Goal: Task Accomplishment & Management: Complete application form

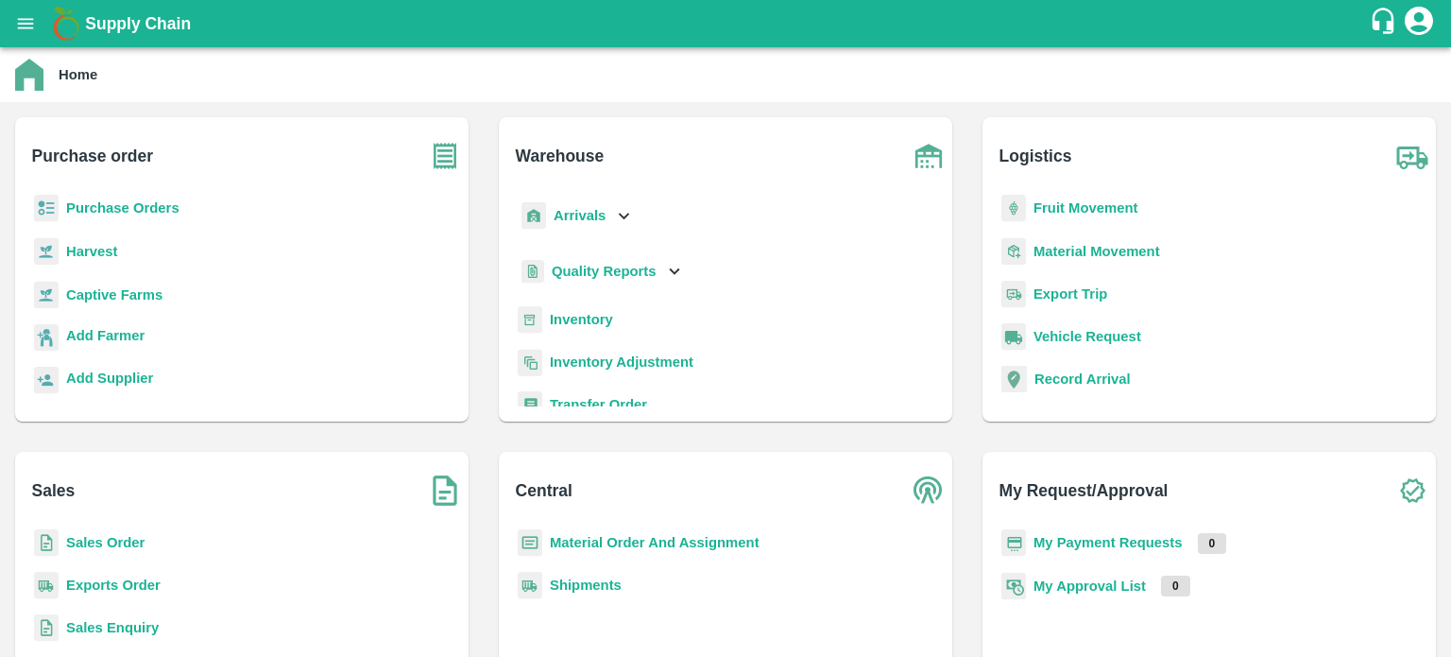
click at [79, 217] on p "Purchase Orders" at bounding box center [122, 207] width 113 height 21
click at [86, 204] on b "Purchase Orders" at bounding box center [122, 207] width 113 height 15
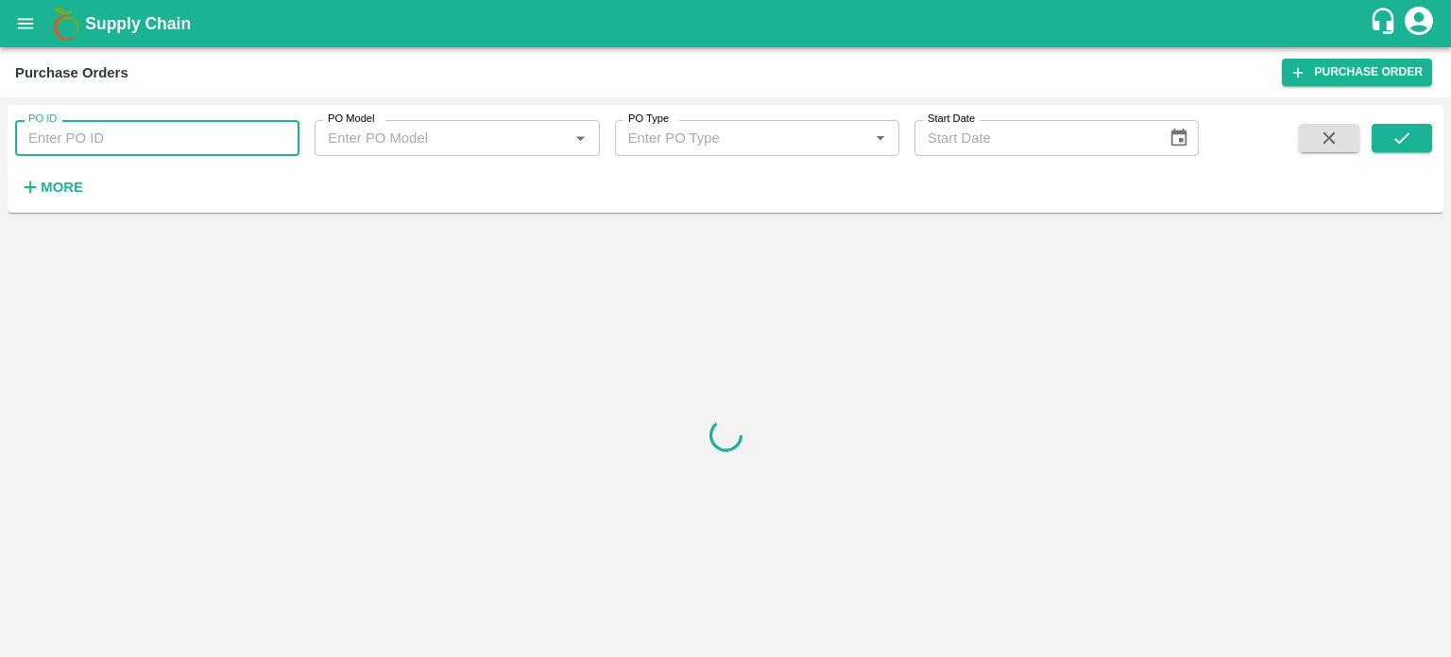
click at [83, 147] on input "PO ID" at bounding box center [157, 138] width 284 height 36
paste input "175608"
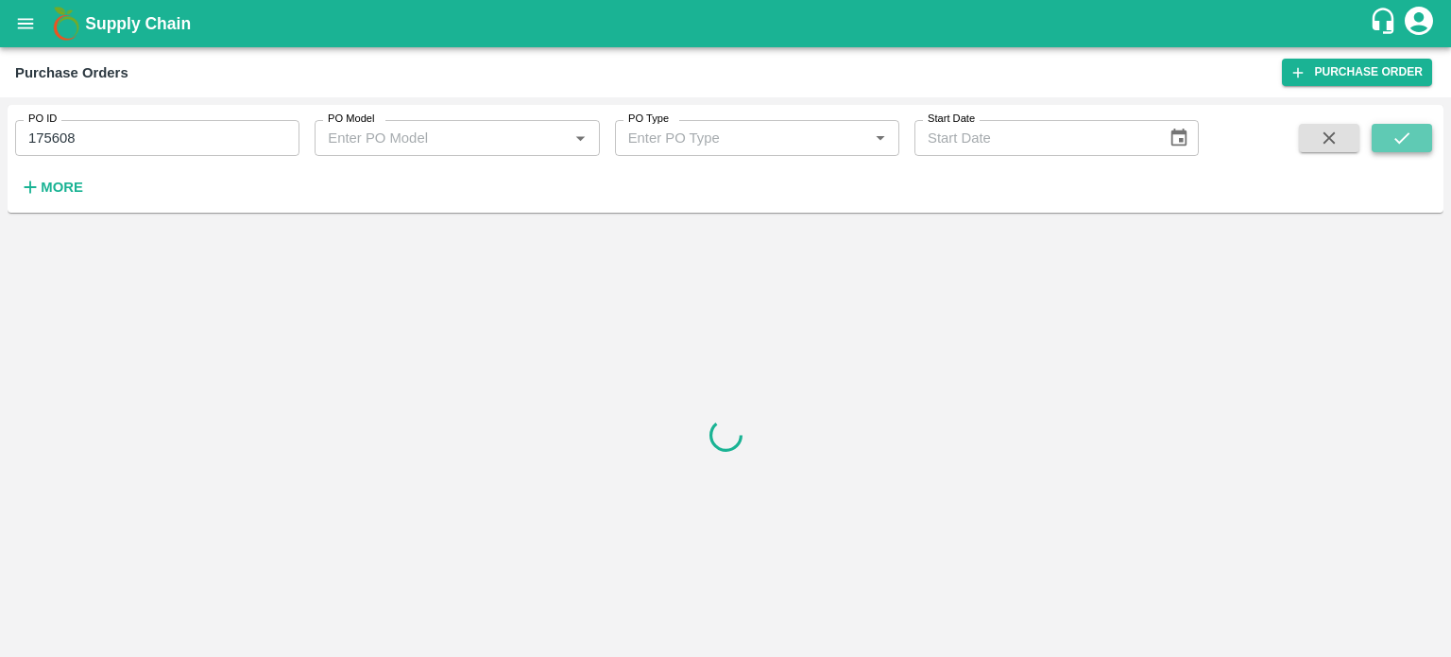
click at [1398, 140] on icon "submit" at bounding box center [1402, 138] width 21 height 21
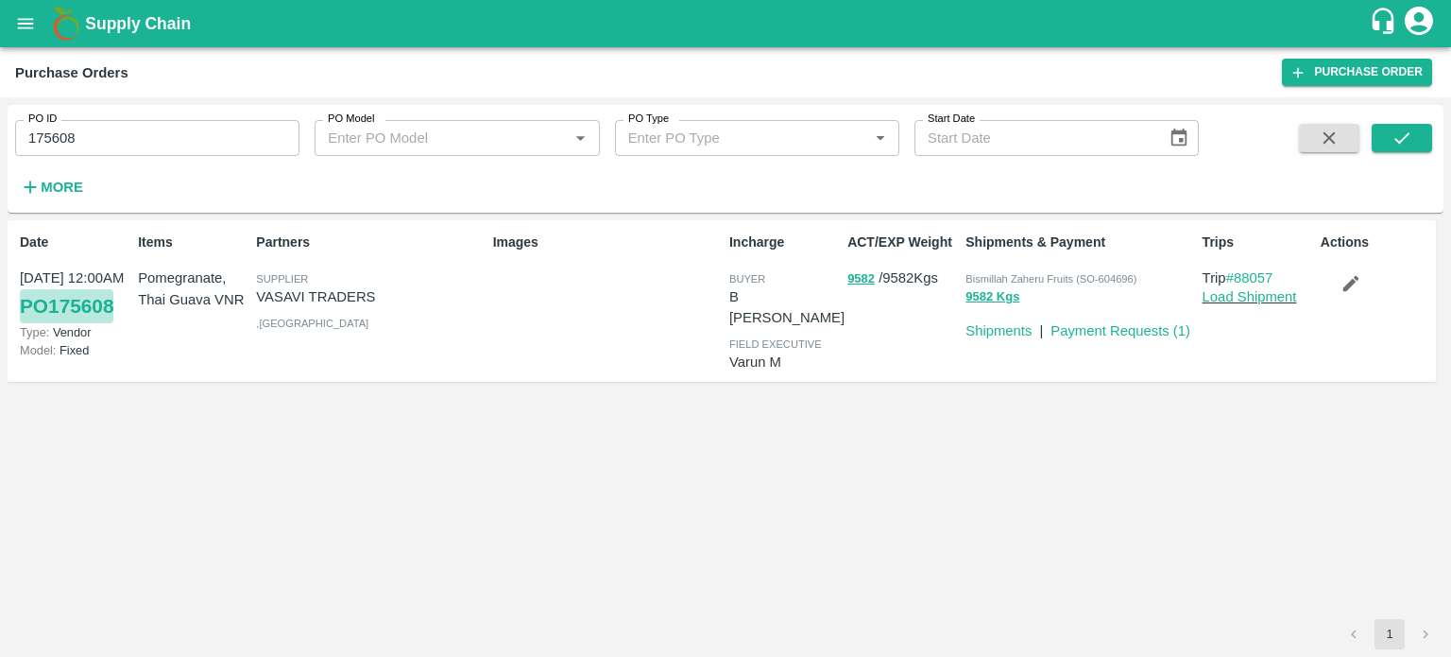
click at [65, 303] on link "PO 175608" at bounding box center [67, 306] width 94 height 34
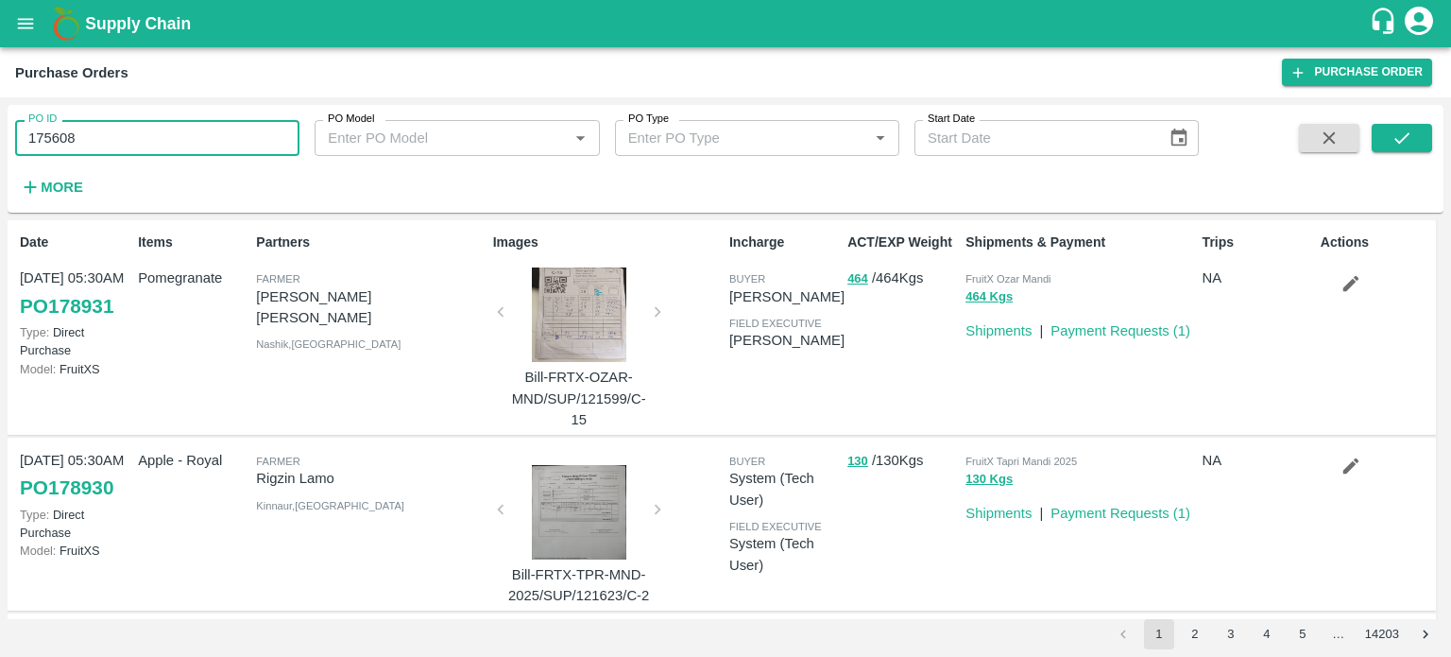
drag, startPoint x: 93, startPoint y: 136, endPoint x: 0, endPoint y: 127, distance: 93.1
click at [0, 127] on div "PO ID 175608 PO ID PO Model PO Model   * PO Type PO Type   * Start Date Start D…" at bounding box center [725, 376] width 1451 height 559
paste input "text"
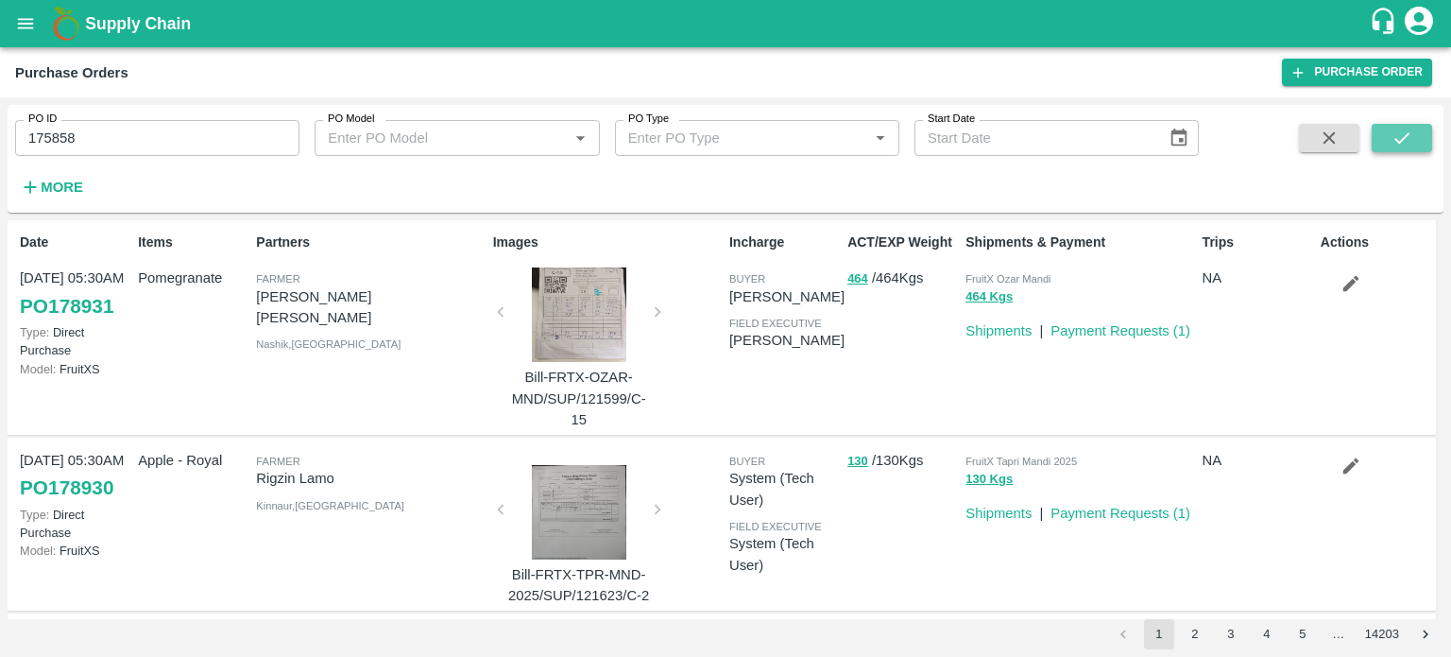
click at [1392, 131] on icon "submit" at bounding box center [1402, 138] width 21 height 21
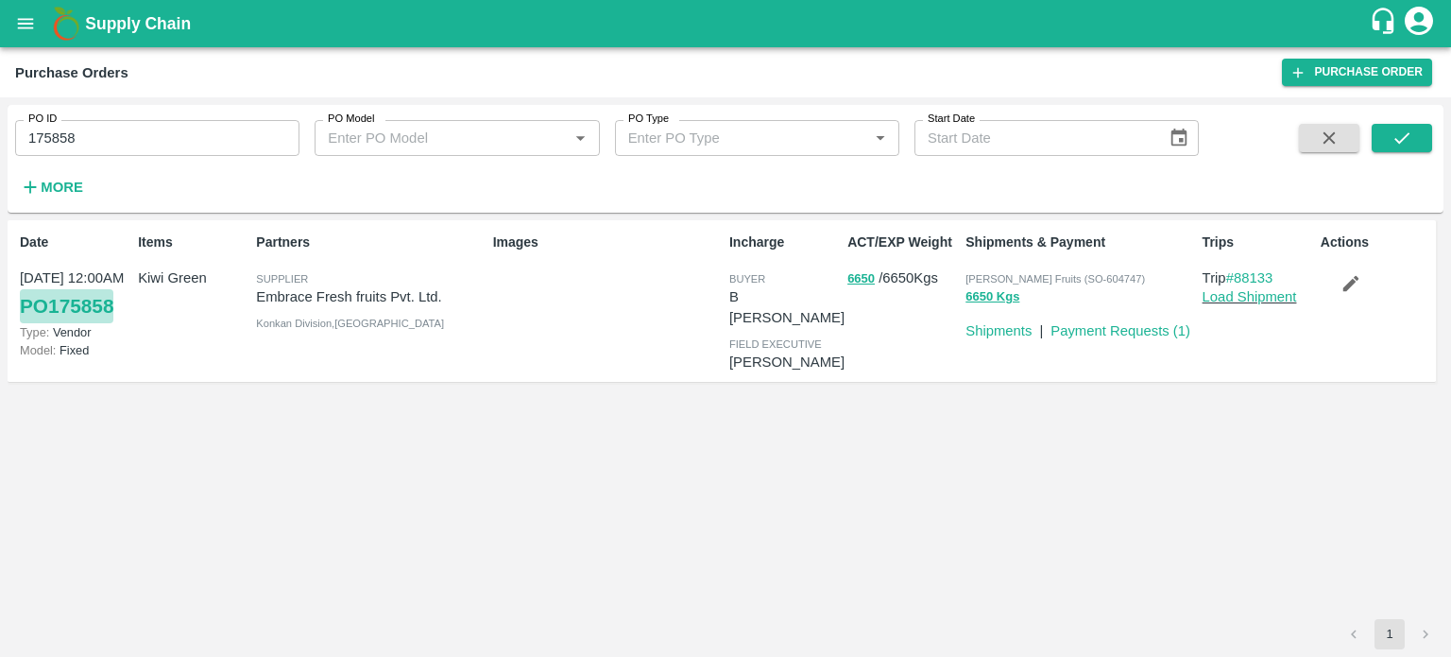
click at [77, 305] on link "PO 175858" at bounding box center [67, 306] width 94 height 34
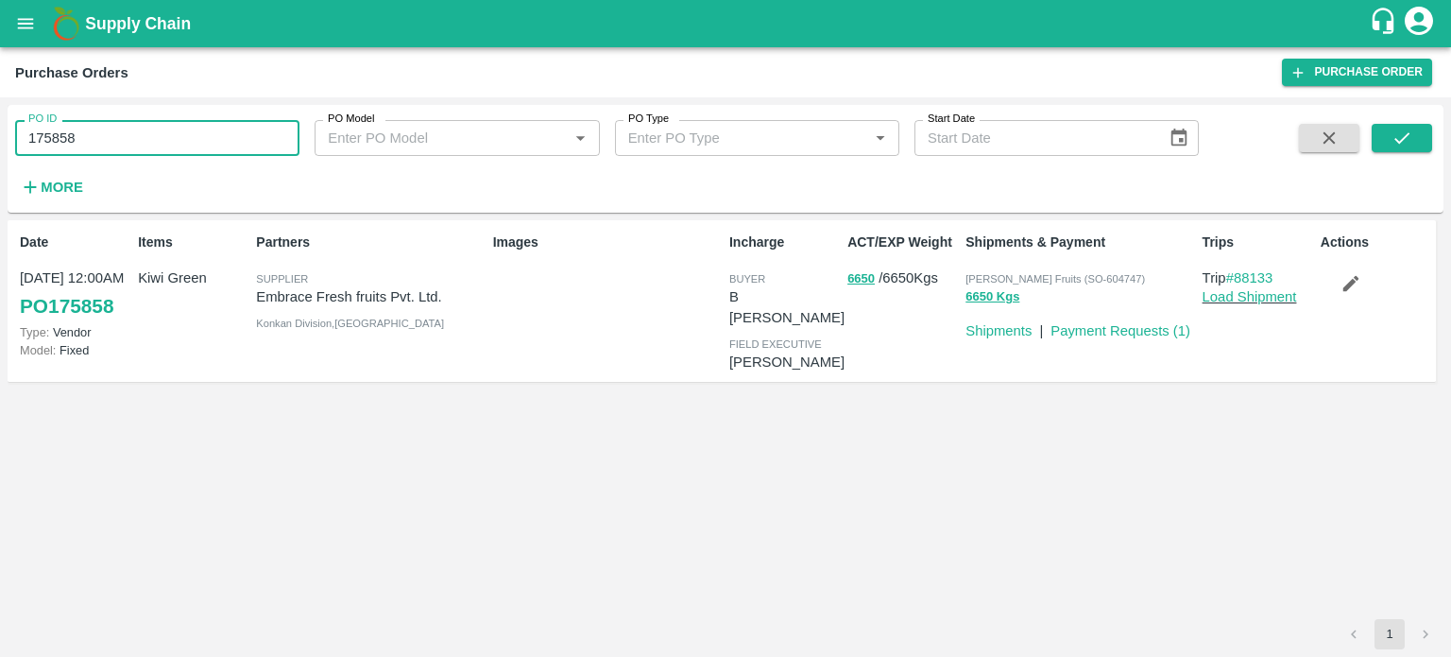
drag, startPoint x: 83, startPoint y: 141, endPoint x: 15, endPoint y: 139, distance: 68.1
click at [15, 139] on input "175858" at bounding box center [157, 138] width 284 height 36
paste input "text"
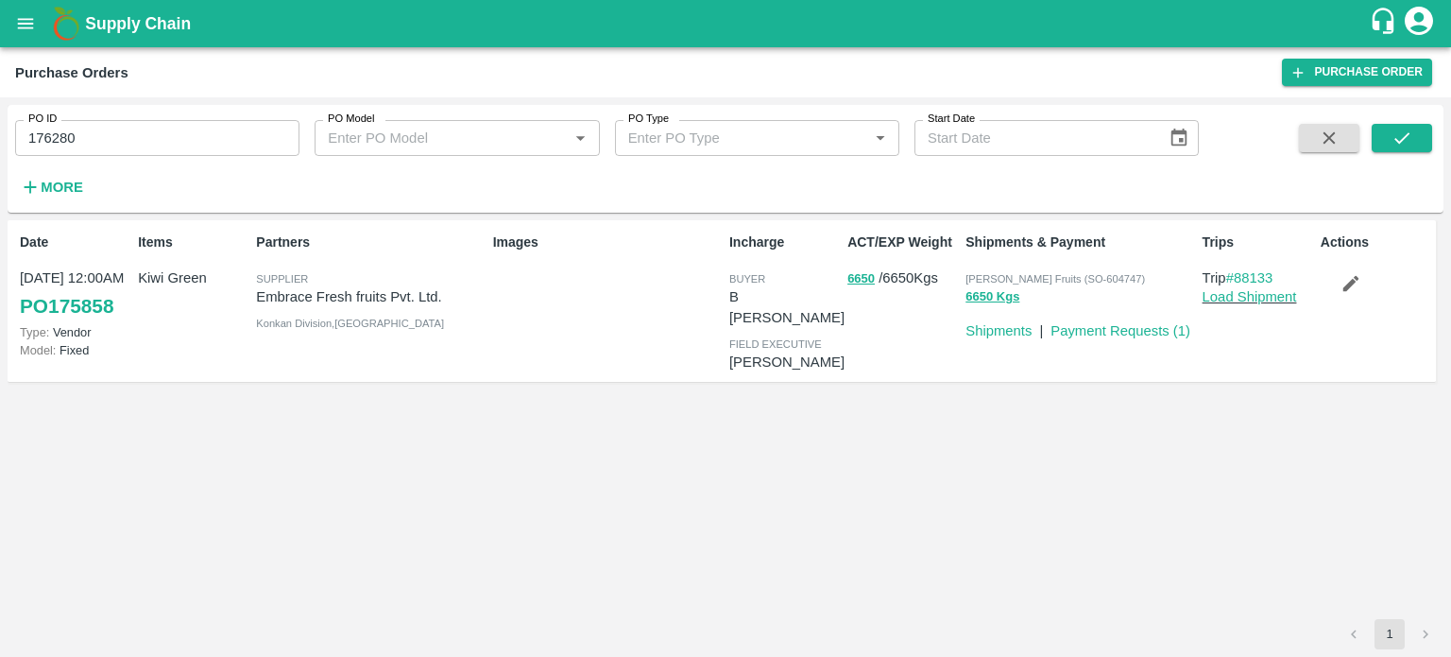
click at [1400, 152] on span at bounding box center [1402, 162] width 60 height 77
click at [1395, 139] on icon "submit" at bounding box center [1402, 138] width 21 height 21
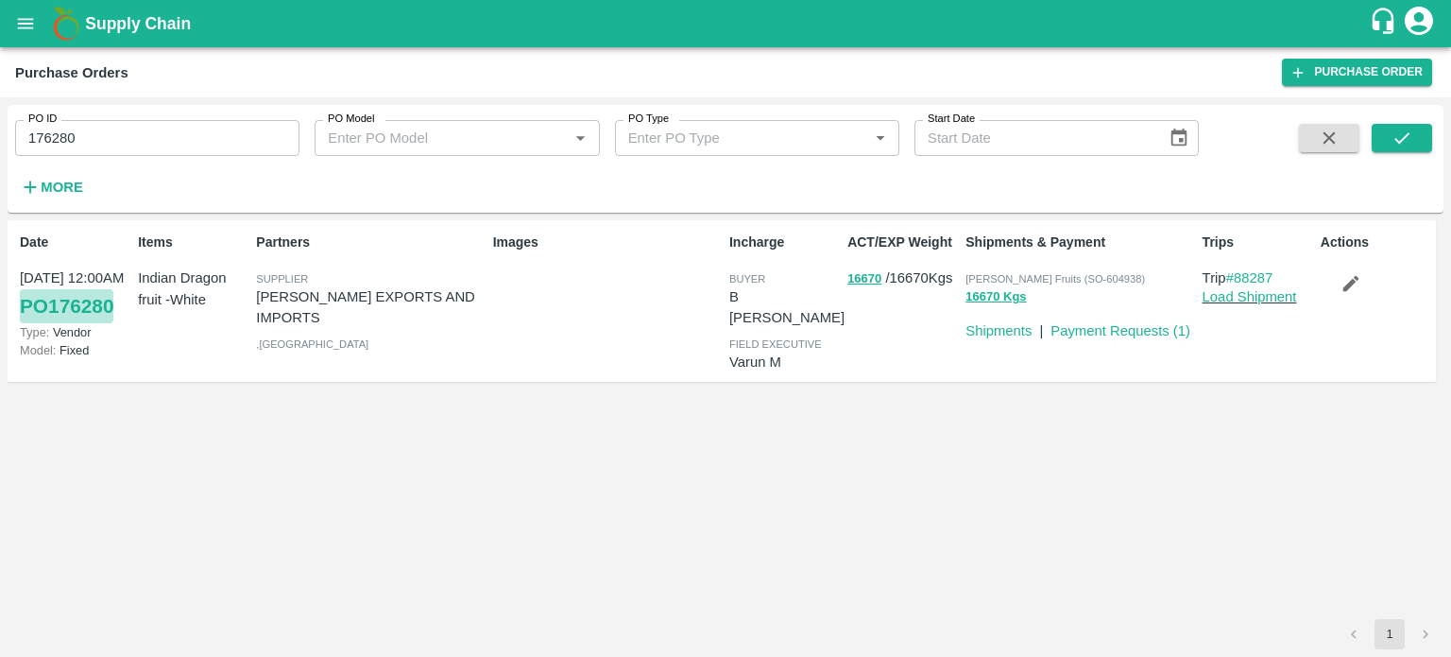
click at [80, 301] on link "PO 176280" at bounding box center [67, 306] width 94 height 34
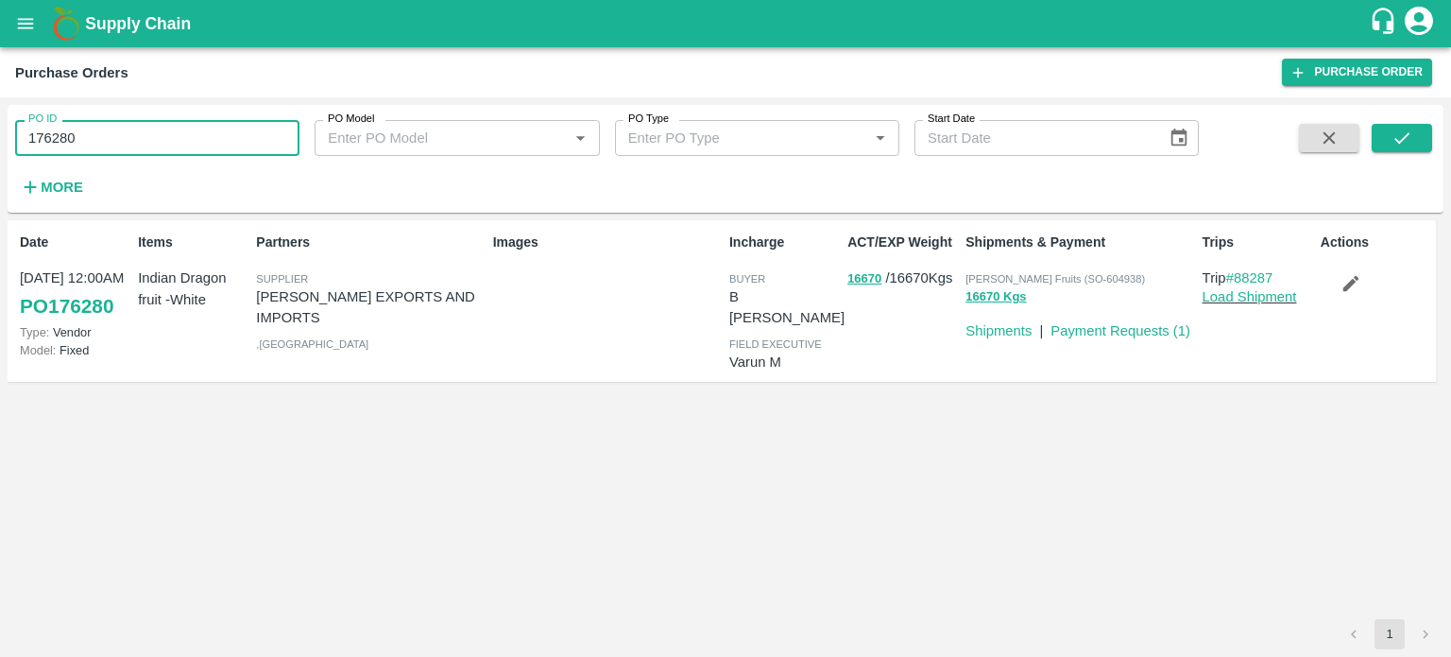
drag, startPoint x: 97, startPoint y: 136, endPoint x: 0, endPoint y: 145, distance: 97.7
click at [0, 145] on div "PO ID 176280 PO ID PO Model PO Model   * PO Type PO Type   * Start Date Start D…" at bounding box center [725, 376] width 1451 height 559
paste input "text"
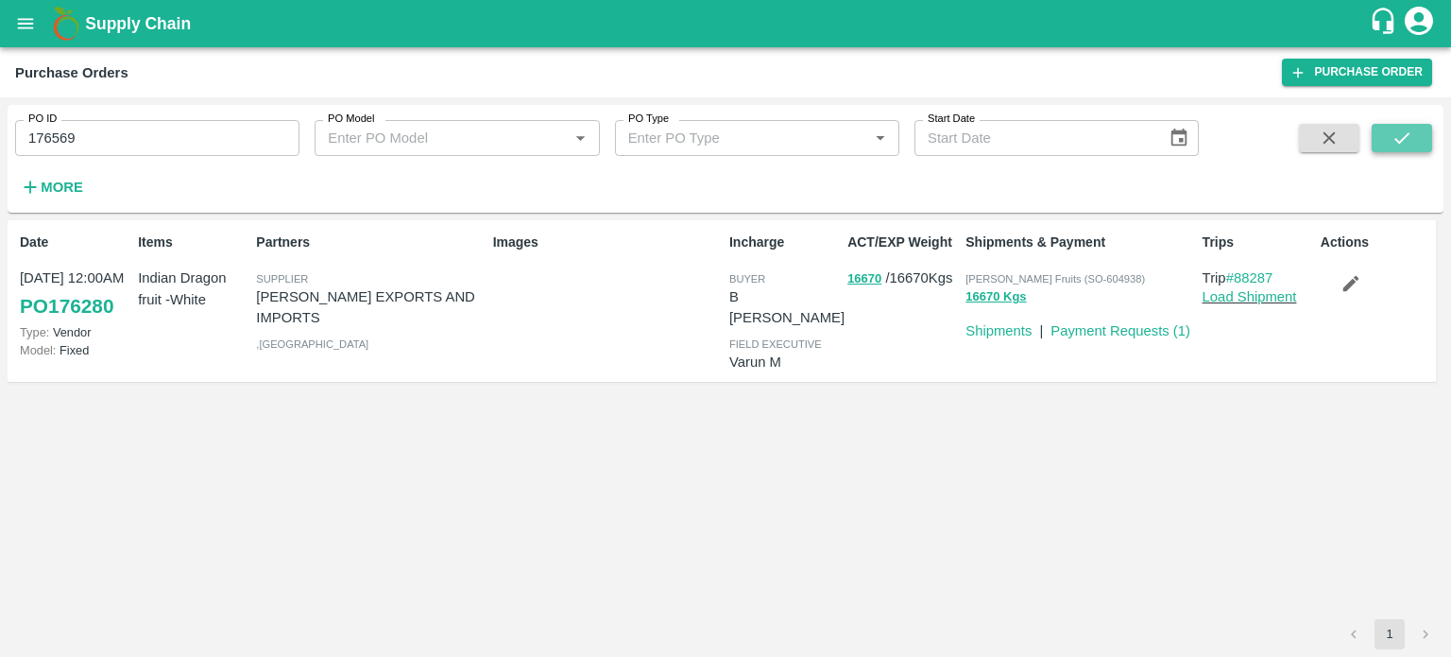
click at [1406, 142] on icon "submit" at bounding box center [1402, 138] width 21 height 21
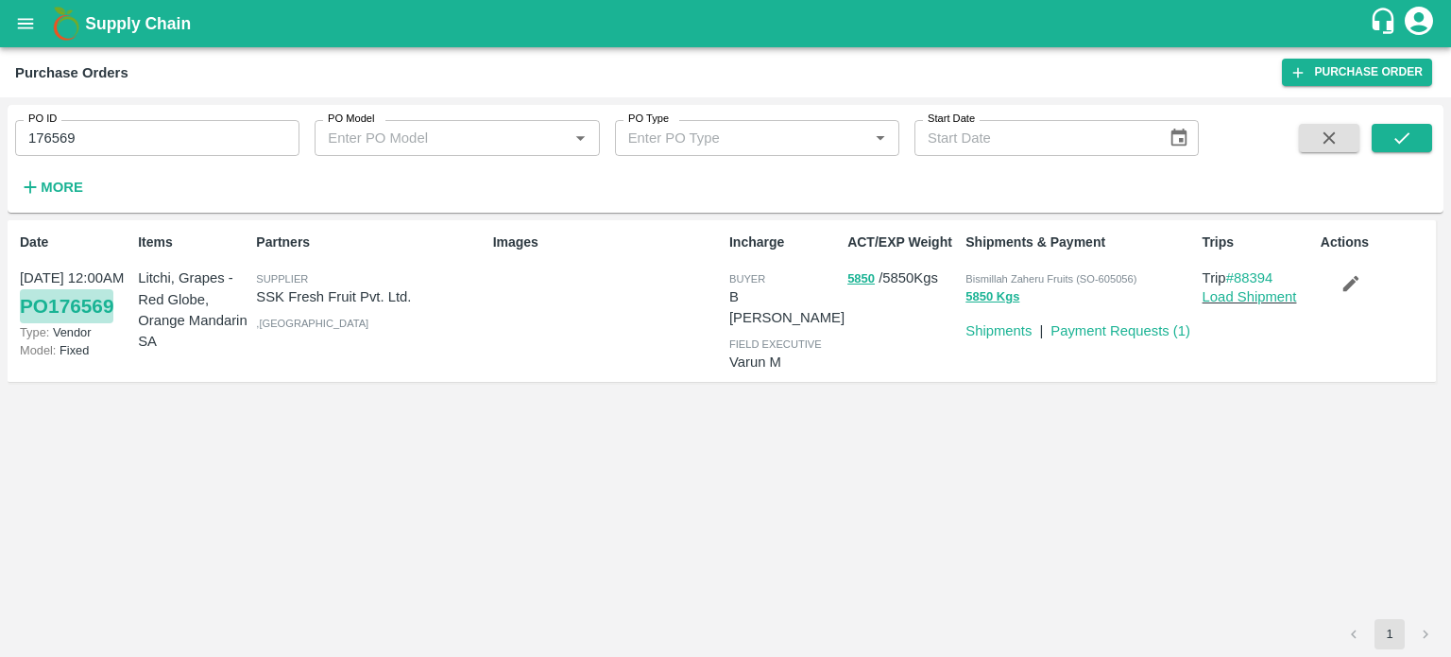
click at [88, 300] on link "PO 176569" at bounding box center [67, 306] width 94 height 34
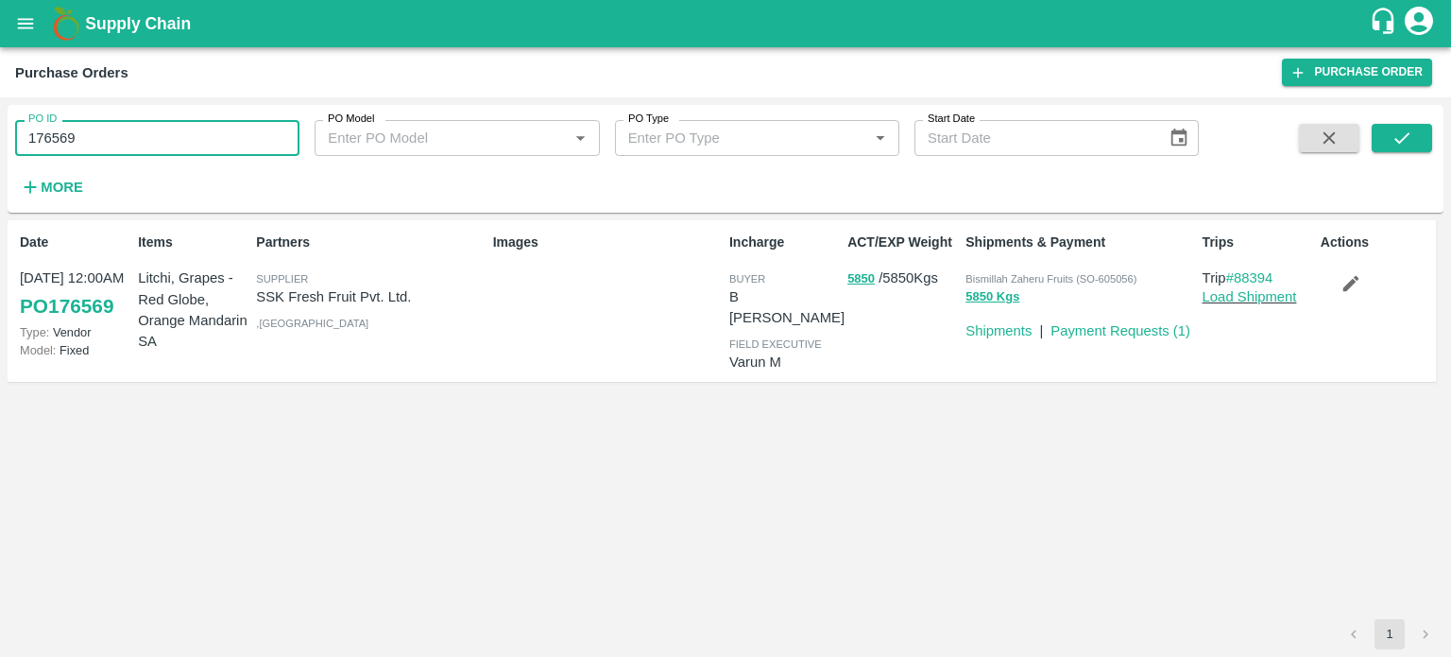
drag, startPoint x: 87, startPoint y: 124, endPoint x: 0, endPoint y: 148, distance: 90.3
click at [0, 148] on div "PO ID 176569 PO ID PO Model PO Model   * PO Type PO Type   * Start Date Start D…" at bounding box center [725, 376] width 1451 height 559
paste input "text"
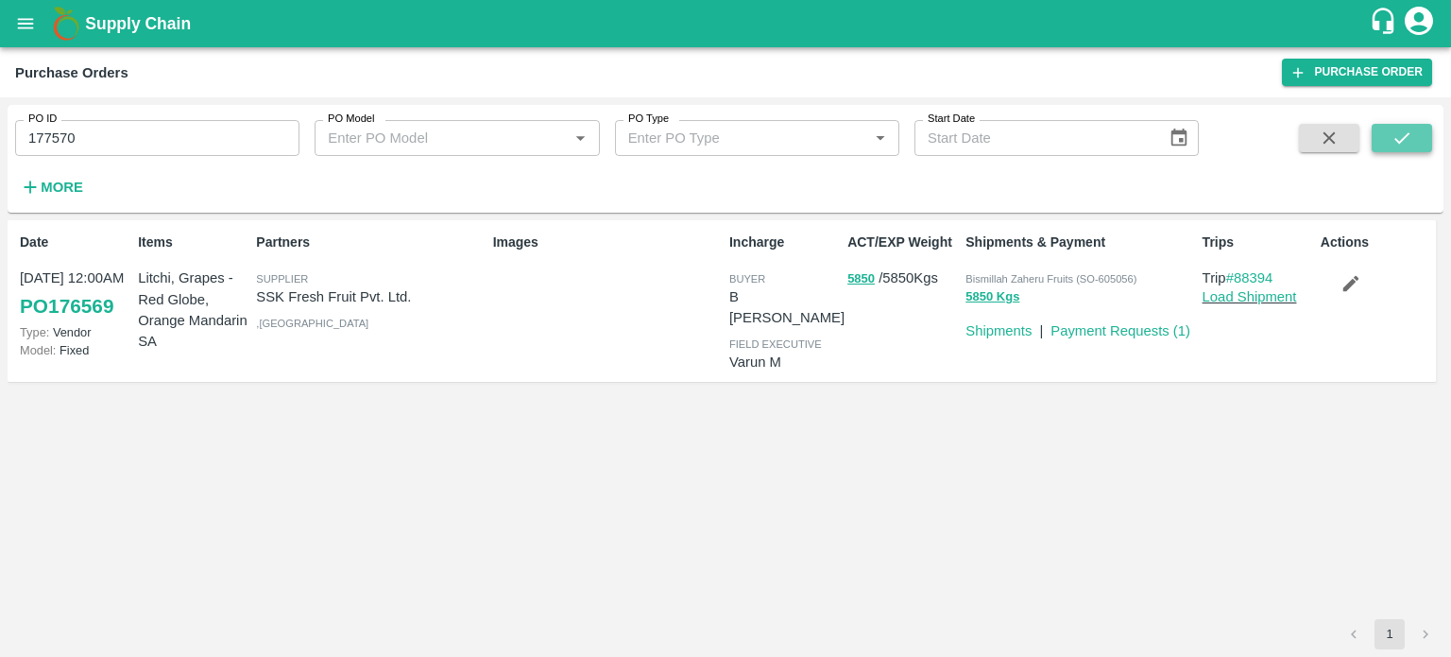
click at [1381, 139] on button "submit" at bounding box center [1402, 138] width 60 height 28
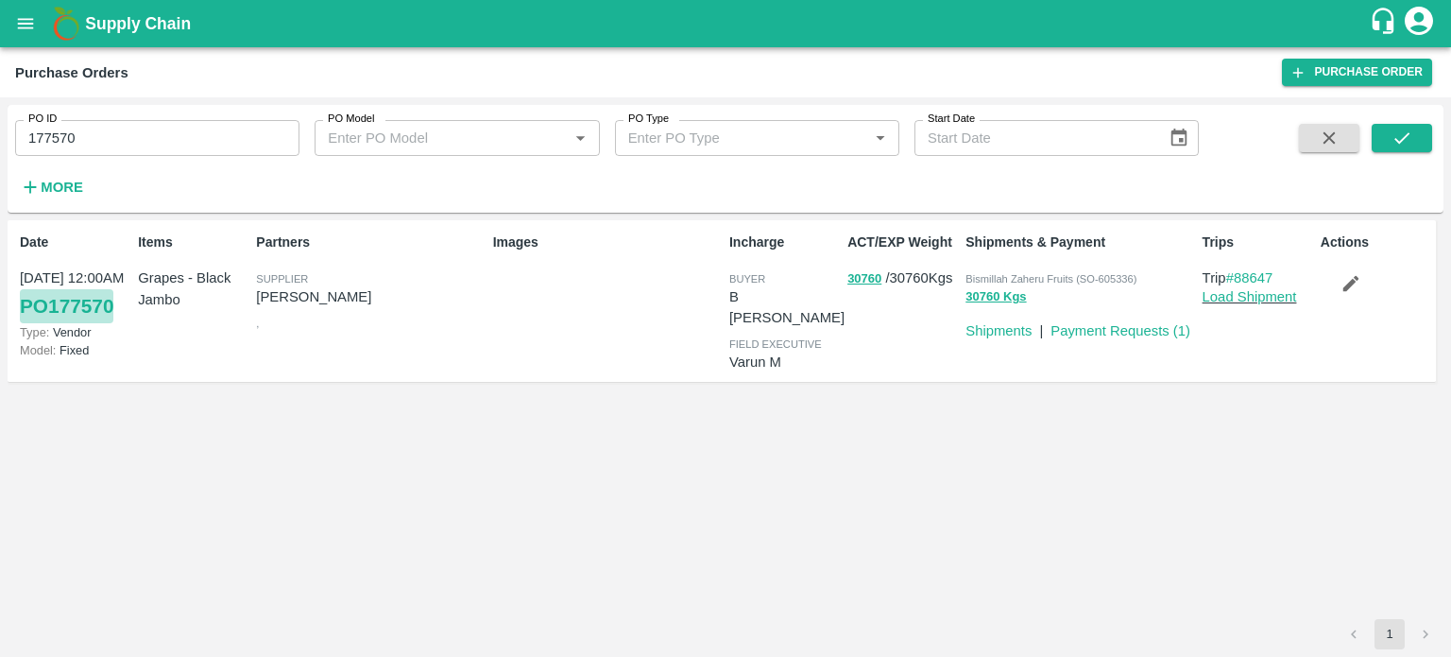
click at [90, 305] on link "PO 177570" at bounding box center [67, 306] width 94 height 34
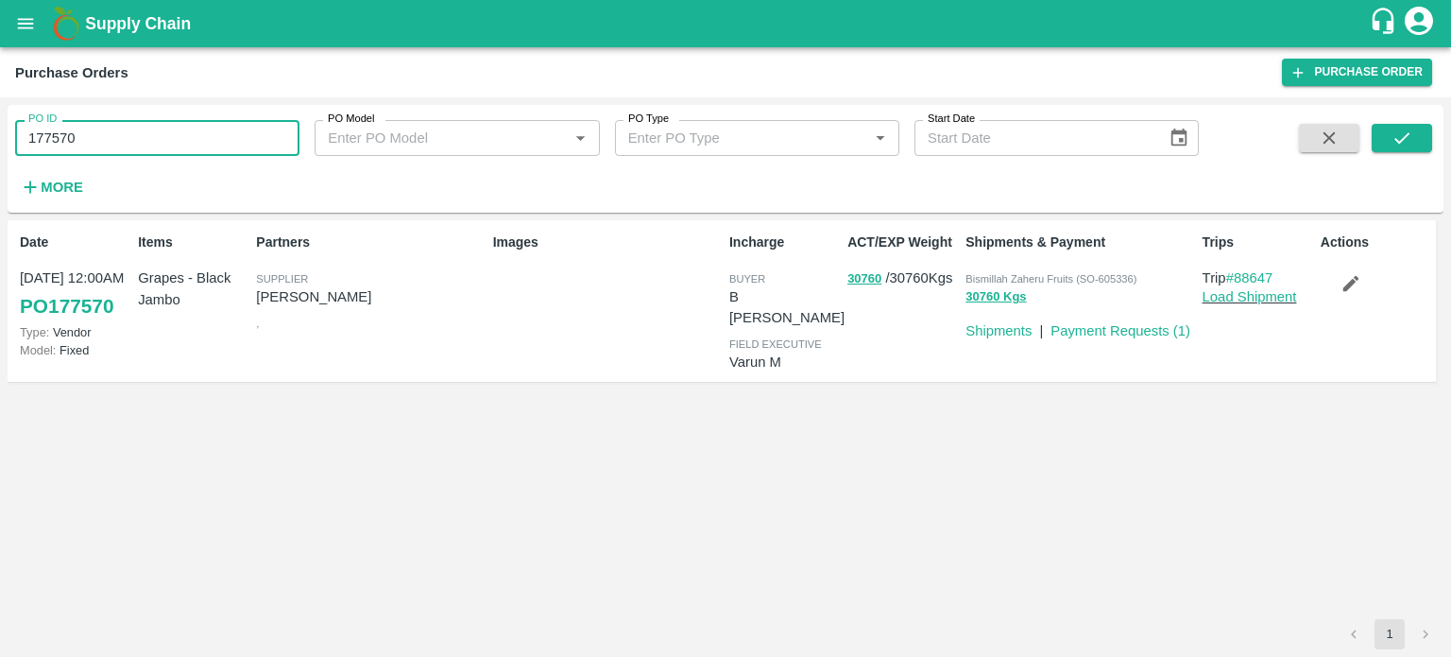
drag, startPoint x: 107, startPoint y: 135, endPoint x: 4, endPoint y: 123, distance: 103.7
click at [4, 123] on div "PO ID 177570 PO ID PO Model PO Model   * PO Type PO Type   * Start Date Start D…" at bounding box center [725, 376] width 1451 height 559
paste input "text"
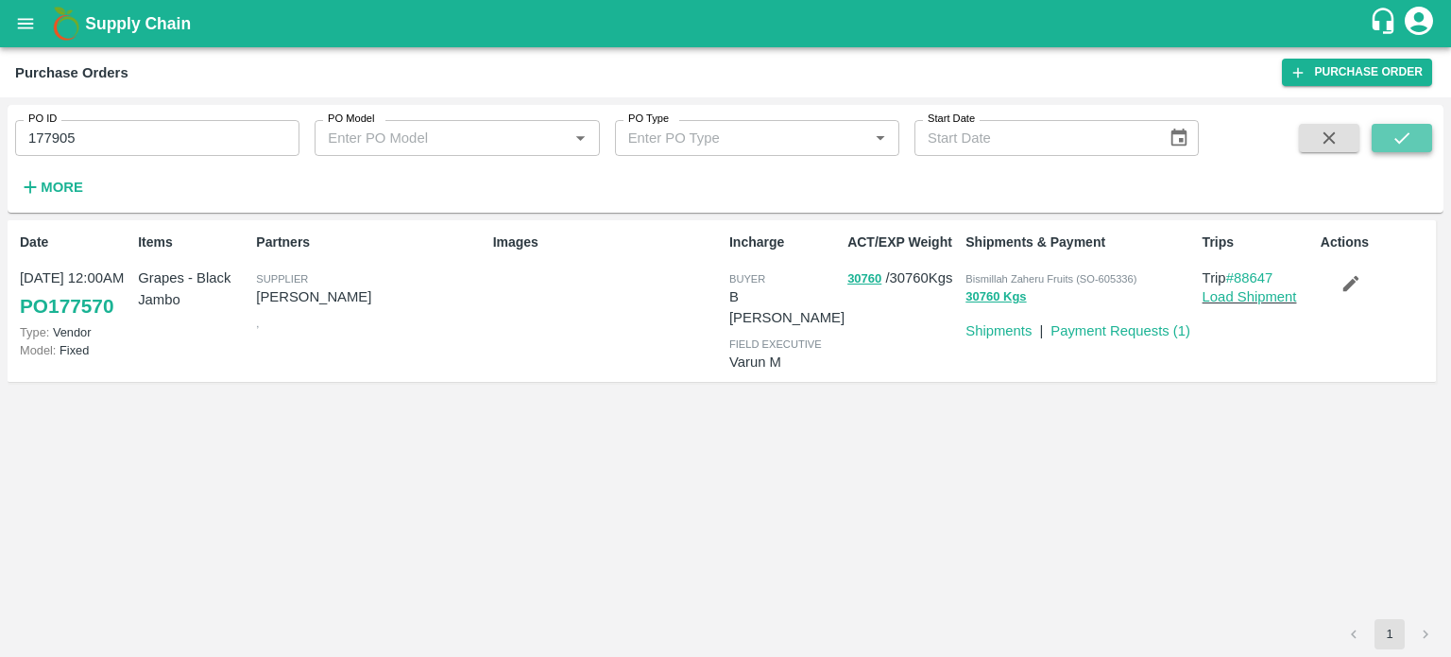
click at [1402, 131] on icon "submit" at bounding box center [1402, 138] width 21 height 21
click at [1103, 336] on link "Payment Requests ( 1 )" at bounding box center [1121, 330] width 140 height 15
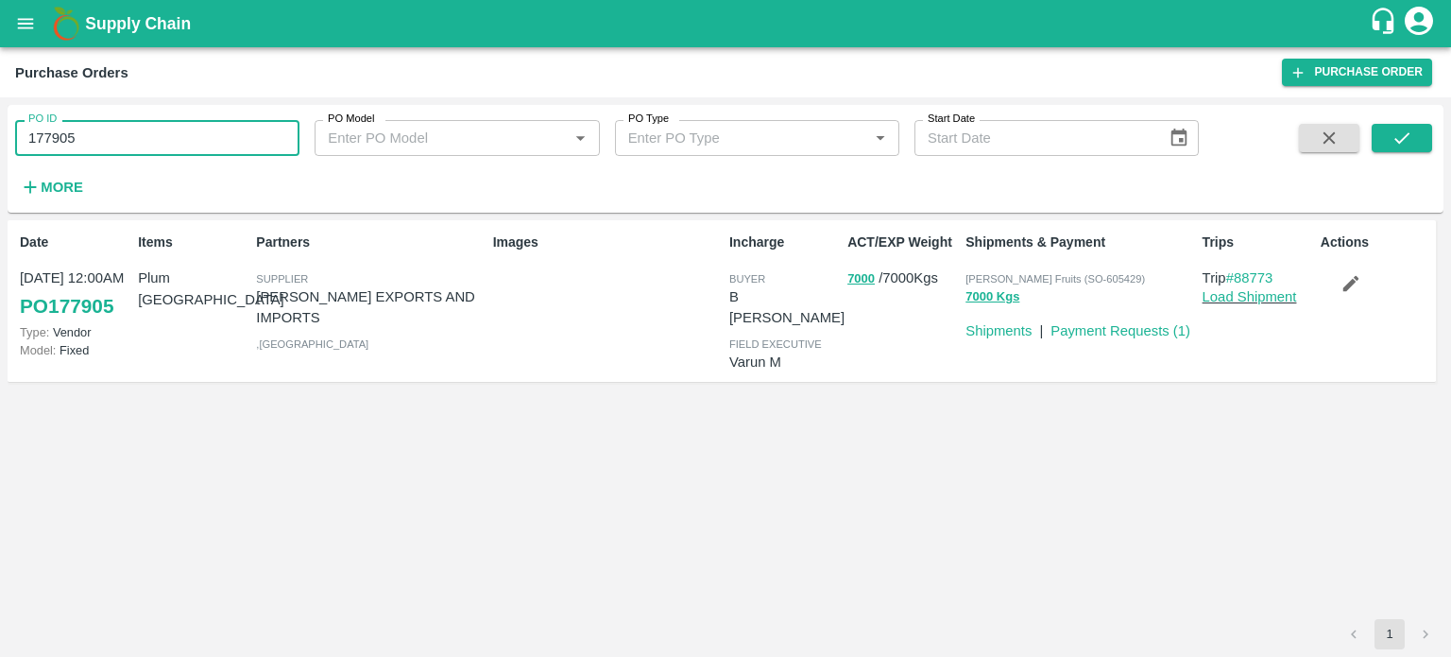
drag, startPoint x: 89, startPoint y: 139, endPoint x: 16, endPoint y: 146, distance: 73.1
click at [16, 146] on input "177905" at bounding box center [157, 138] width 284 height 36
paste input "text"
type input "178131"
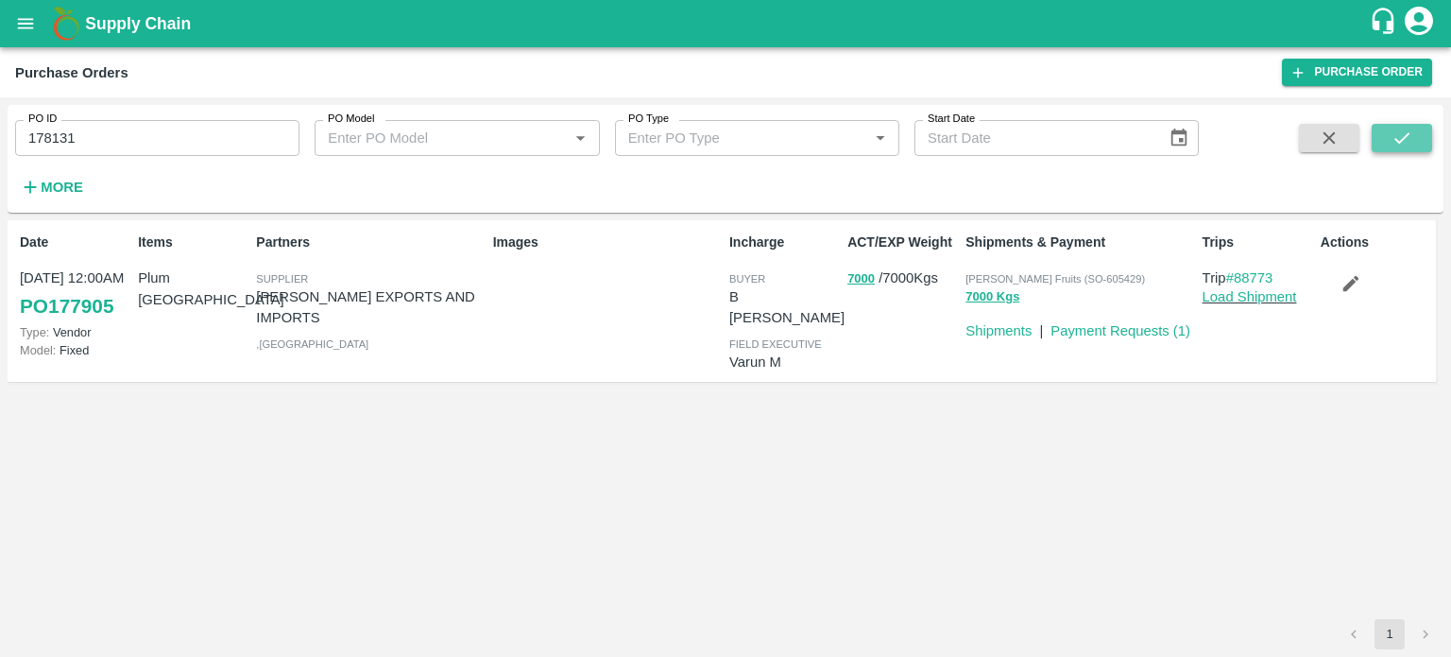
click at [1395, 143] on icon "submit" at bounding box center [1402, 138] width 21 height 21
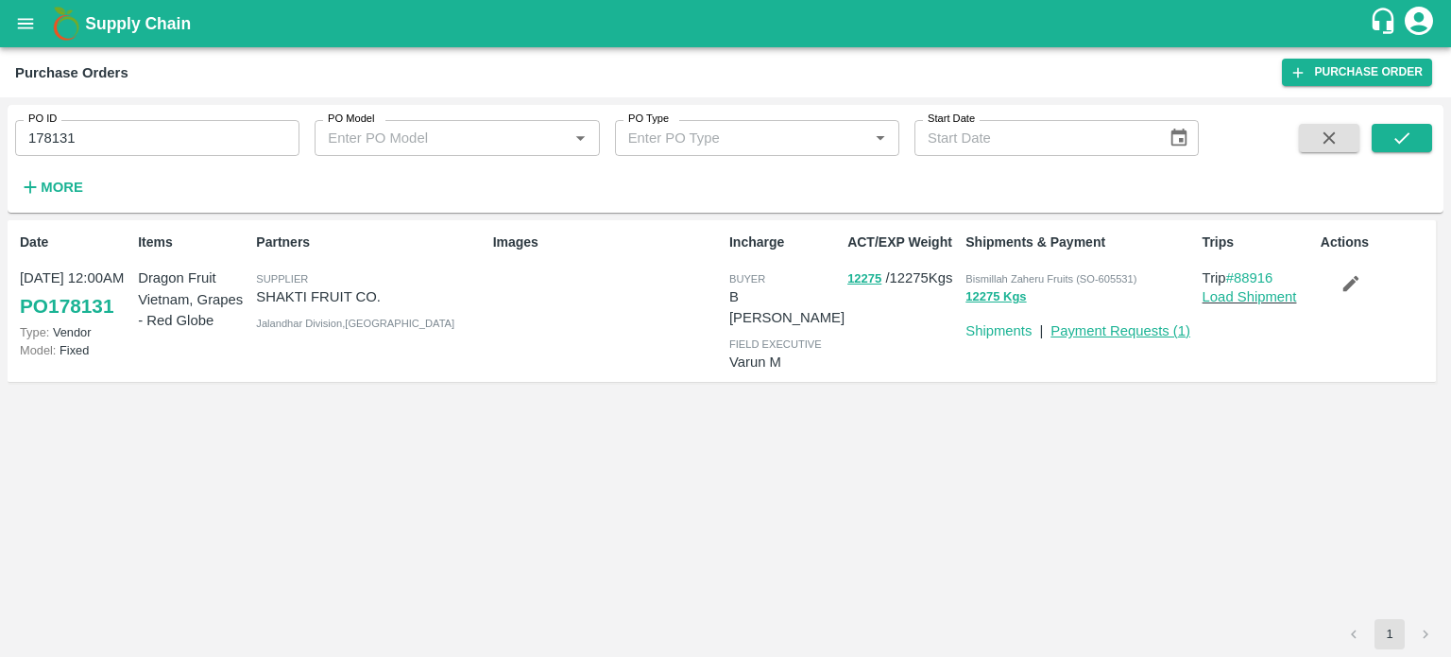
click at [1141, 328] on link "Payment Requests ( 1 )" at bounding box center [1121, 330] width 140 height 15
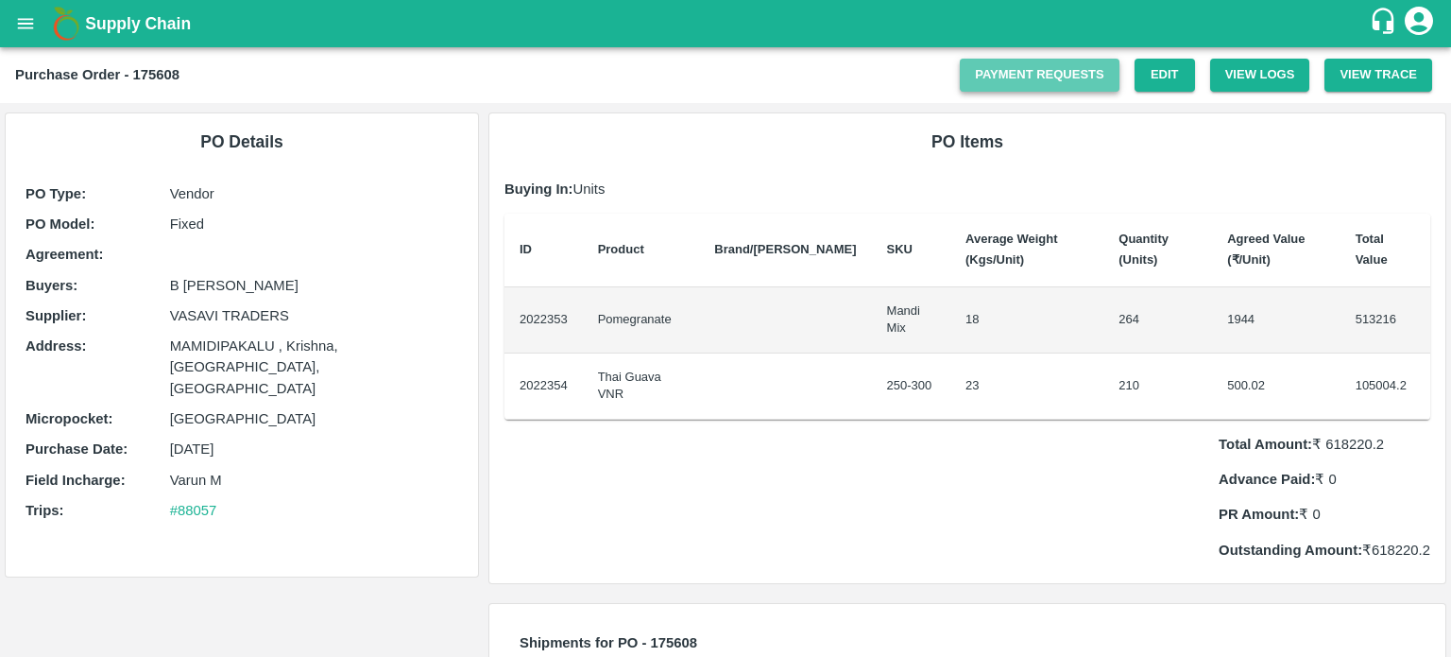
click at [1062, 80] on link "Payment Requests" at bounding box center [1040, 75] width 160 height 33
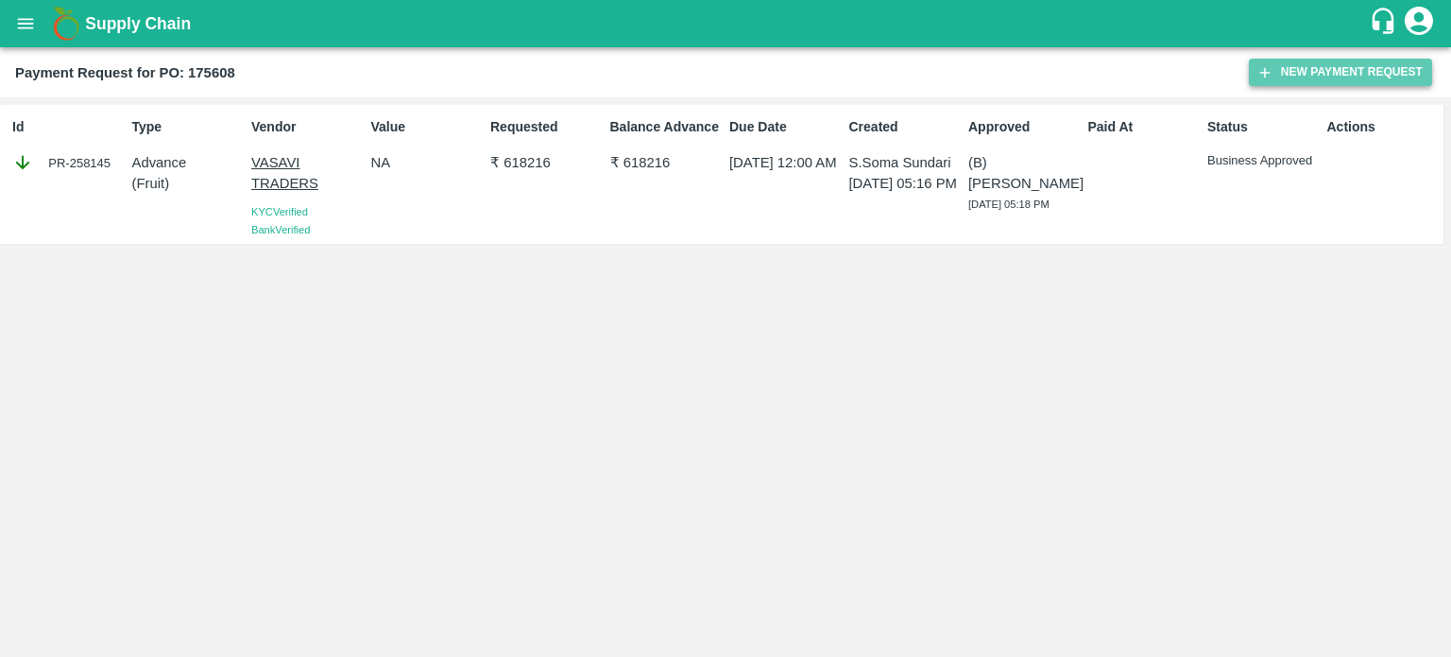
click at [1329, 69] on button "New Payment Request" at bounding box center [1340, 72] width 183 height 27
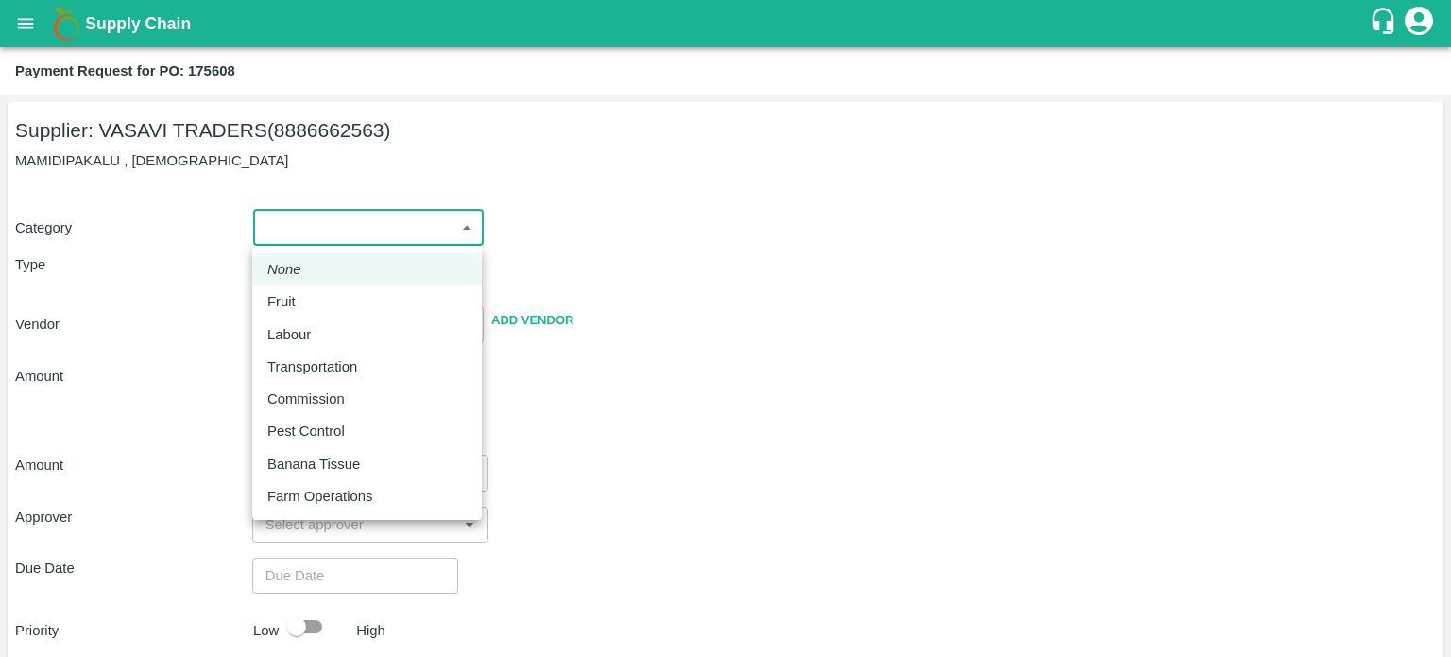
click at [326, 229] on body "Supply Chain Payment Request for PO: 175608 Supplier: VASAVI TRADERS (888666256…" at bounding box center [725, 328] width 1451 height 657
click at [323, 305] on div "Fruit" at bounding box center [366, 301] width 199 height 21
type input "1"
type input "VASAVI TRADERS - 8886662563(Supplier)"
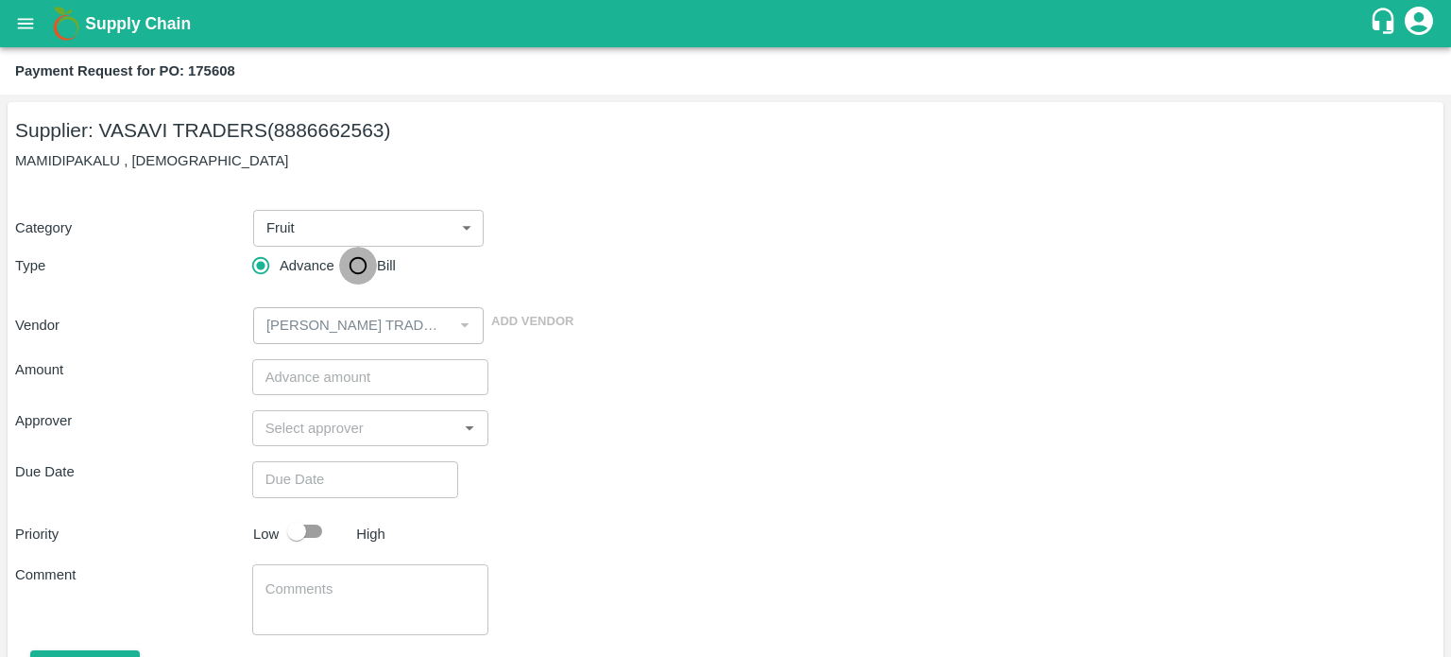
click at [363, 262] on input "Bill" at bounding box center [358, 266] width 38 height 38
radio input "true"
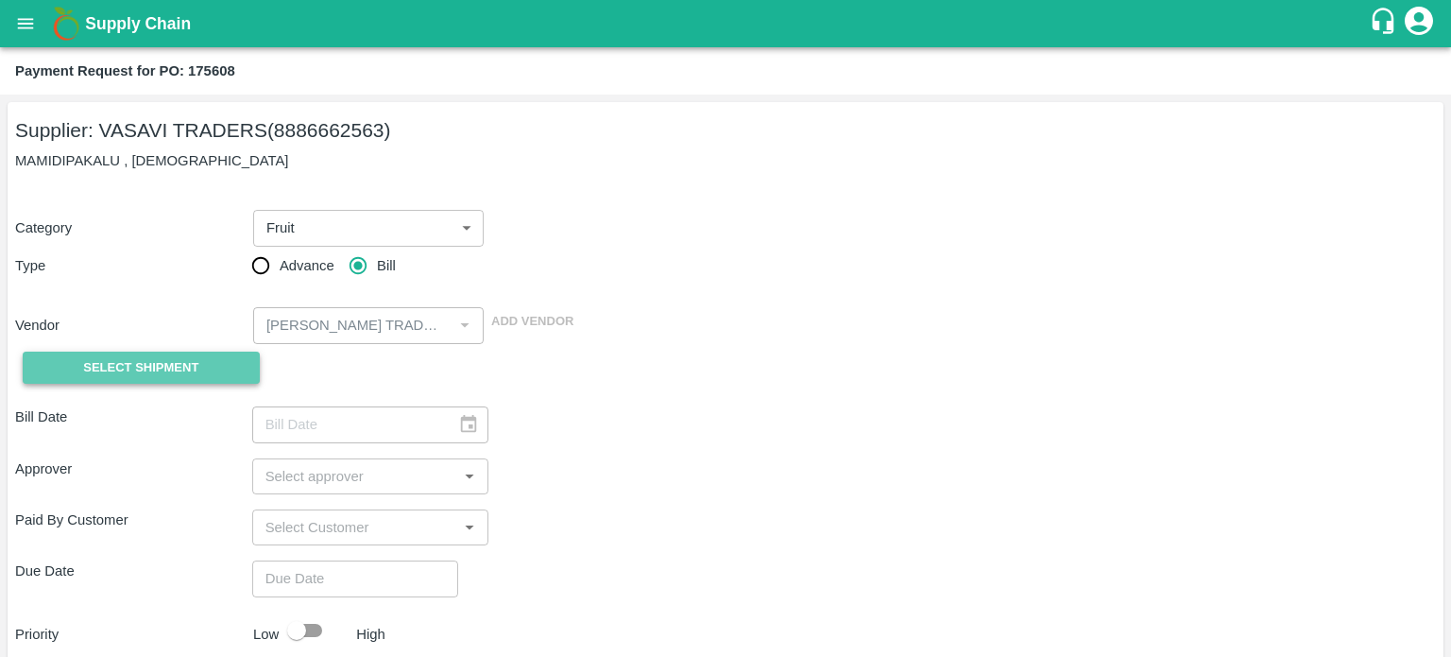
click at [229, 362] on button "Select Shipment" at bounding box center [141, 368] width 237 height 33
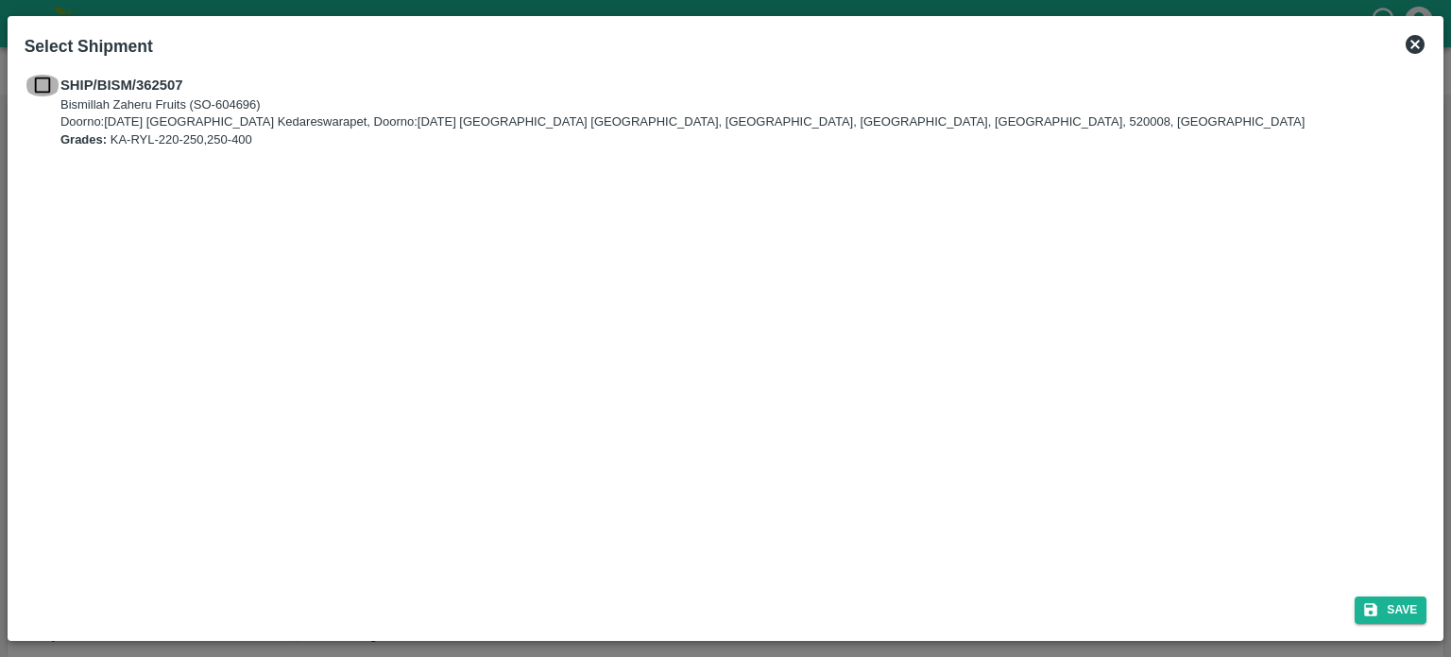
click at [39, 82] on input "checkbox" at bounding box center [43, 85] width 36 height 21
checkbox input "true"
click at [1419, 621] on button "Save" at bounding box center [1391, 609] width 72 height 27
type input "12/09/2025"
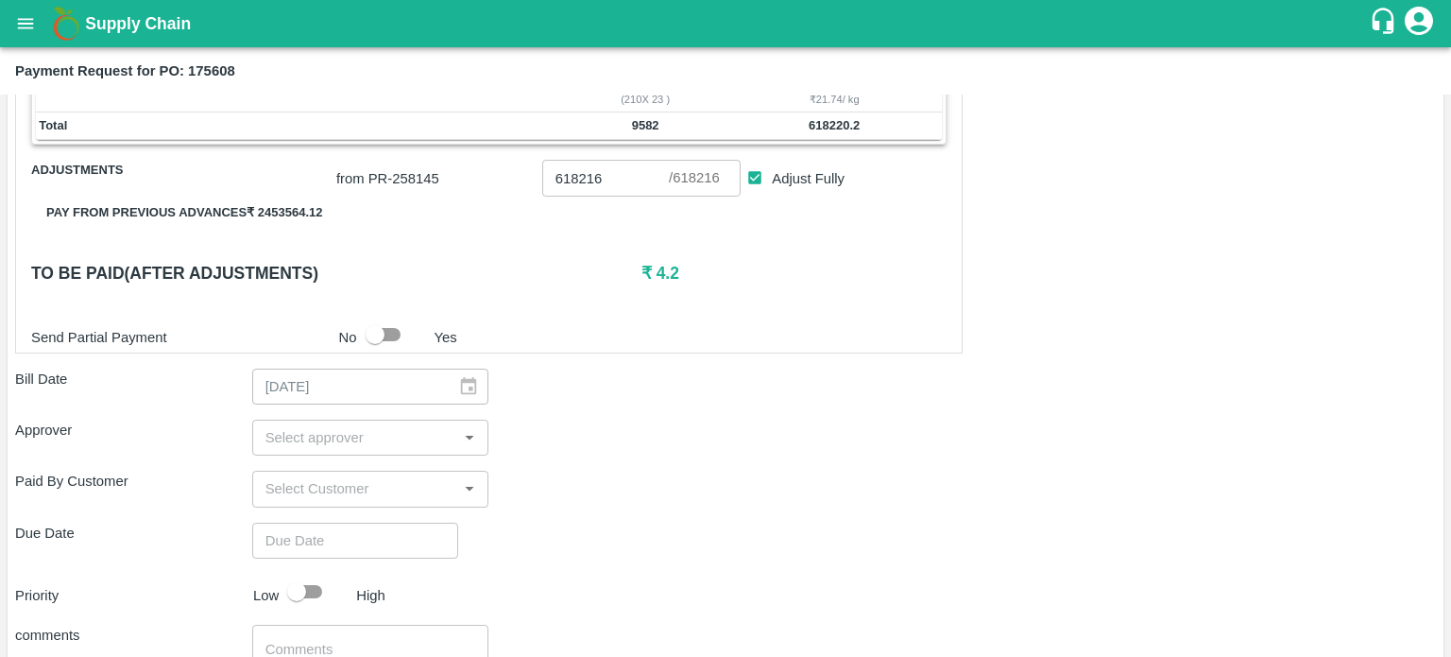
scroll to position [423, 0]
click at [361, 448] on div "​" at bounding box center [370, 436] width 237 height 36
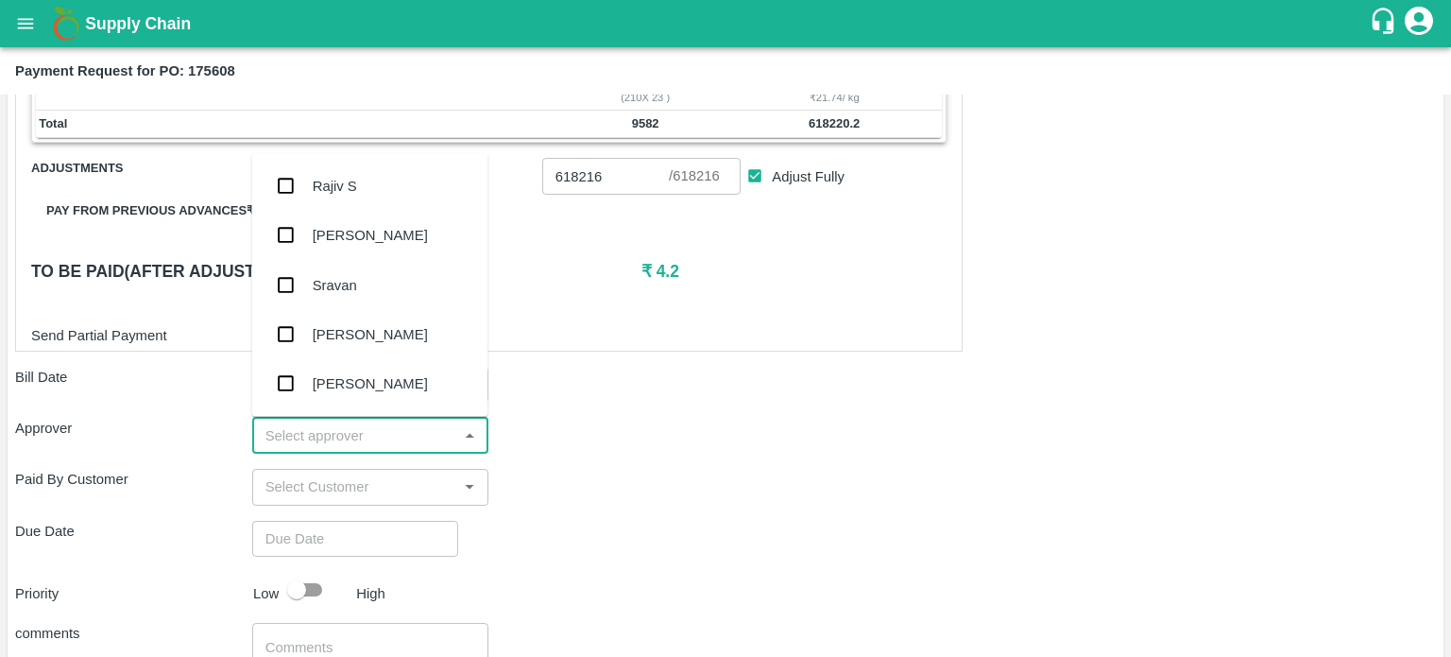
click at [699, 399] on div "Bill Date 12/09/2025 ​" at bounding box center [725, 385] width 1421 height 36
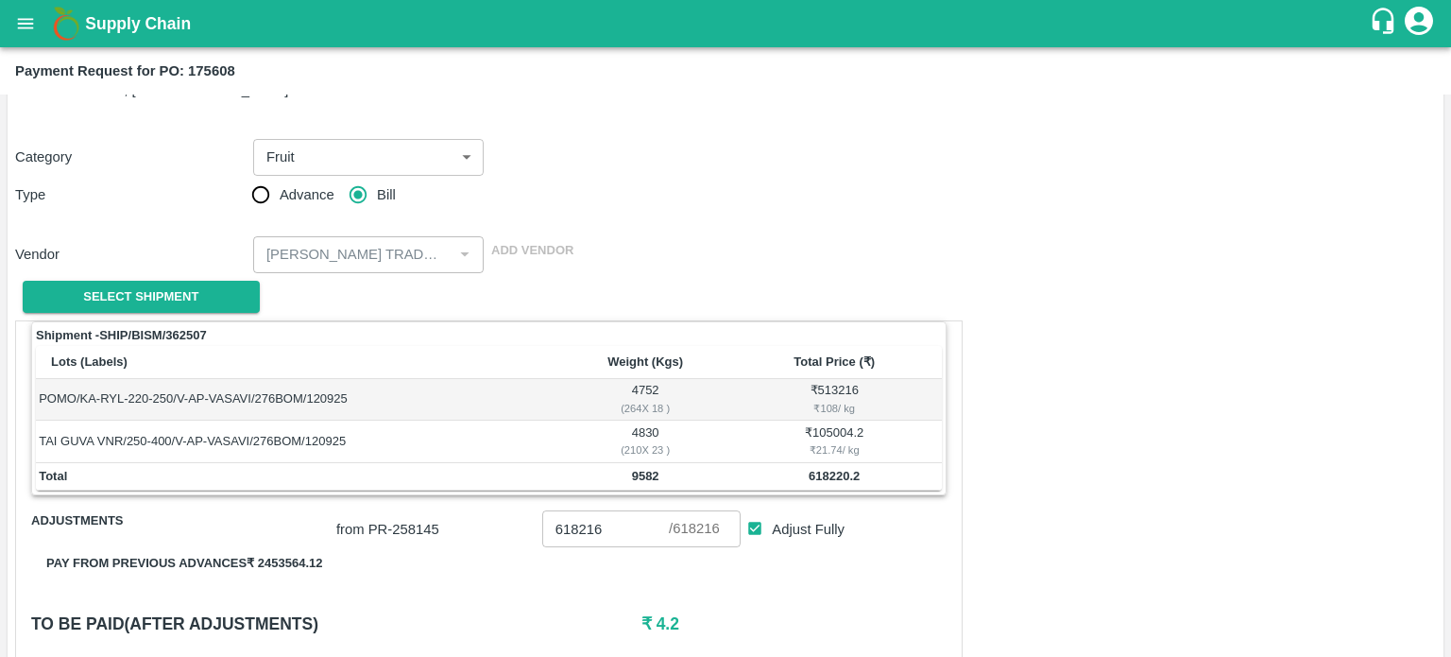
scroll to position [0, 0]
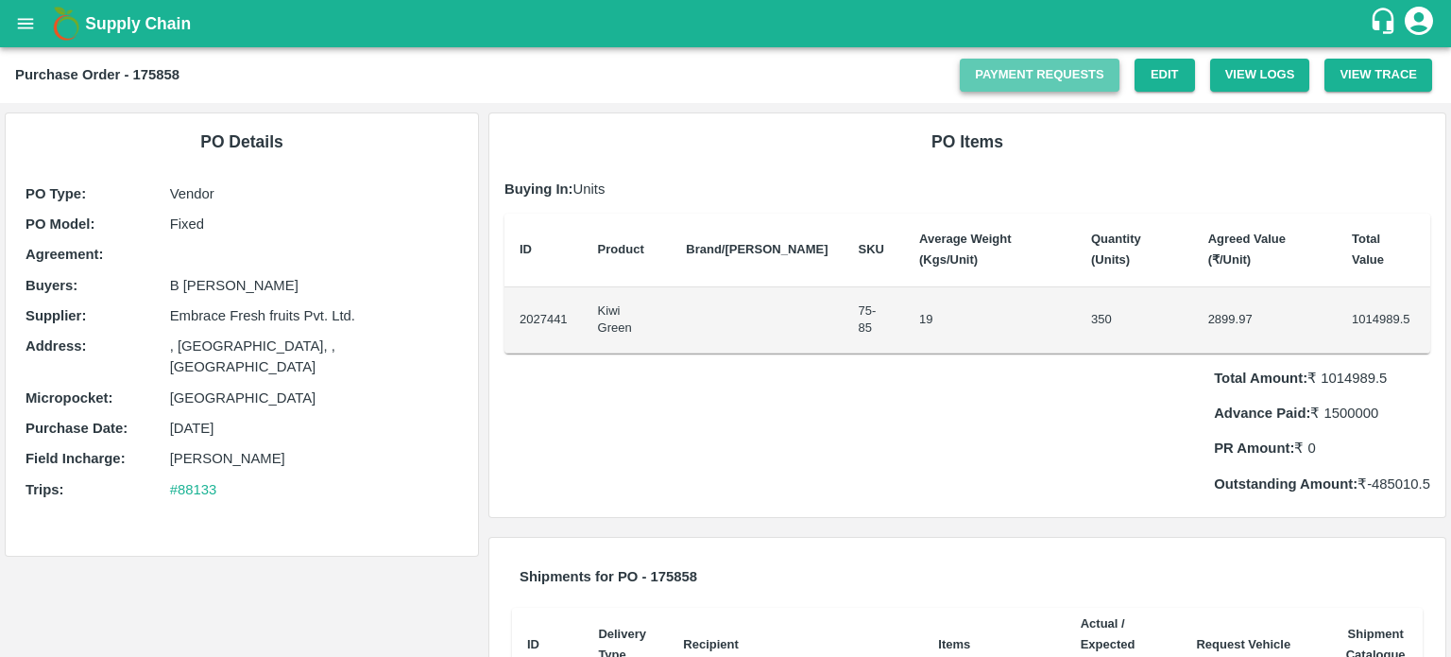
click at [1084, 82] on link "Payment Requests" at bounding box center [1040, 75] width 160 height 33
click at [1041, 77] on link "Payment Requests" at bounding box center [1040, 75] width 160 height 33
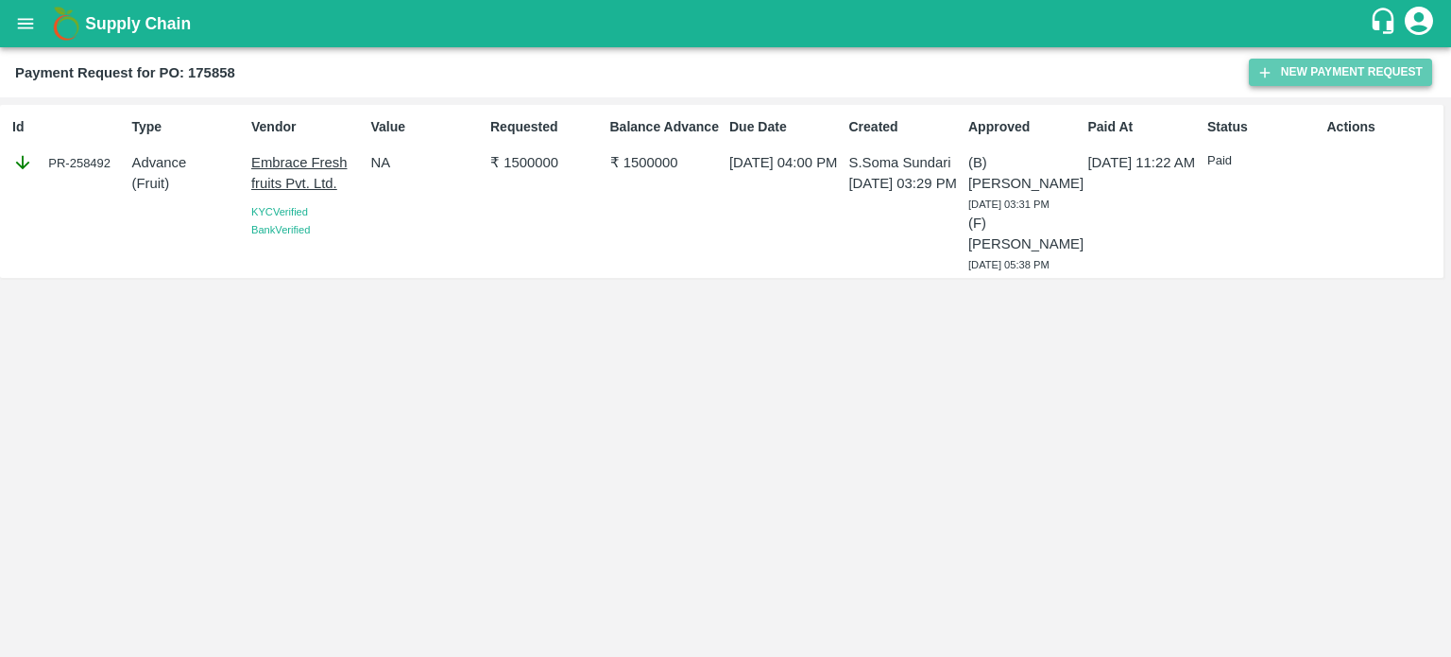
click at [1359, 66] on button "New Payment Request" at bounding box center [1340, 72] width 183 height 27
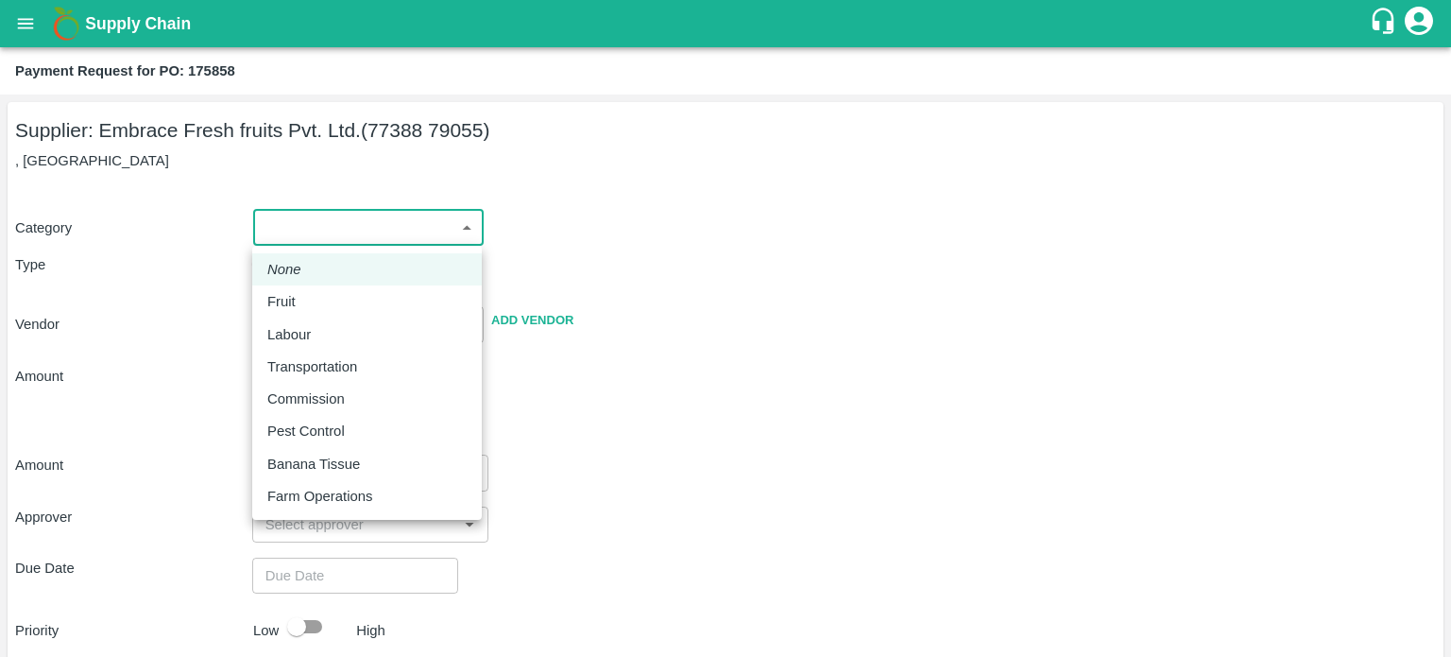
click at [381, 230] on body "Supply Chain Payment Request for PO: 175858 Supplier: Embrace Fresh fruits Pvt.…" at bounding box center [725, 328] width 1451 height 657
click at [292, 307] on p "Fruit" at bounding box center [281, 301] width 28 height 21
type input "1"
type input "Embrace Fresh fruits Pvt. Ltd. - 77388 79055(Supplier)"
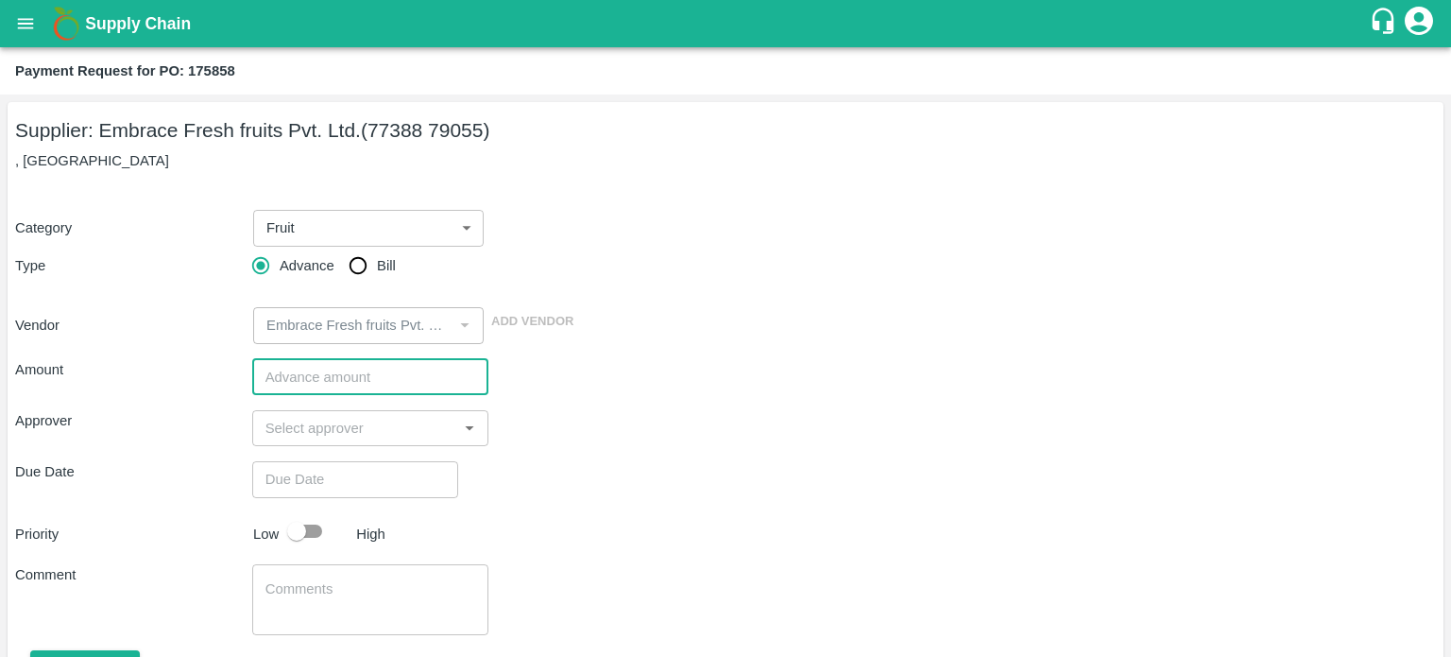
click at [310, 381] on input "number" at bounding box center [370, 377] width 237 height 36
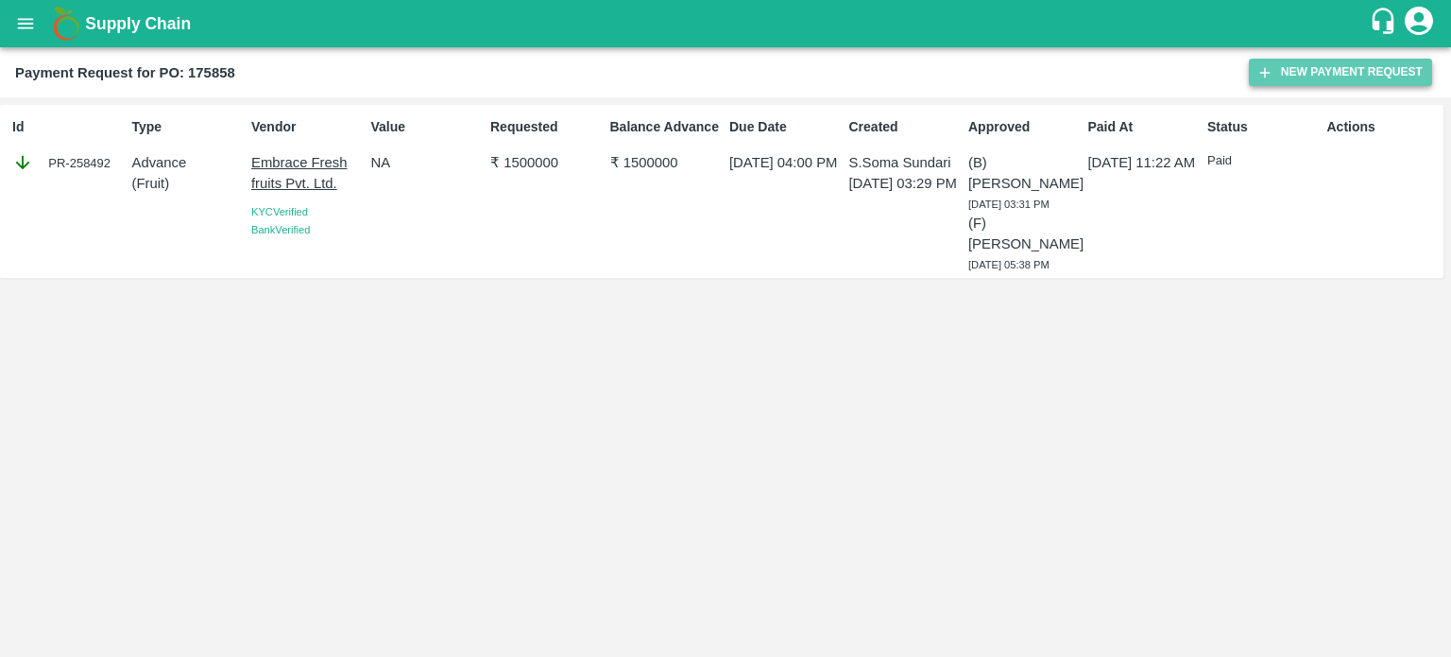
click at [1285, 74] on button "New Payment Request" at bounding box center [1340, 72] width 183 height 27
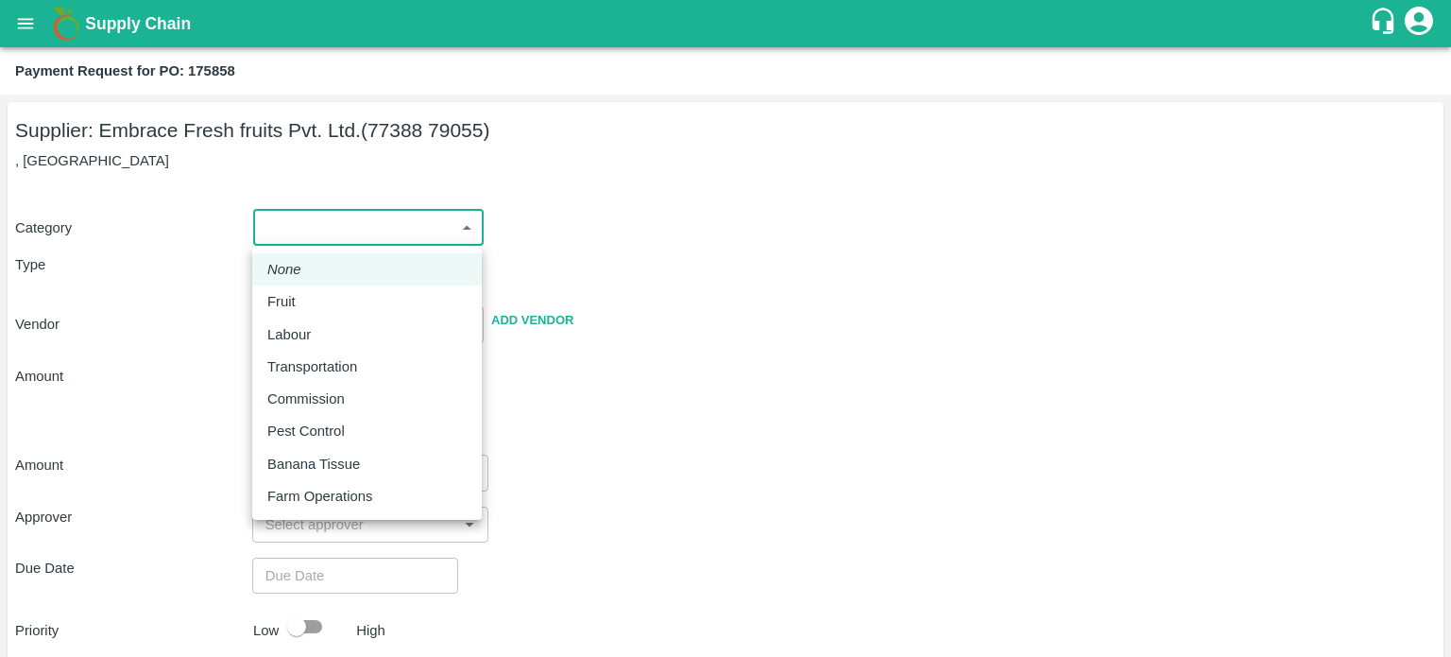
click at [387, 233] on body "Supply Chain Payment Request for PO: 175858 Supplier: Embrace Fresh fruits Pvt.…" at bounding box center [725, 328] width 1451 height 657
click at [355, 305] on div "Fruit" at bounding box center [366, 301] width 199 height 21
type input "1"
type input "Embrace Fresh fruits Pvt. Ltd. - 77388 79055(Supplier)"
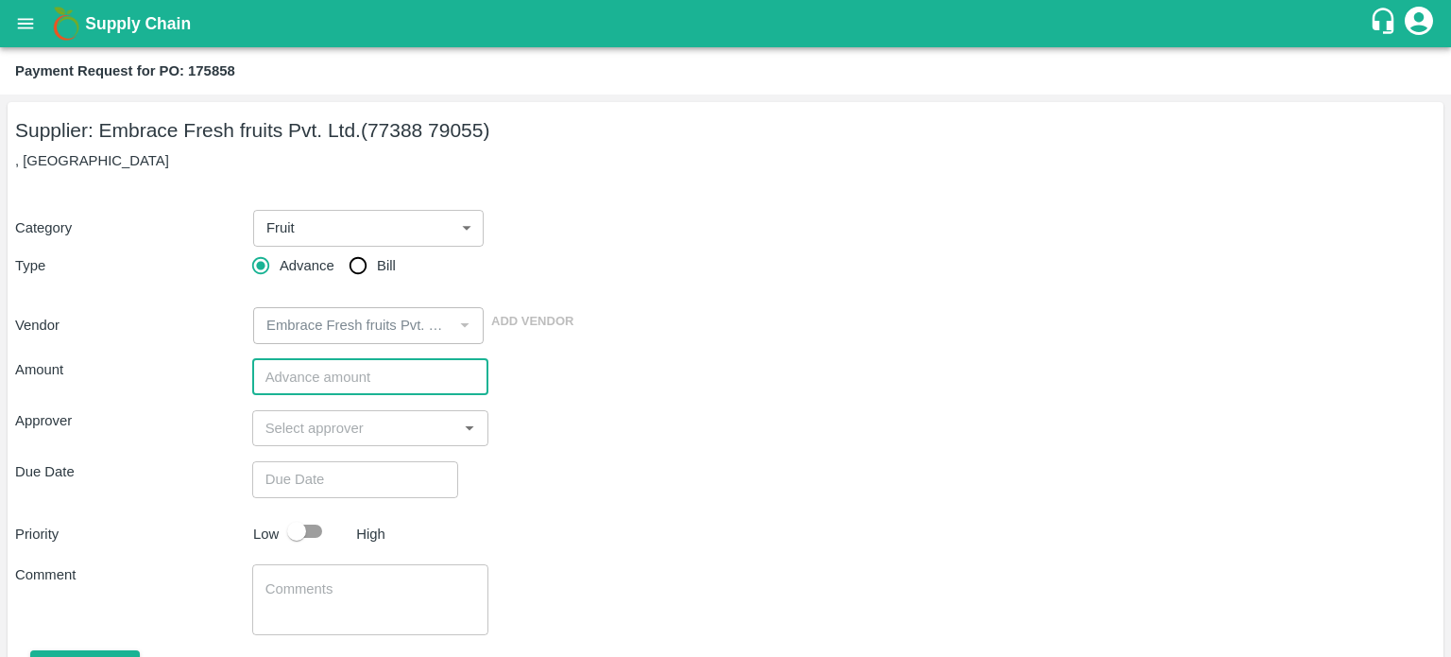
click at [347, 373] on input "number" at bounding box center [370, 377] width 237 height 36
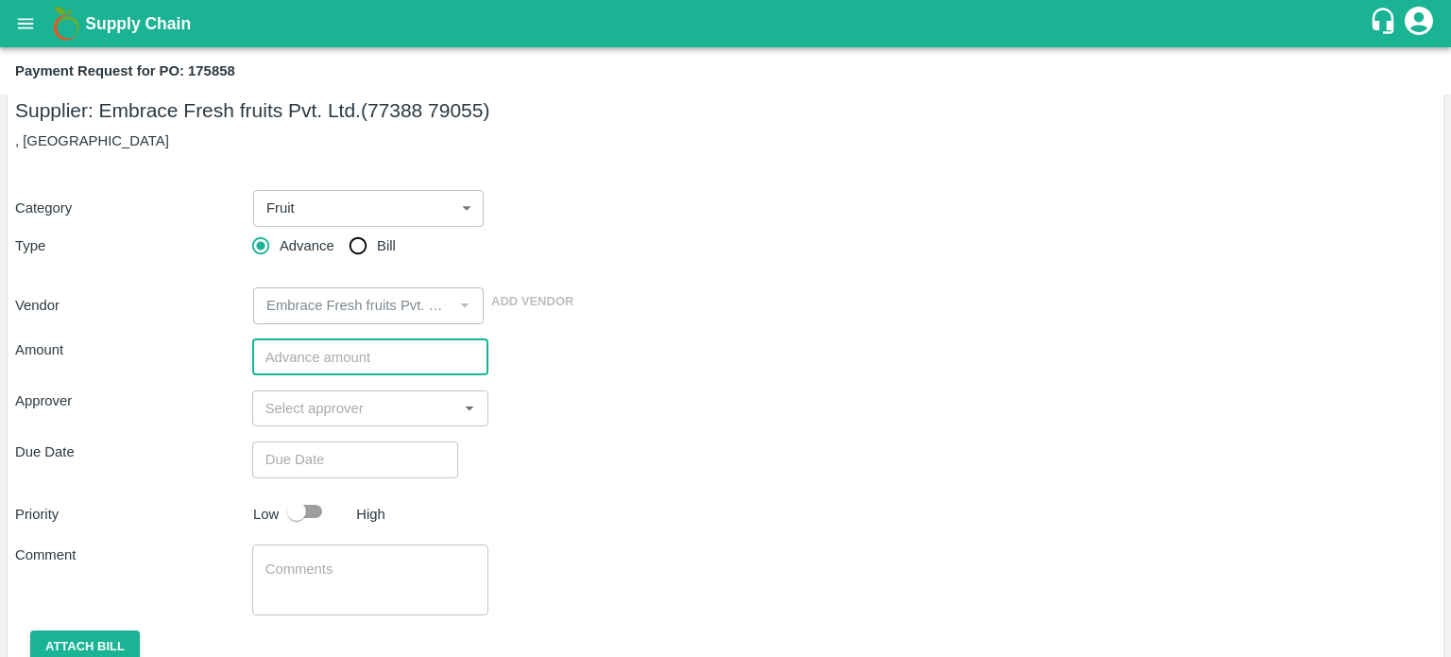
scroll to position [9, 0]
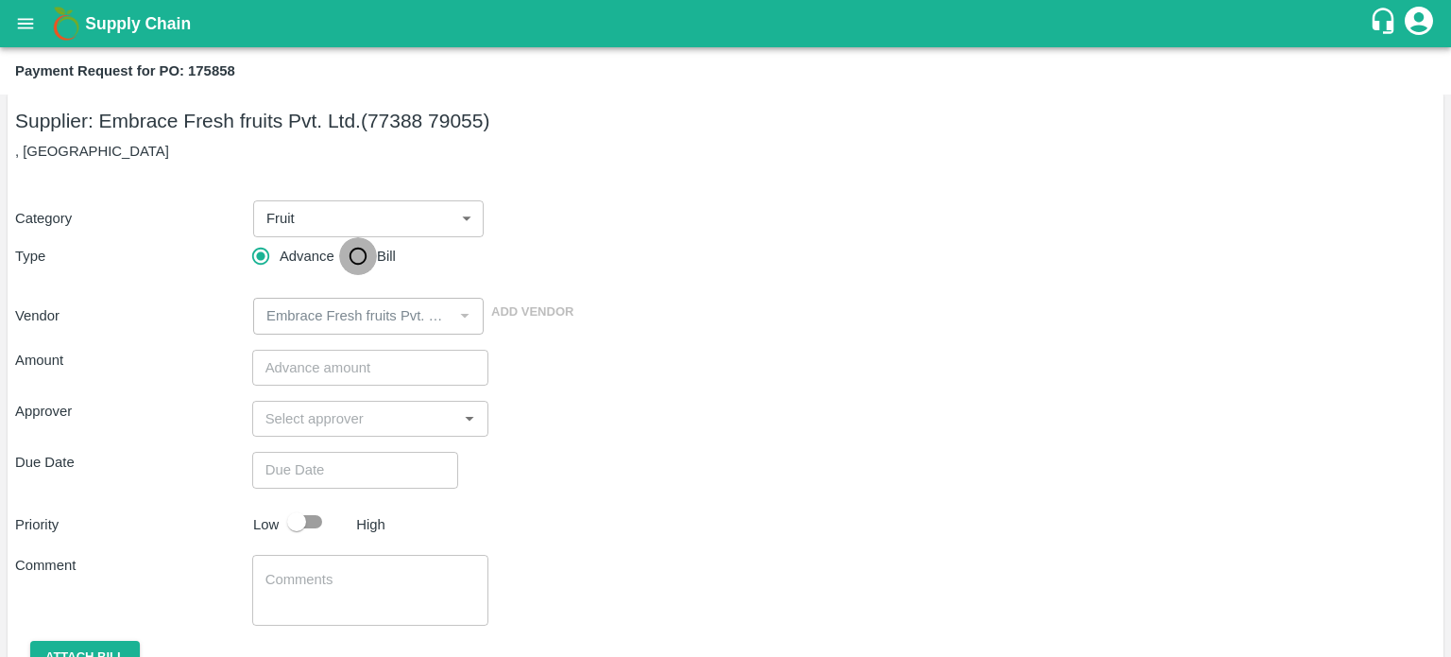
click at [365, 249] on input "Bill" at bounding box center [358, 256] width 38 height 38
radio input "true"
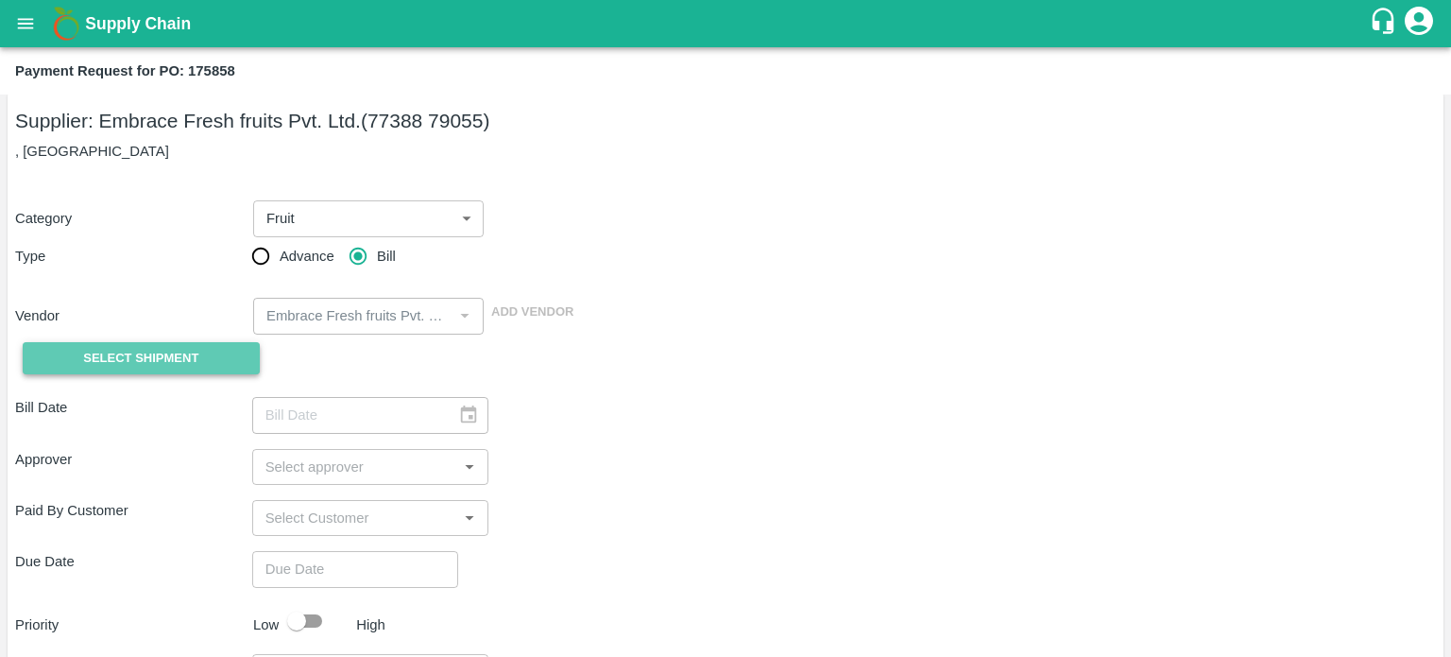
click at [220, 351] on button "Select Shipment" at bounding box center [141, 358] width 237 height 33
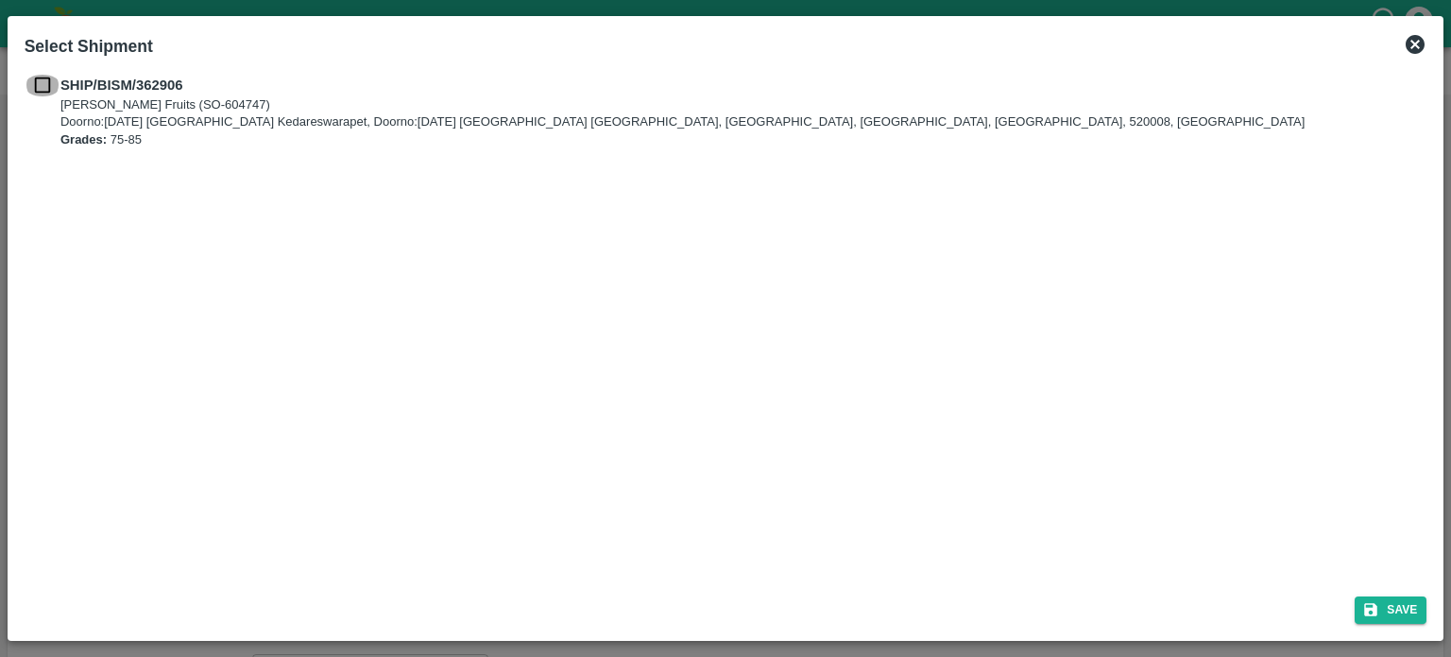
click at [43, 86] on input "checkbox" at bounding box center [43, 85] width 36 height 21
checkbox input "true"
click at [1377, 610] on icon "submit" at bounding box center [1371, 609] width 13 height 13
type input "13/09/2025"
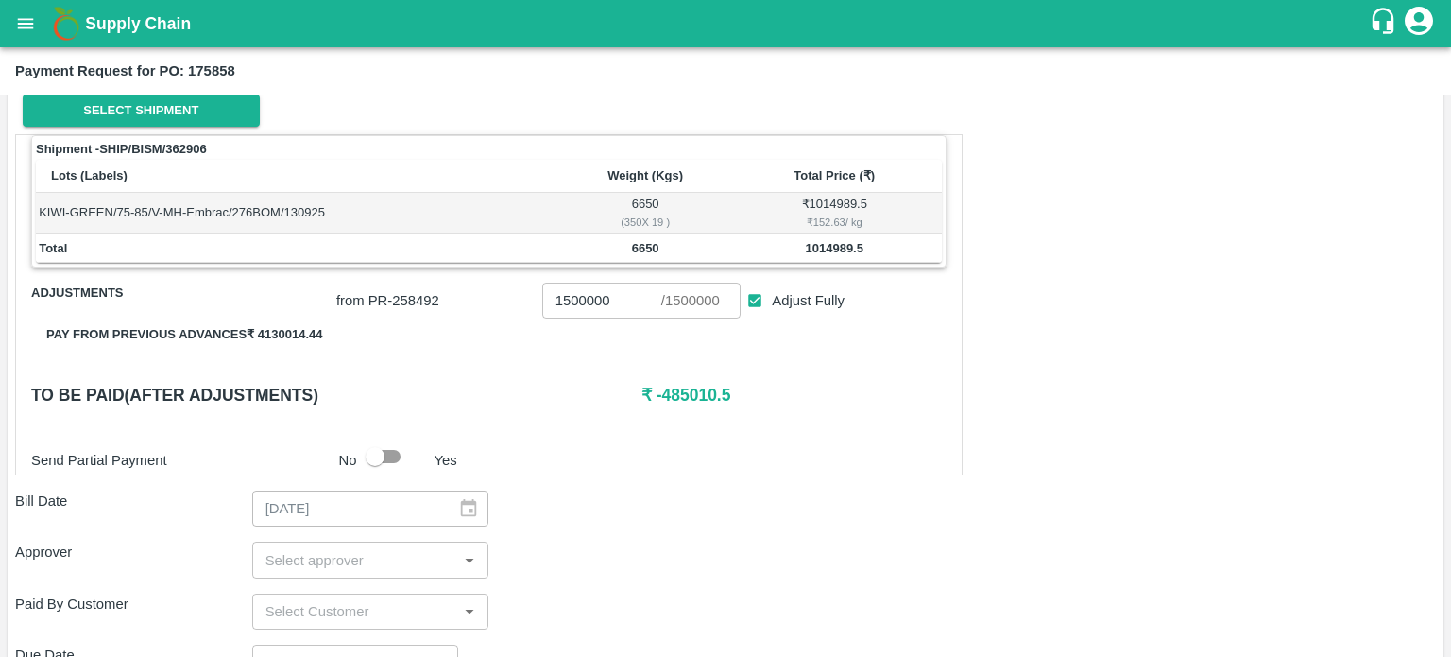
scroll to position [272, 0]
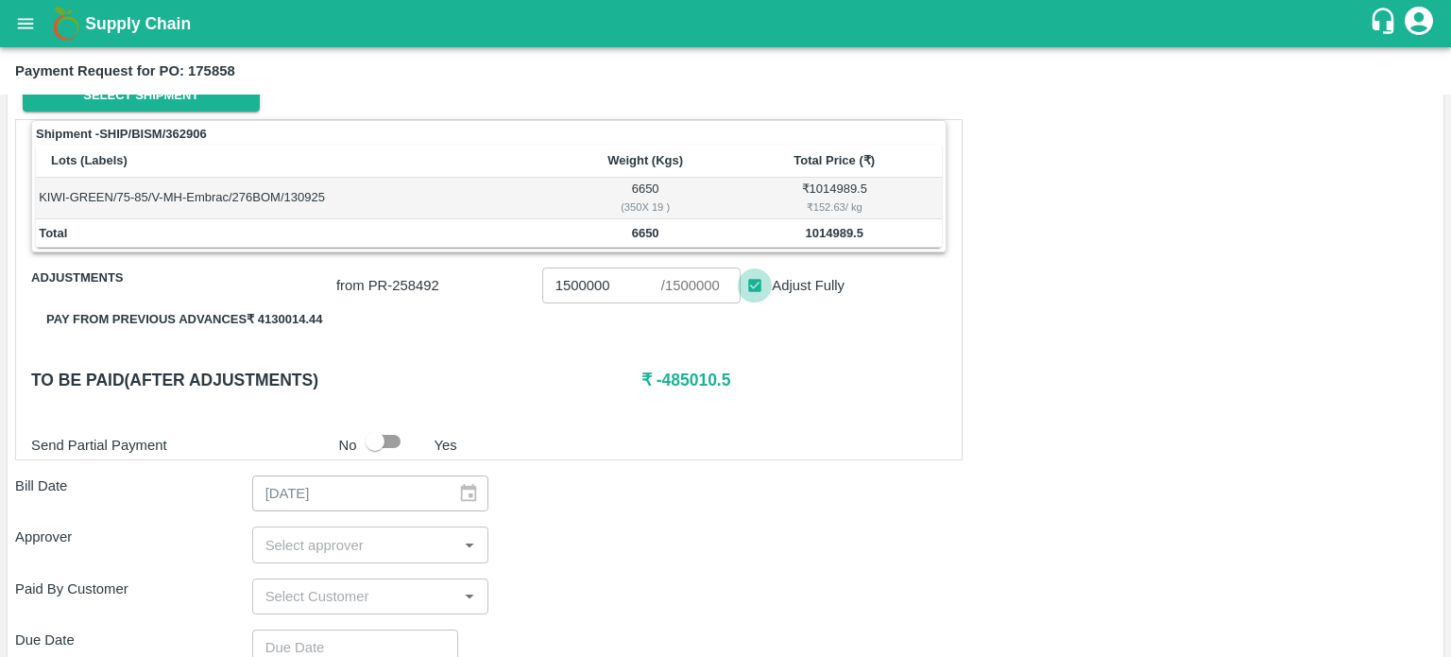
click at [757, 284] on input "Adjust Fully" at bounding box center [755, 285] width 35 height 35
checkbox input "false"
type input "0"
click at [757, 284] on input "Adjust Fully" at bounding box center [755, 285] width 35 height 35
checkbox input "true"
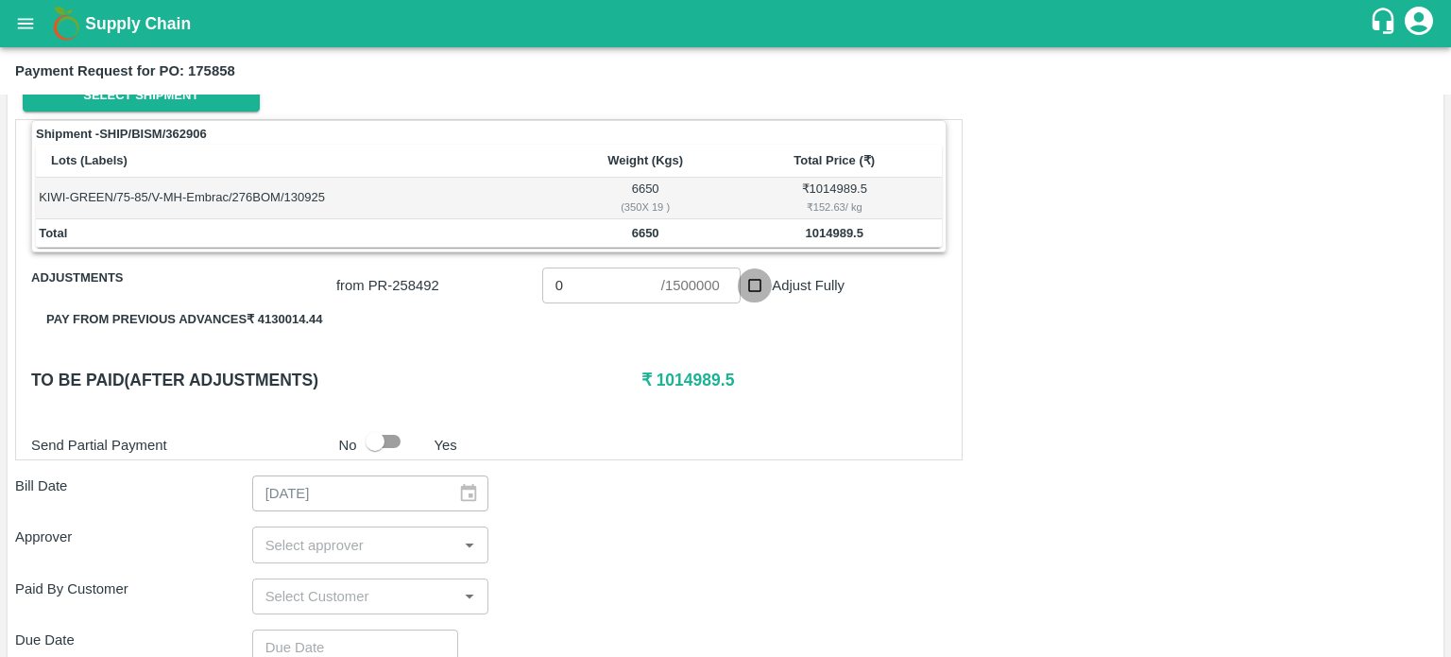
type input "1500000"
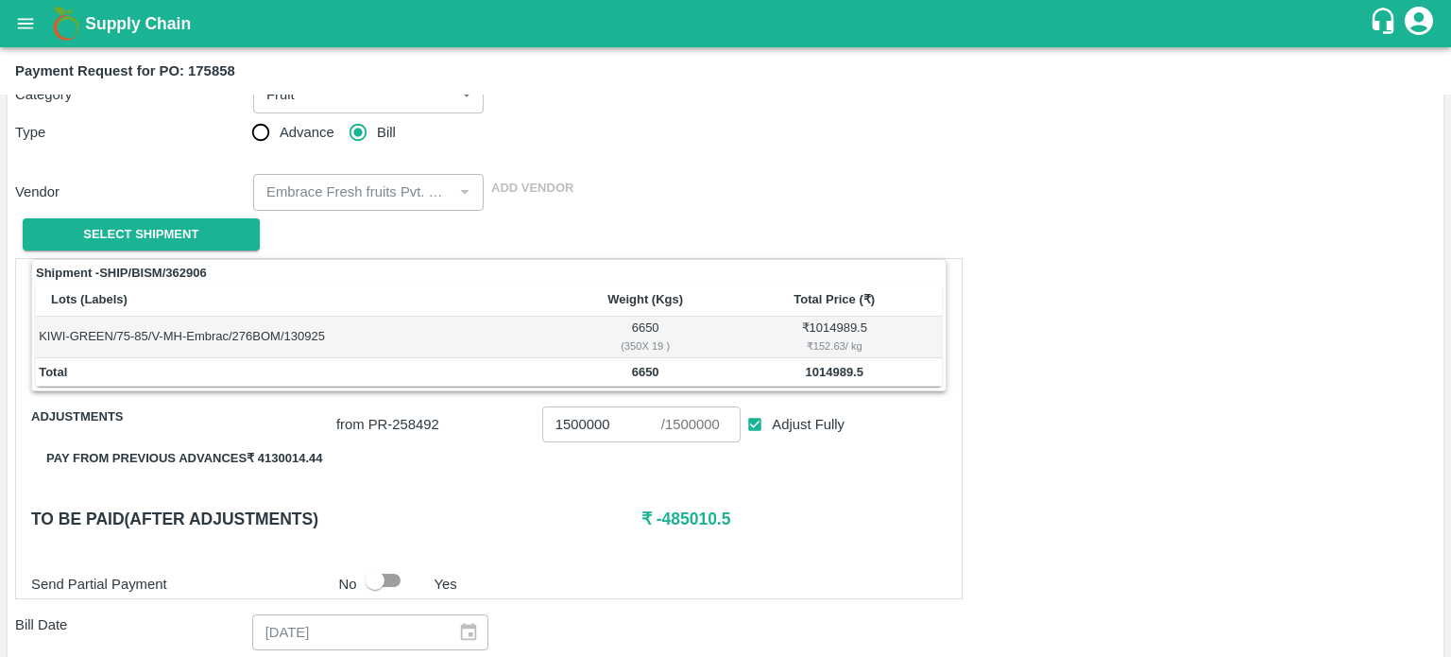
scroll to position [126, 0]
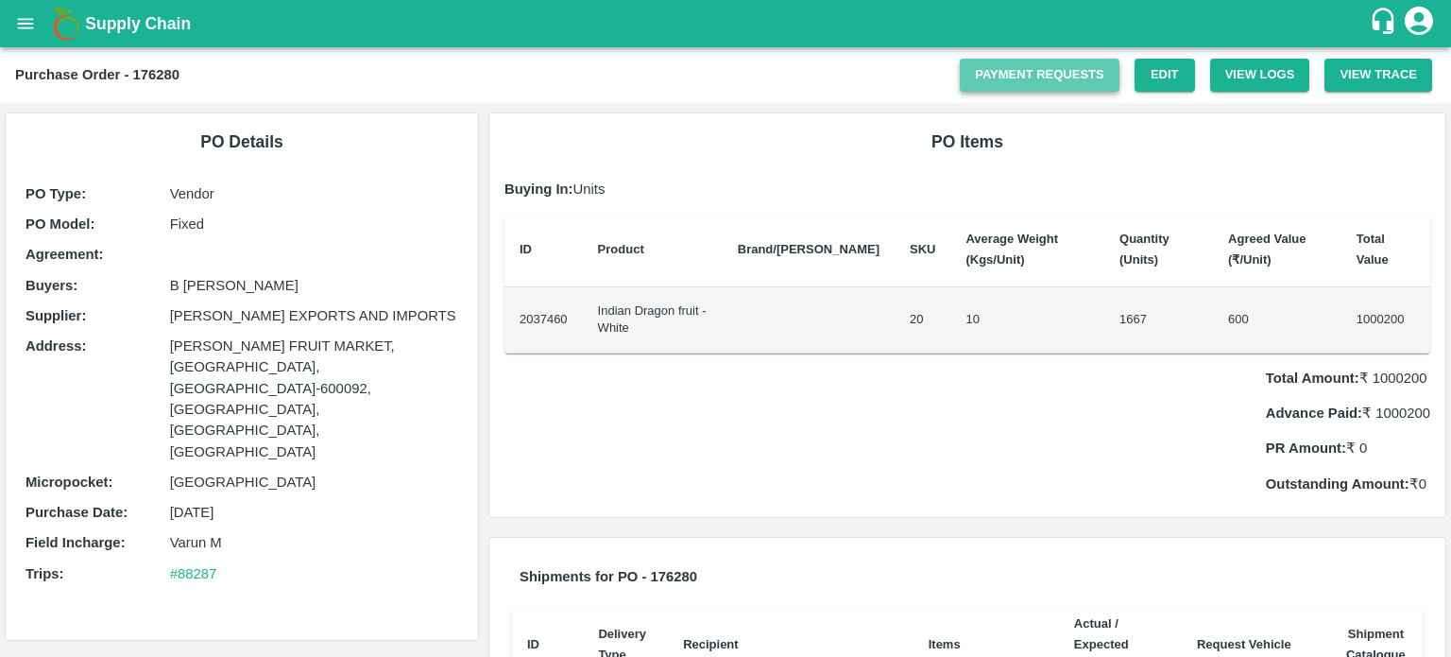
click at [1005, 73] on link "Payment Requests" at bounding box center [1040, 75] width 160 height 33
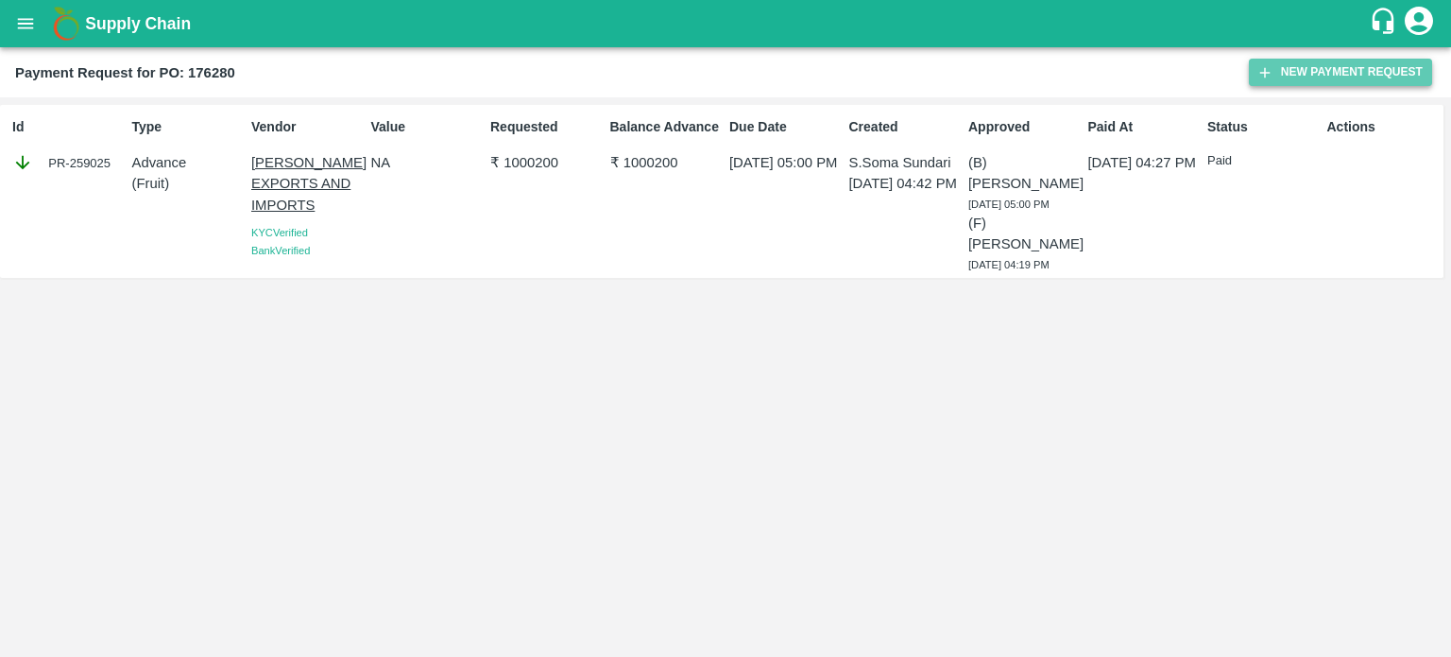
click at [1342, 74] on button "New Payment Request" at bounding box center [1340, 72] width 183 height 27
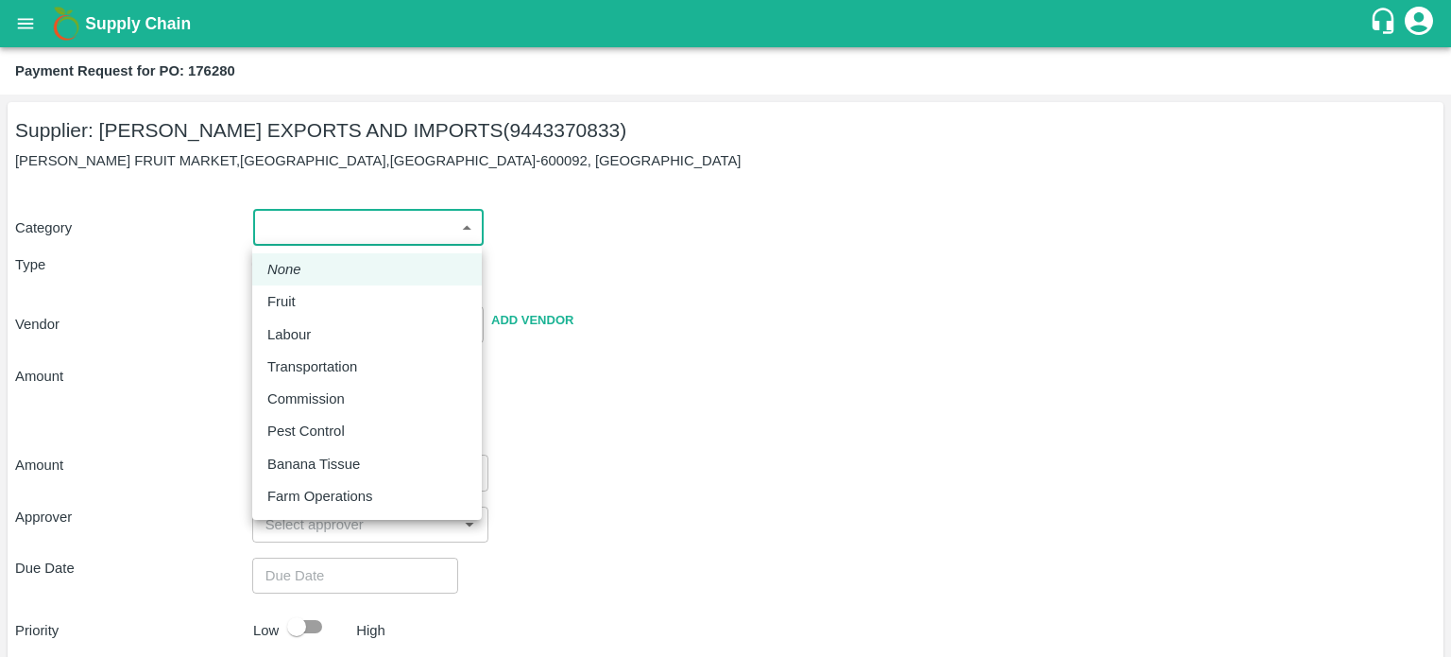
click at [458, 229] on body "Supply Chain Payment Request for PO: 176280 Supplier: ARUL EXPORTS AND IMPORTS …" at bounding box center [725, 328] width 1451 height 657
click at [312, 300] on div "Fruit" at bounding box center [366, 301] width 199 height 21
type input "1"
type input "ARUL EXPORTS AND IMPORTS - 9443370833(Supplier)"
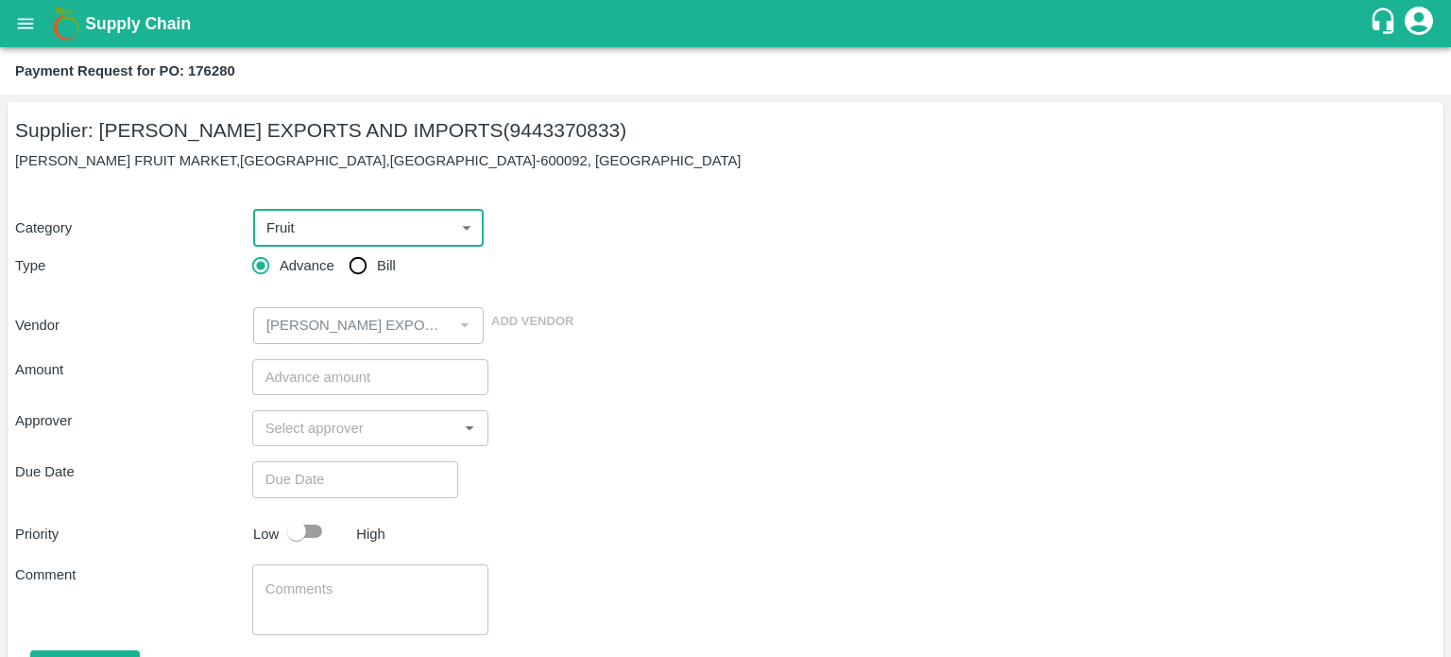
click at [358, 265] on input "Bill" at bounding box center [358, 266] width 38 height 38
radio input "true"
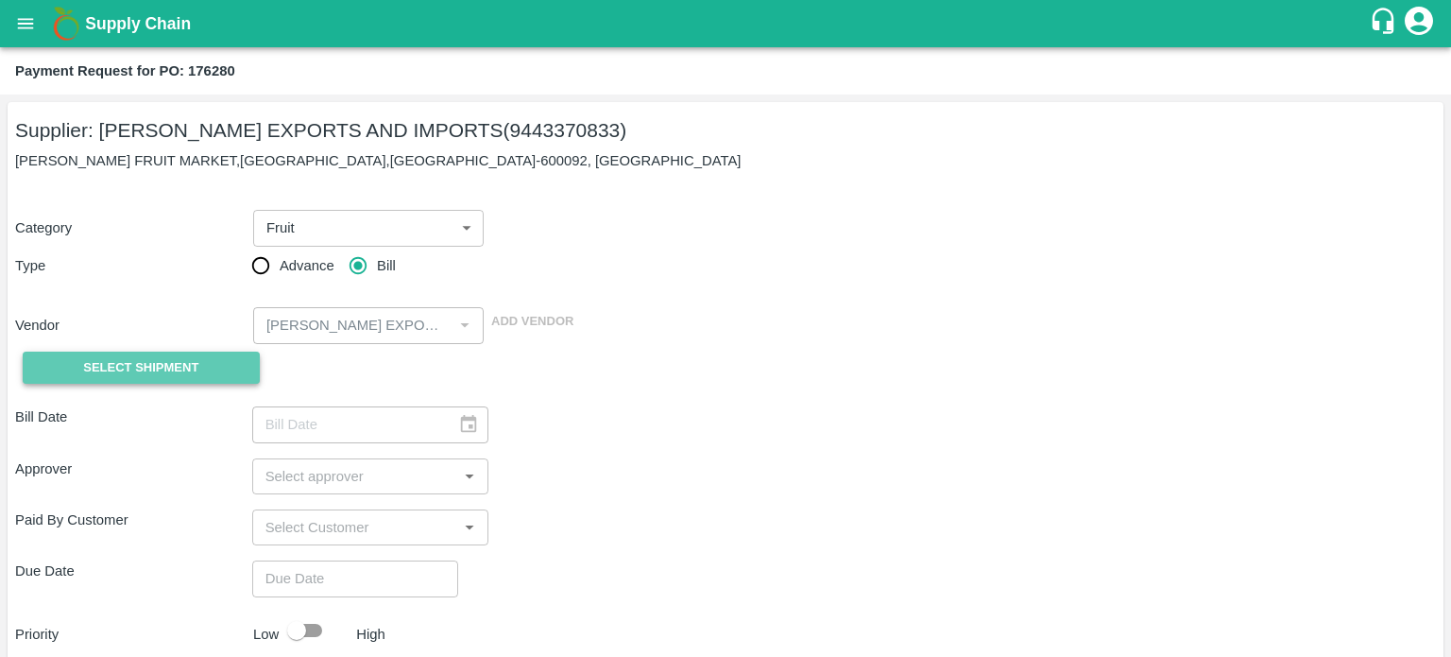
click at [184, 352] on button "Select Shipment" at bounding box center [141, 368] width 237 height 33
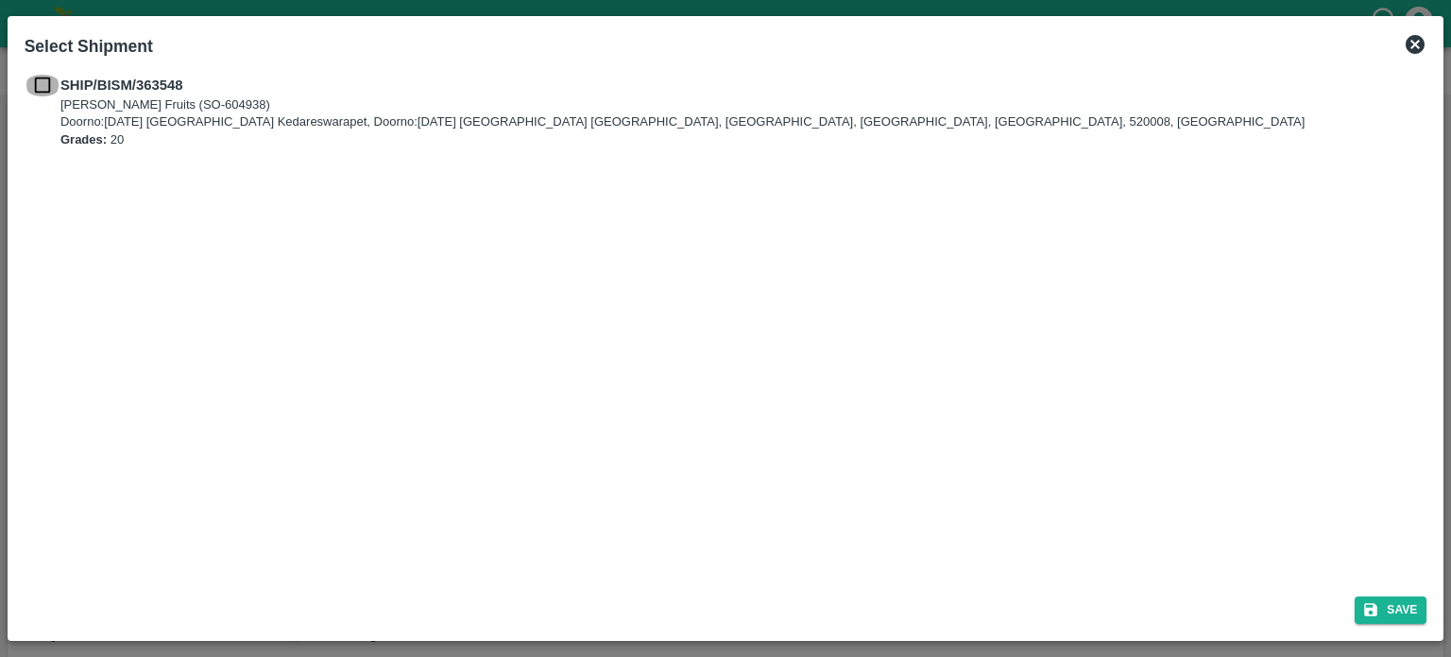
click at [42, 90] on input "checkbox" at bounding box center [43, 85] width 36 height 21
checkbox input "true"
click at [1384, 609] on button "Save" at bounding box center [1391, 609] width 72 height 27
type input "15/09/2025"
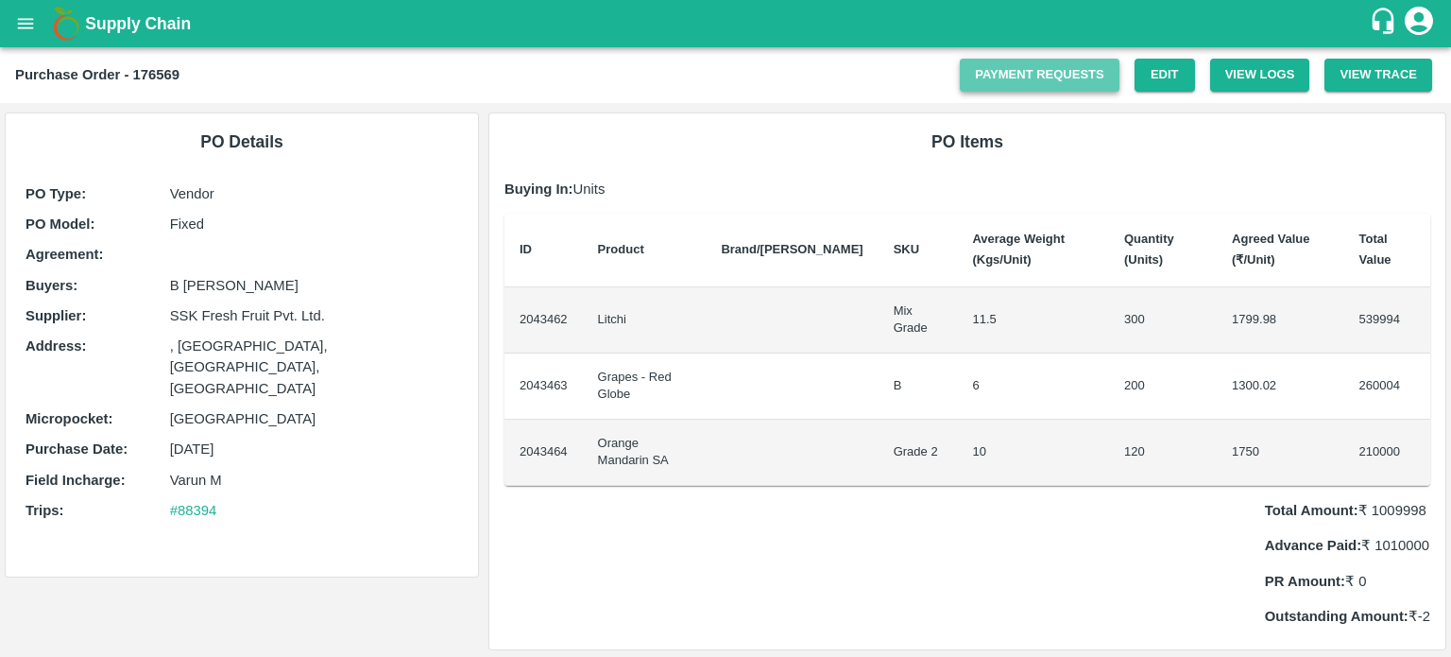
click at [1030, 73] on link "Payment Requests" at bounding box center [1040, 75] width 160 height 33
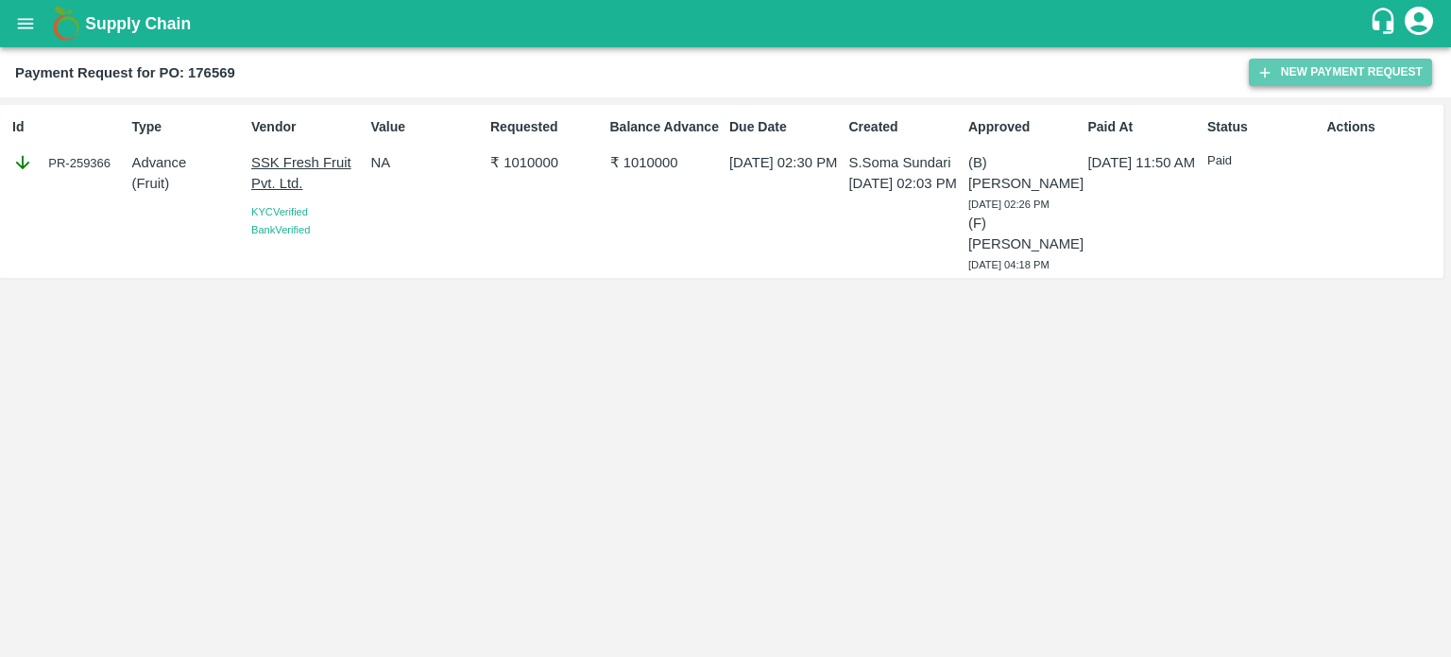
click at [1353, 69] on button "New Payment Request" at bounding box center [1340, 72] width 183 height 27
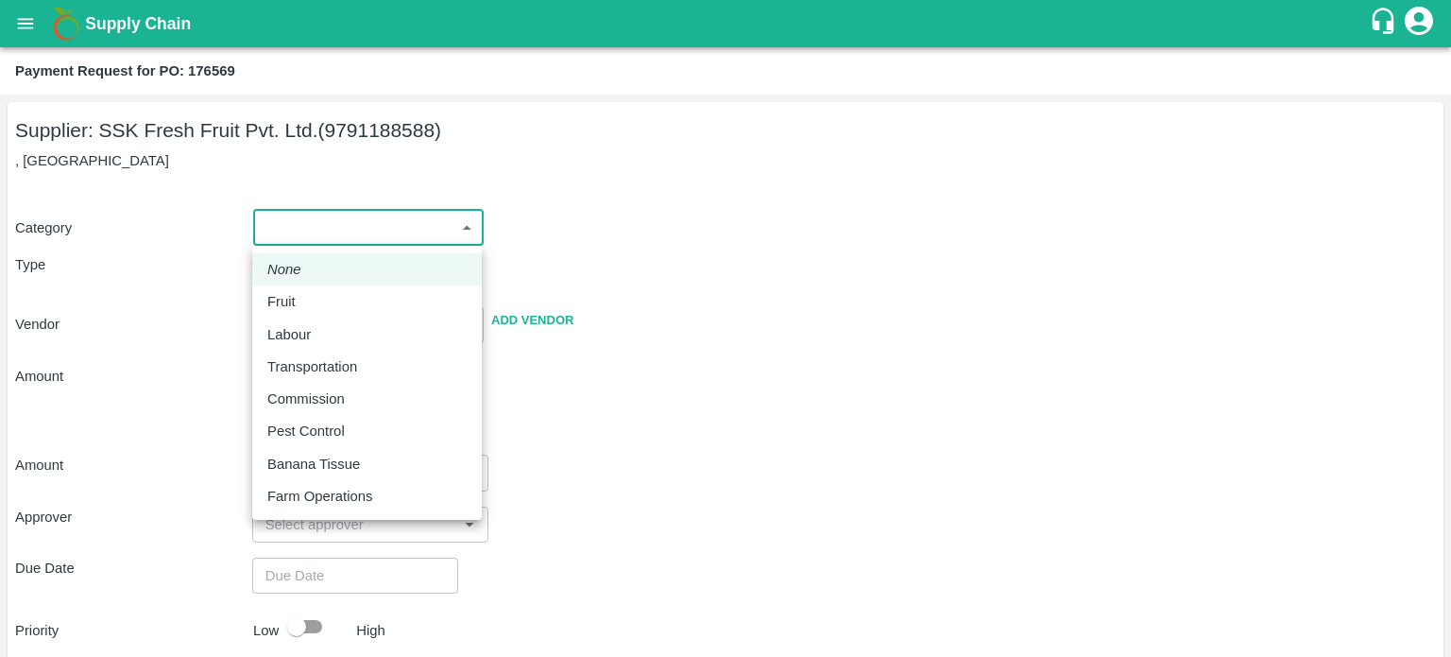
click at [349, 223] on body "Supply Chain Payment Request for PO: 176569 Supplier: SSK Fresh Fruit Pvt. Ltd.…" at bounding box center [725, 328] width 1451 height 657
click at [324, 305] on div "Fruit" at bounding box center [366, 301] width 199 height 21
type input "1"
type input "SSK Fresh Fruit Pvt. Ltd. - 9791188588(Supplier)"
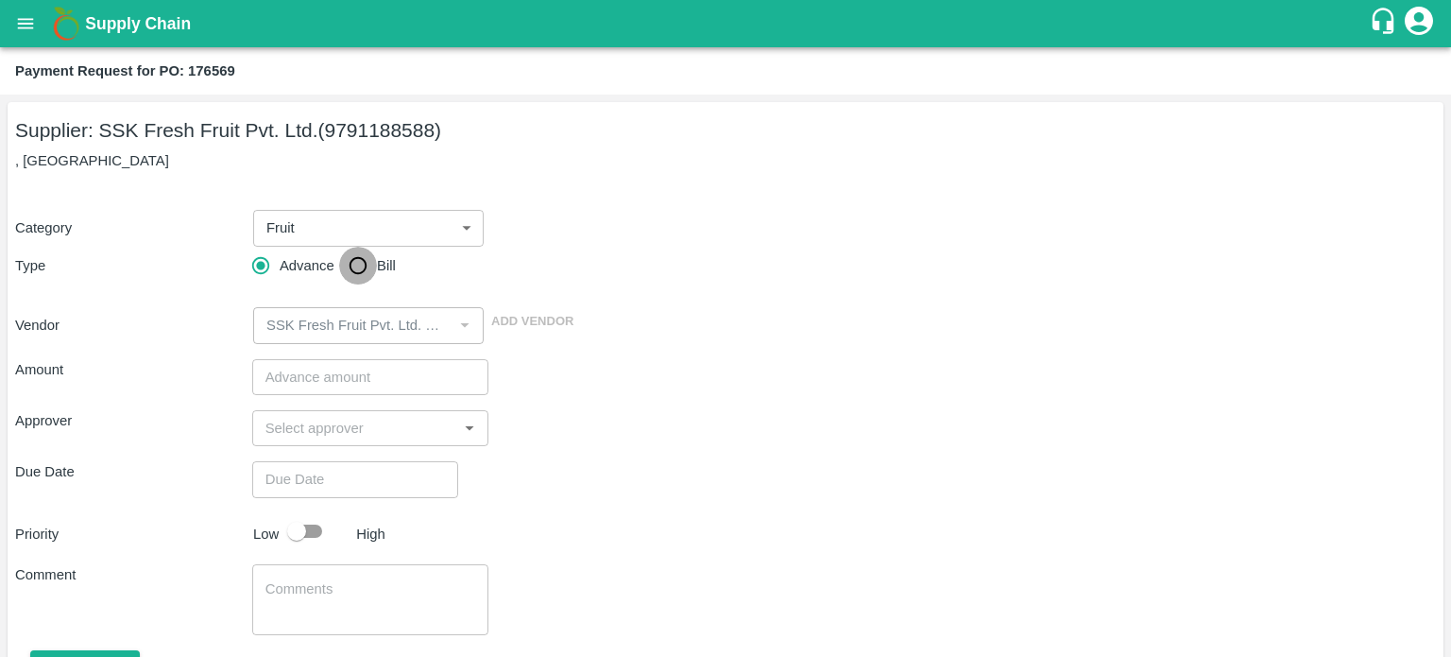
click at [355, 264] on input "Bill" at bounding box center [358, 266] width 38 height 38
radio input "true"
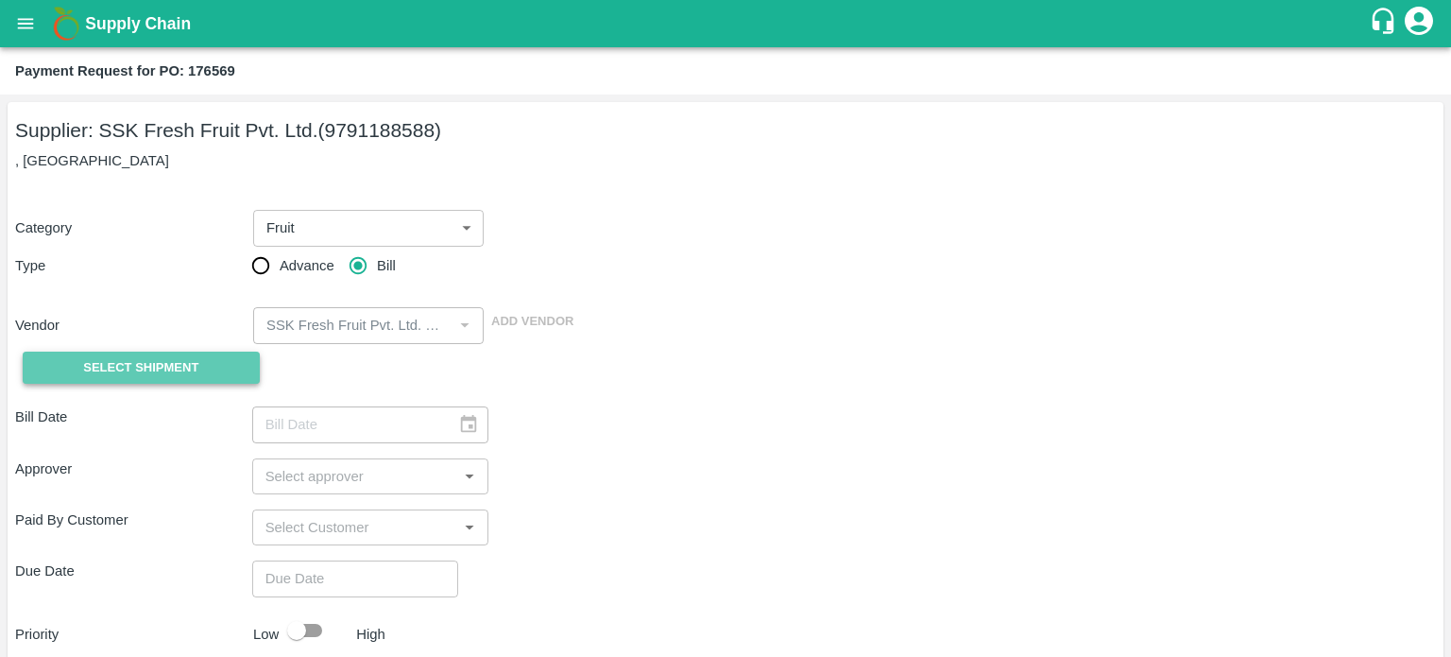
click at [149, 362] on span "Select Shipment" at bounding box center [140, 368] width 115 height 22
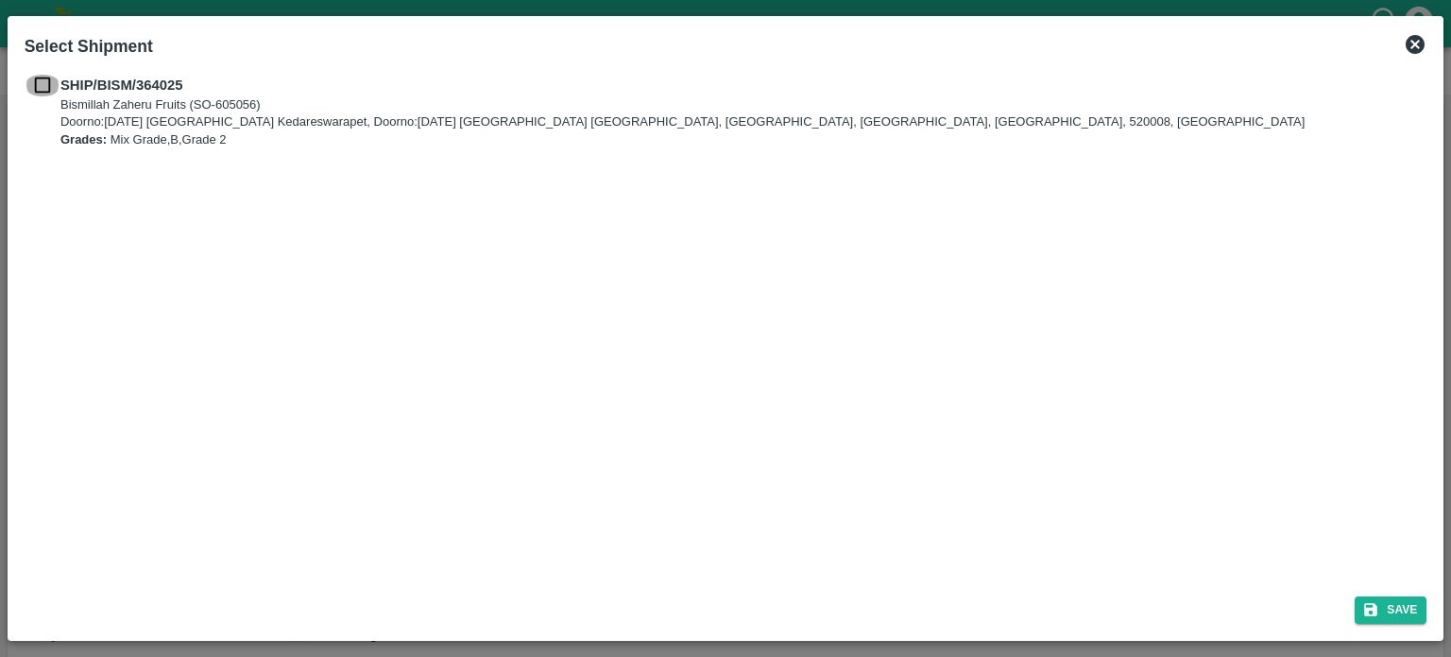
click at [42, 86] on input "checkbox" at bounding box center [43, 85] width 36 height 21
checkbox input "true"
click at [1386, 613] on button "Save" at bounding box center [1391, 609] width 72 height 27
type input "16/09/2025"
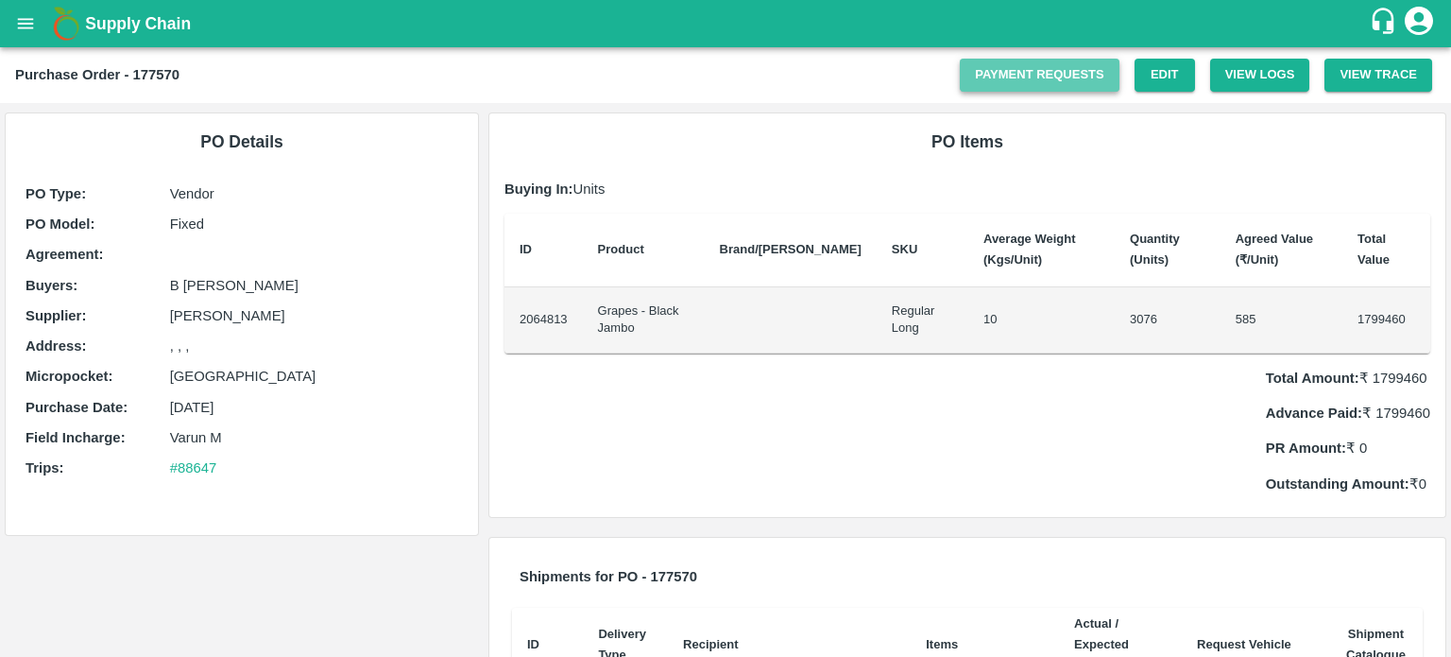
click at [1048, 66] on link "Payment Requests" at bounding box center [1040, 75] width 160 height 33
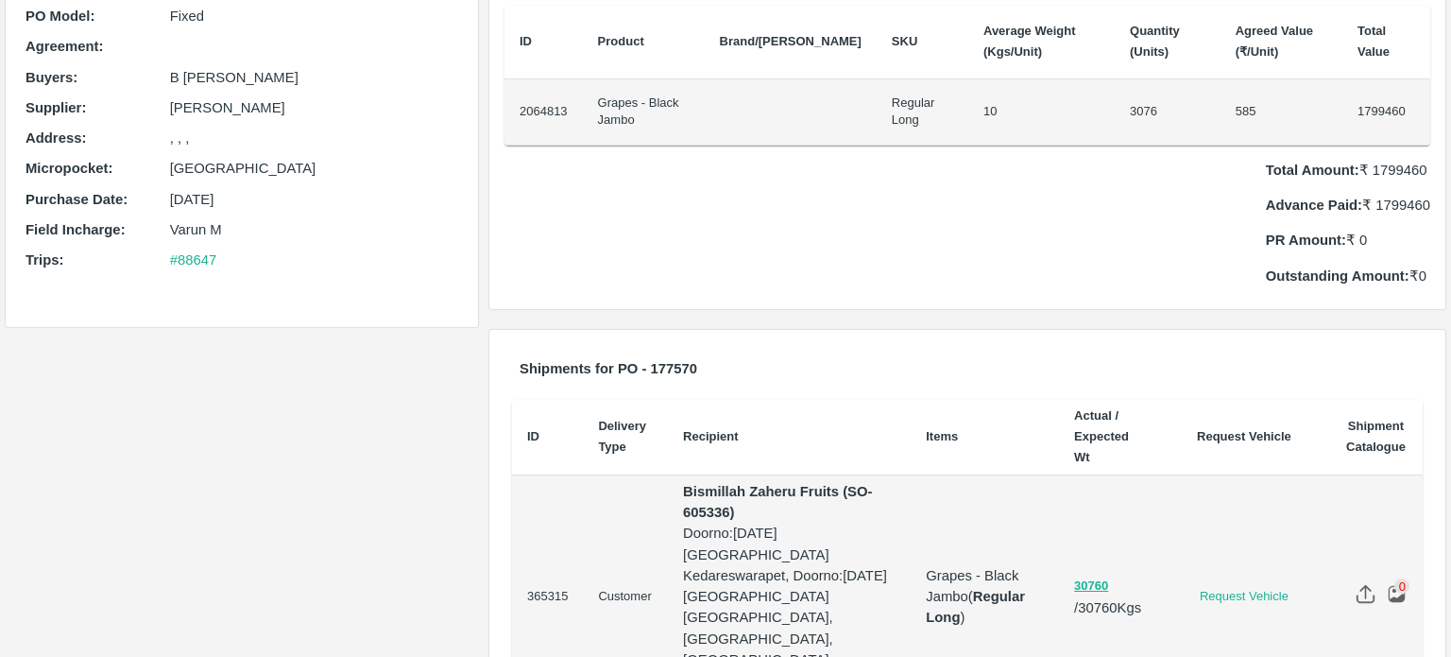
scroll to position [295, 0]
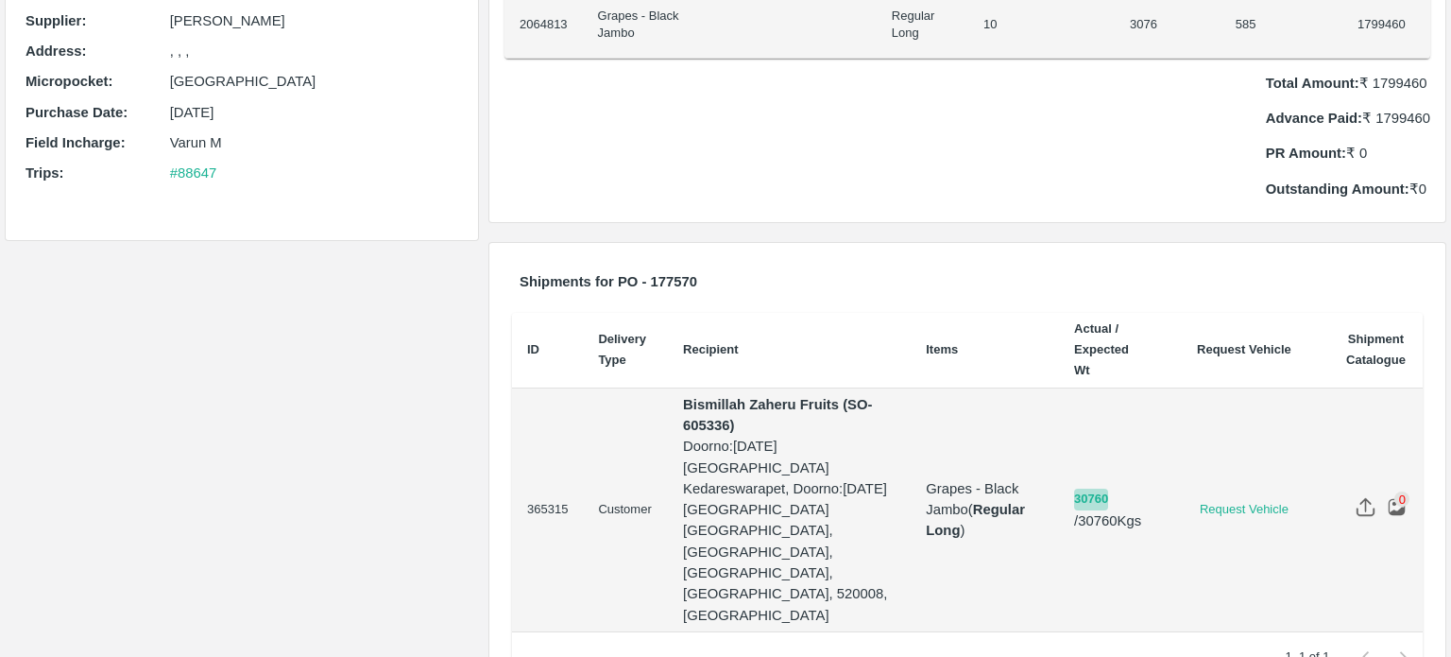
click at [1100, 489] on button "30760" at bounding box center [1091, 500] width 34 height 22
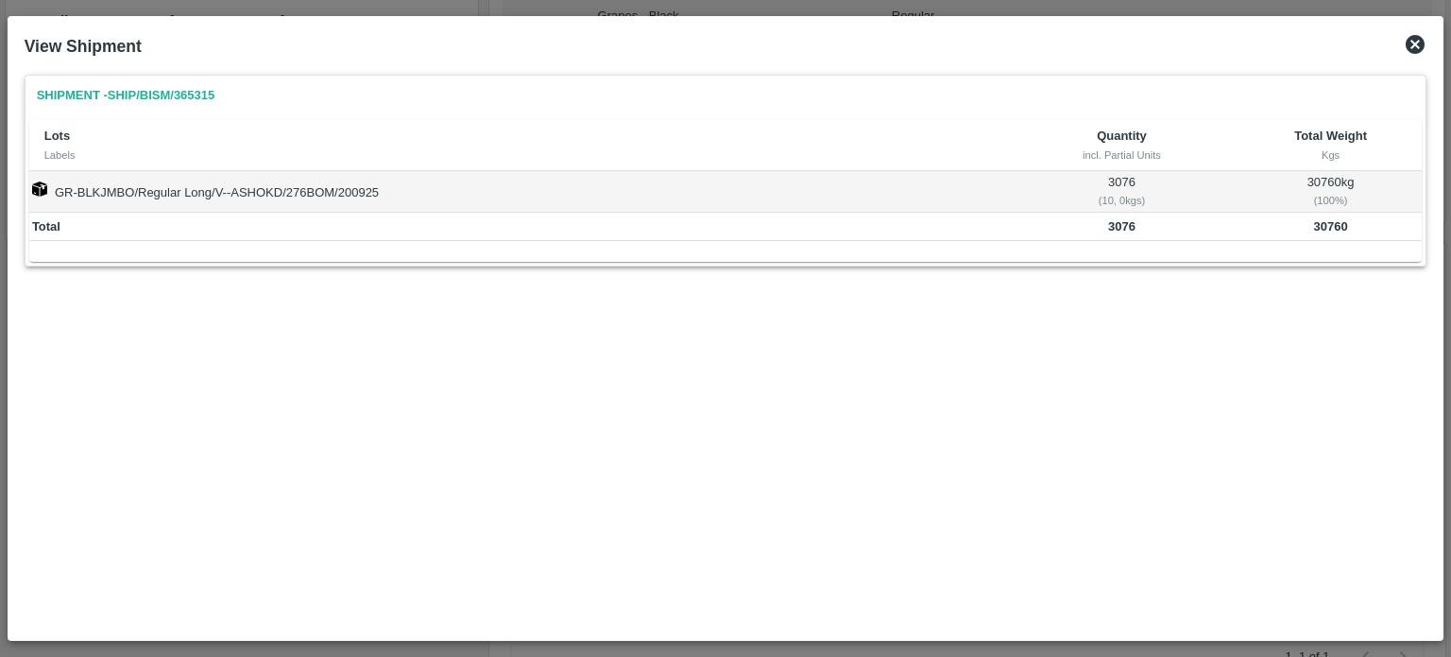
click at [1406, 42] on icon at bounding box center [1415, 44] width 23 height 23
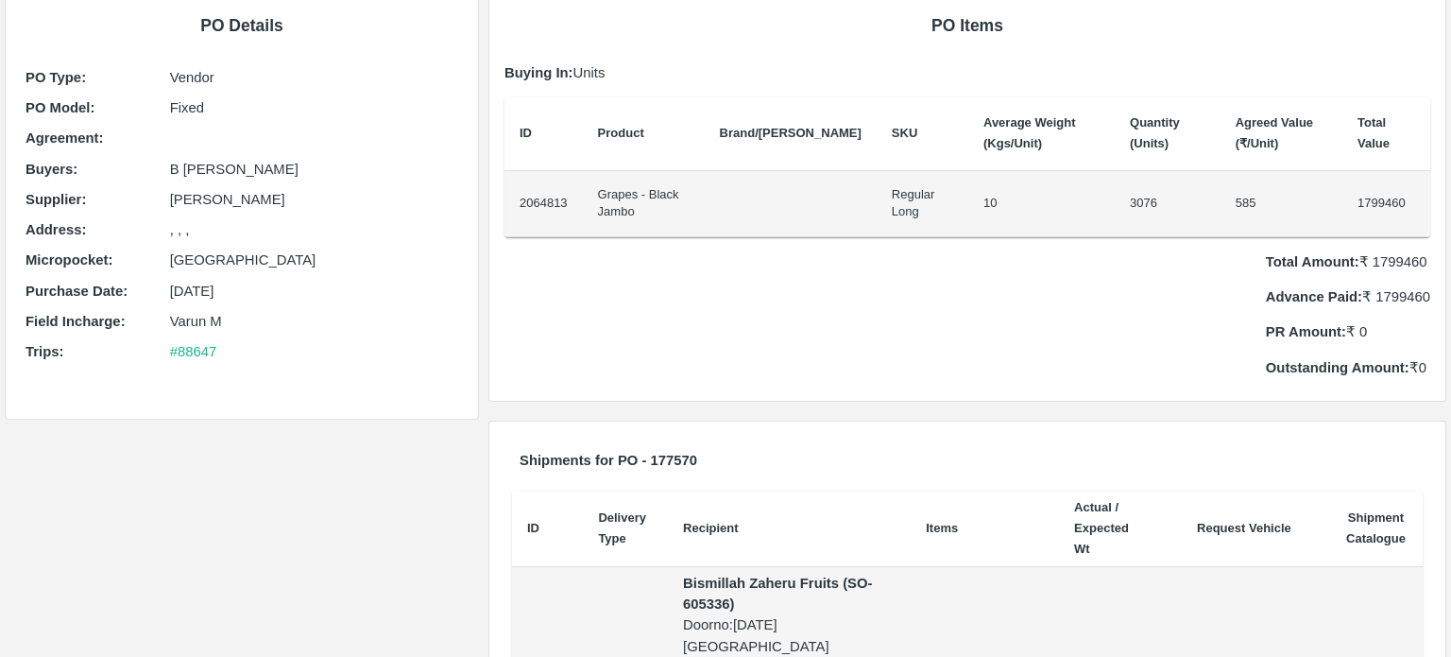
scroll to position [0, 0]
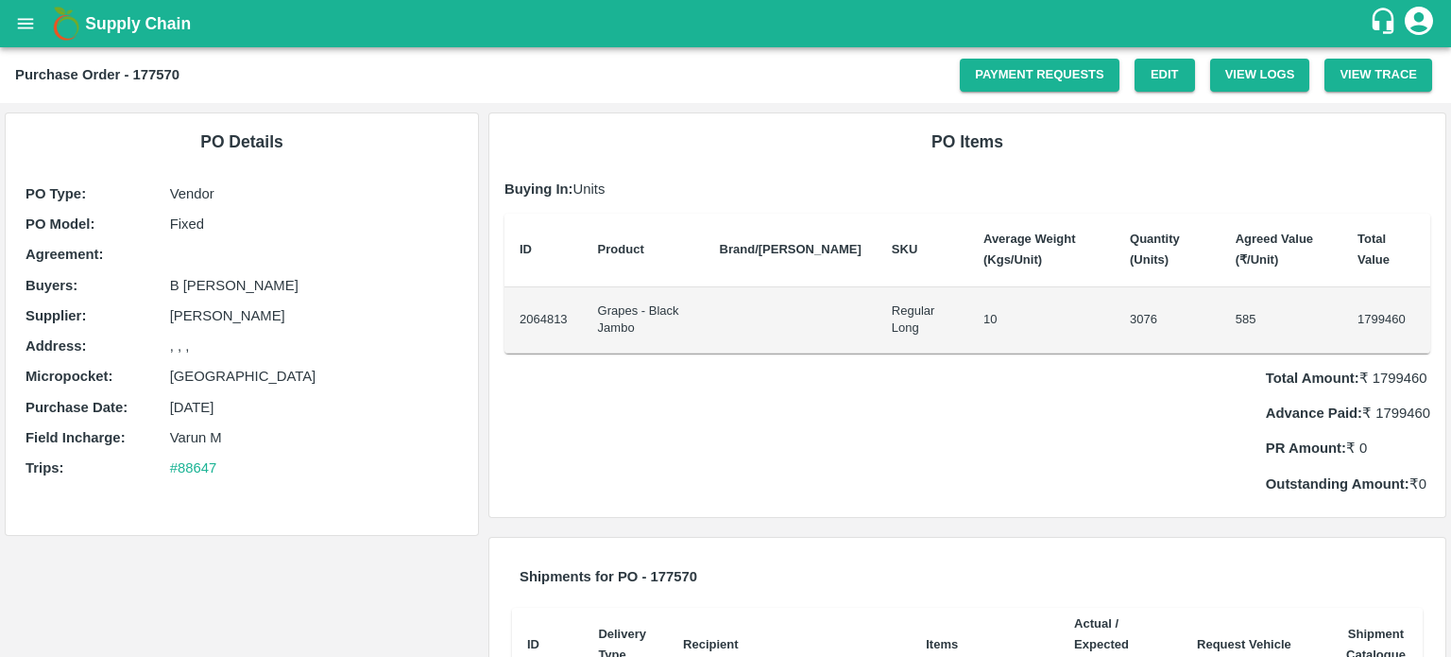
click at [527, 123] on div "PO Items Buying In: Units ID Product Brand/Marka SKU Average Weight (Kgs/Unit) …" at bounding box center [967, 314] width 956 height 403
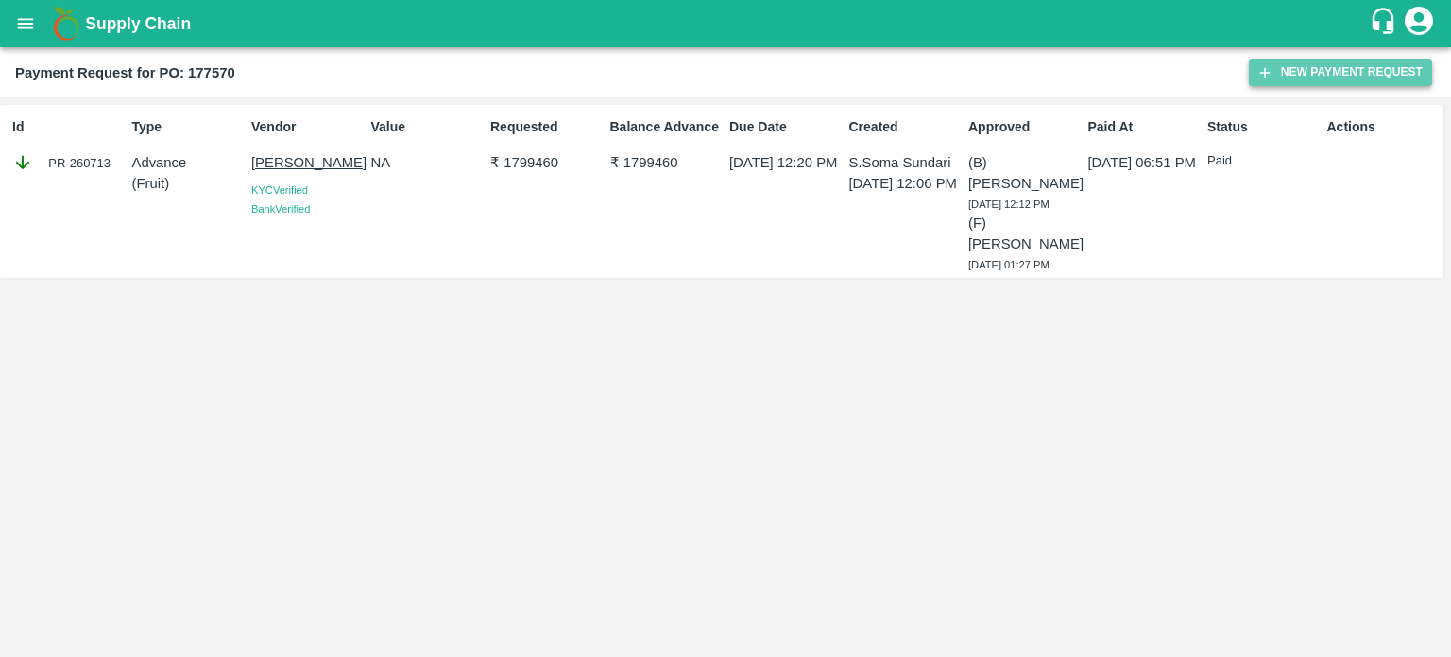
click at [1330, 71] on button "New Payment Request" at bounding box center [1340, 72] width 183 height 27
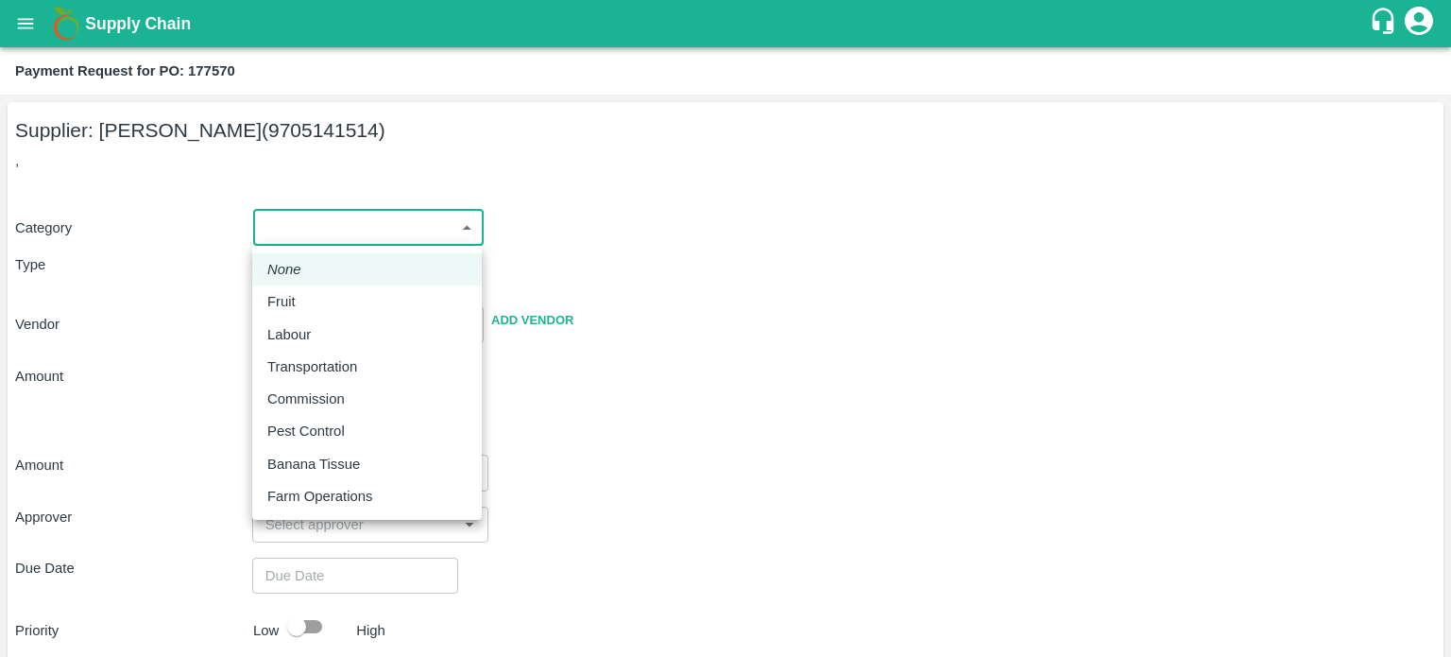
click at [443, 230] on body "Supply Chain Payment Request for PO: 177570 Supplier: [PERSON_NAME] (9705141514…" at bounding box center [725, 328] width 1451 height 657
click at [369, 300] on div "Fruit" at bounding box center [366, 301] width 199 height 21
type input "1"
type input "[PERSON_NAME] - 9705141514(Supplier)"
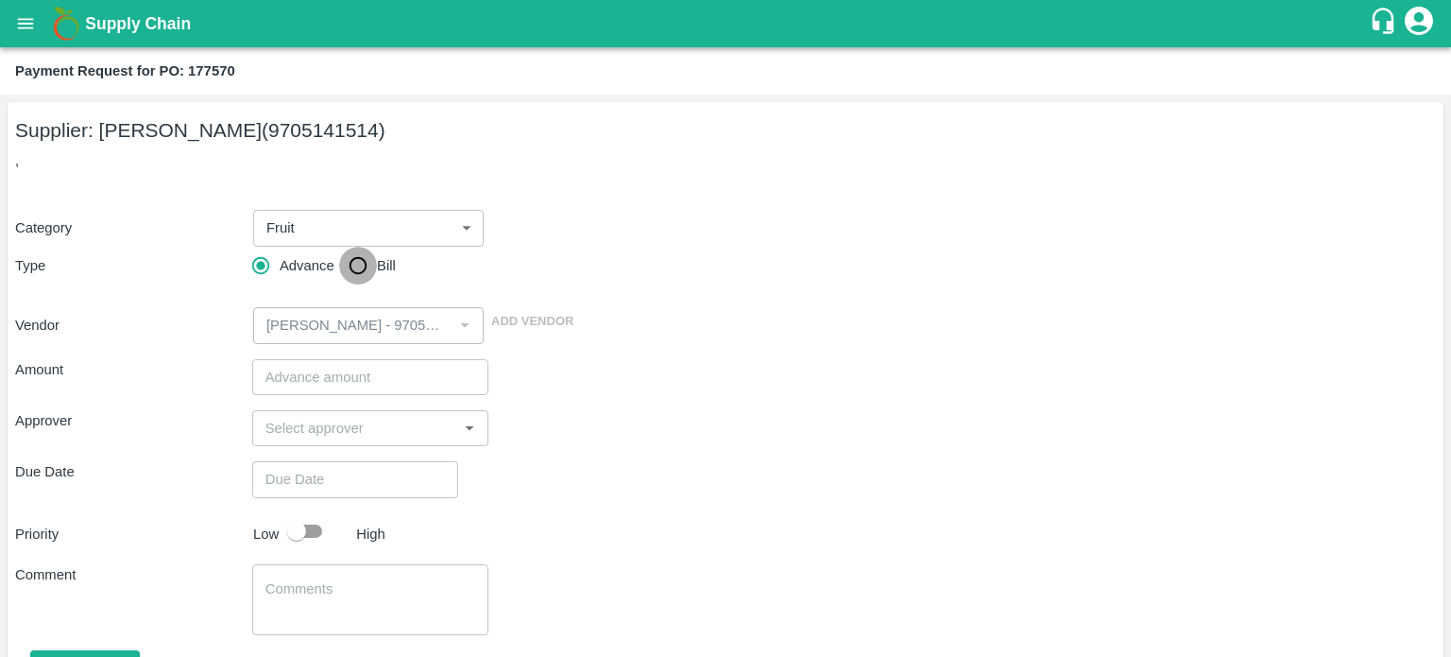
click at [352, 262] on input "Bill" at bounding box center [358, 266] width 38 height 38
radio input "true"
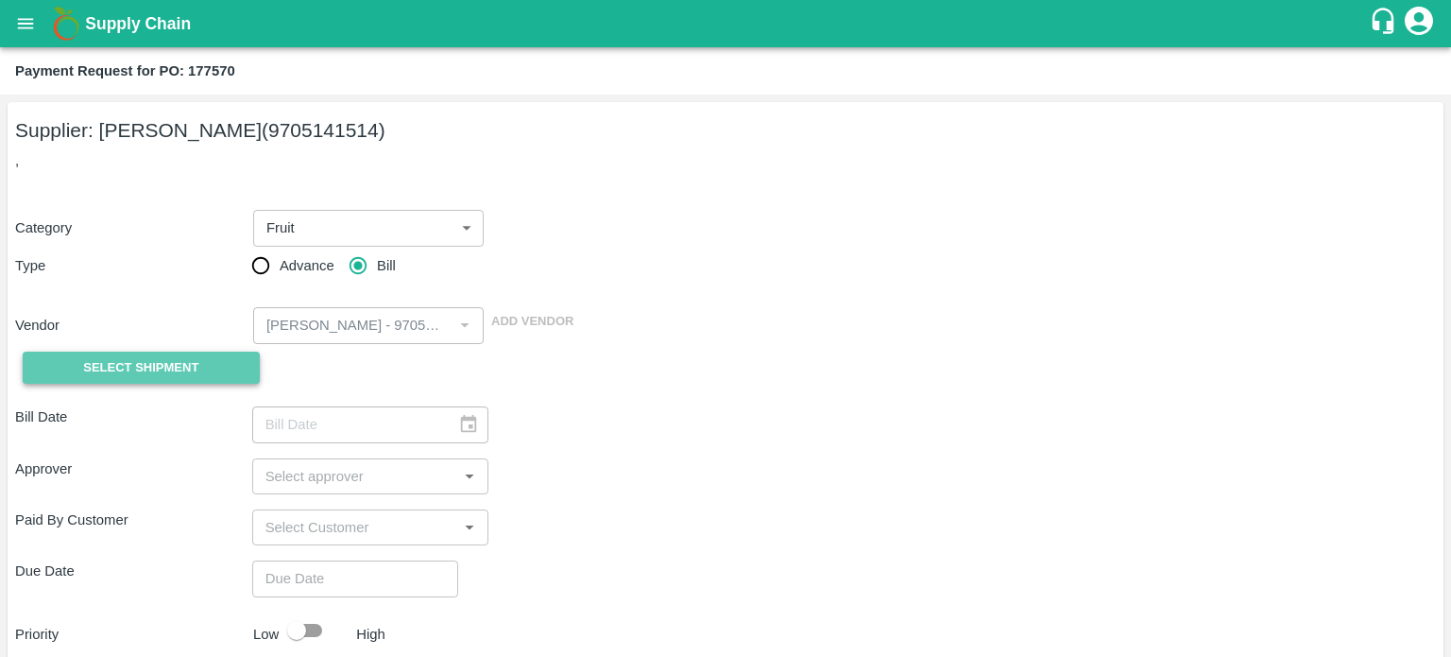
click at [193, 368] on span "Select Shipment" at bounding box center [140, 368] width 115 height 22
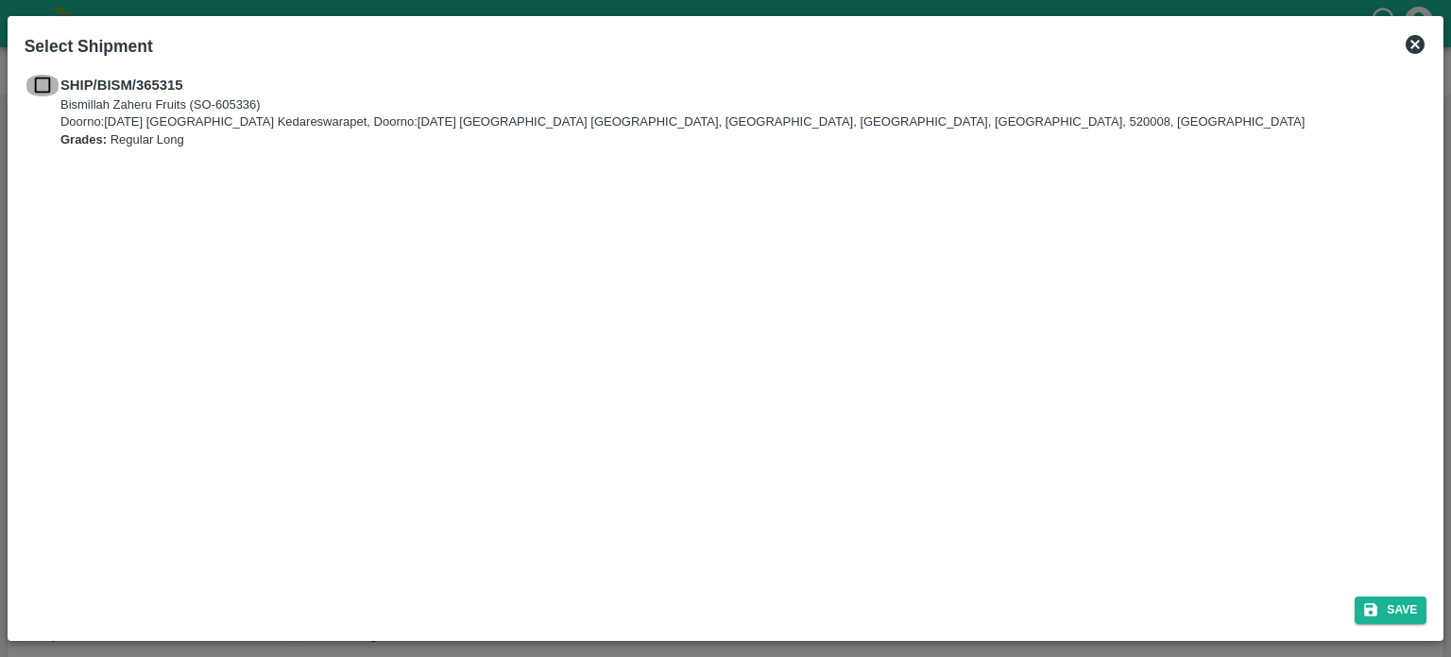
click at [49, 86] on input "checkbox" at bounding box center [43, 85] width 36 height 21
checkbox input "true"
click at [1389, 606] on button "Save" at bounding box center [1391, 609] width 72 height 27
type input "20/09/2025"
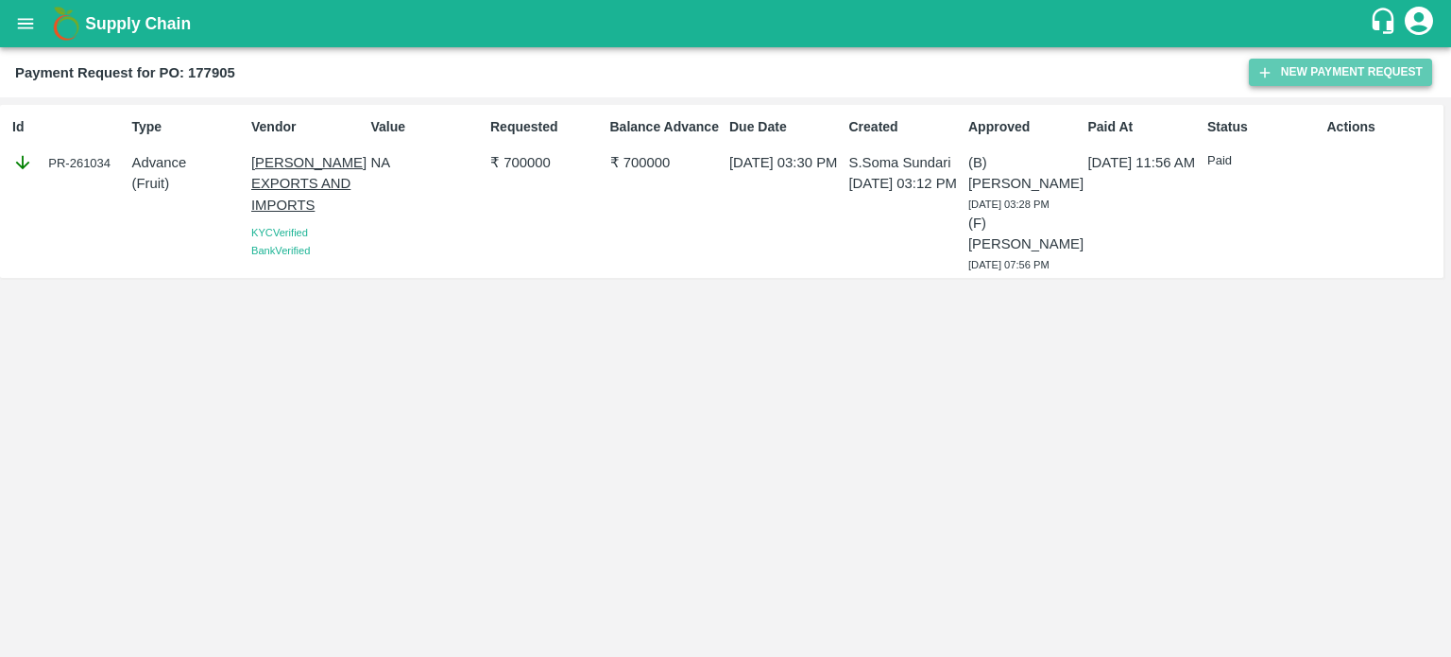
click at [1344, 60] on button "New Payment Request" at bounding box center [1340, 72] width 183 height 27
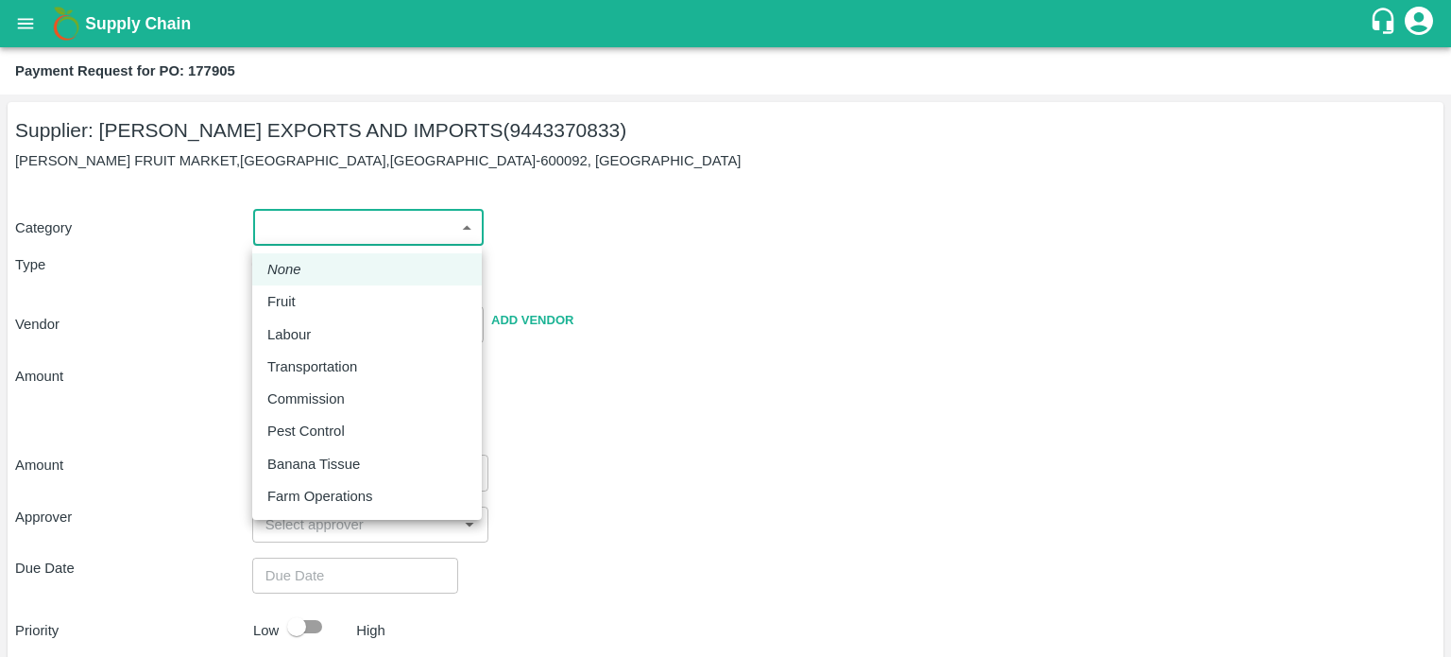
click at [333, 214] on body "Supply Chain Payment Request for PO: 177905 Supplier: ARUL EXPORTS AND IMPORTS …" at bounding box center [725, 328] width 1451 height 657
click at [346, 306] on div "Fruit" at bounding box center [366, 301] width 199 height 21
type input "1"
type input "ARUL EXPORTS AND IMPORTS - 9443370833(Supplier)"
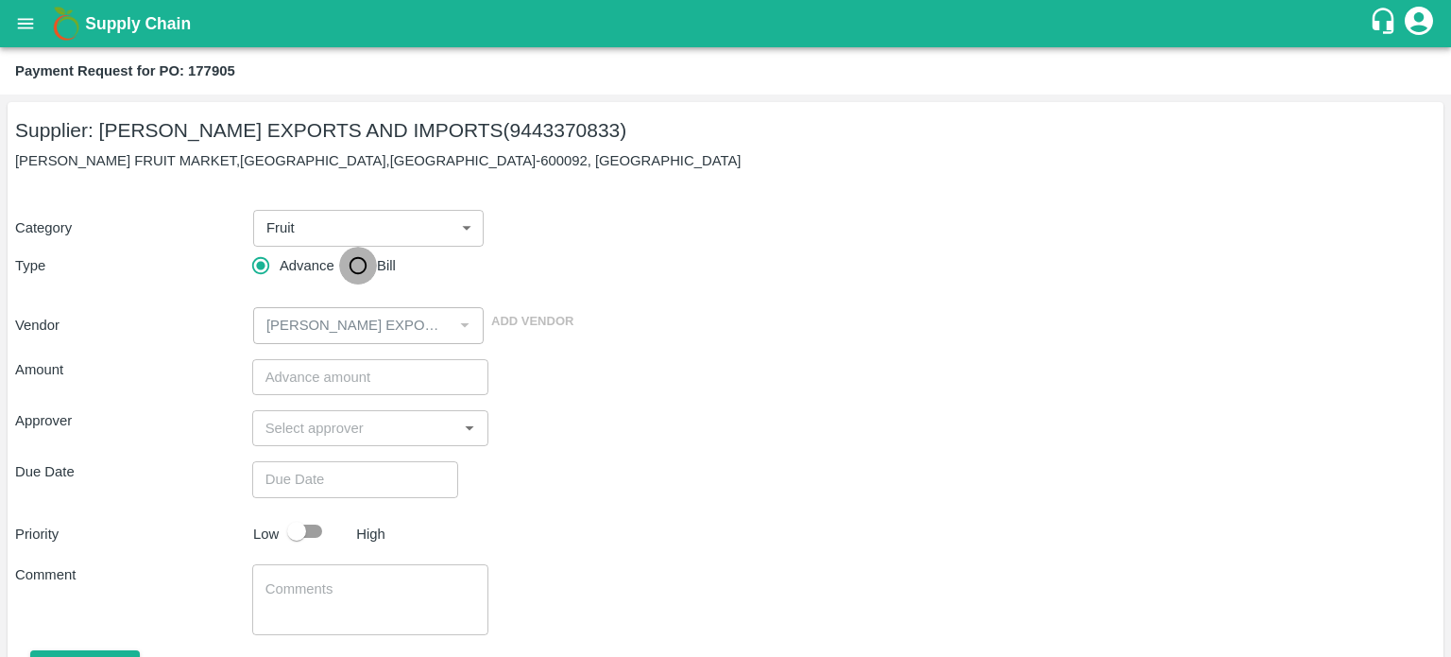
click at [352, 264] on input "Bill" at bounding box center [358, 266] width 38 height 38
radio input "true"
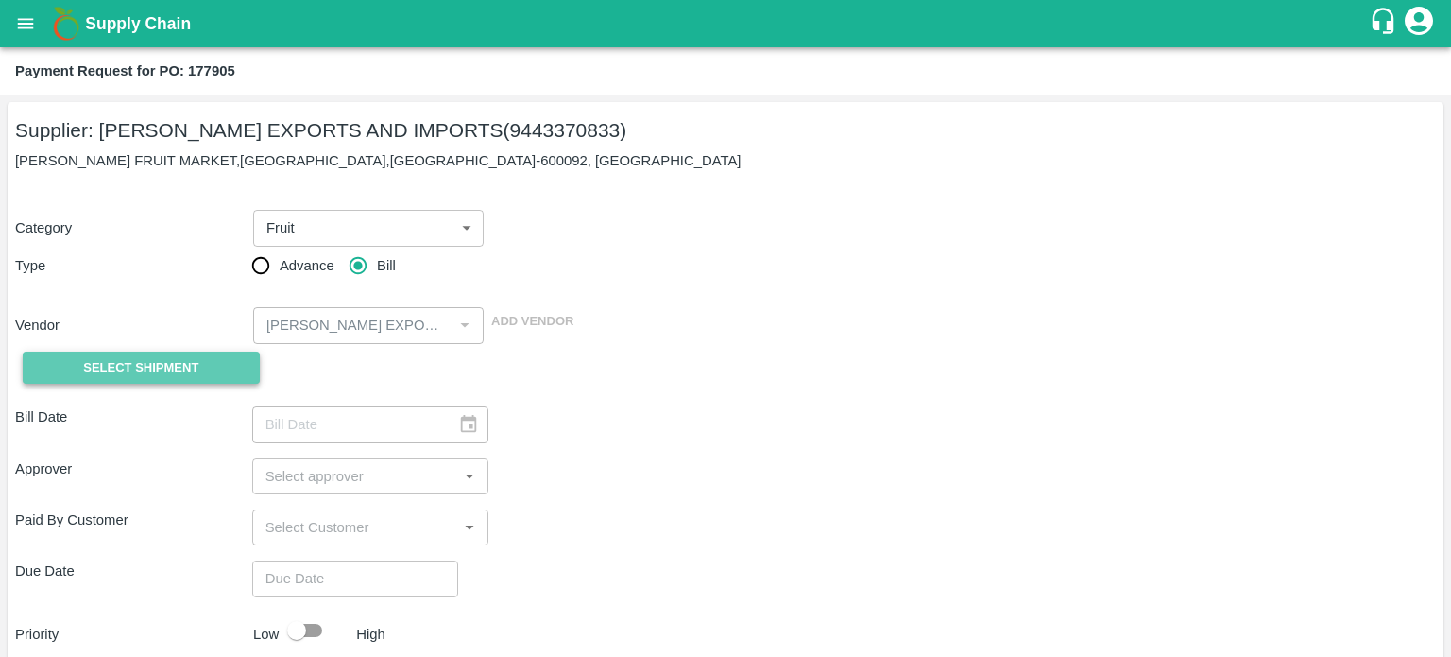
click at [146, 367] on span "Select Shipment" at bounding box center [140, 368] width 115 height 22
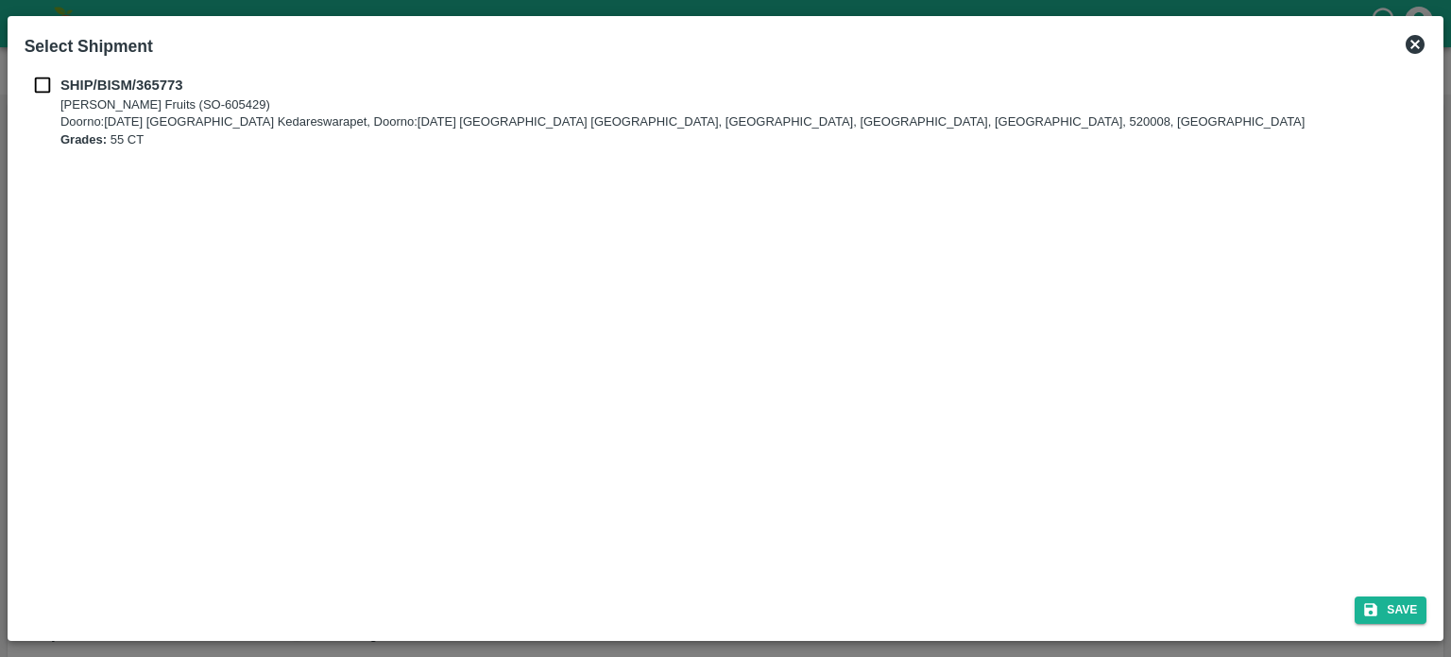
click at [106, 105] on p "[PERSON_NAME] Fruits (SO-605429)" at bounding box center [682, 105] width 1244 height 18
click at [42, 82] on input "checkbox" at bounding box center [43, 85] width 36 height 21
checkbox input "true"
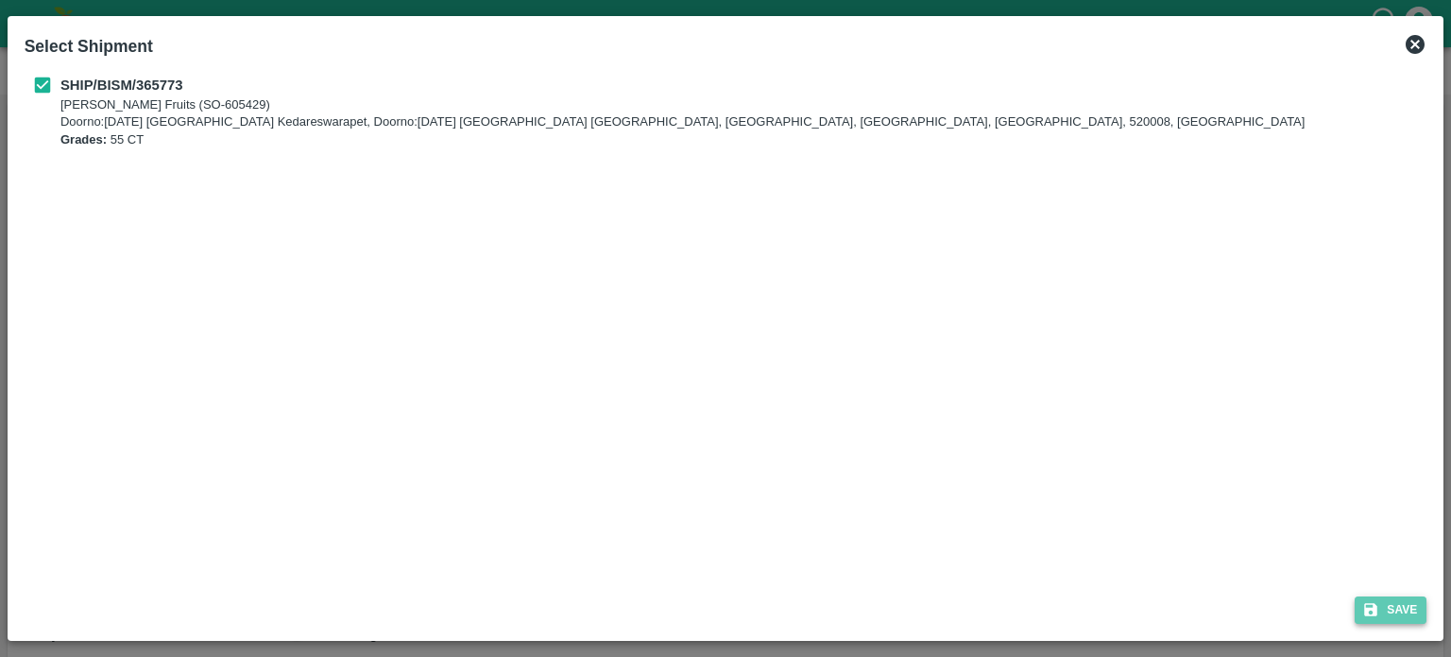
click at [1394, 620] on button "Save" at bounding box center [1391, 609] width 72 height 27
type input "22/09/2025"
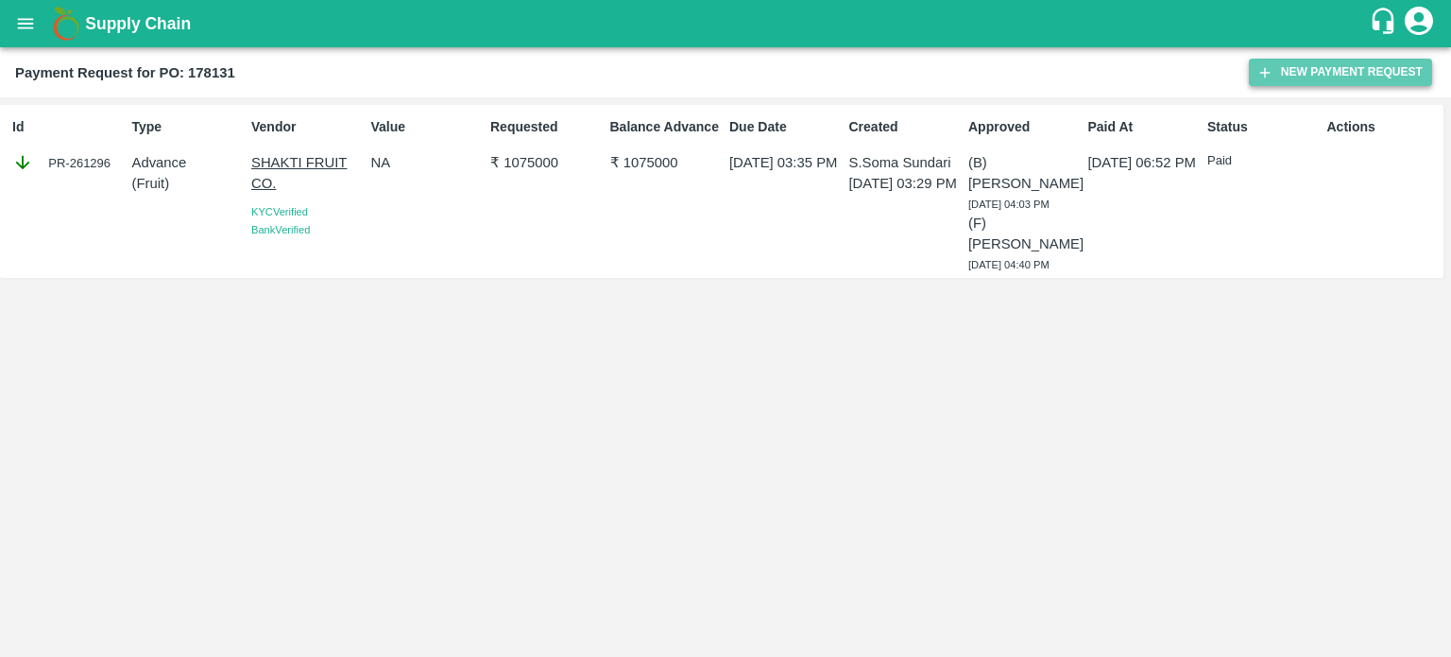
click at [1312, 63] on button "New Payment Request" at bounding box center [1340, 72] width 183 height 27
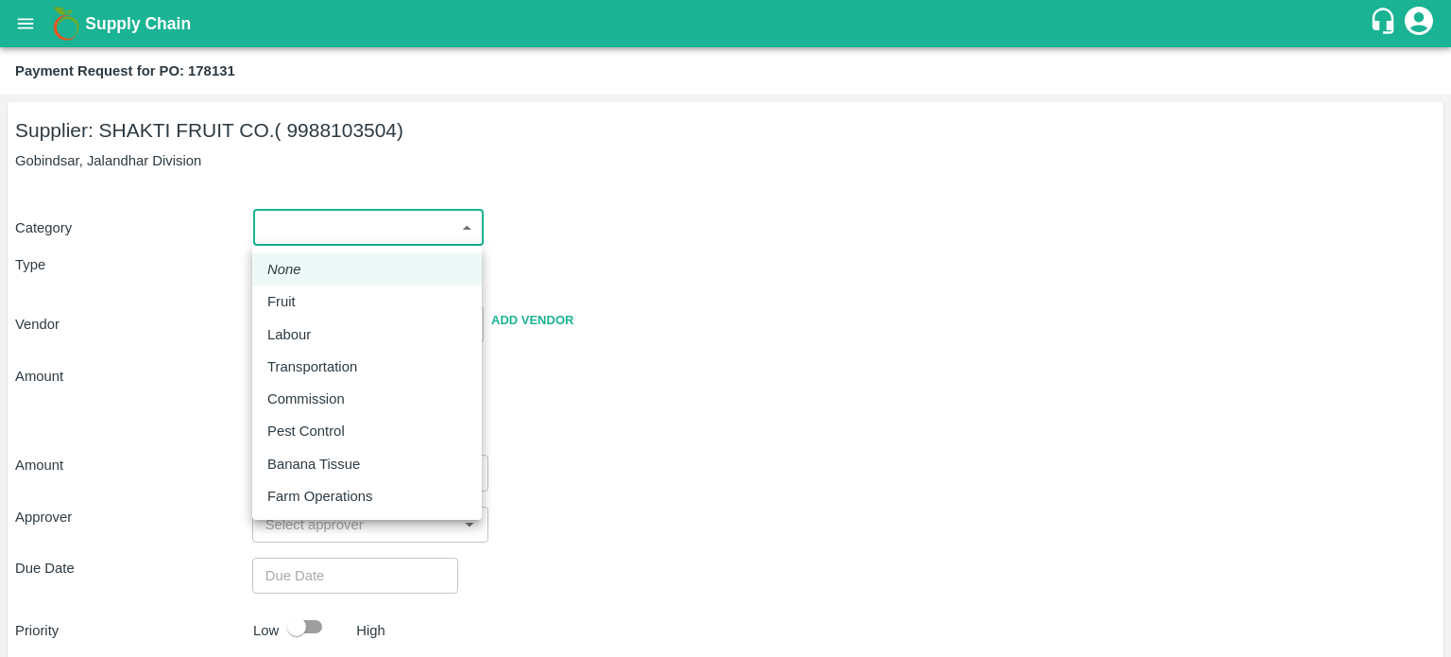
click at [393, 213] on body "Supply Chain Payment Request for PO: 178131 Supplier: SHAKTI FRUIT CO. ( 998810…" at bounding box center [725, 328] width 1451 height 657
click at [316, 298] on div "Fruit" at bounding box center [366, 301] width 199 height 21
type input "1"
type input "SHAKTI FRUIT CO. - 9988103504(Supplier)"
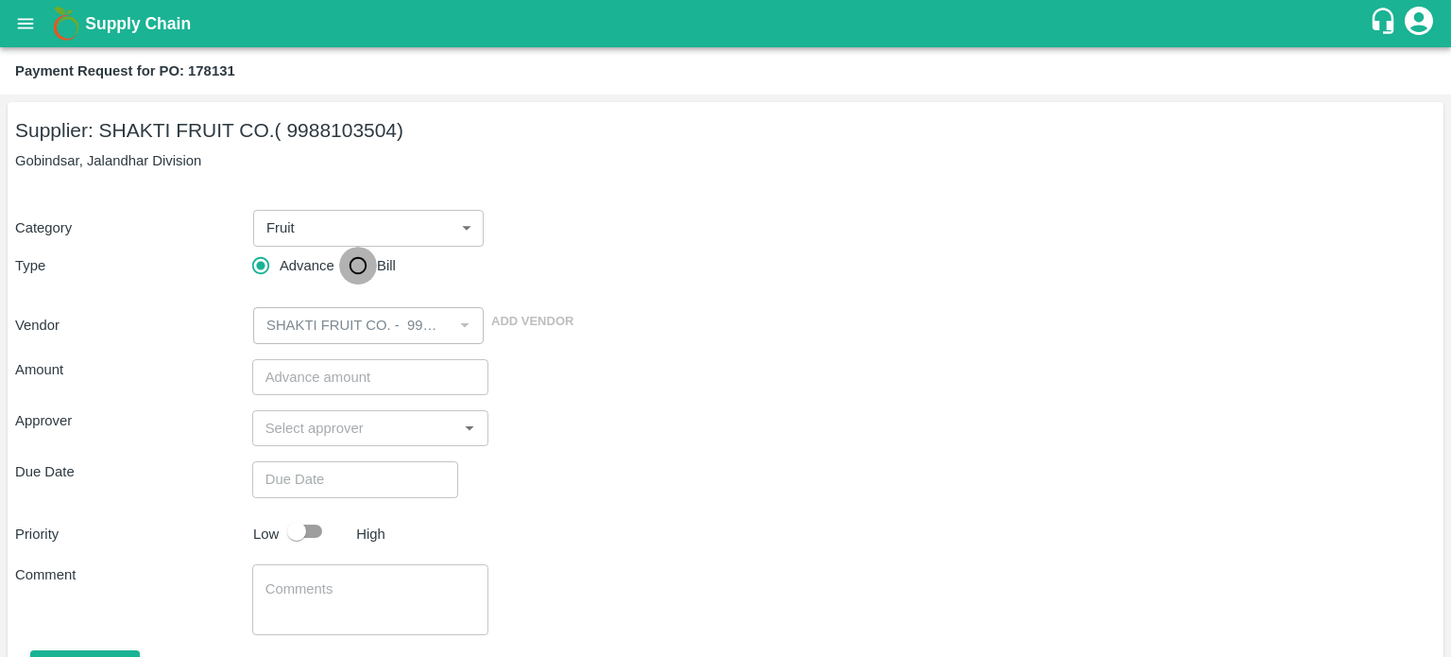
click at [356, 264] on input "Bill" at bounding box center [358, 266] width 38 height 38
radio input "true"
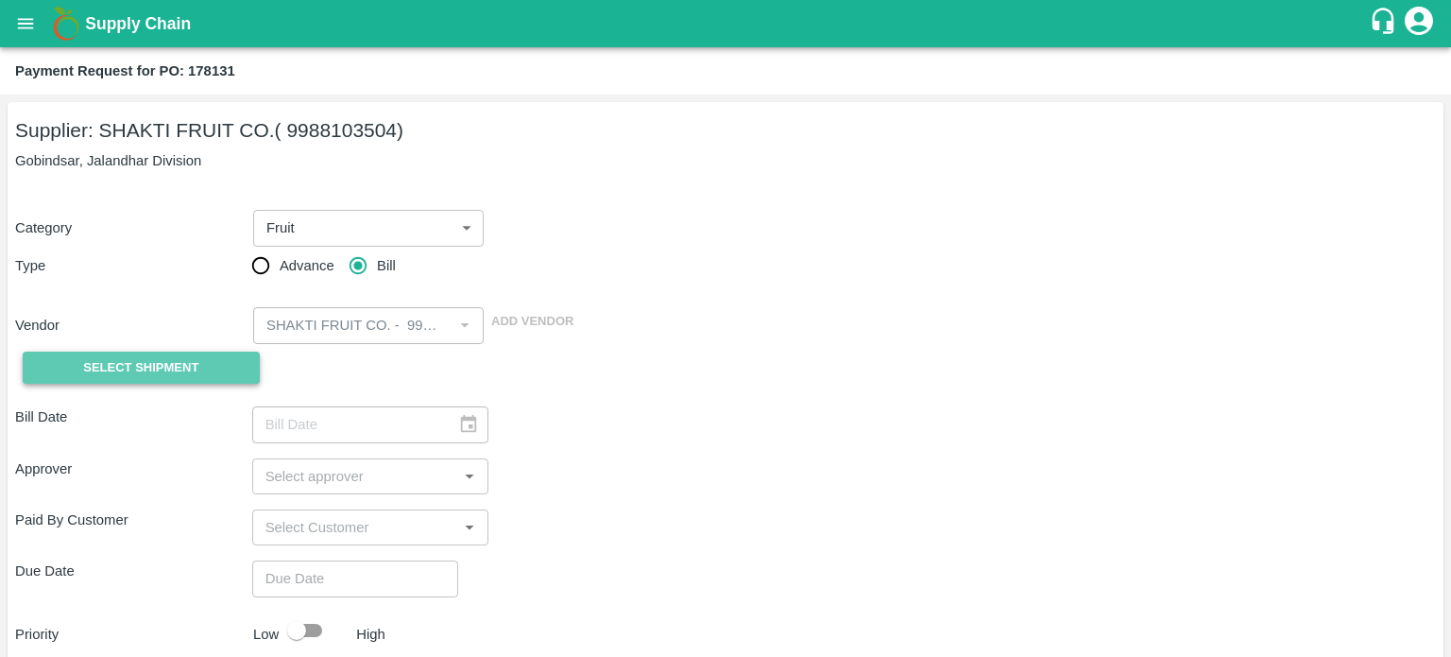
click at [222, 370] on button "Select Shipment" at bounding box center [141, 368] width 237 height 33
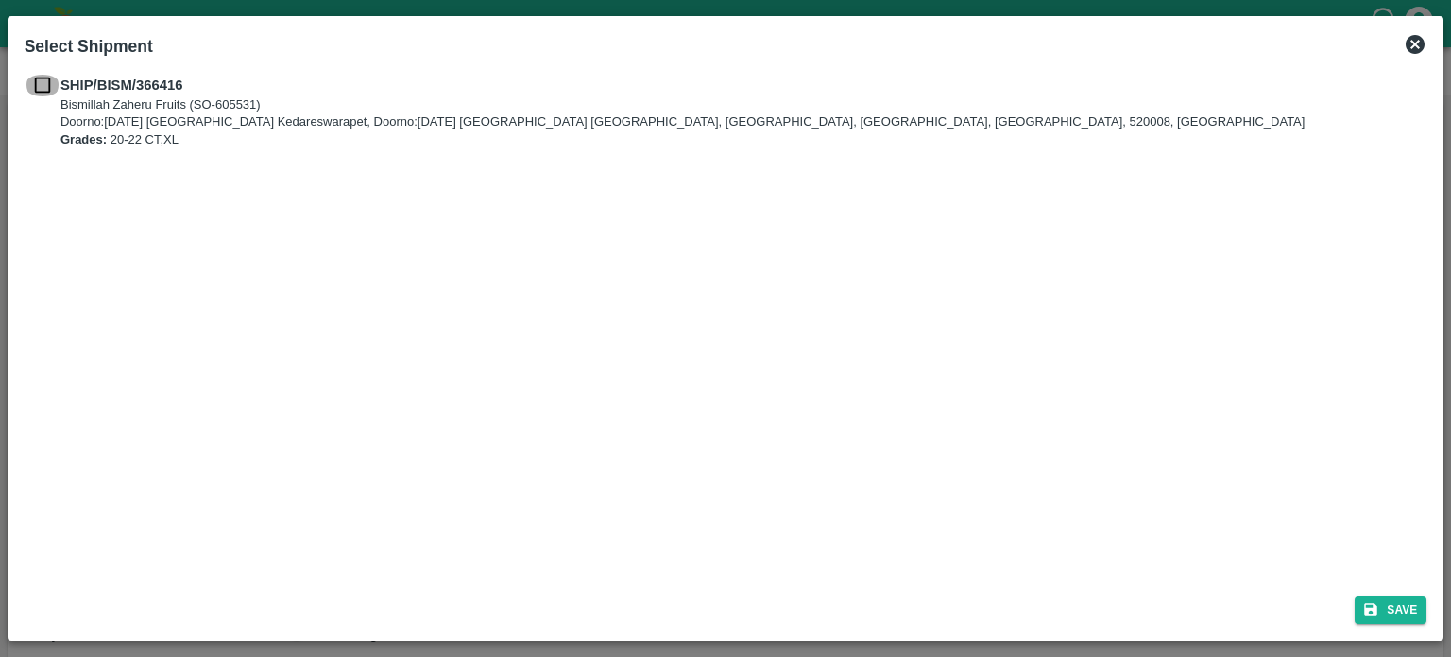
click at [42, 86] on input "checkbox" at bounding box center [43, 85] width 36 height 21
checkbox input "true"
click at [1372, 601] on icon "submit" at bounding box center [1371, 609] width 17 height 17
type input "[DATE]"
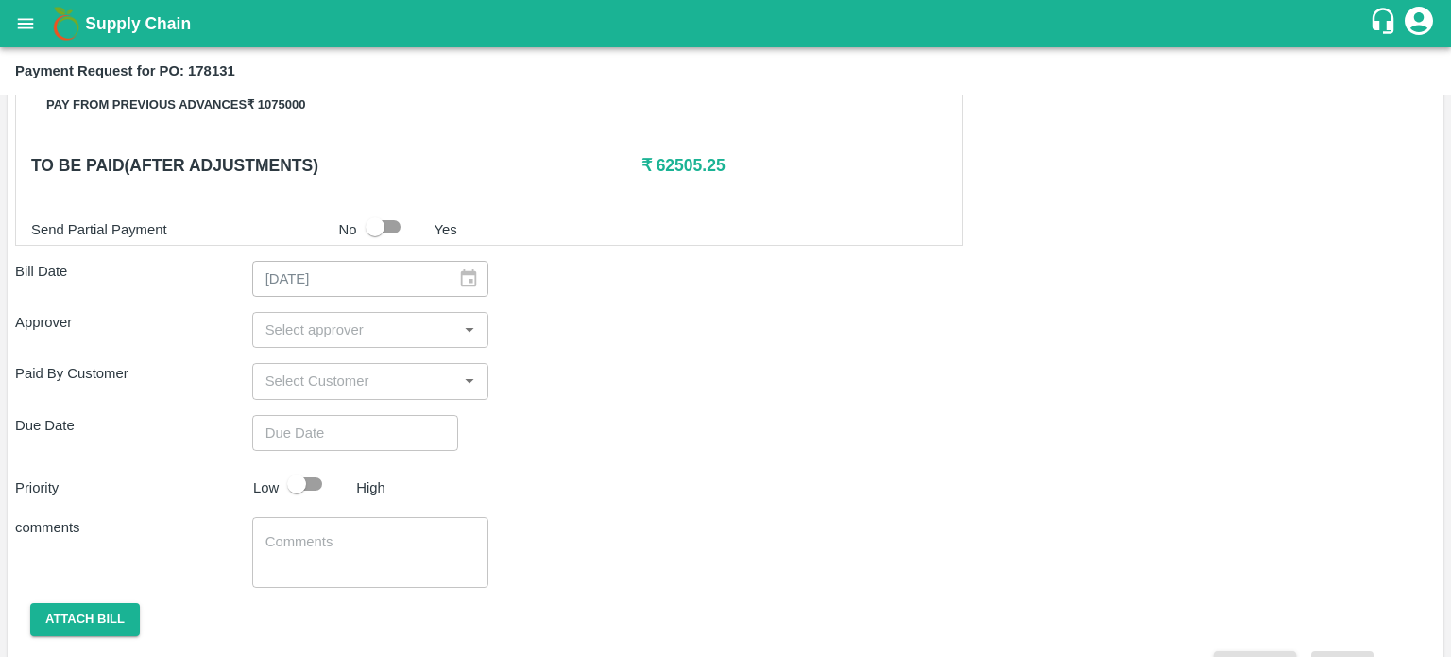
scroll to position [577, 0]
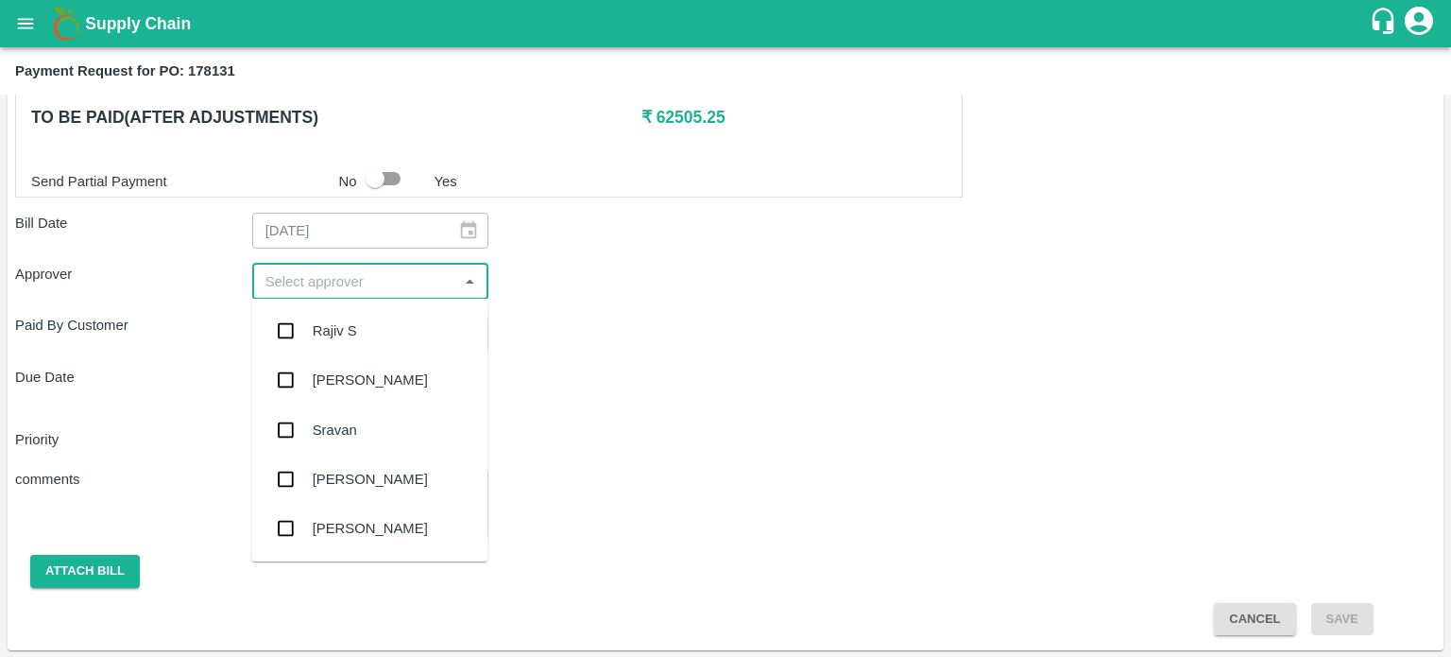
click at [442, 283] on input "input" at bounding box center [355, 281] width 195 height 25
type input "pr"
click at [353, 475] on div "Praveen Kumar" at bounding box center [370, 479] width 115 height 21
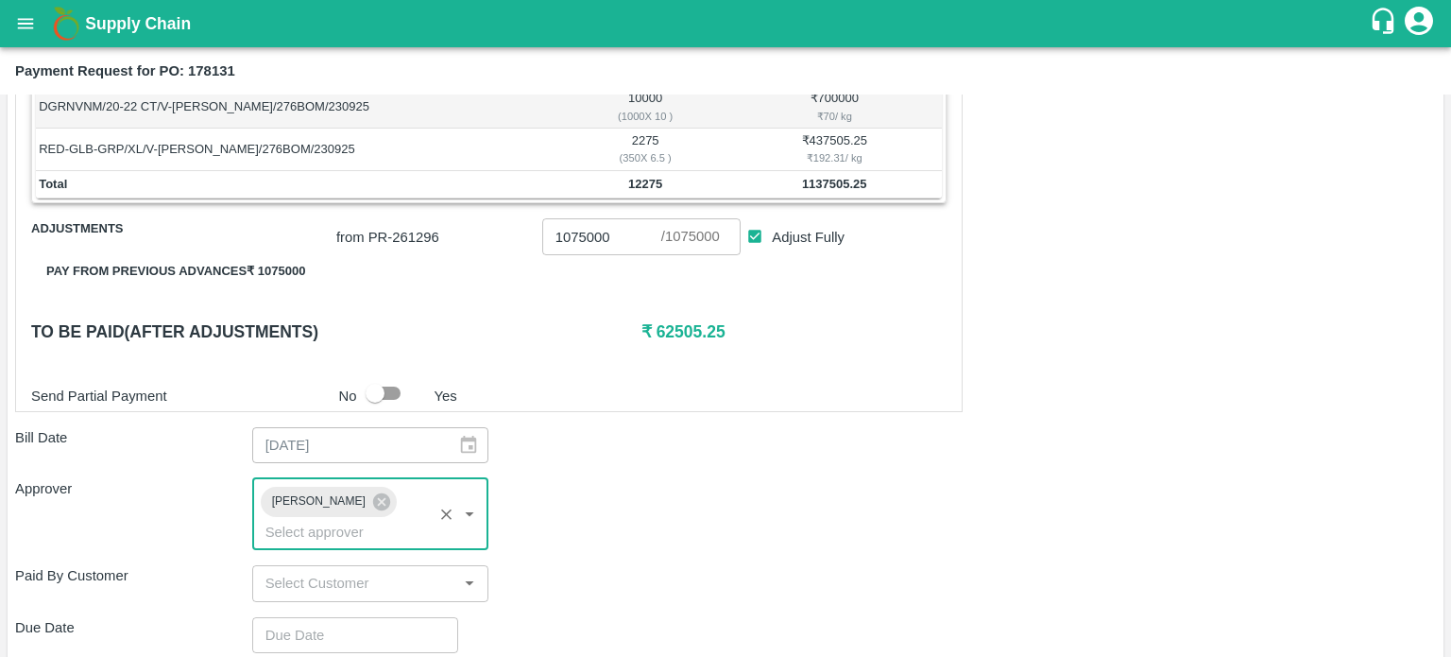
scroll to position [362, 0]
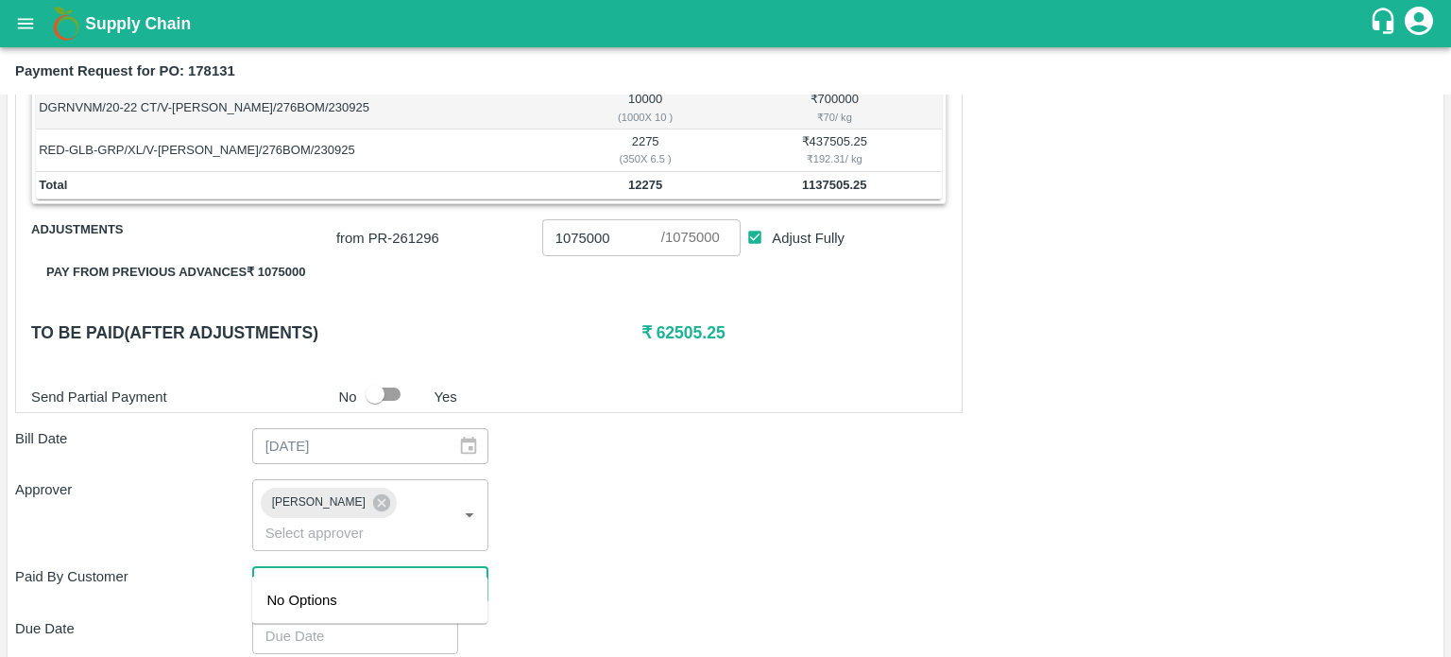
click at [375, 572] on input "input" at bounding box center [355, 584] width 195 height 25
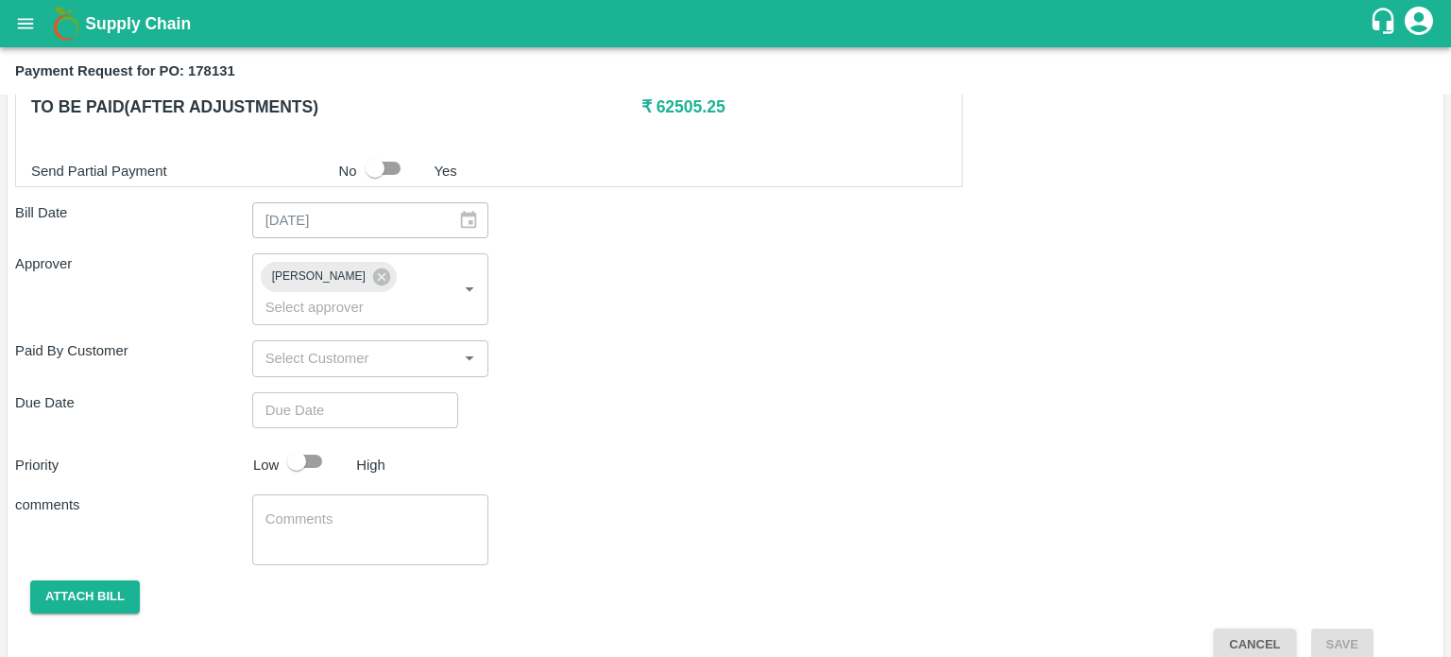
click at [590, 443] on div "Priority Low High" at bounding box center [722, 461] width 1429 height 36
click at [469, 348] on icon "Open" at bounding box center [469, 358] width 21 height 21
click at [106, 580] on button "Attach bill" at bounding box center [85, 596] width 110 height 33
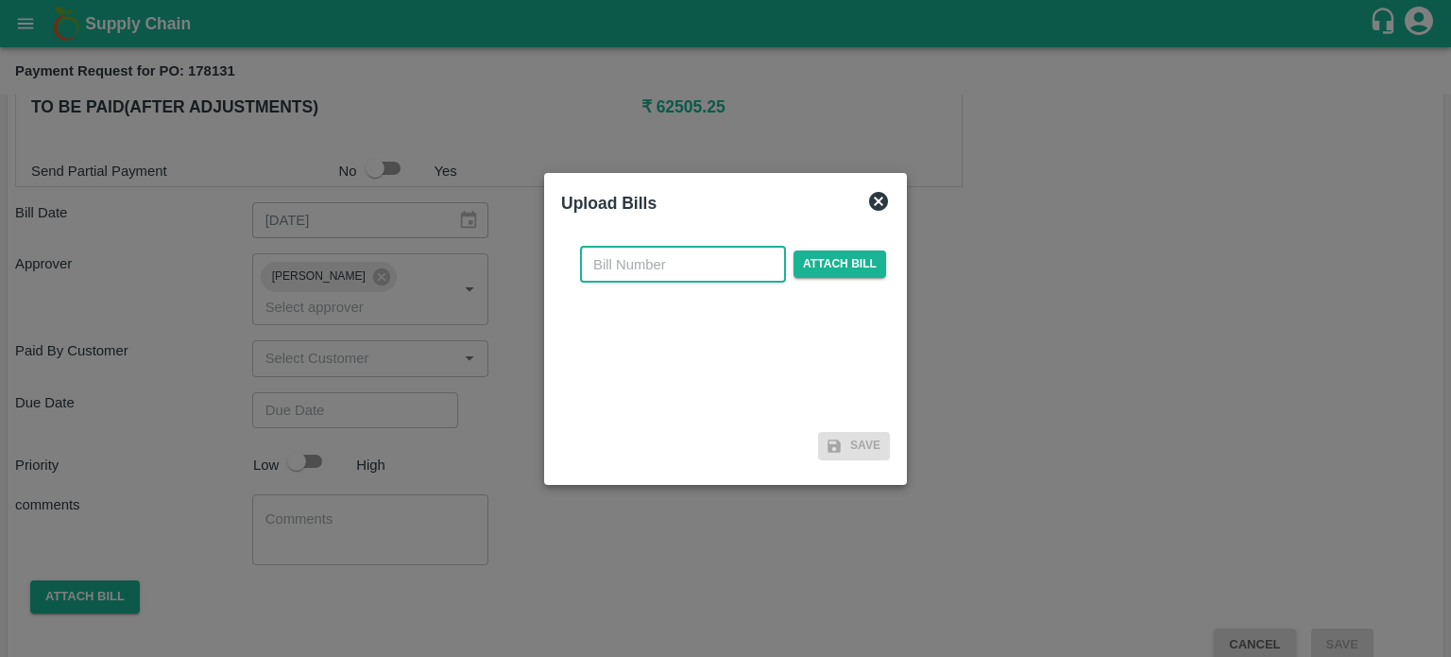
click at [685, 263] on input "text" at bounding box center [683, 265] width 206 height 36
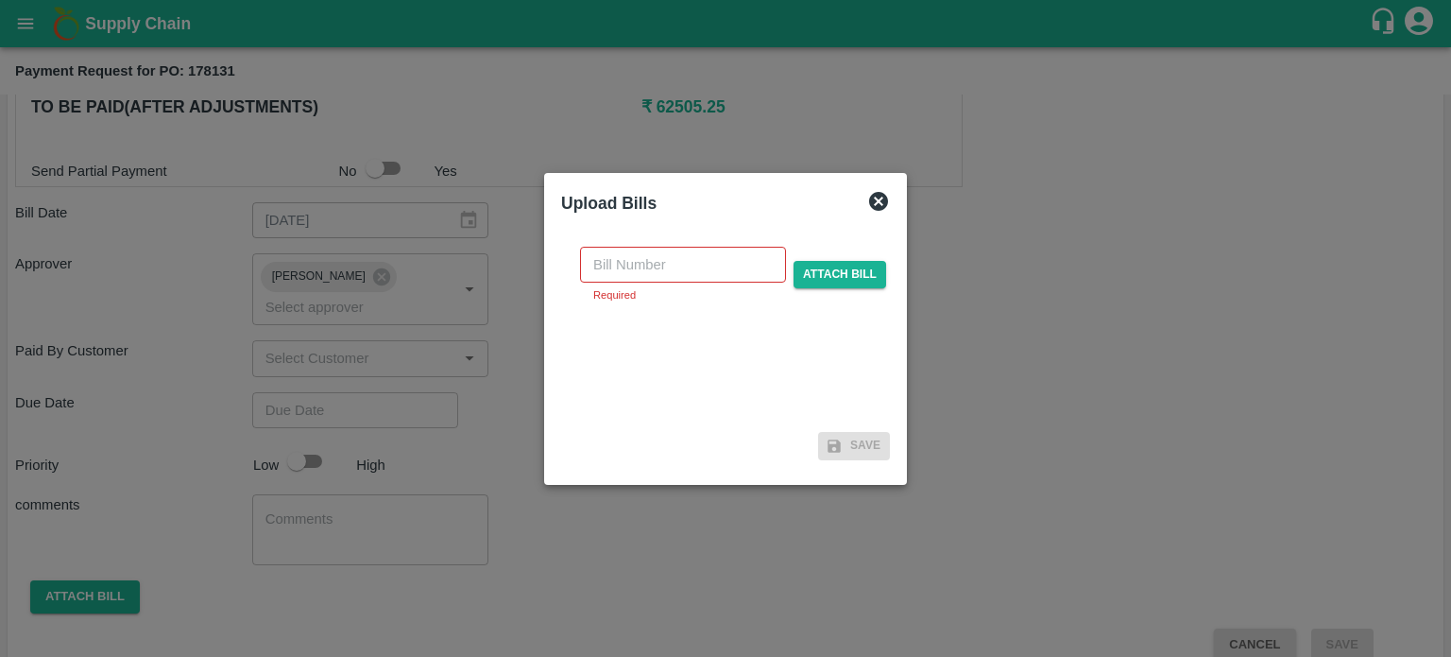
click at [1050, 344] on div at bounding box center [725, 328] width 1451 height 657
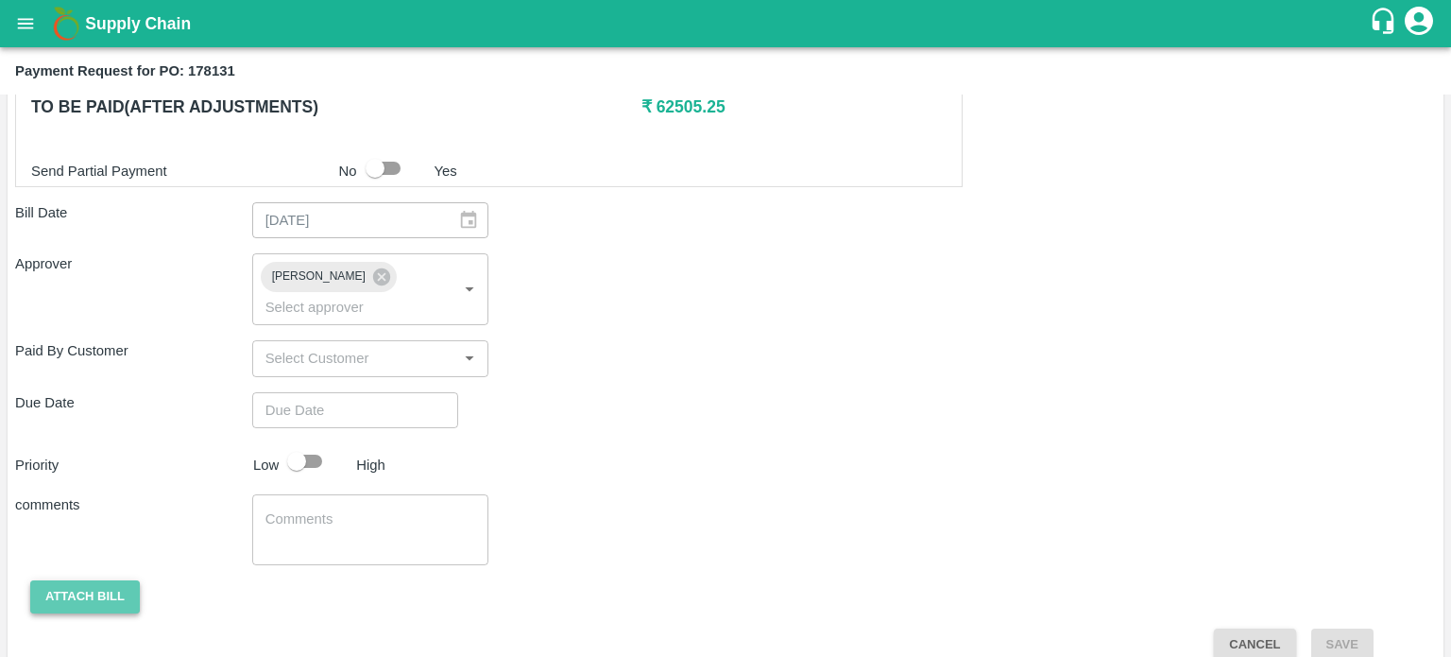
click at [81, 580] on button "Attach bill" at bounding box center [85, 596] width 110 height 33
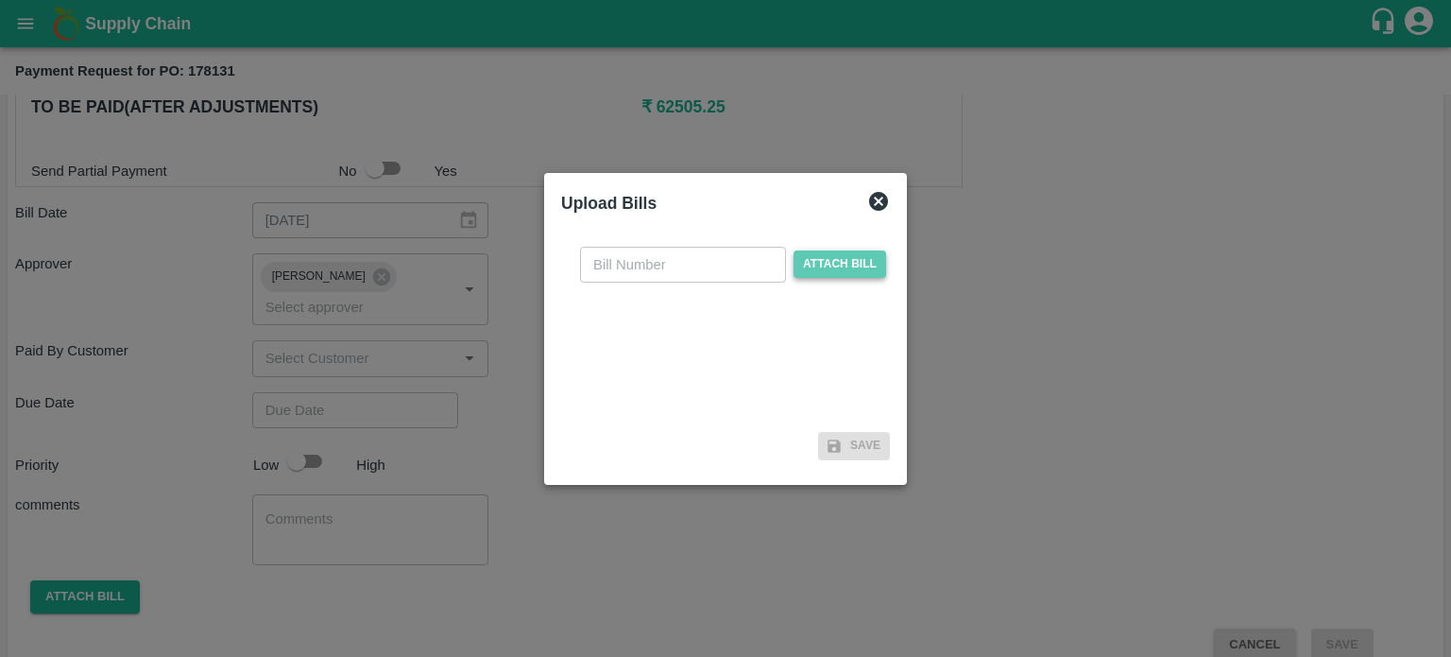
click at [820, 264] on span "Attach bill" at bounding box center [840, 263] width 93 height 27
click at [0, 0] on input "Attach bill" at bounding box center [0, 0] width 0 height 0
click at [843, 256] on span "Attach bill" at bounding box center [840, 263] width 93 height 27
click at [0, 0] on input "Attach bill" at bounding box center [0, 0] width 0 height 0
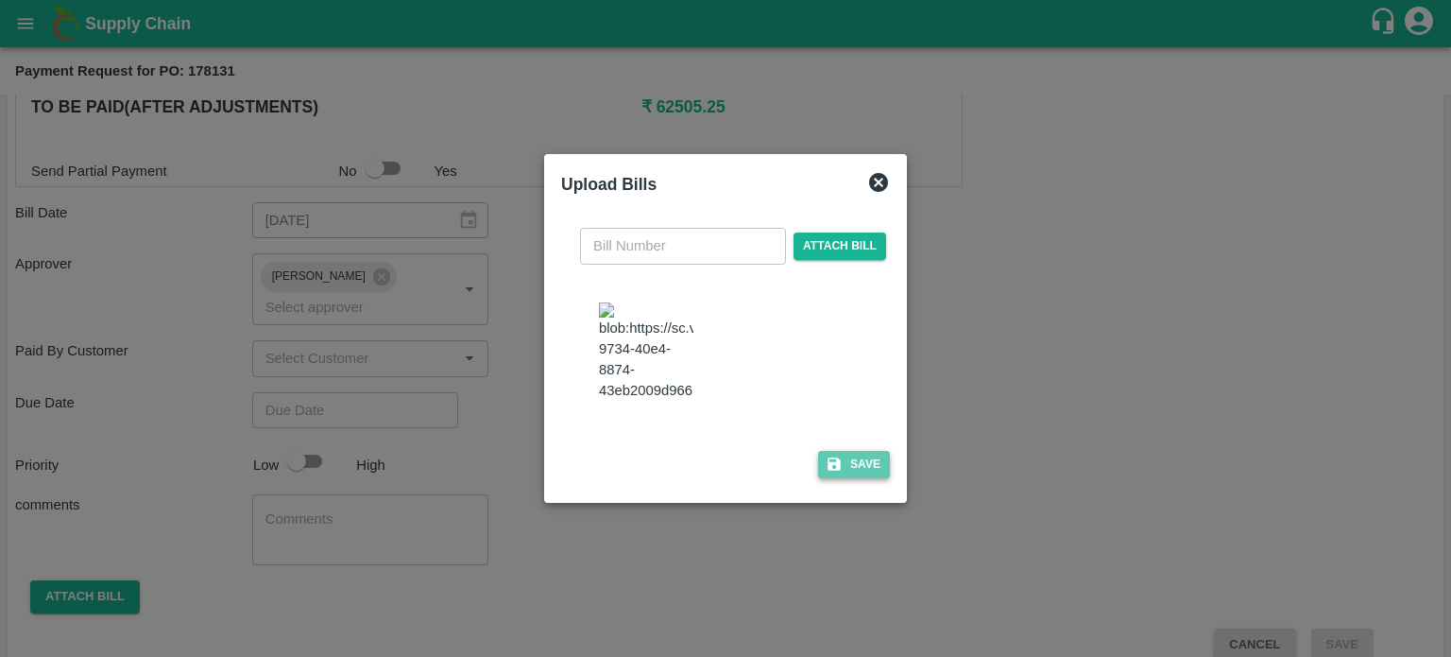
click at [849, 475] on button "Save" at bounding box center [854, 464] width 72 height 27
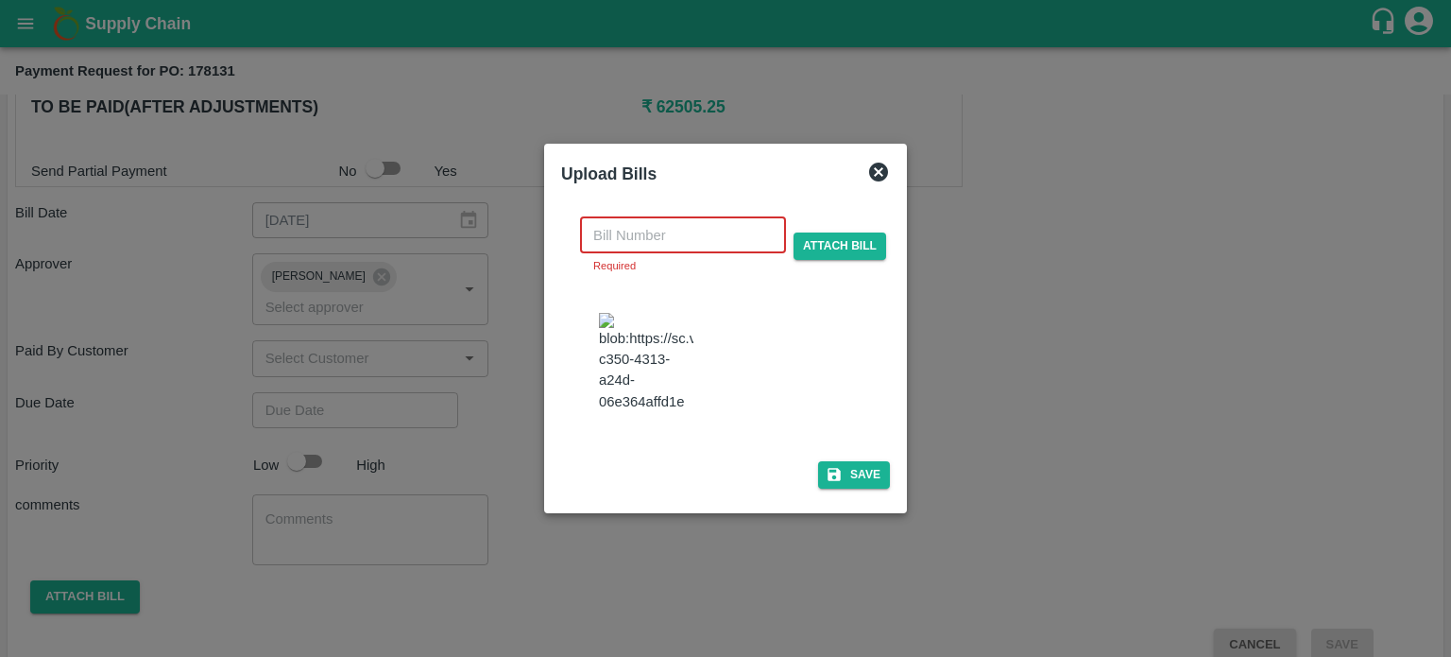
click at [657, 223] on input "text" at bounding box center [683, 235] width 206 height 36
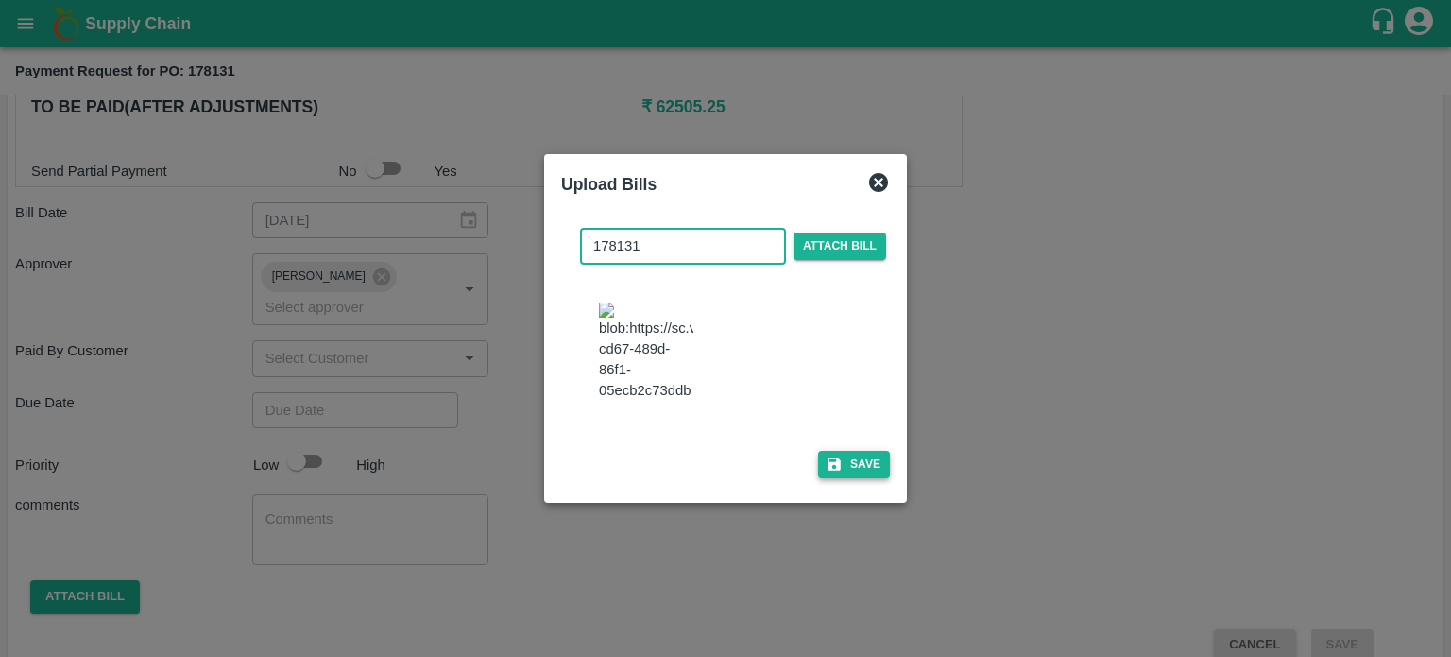
type input "178131"
click at [851, 478] on button "Save" at bounding box center [854, 464] width 72 height 27
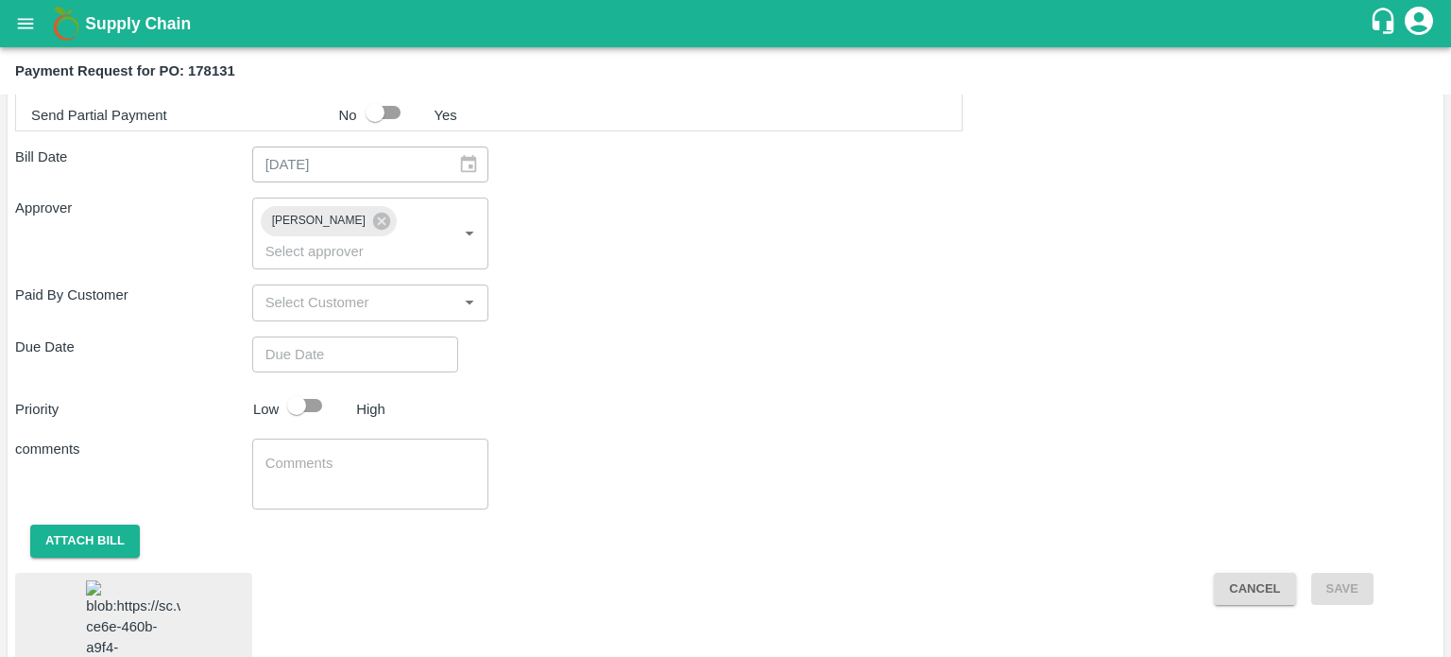
scroll to position [721, 0]
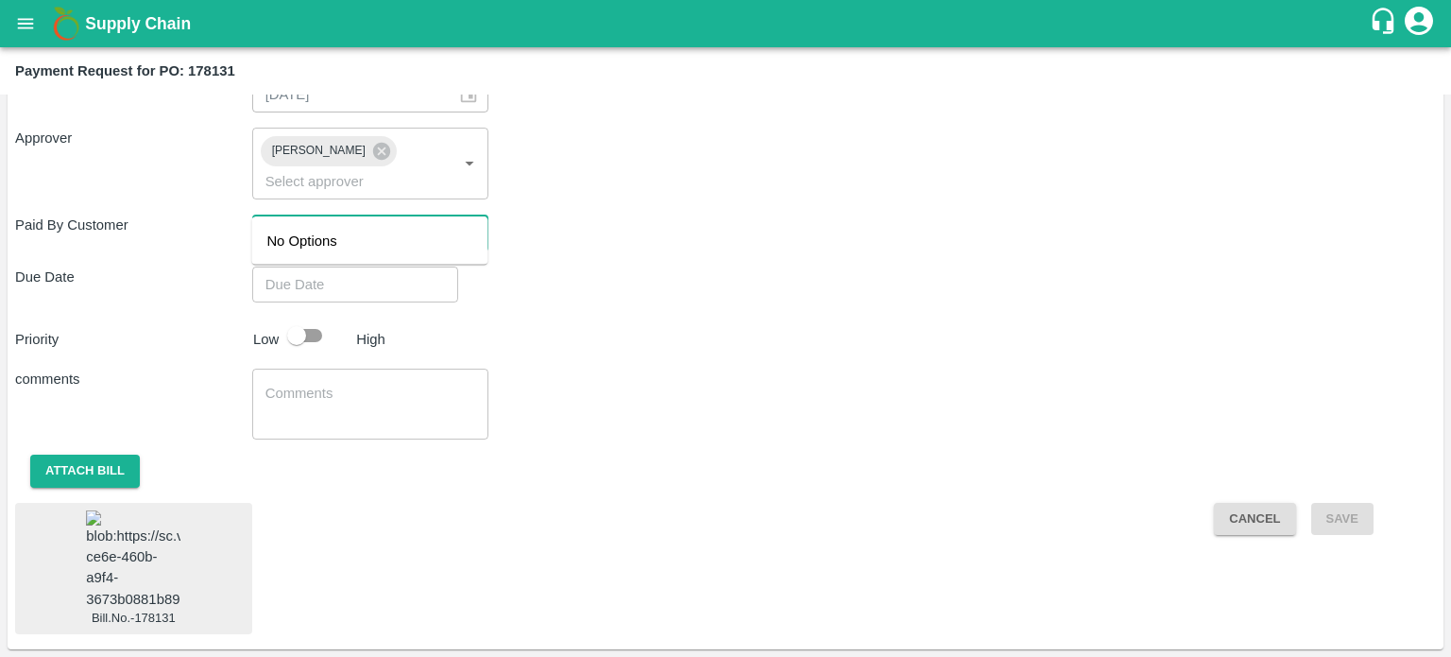
click at [314, 220] on input "input" at bounding box center [355, 232] width 195 height 25
click at [455, 214] on div "​" at bounding box center [370, 232] width 237 height 36
type input "b"
click at [358, 384] on textarea at bounding box center [371, 404] width 211 height 40
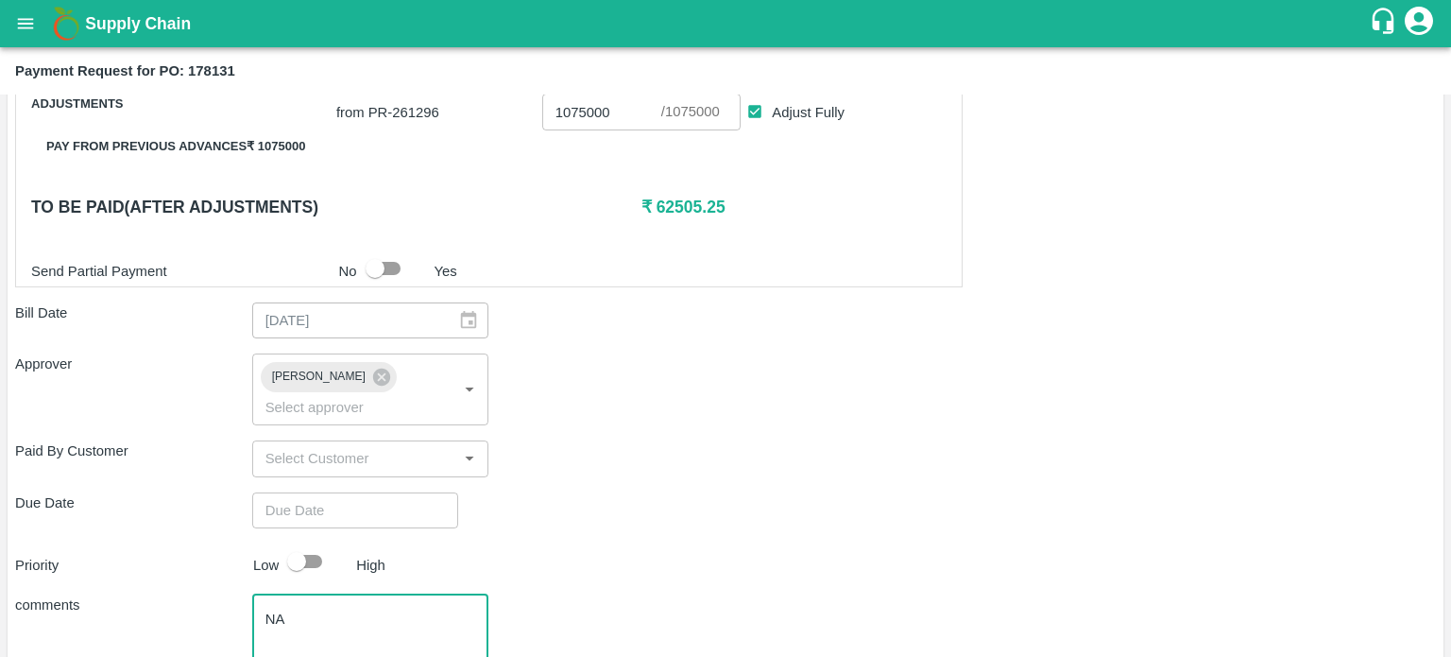
scroll to position [479, 0]
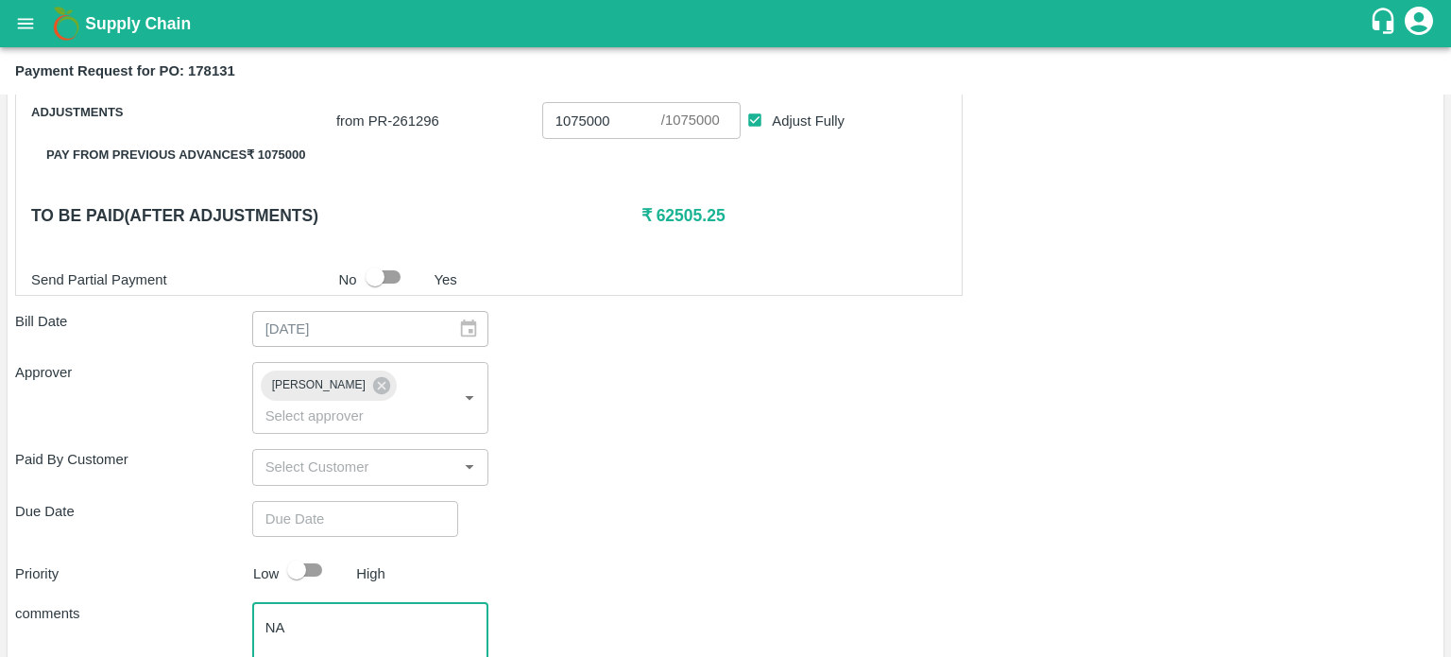
type textarea "NA"
type input "DD/MM/YYYY hh:mm aa"
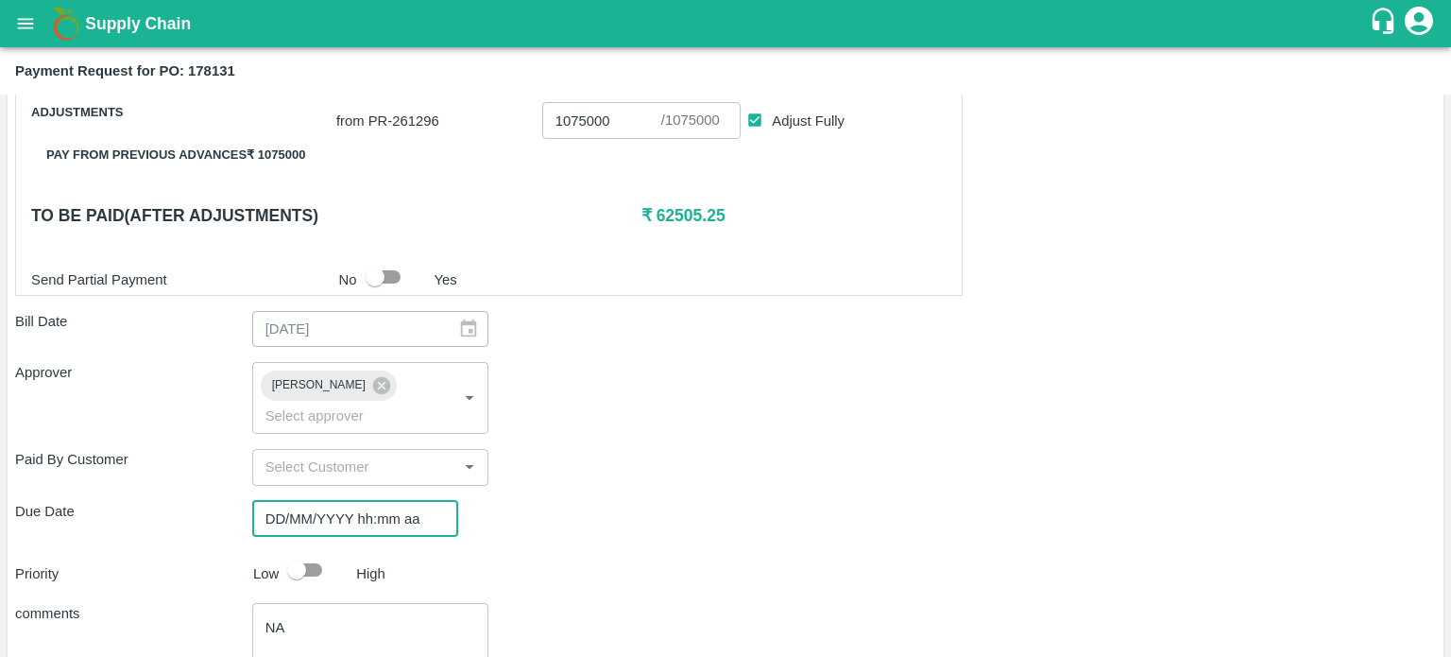
click at [348, 501] on input "DD/MM/YYYY hh:mm aa" at bounding box center [348, 519] width 193 height 36
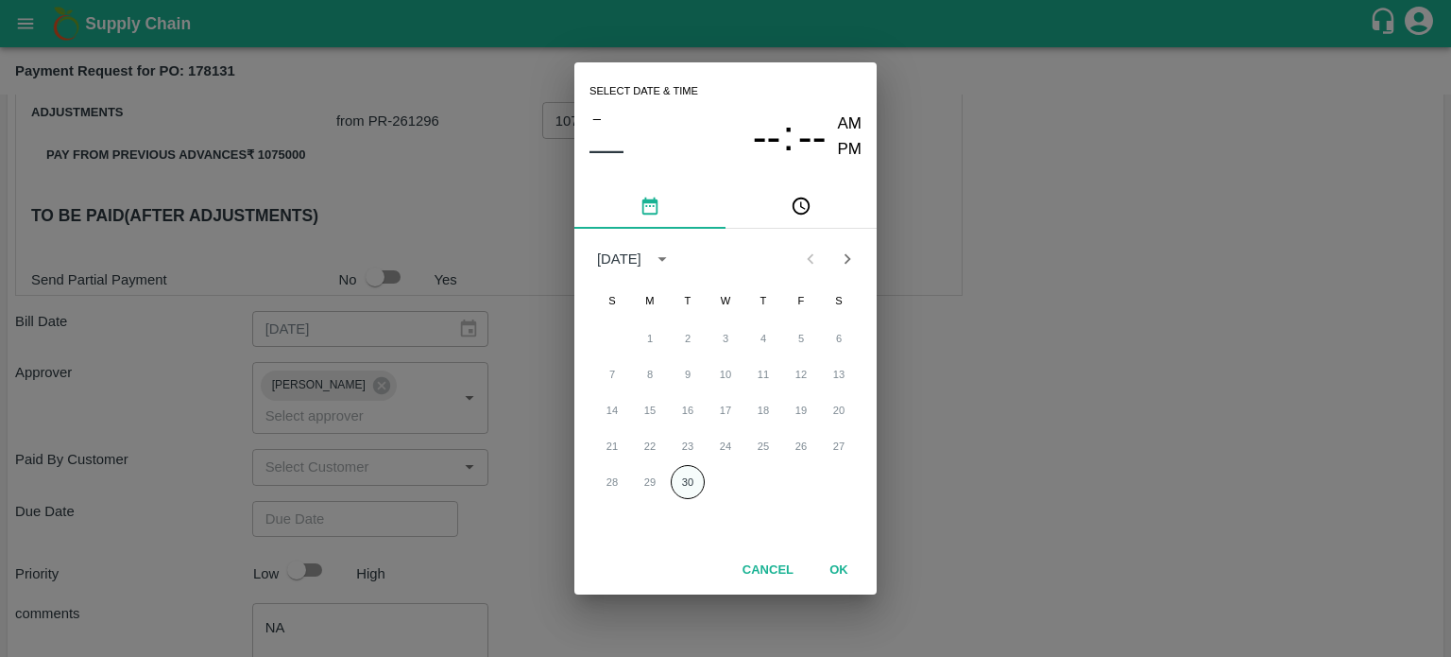
click at [688, 483] on button "30" at bounding box center [688, 482] width 34 height 34
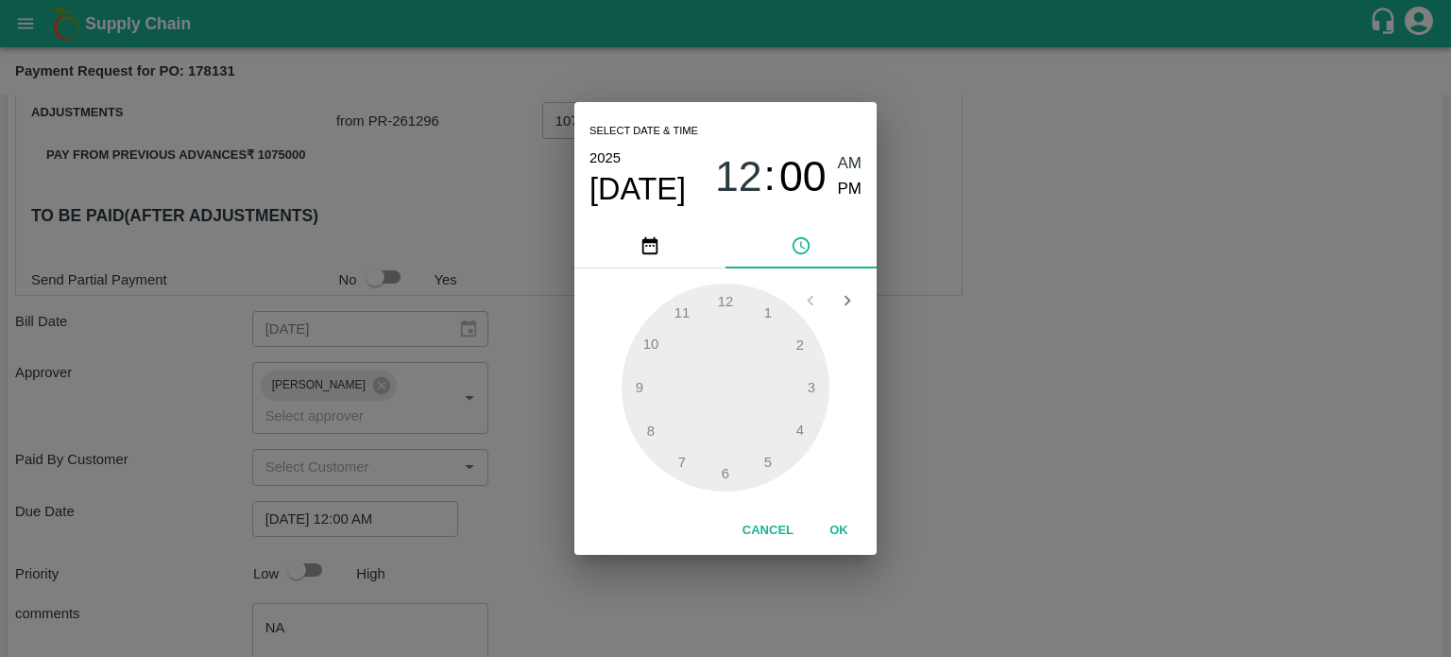
click at [724, 472] on div at bounding box center [726, 387] width 208 height 208
click at [646, 430] on div at bounding box center [726, 387] width 208 height 208
click at [660, 416] on div at bounding box center [726, 387] width 208 height 208
click at [806, 172] on span "00" at bounding box center [803, 176] width 47 height 49
click at [746, 177] on span "12" at bounding box center [738, 176] width 47 height 49
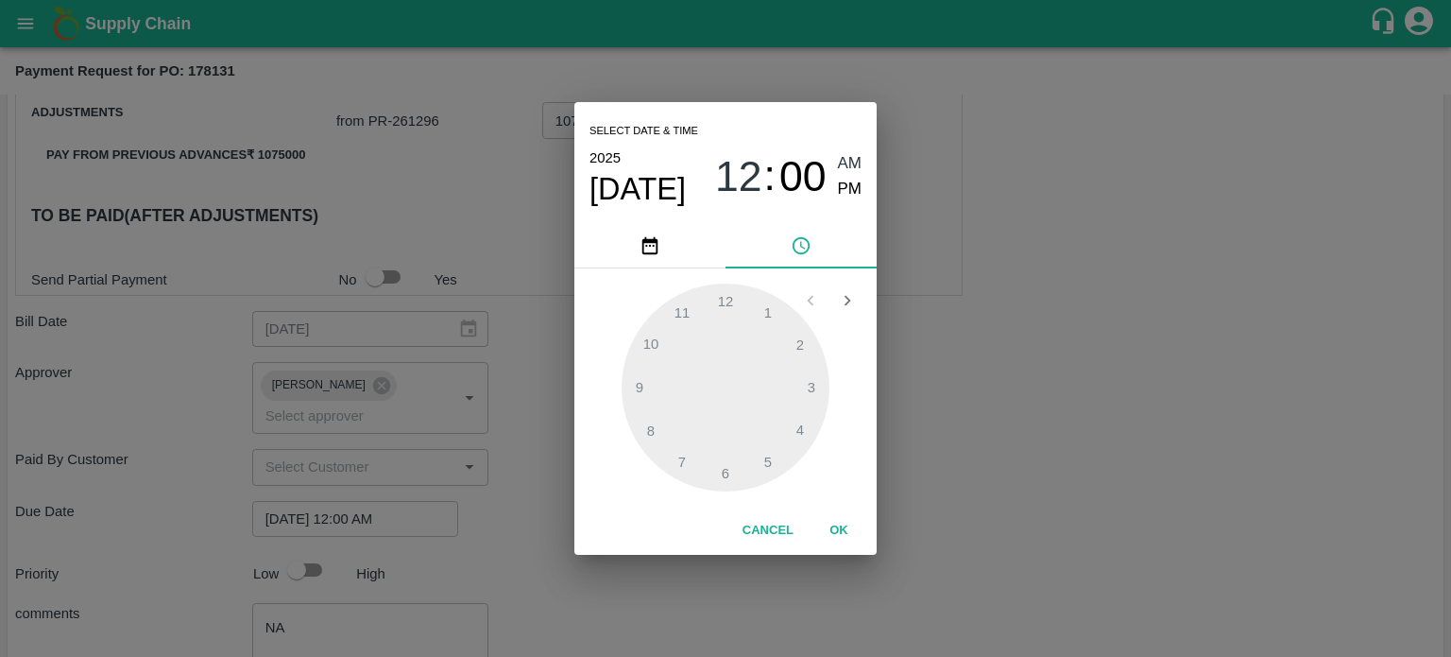
click at [655, 434] on div at bounding box center [726, 387] width 208 height 208
click at [850, 188] on span "PM" at bounding box center [850, 190] width 25 height 26
click at [837, 538] on button "OK" at bounding box center [839, 530] width 60 height 33
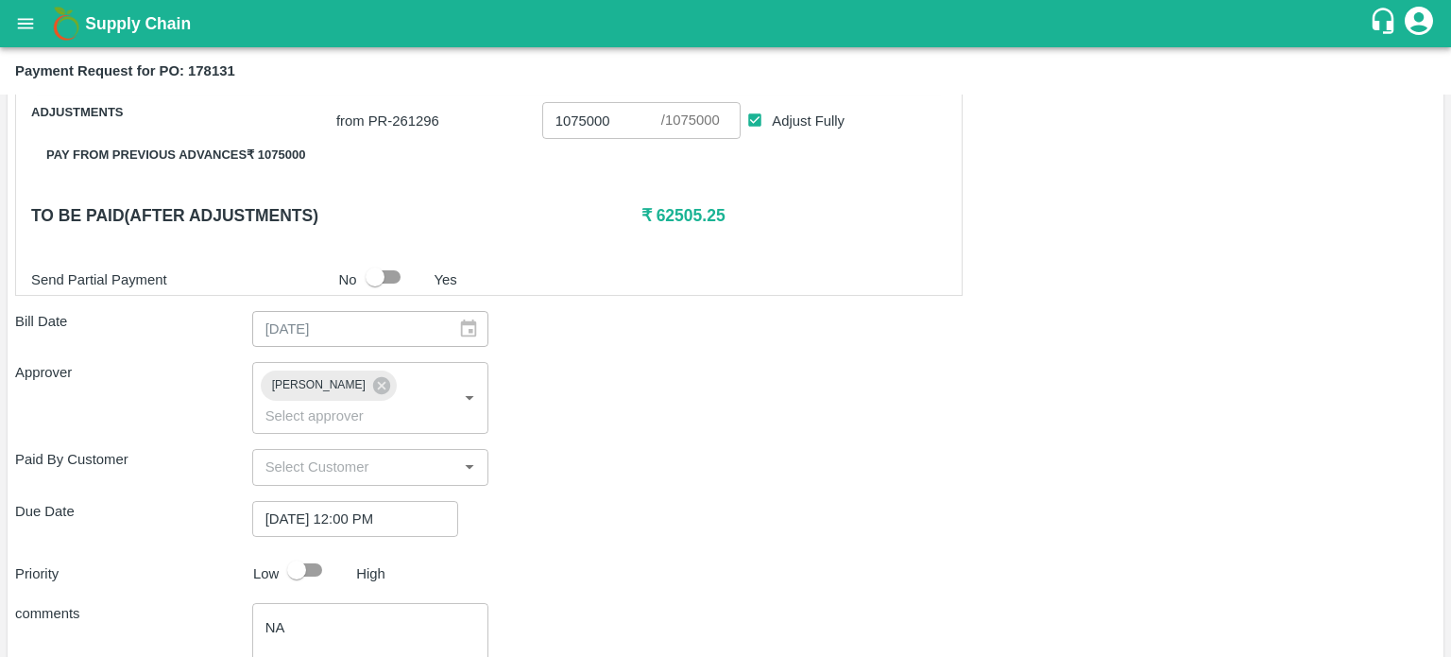
click at [501, 501] on div "Due Date 30/09/2025 12:00 PM ​" at bounding box center [725, 519] width 1421 height 36
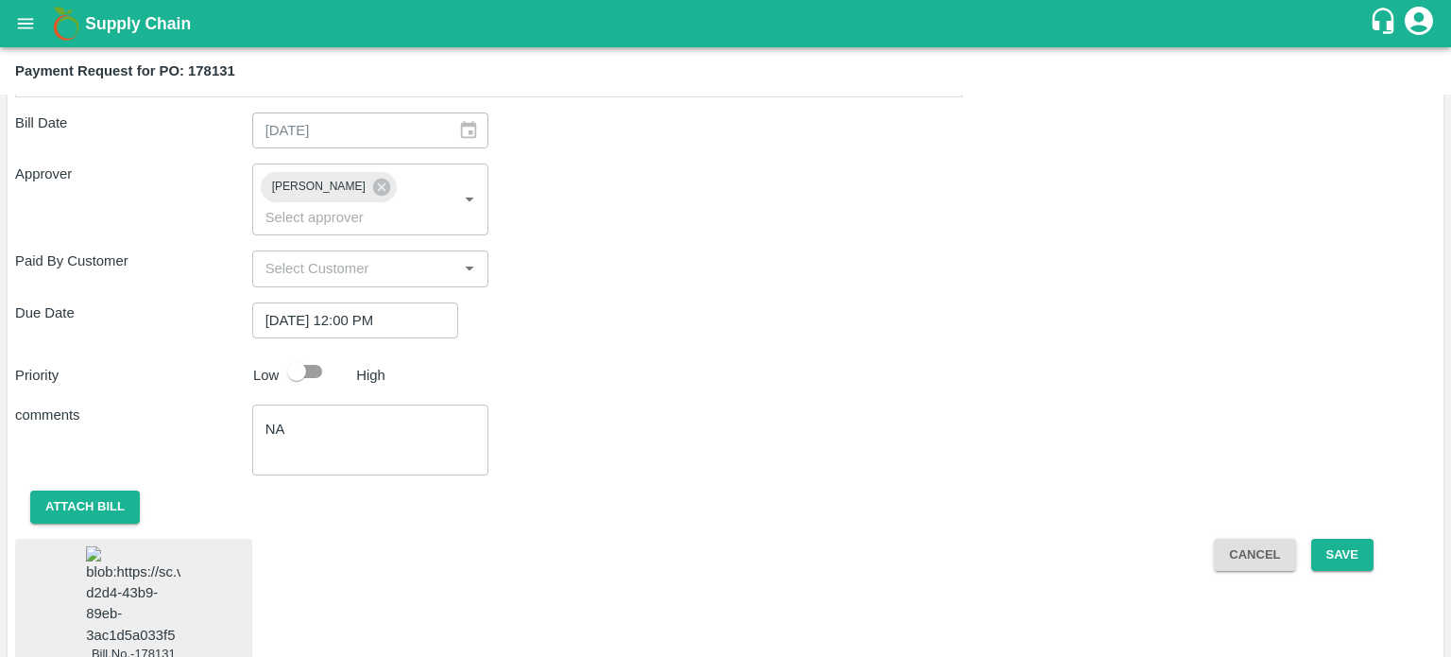
scroll to position [678, 0]
click at [354, 302] on input "30/09/2025 12:00 PM" at bounding box center [348, 320] width 193 height 36
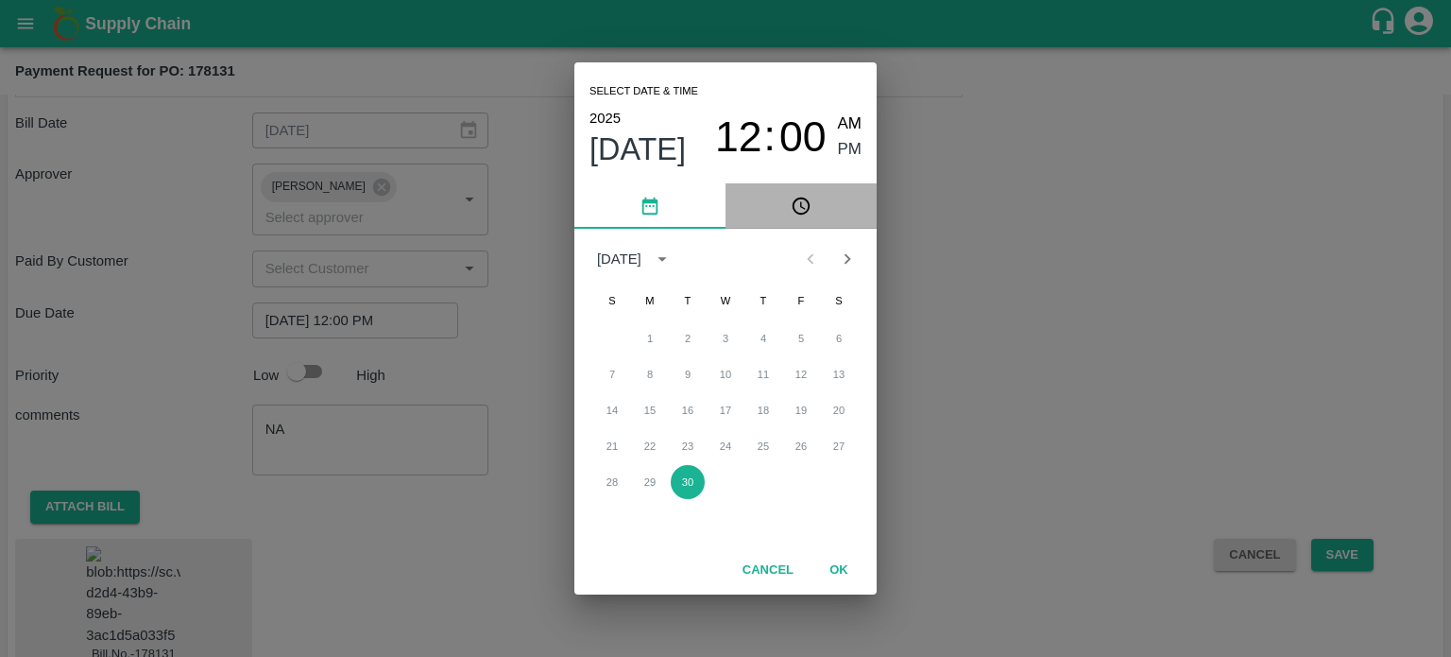
click at [807, 204] on icon "pick time" at bounding box center [801, 206] width 21 height 21
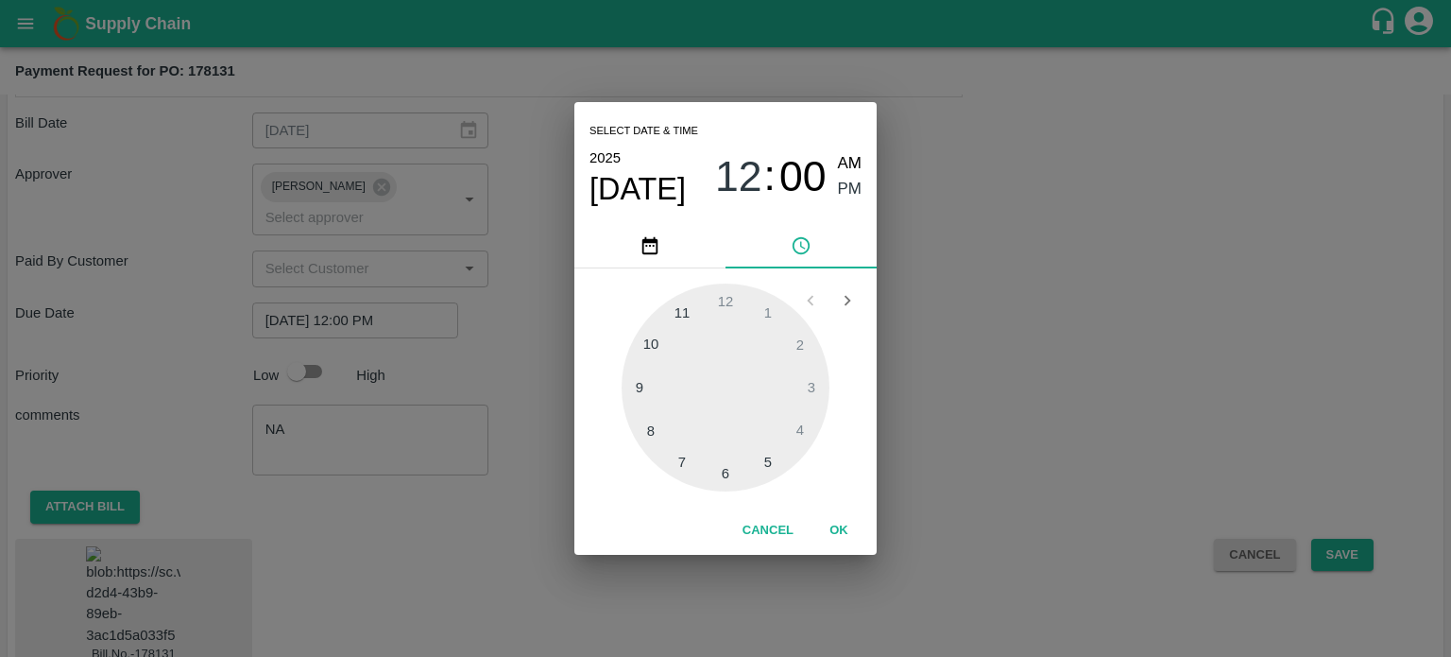
click at [745, 328] on div at bounding box center [726, 387] width 208 height 208
click at [771, 306] on div at bounding box center [726, 387] width 208 height 208
click at [847, 298] on icon "Open next view" at bounding box center [848, 301] width 7 height 10
click at [847, 298] on div at bounding box center [829, 301] width 73 height 36
click at [815, 300] on icon "Open previous view" at bounding box center [810, 300] width 21 height 21
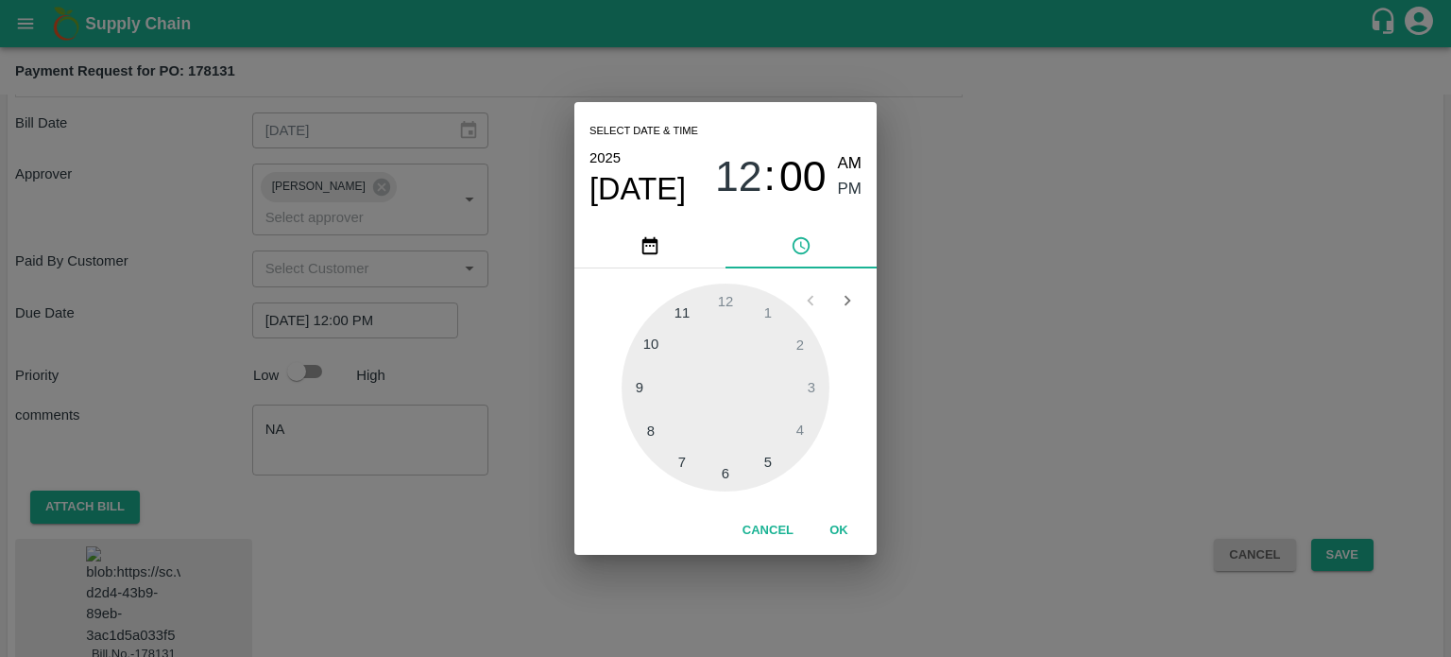
click at [654, 343] on div at bounding box center [726, 387] width 208 height 208
type input "30/09/2025 10:50 PM"
click at [848, 180] on span "PM" at bounding box center [850, 190] width 25 height 26
click at [858, 190] on span "PM" at bounding box center [850, 190] width 25 height 26
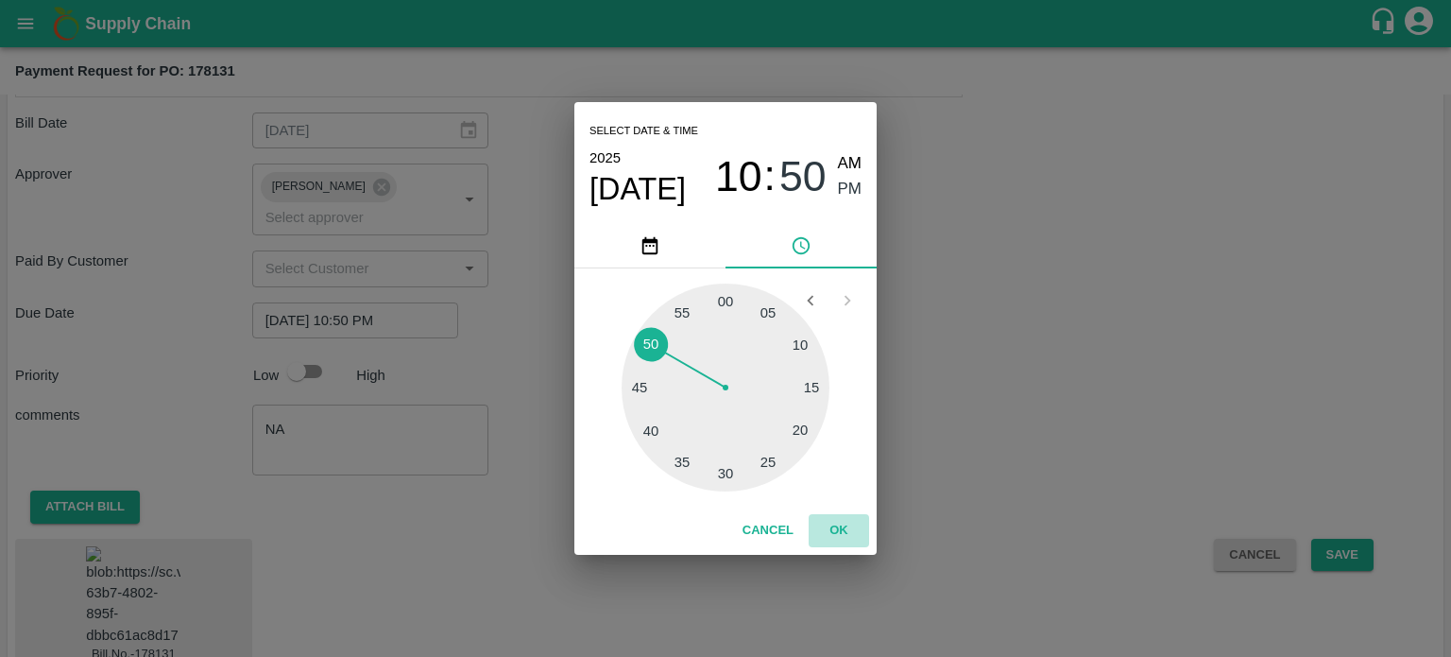
click at [835, 524] on button "OK" at bounding box center [839, 530] width 60 height 33
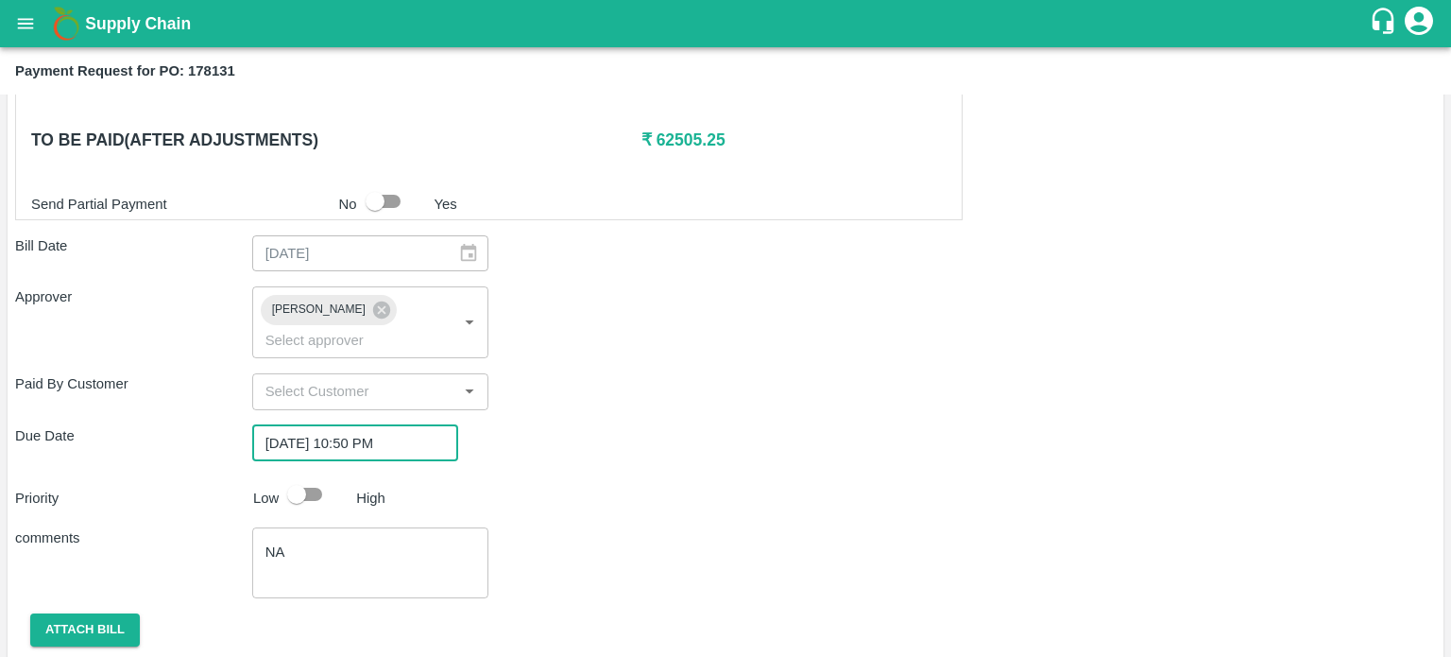
scroll to position [553, 0]
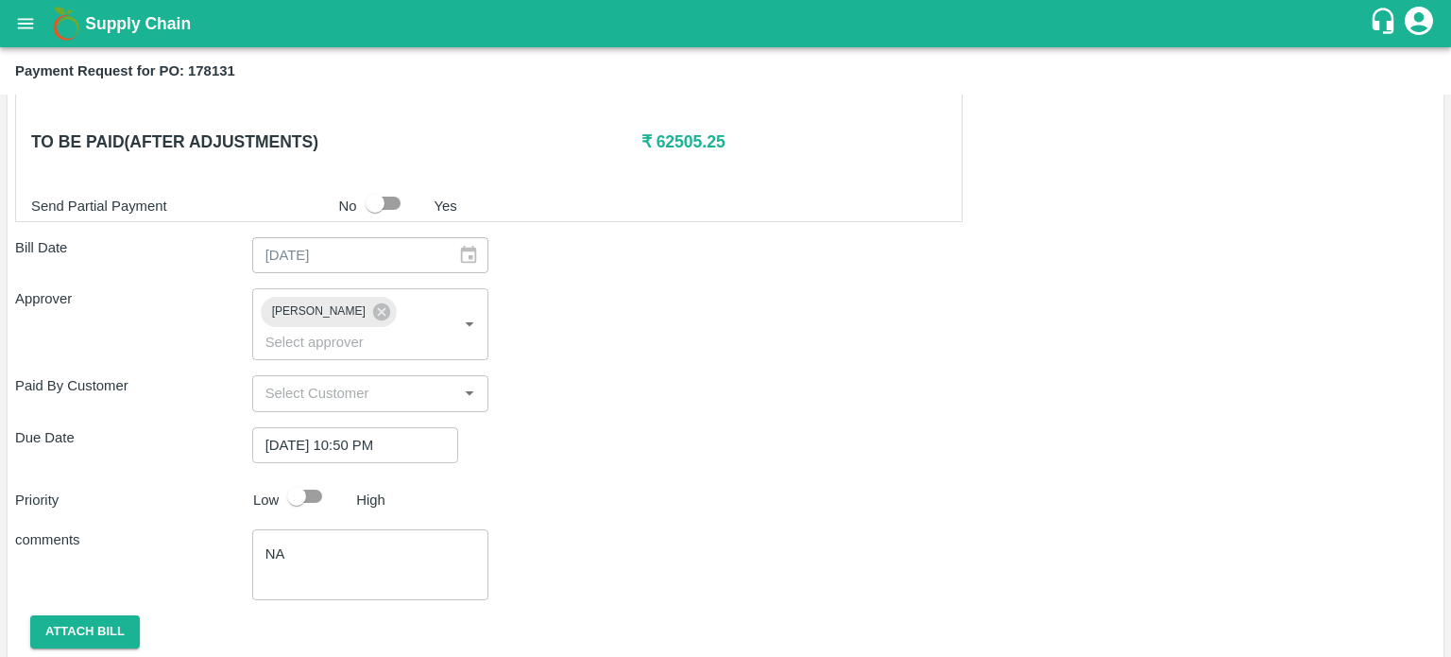
click at [795, 427] on div "Due Date 30/09/2025 10:50 PM ​" at bounding box center [725, 445] width 1421 height 36
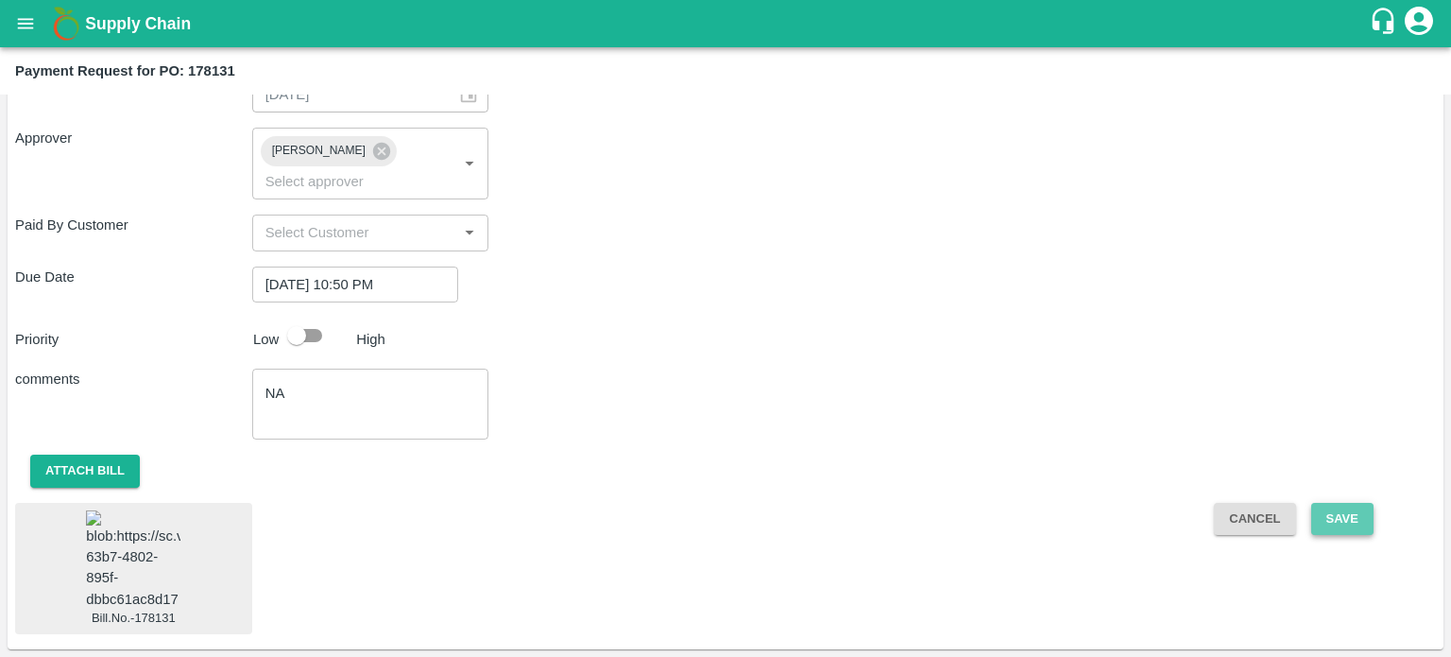
click at [1312, 503] on button "Save" at bounding box center [1343, 519] width 62 height 33
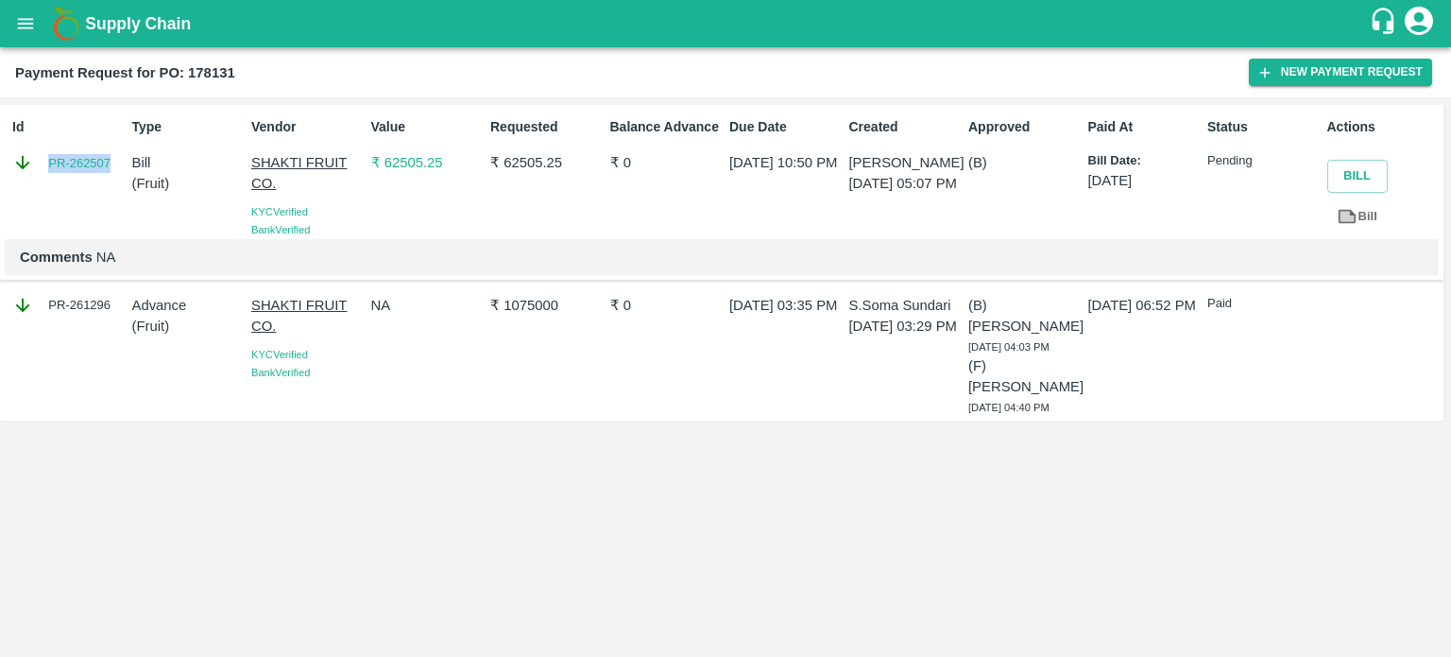
drag, startPoint x: 120, startPoint y: 158, endPoint x: 45, endPoint y: 158, distance: 74.6
click at [45, 158] on div "PR-262507" at bounding box center [68, 162] width 112 height 21
copy link "PR-262507"
click at [843, 441] on div "Id PR-262507 Type Bill ( Fruit ) Vendor SHAKTI FRUIT CO. KYC Verified Bank Veri…" at bounding box center [725, 376] width 1451 height 559
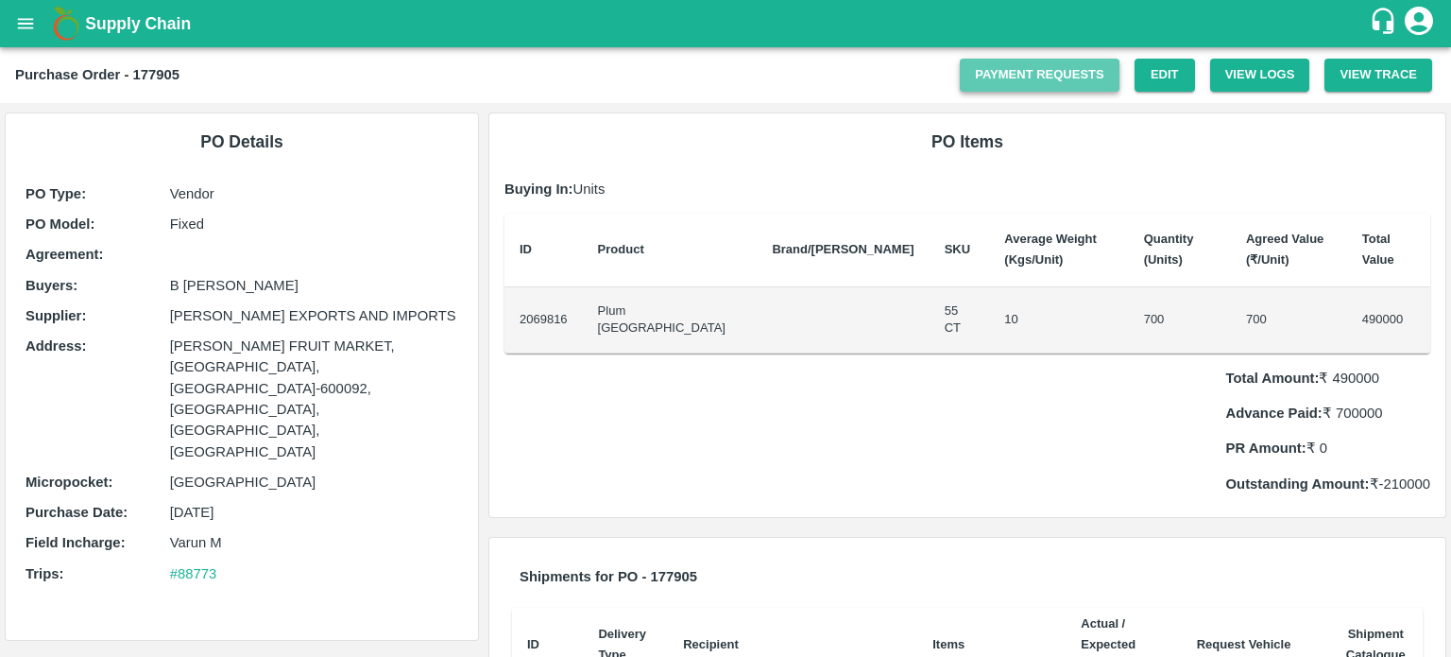
click at [1046, 69] on link "Payment Requests" at bounding box center [1040, 75] width 160 height 33
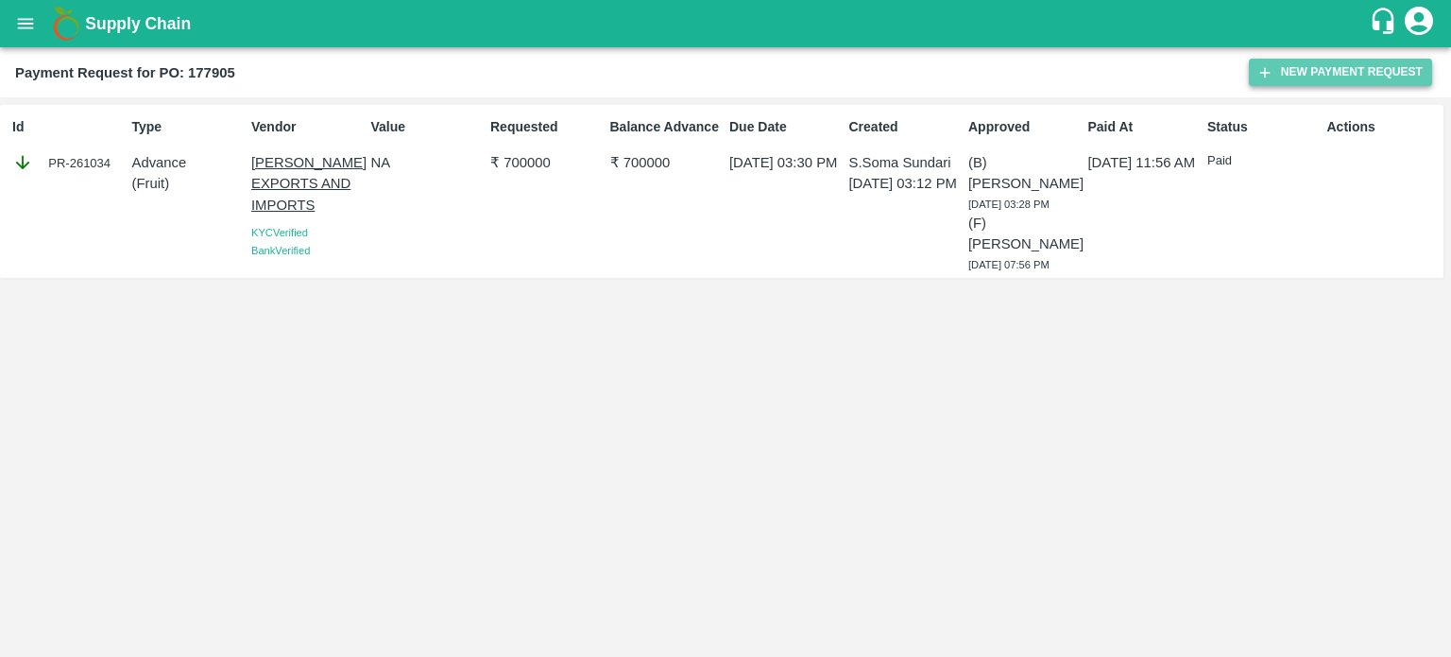
click at [1302, 77] on button "New Payment Request" at bounding box center [1340, 72] width 183 height 27
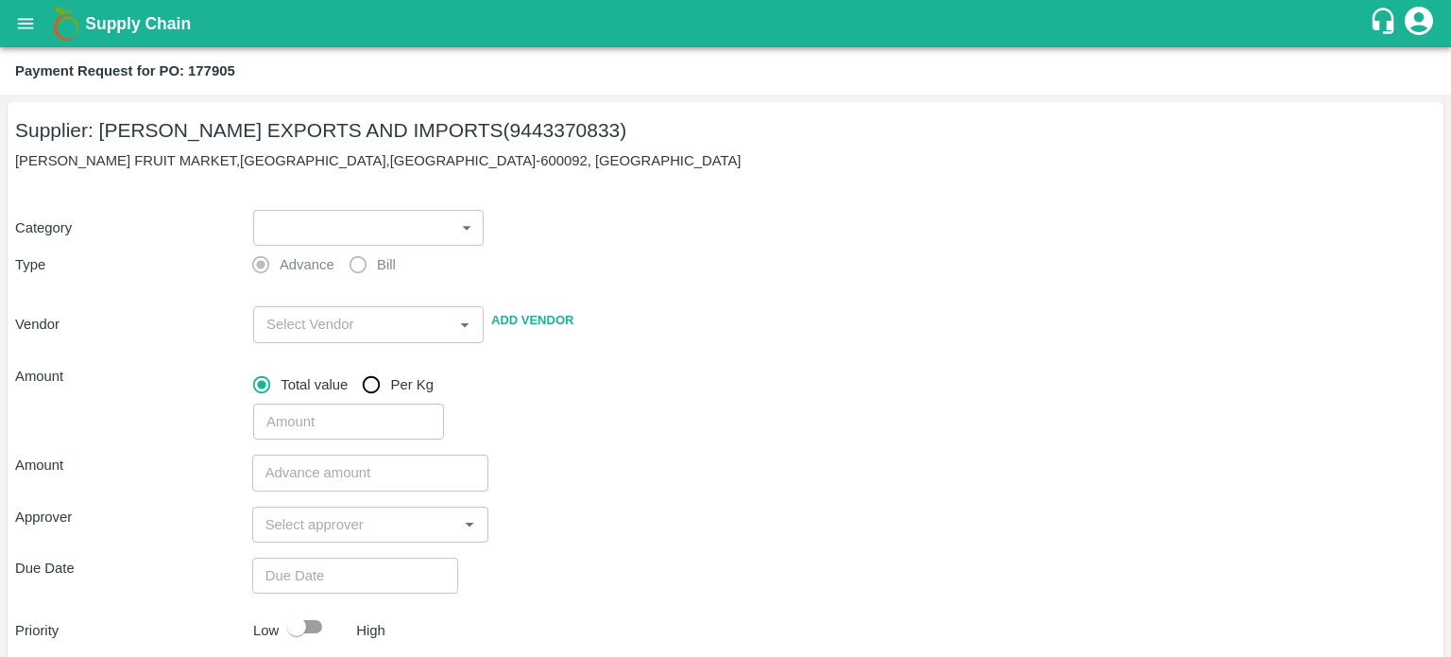
click at [370, 165] on p "[PERSON_NAME] FRUIT MARKET,[GEOGRAPHIC_DATA],[GEOGRAPHIC_DATA]-600092, [GEOGRAP…" at bounding box center [725, 160] width 1421 height 21
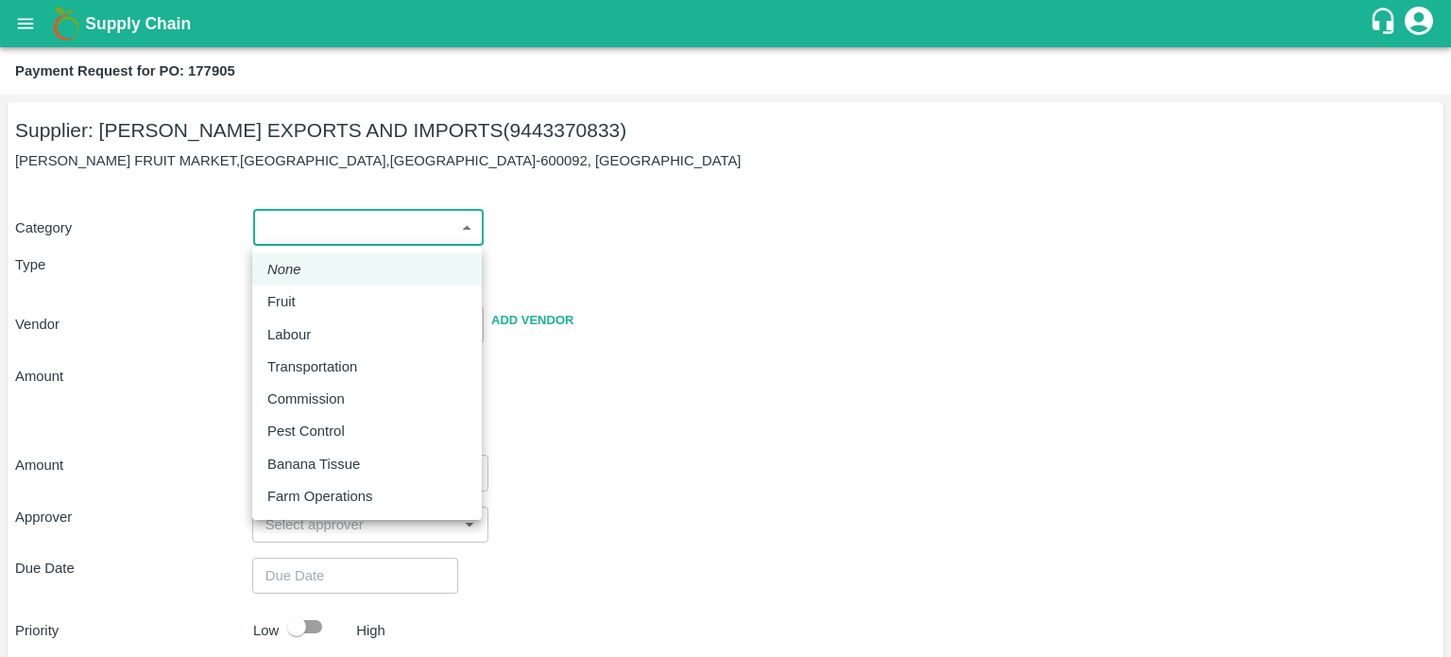
click at [369, 220] on body "Supply Chain Payment Request for PO: 177905 Supplier: [PERSON_NAME] EXPORTS AND…" at bounding box center [725, 328] width 1451 height 657
click at [386, 309] on div "Fruit" at bounding box center [366, 301] width 199 height 21
type input "1"
type input "[PERSON_NAME] EXPORTS AND IMPORTS - 9443370833(Supplier)"
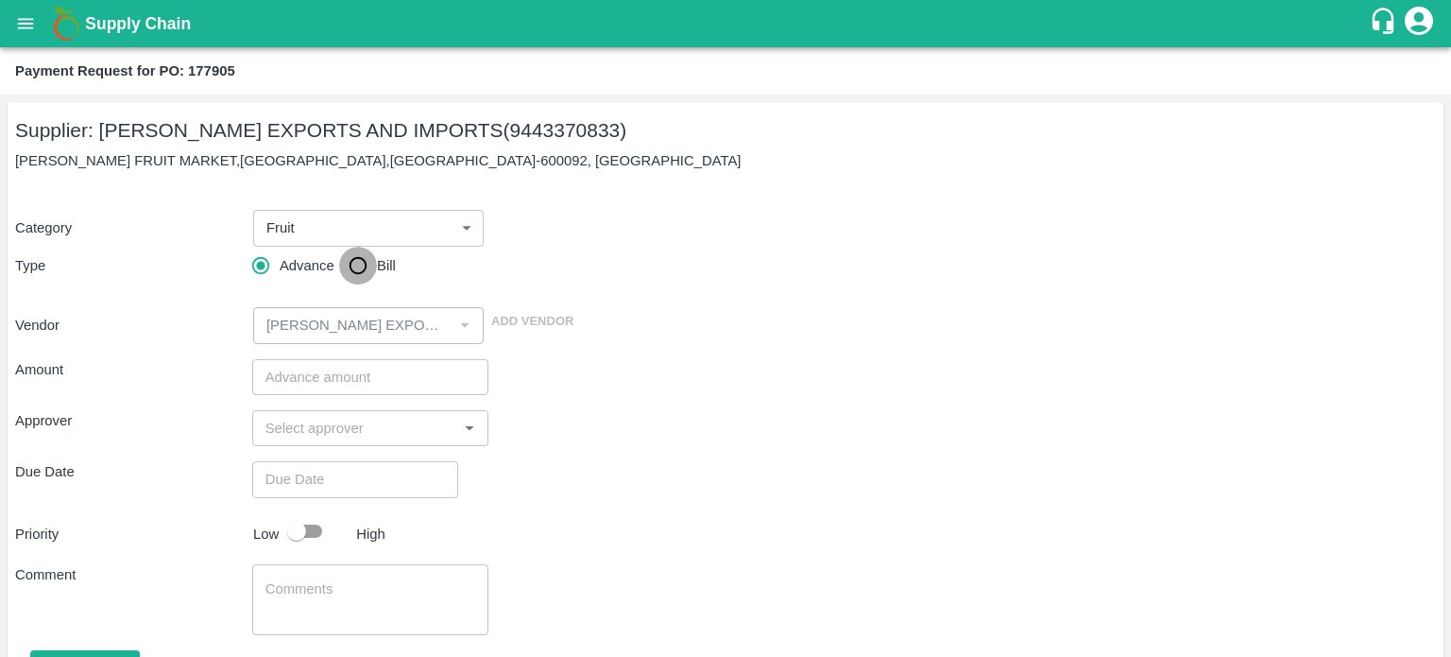
click at [364, 265] on input "Bill" at bounding box center [358, 266] width 38 height 38
radio input "true"
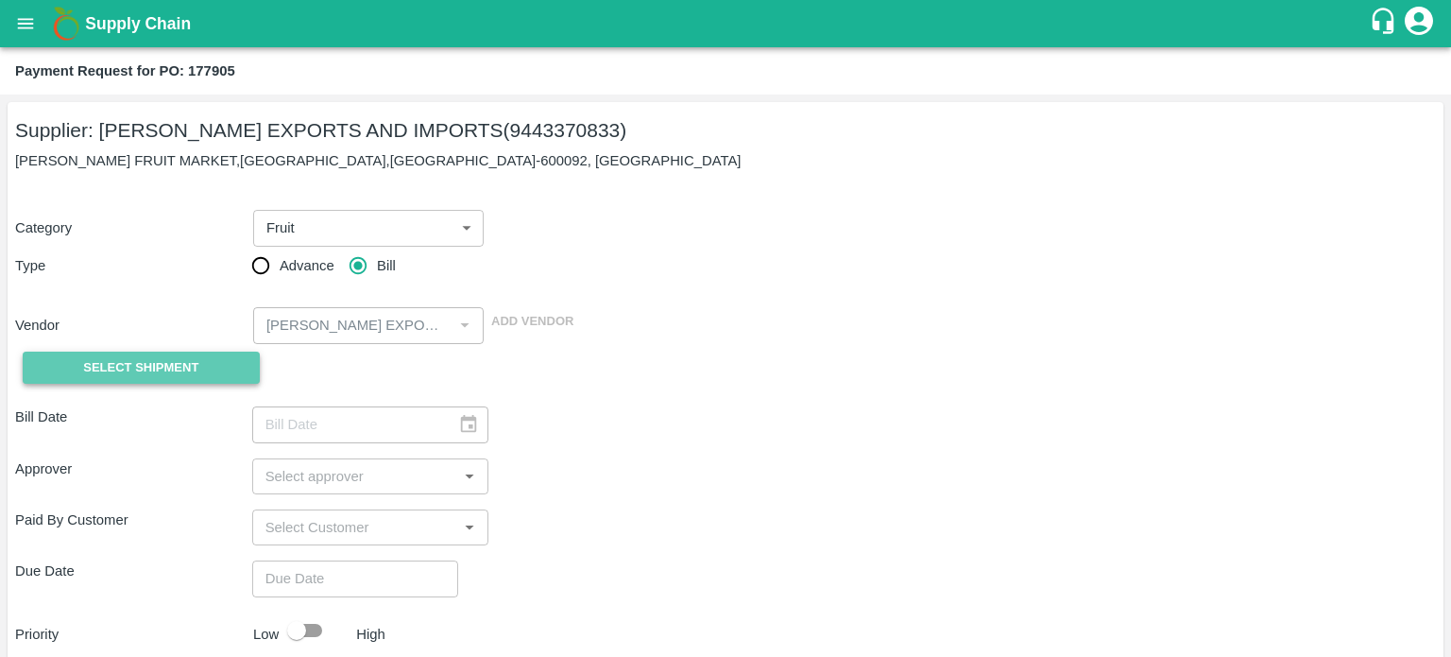
click at [223, 369] on button "Select Shipment" at bounding box center [141, 368] width 237 height 33
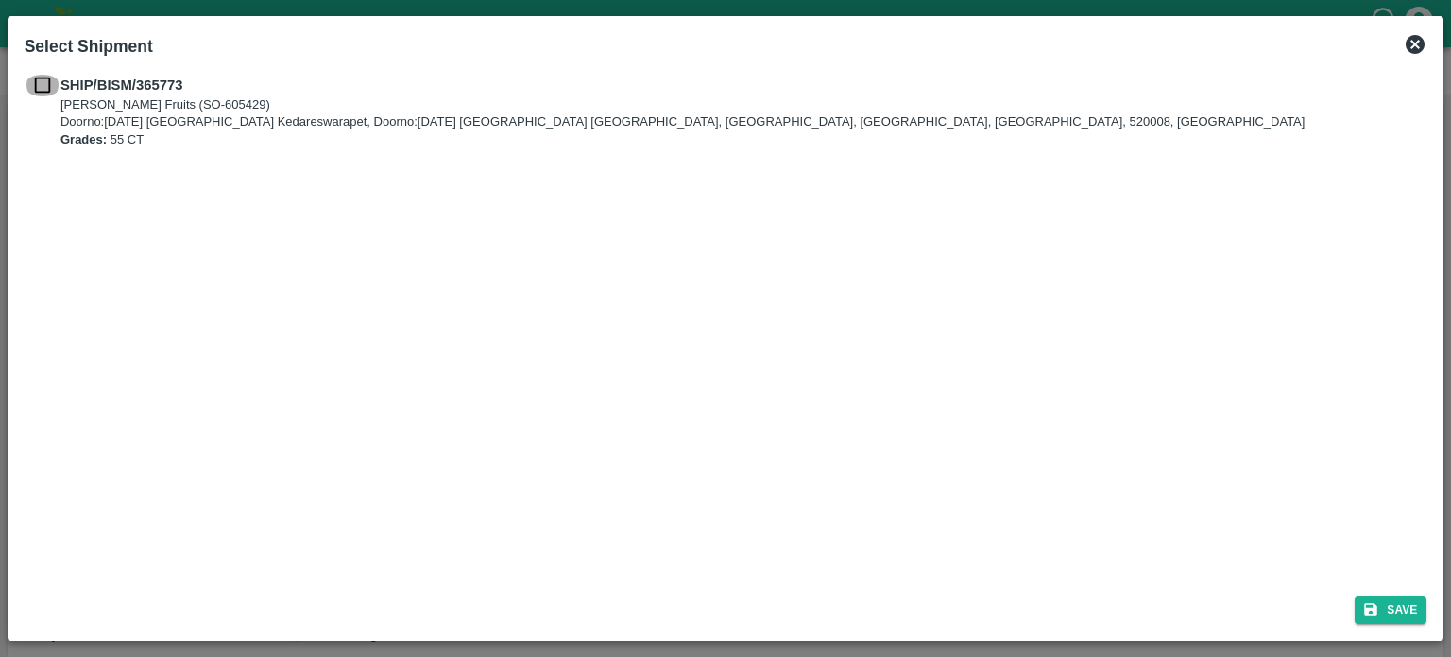
click at [43, 83] on input "checkbox" at bounding box center [43, 85] width 36 height 21
checkbox input "true"
click at [1381, 596] on button "Save" at bounding box center [1391, 609] width 72 height 27
type input "22/09/2025"
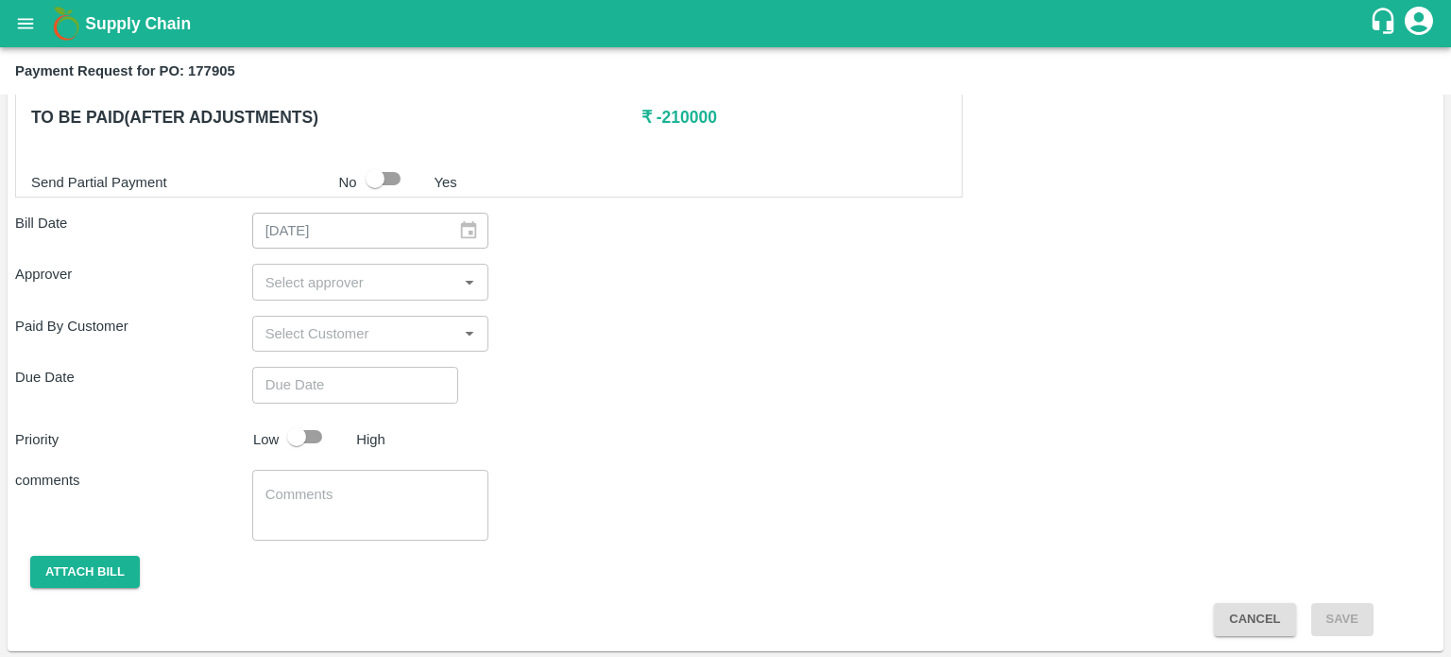
scroll to position [523, 0]
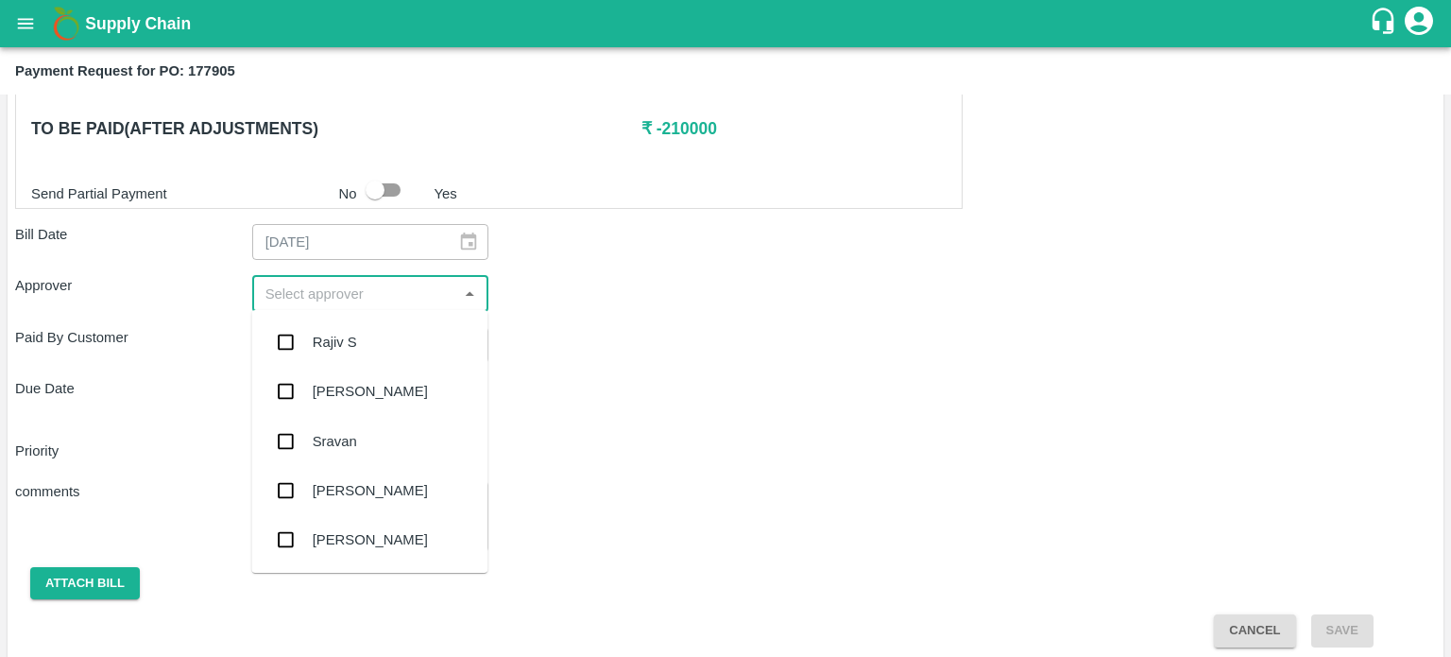
click at [430, 302] on input "input" at bounding box center [355, 293] width 195 height 25
type input "prav"
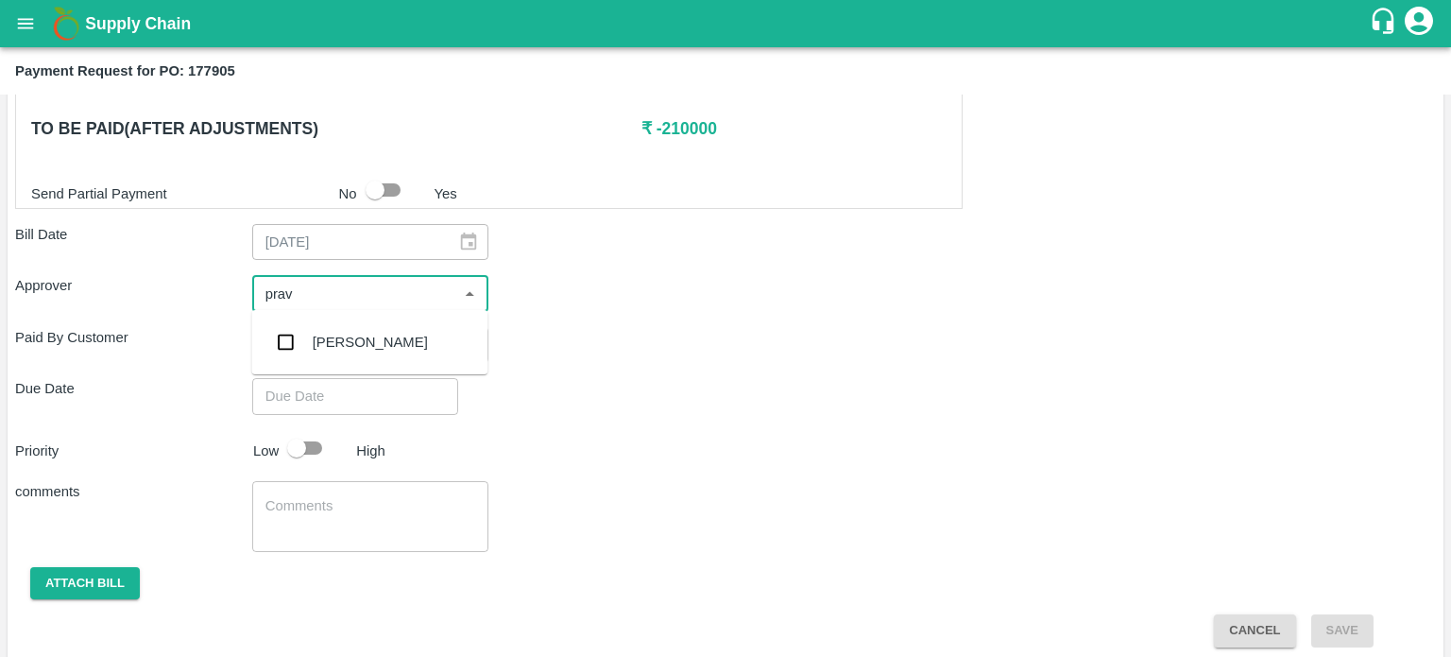
click at [288, 339] on input "checkbox" at bounding box center [285, 342] width 38 height 38
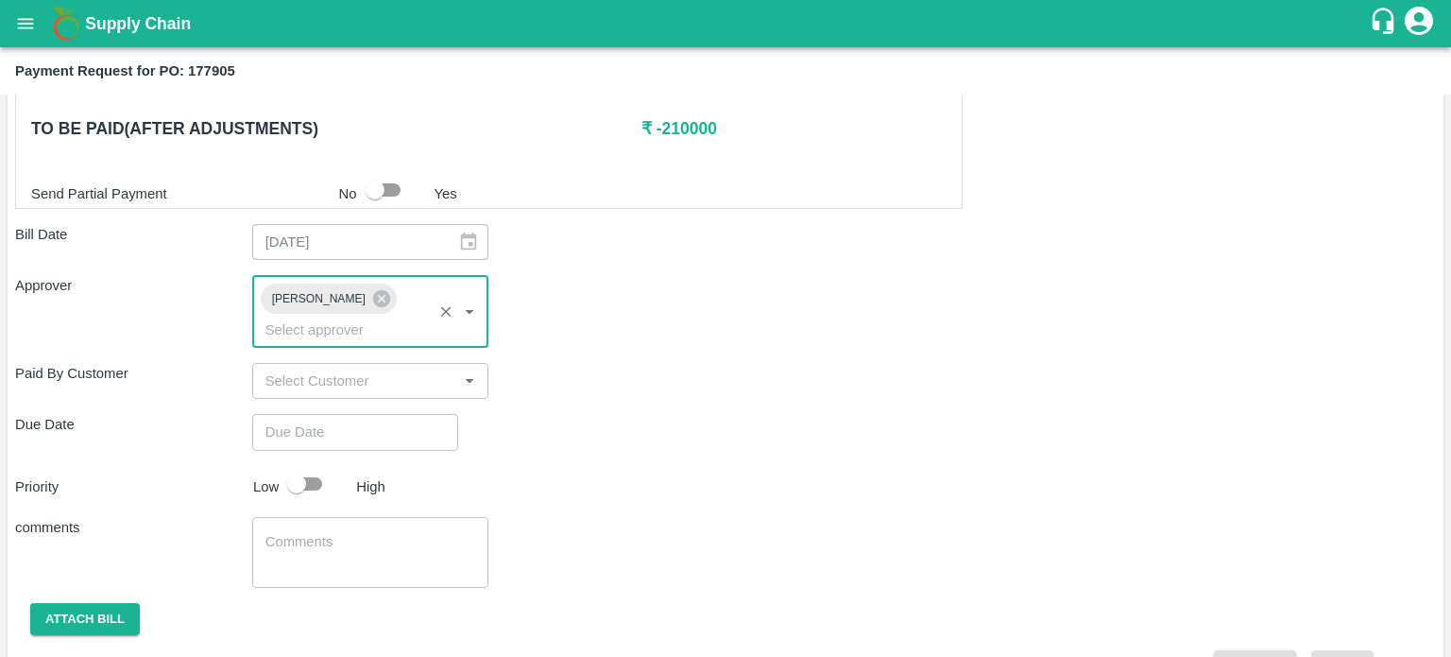
scroll to position [546, 0]
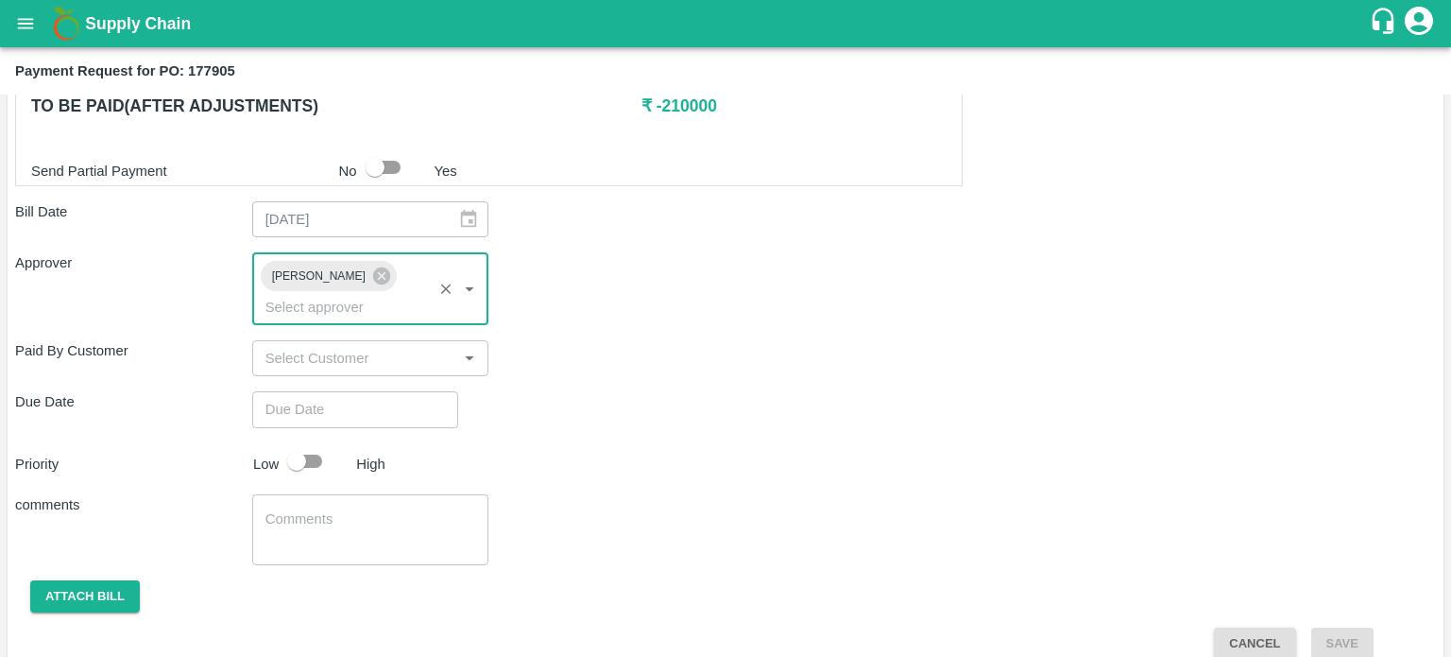
type input "DD/MM/YYYY hh:mm aa"
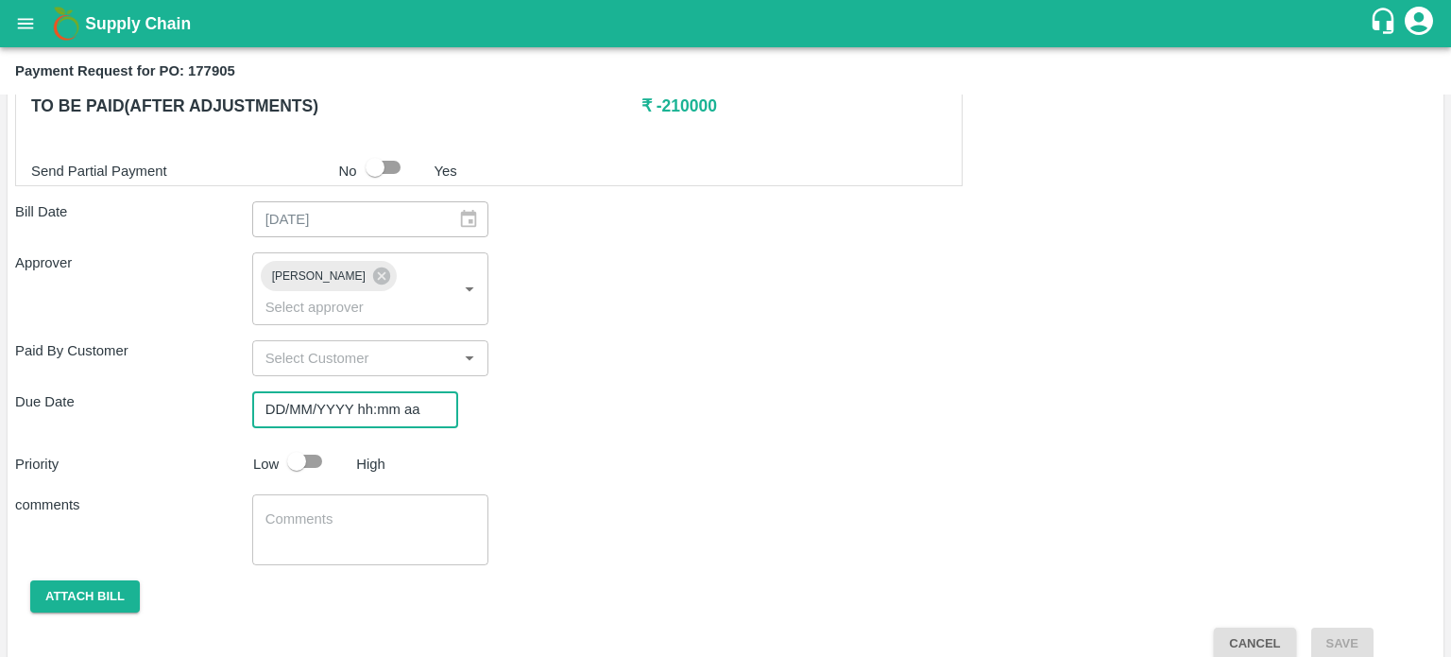
click at [328, 391] on input "DD/MM/YYYY hh:mm aa" at bounding box center [348, 409] width 193 height 36
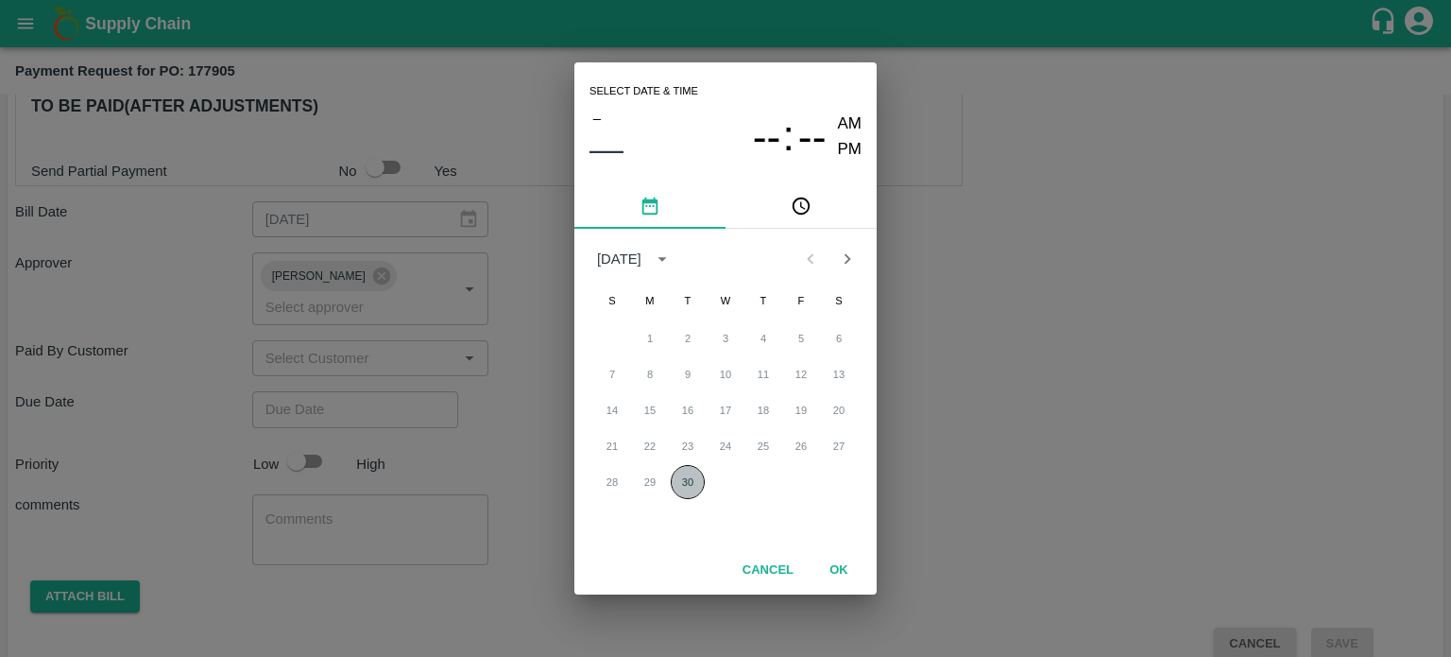
click at [686, 481] on button "30" at bounding box center [688, 482] width 34 height 34
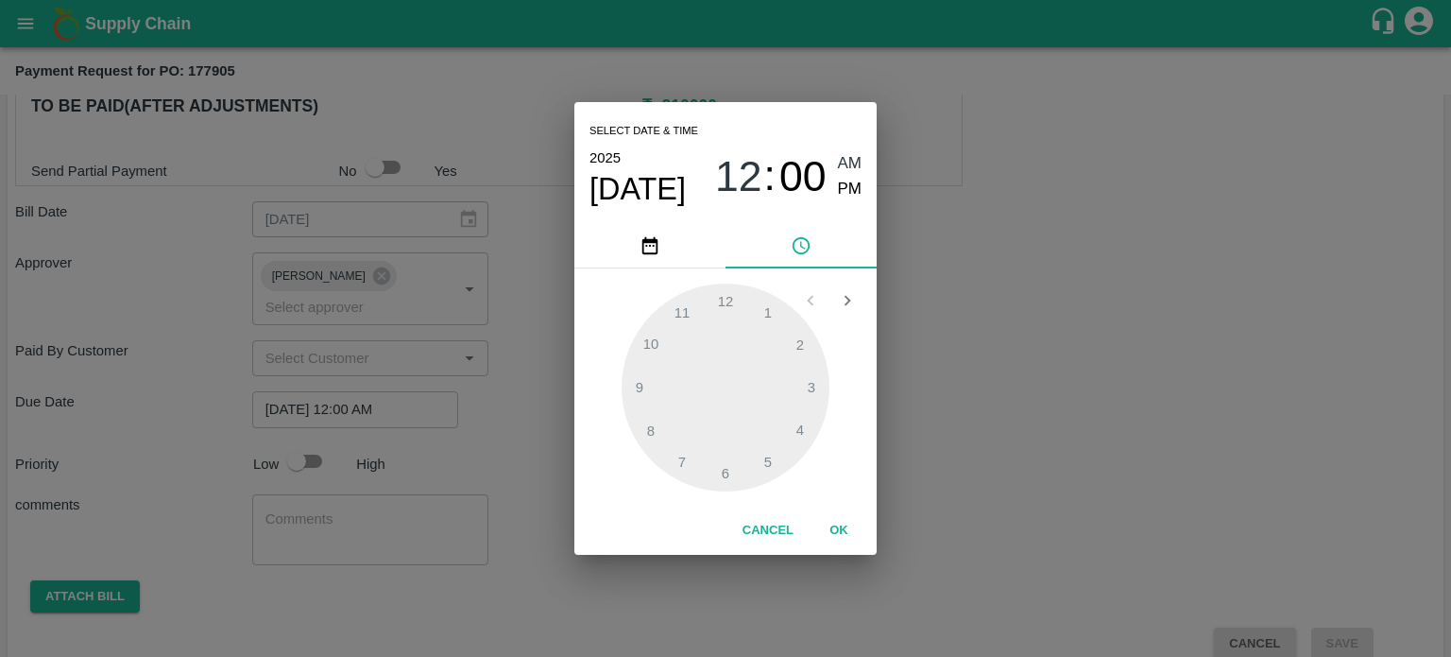
click at [802, 346] on div at bounding box center [726, 387] width 208 height 208
click at [845, 298] on icon "Open next view" at bounding box center [847, 300] width 21 height 21
click at [650, 352] on div at bounding box center [726, 387] width 208 height 208
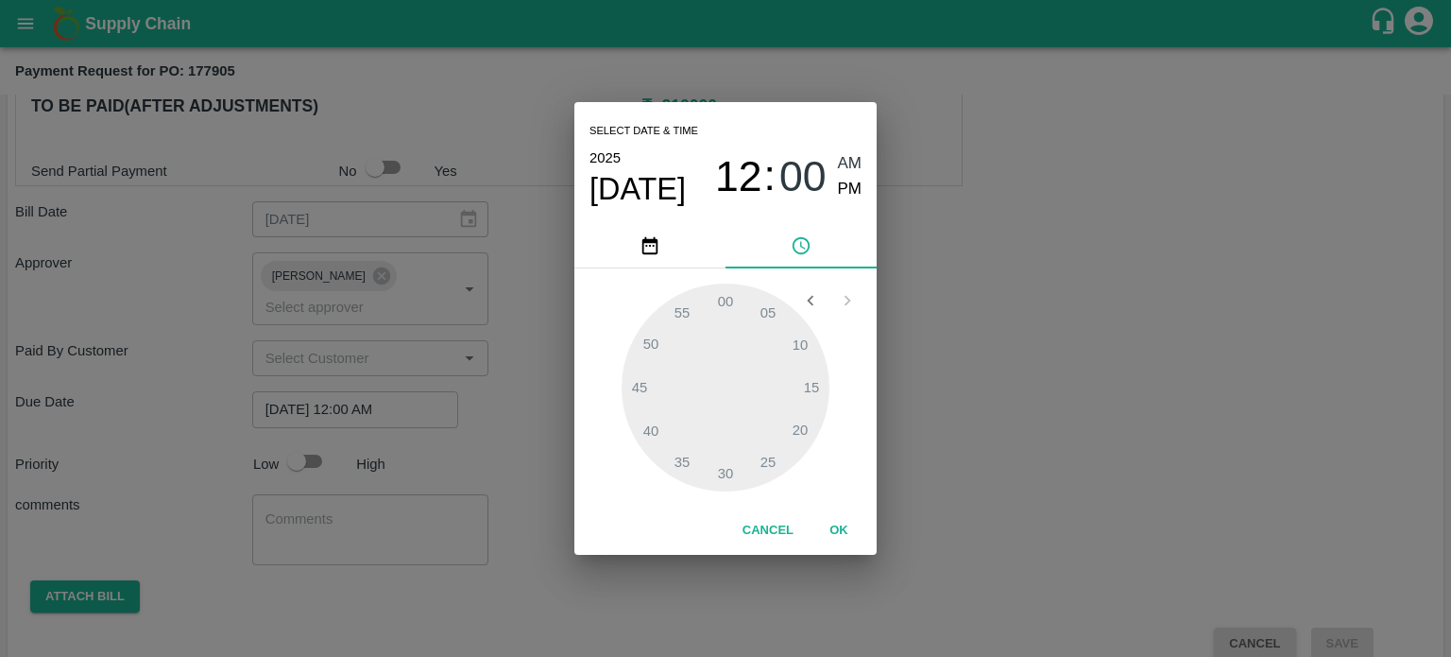
click at [676, 345] on div at bounding box center [726, 387] width 208 height 208
click at [797, 170] on span "00" at bounding box center [803, 176] width 47 height 49
click at [690, 298] on div at bounding box center [726, 387] width 208 height 208
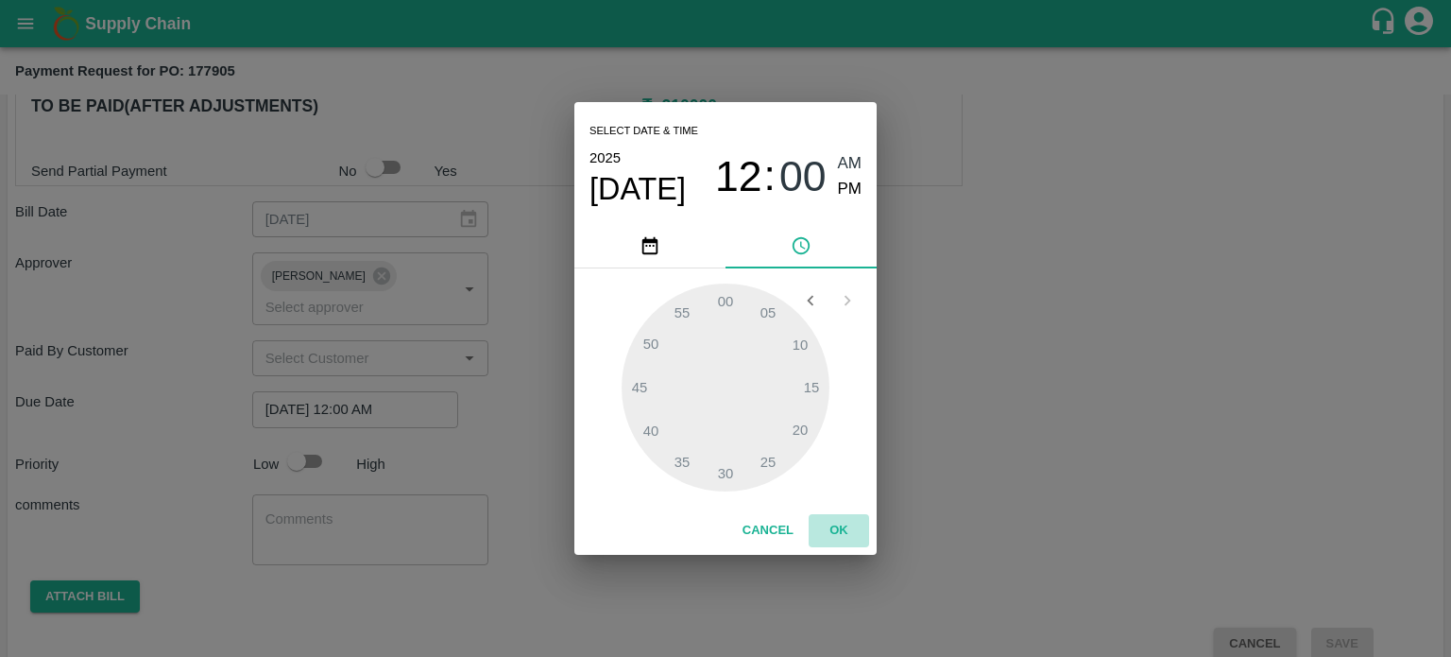
click at [834, 524] on button "OK" at bounding box center [839, 530] width 60 height 33
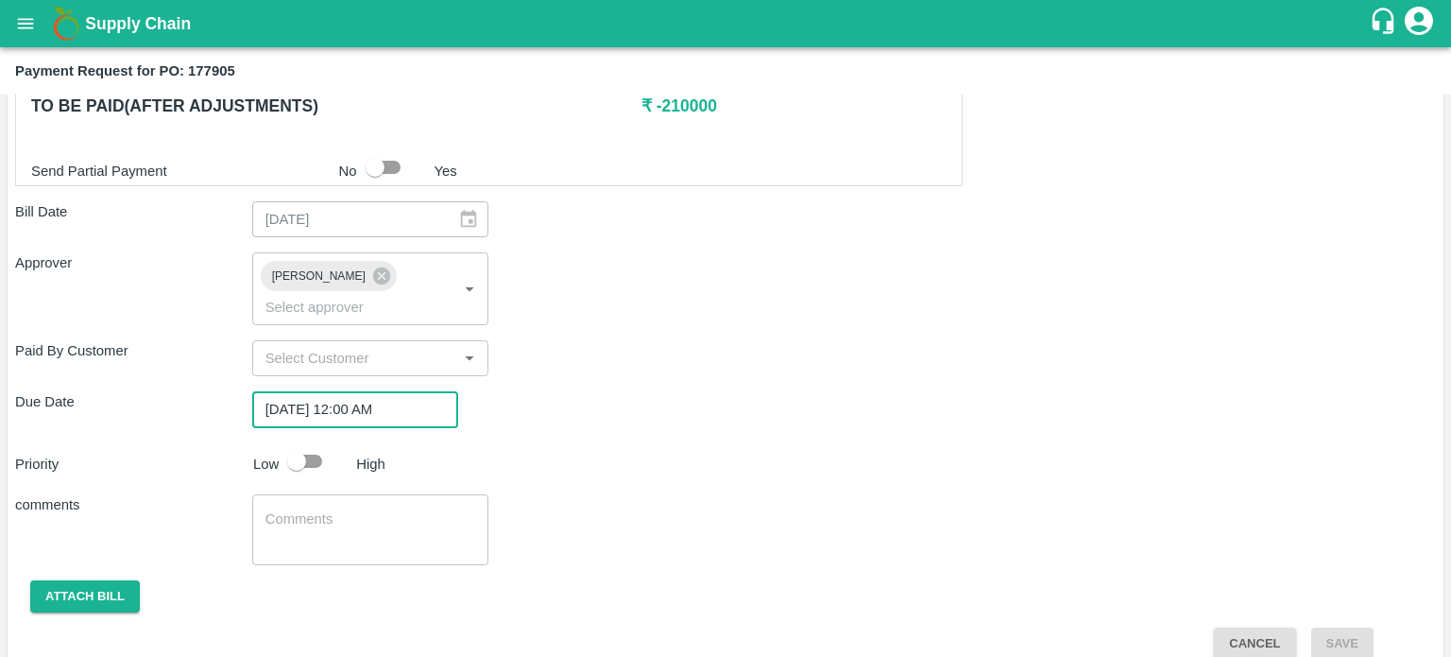
click at [352, 391] on input "[DATE] 12:00 AM" at bounding box center [348, 409] width 193 height 36
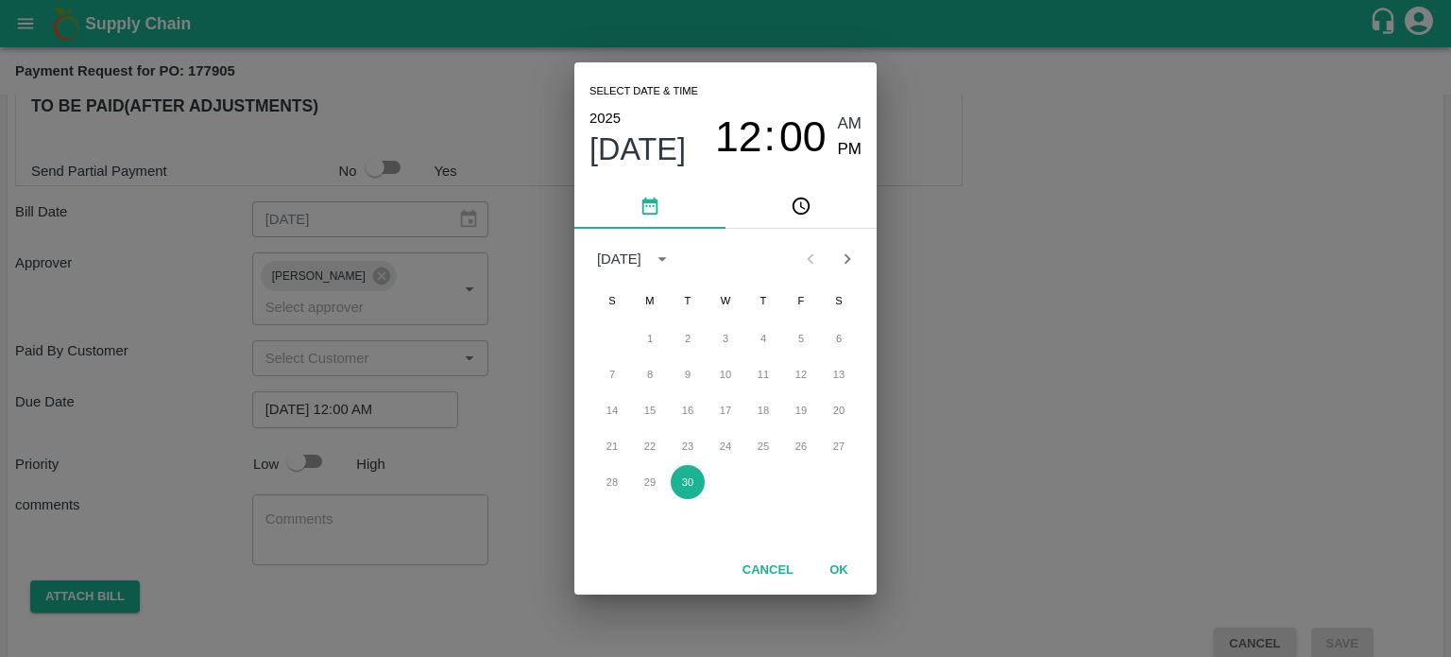
click at [386, 428] on div "Select date & time 2025 Sep 30 12 : 00 AM PM September 2025 S M T W T F S 1 2 3…" at bounding box center [725, 328] width 1451 height 657
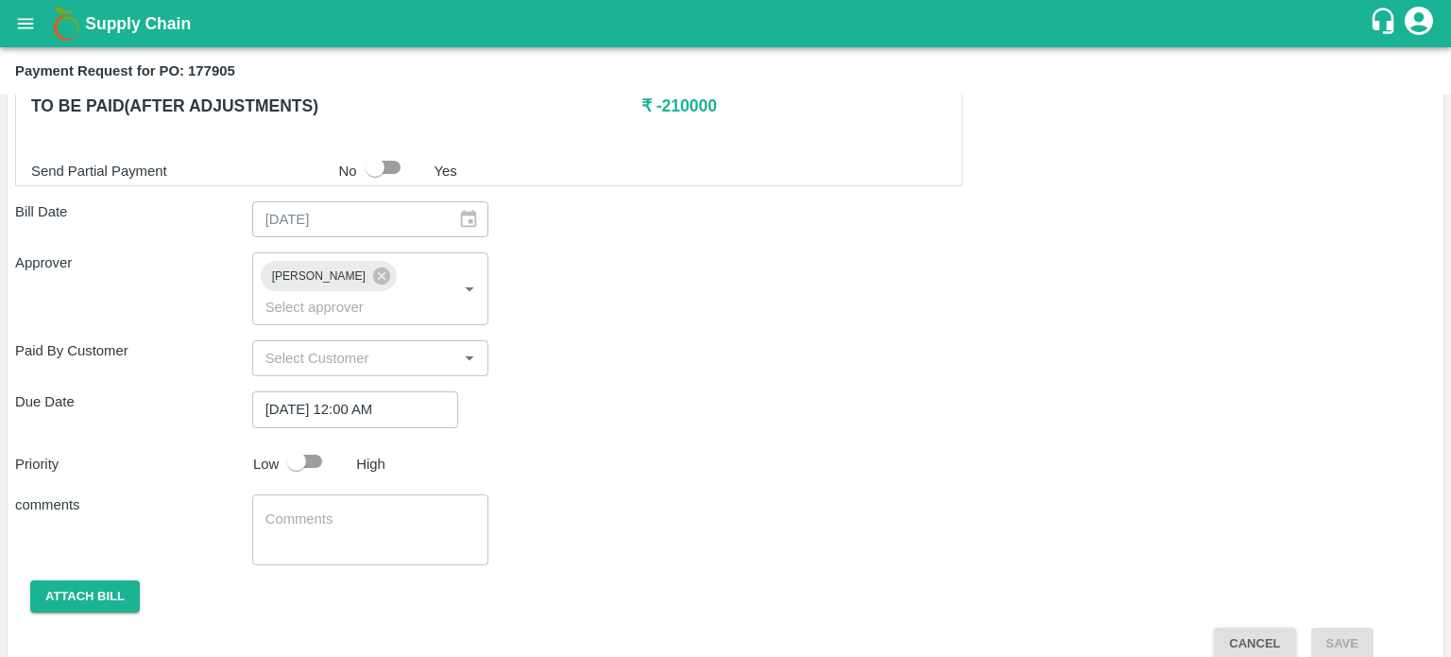
click at [386, 443] on div "Priority Low High" at bounding box center [722, 461] width 1429 height 36
click at [347, 391] on input "[DATE] 12:00 AM" at bounding box center [348, 409] width 193 height 36
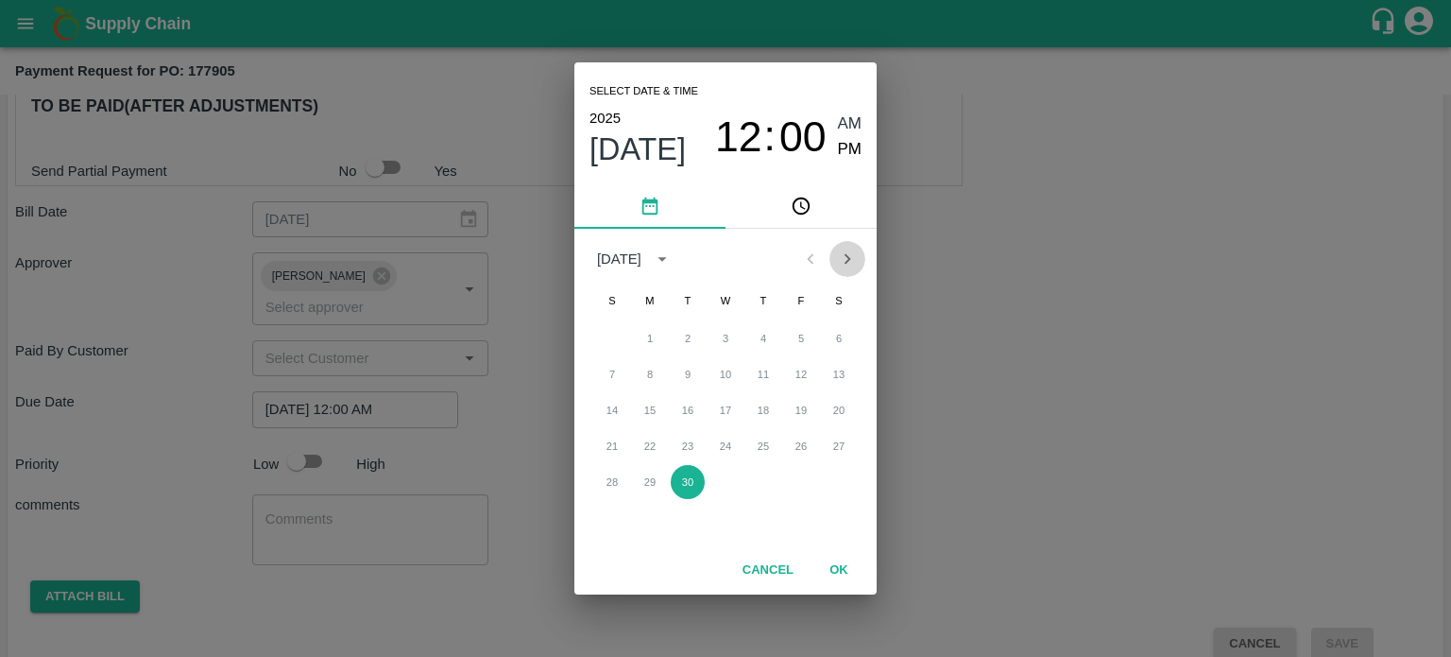
click at [849, 258] on icon "Next month" at bounding box center [848, 258] width 7 height 10
click at [641, 420] on button "13" at bounding box center [650, 410] width 34 height 34
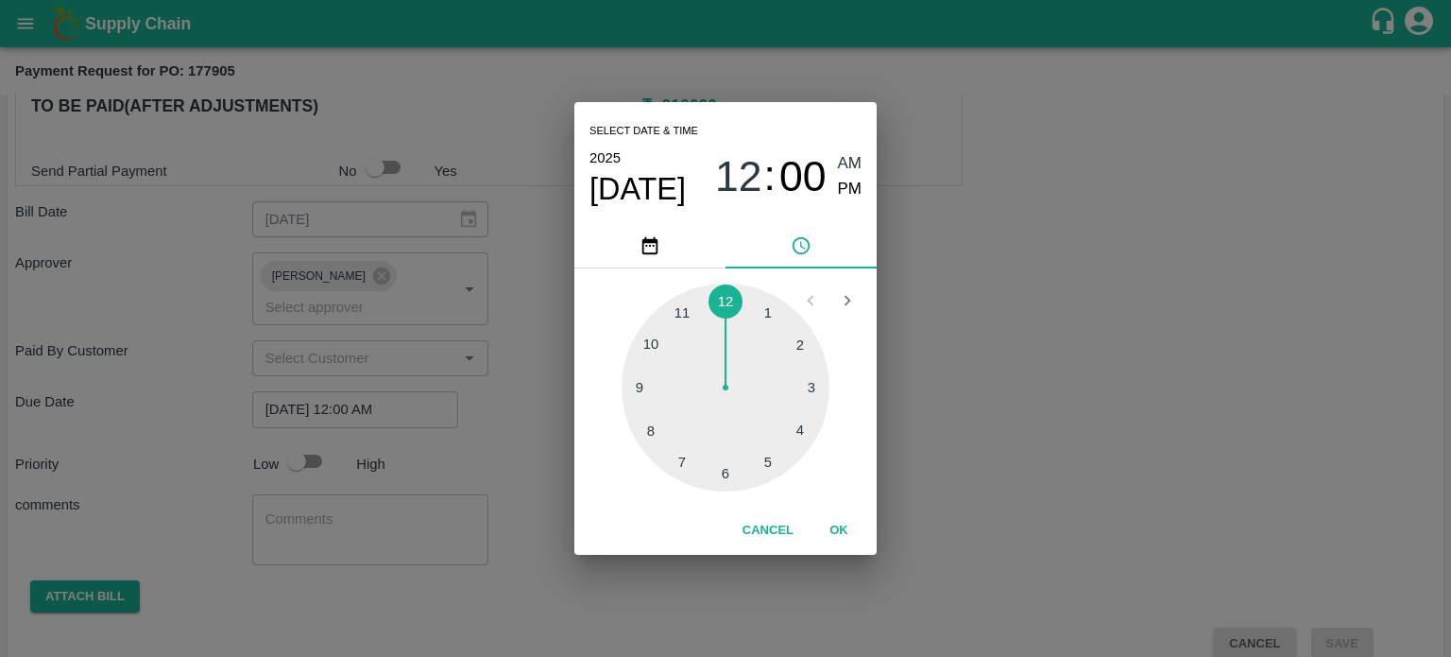
click at [638, 375] on div at bounding box center [726, 387] width 208 height 208
type input "13/10/2025 09:46 AM"
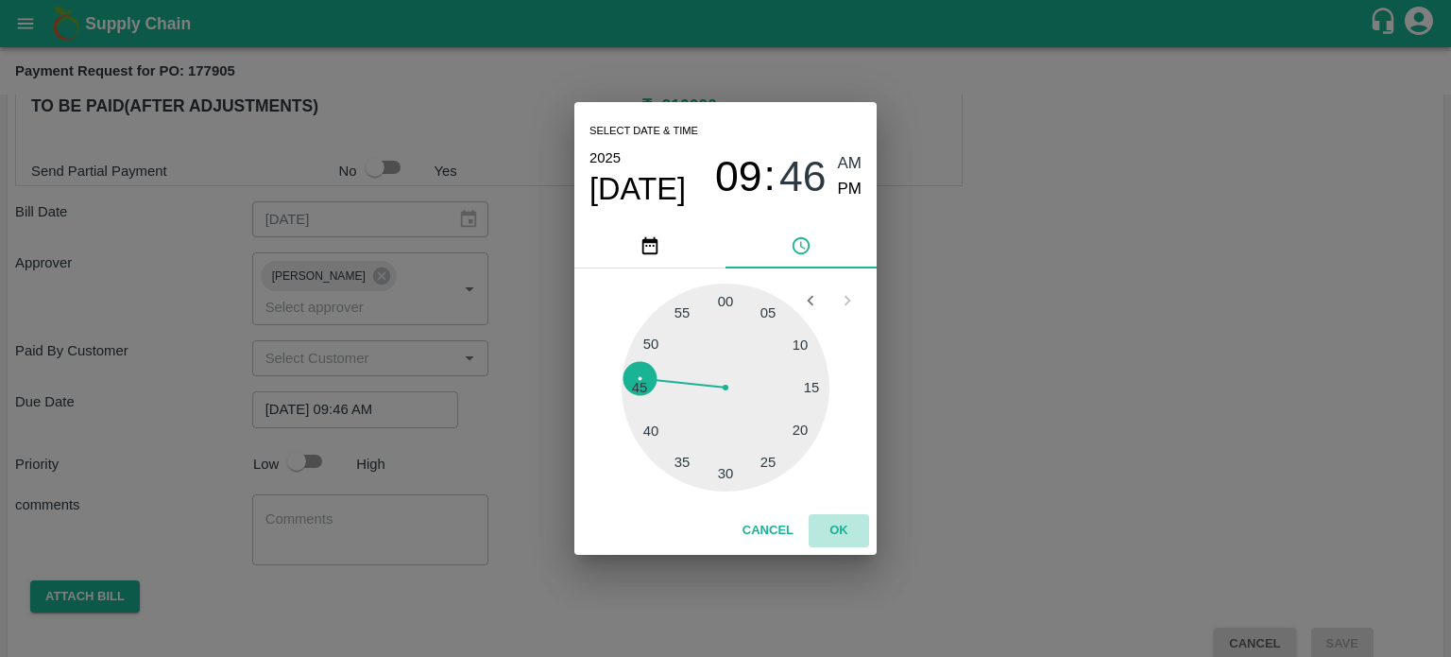
click at [833, 528] on button "OK" at bounding box center [839, 530] width 60 height 33
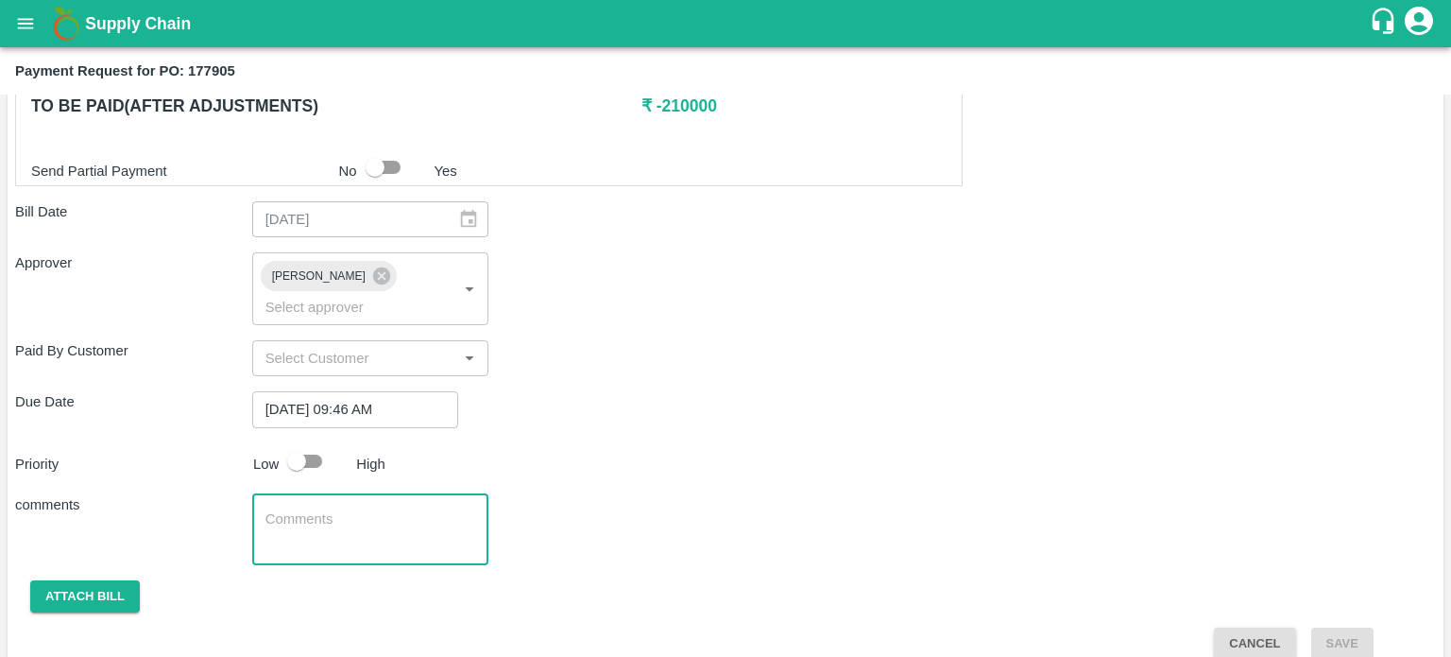
click at [302, 509] on textarea at bounding box center [371, 529] width 211 height 40
type textarea "NA"
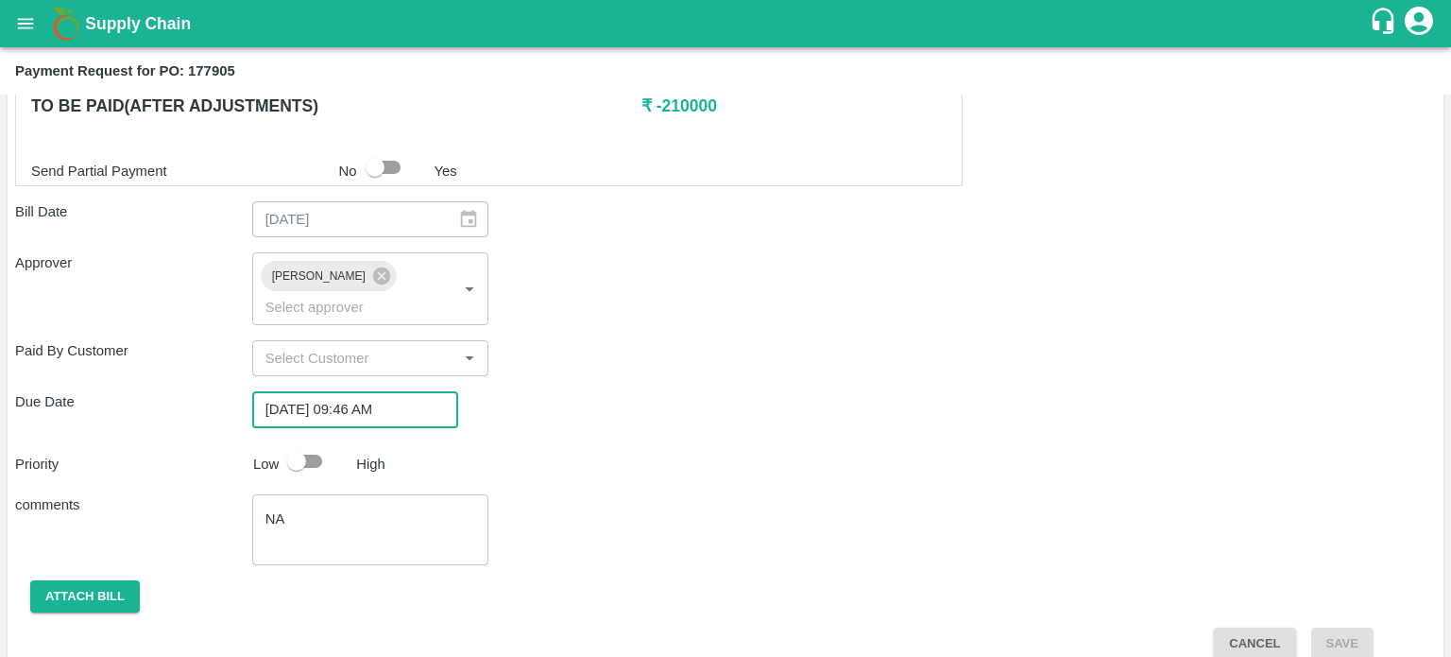
click at [392, 391] on input "13/10/2025 09:46 AM" at bounding box center [348, 409] width 193 height 36
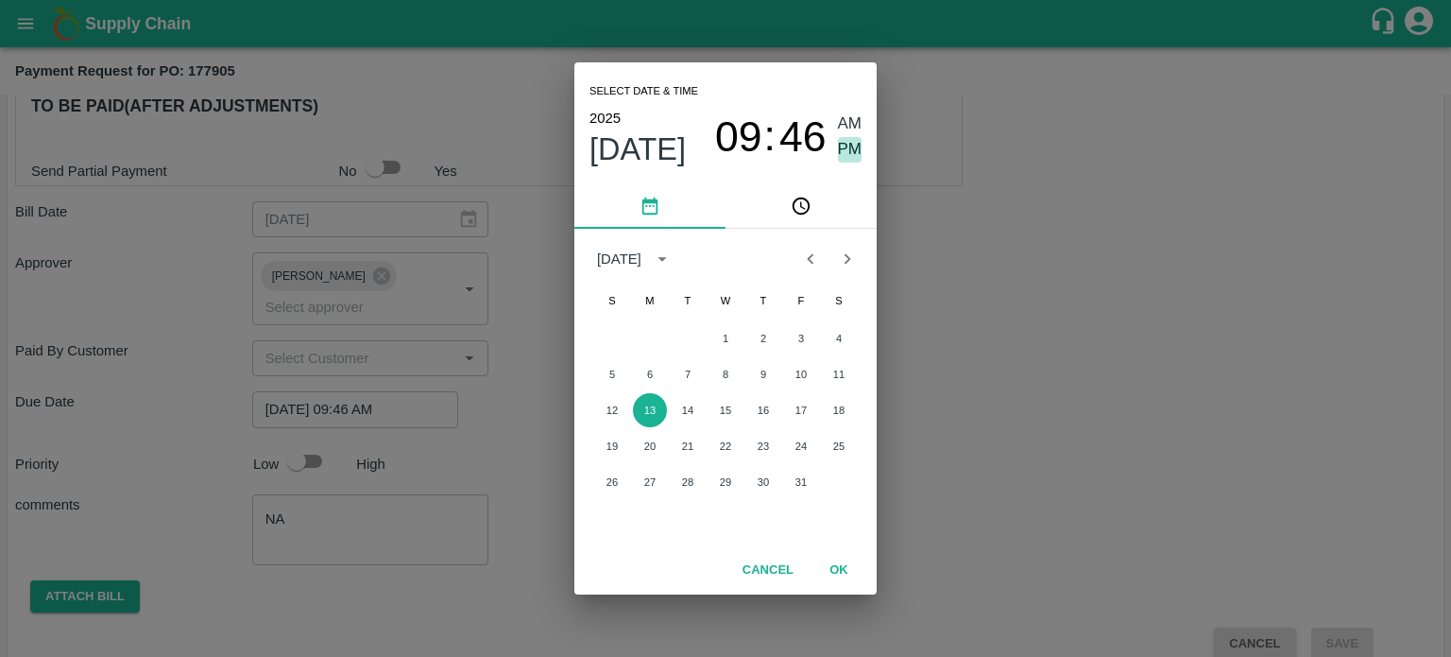
click at [845, 150] on span "PM" at bounding box center [850, 150] width 25 height 26
click at [817, 254] on icon "Previous month" at bounding box center [810, 259] width 21 height 21
click at [690, 480] on button "30" at bounding box center [688, 482] width 34 height 34
type input "30/09/2025 09:46 PM"
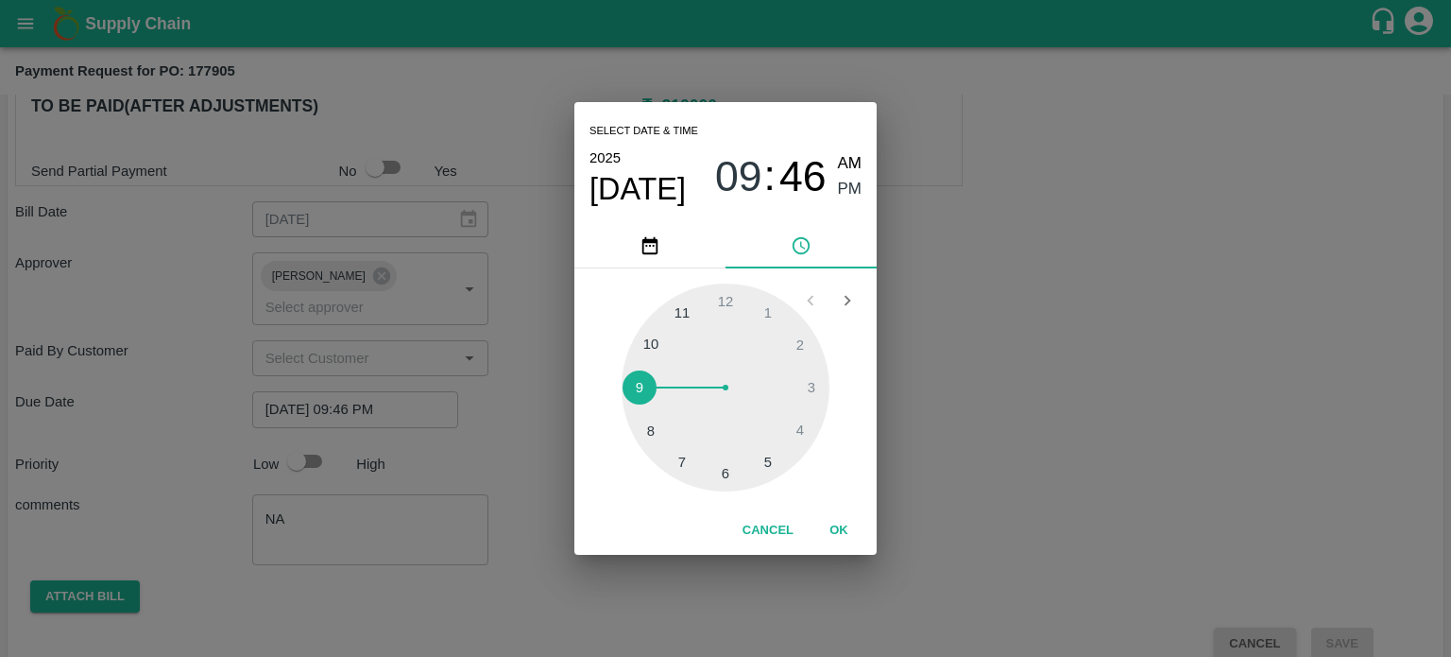
click at [836, 528] on button "OK" at bounding box center [839, 530] width 60 height 33
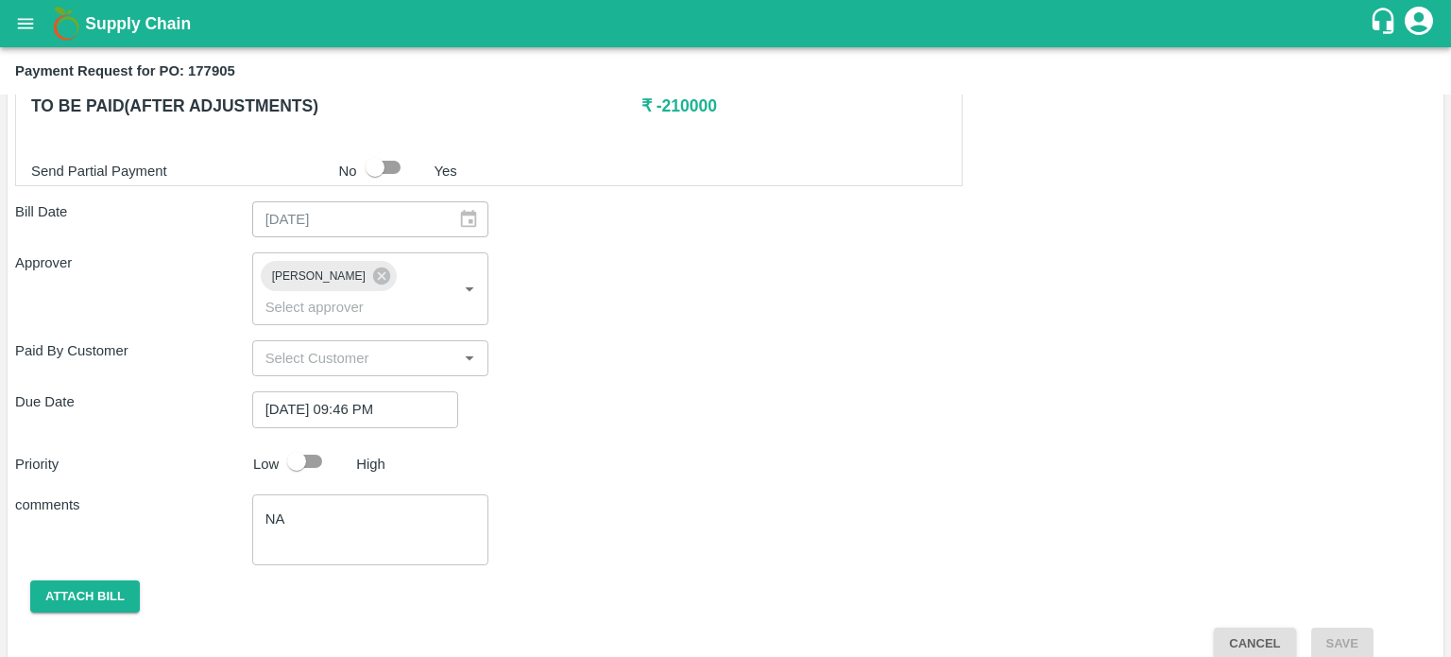
click at [106, 552] on div "Shipment - SHIP/BISM/365773 Lots (Labels) Weight (Kgs) Total Price (₹) PLM-CHN/…" at bounding box center [725, 252] width 1421 height 815
click at [100, 580] on button "Attach bill" at bounding box center [85, 596] width 110 height 33
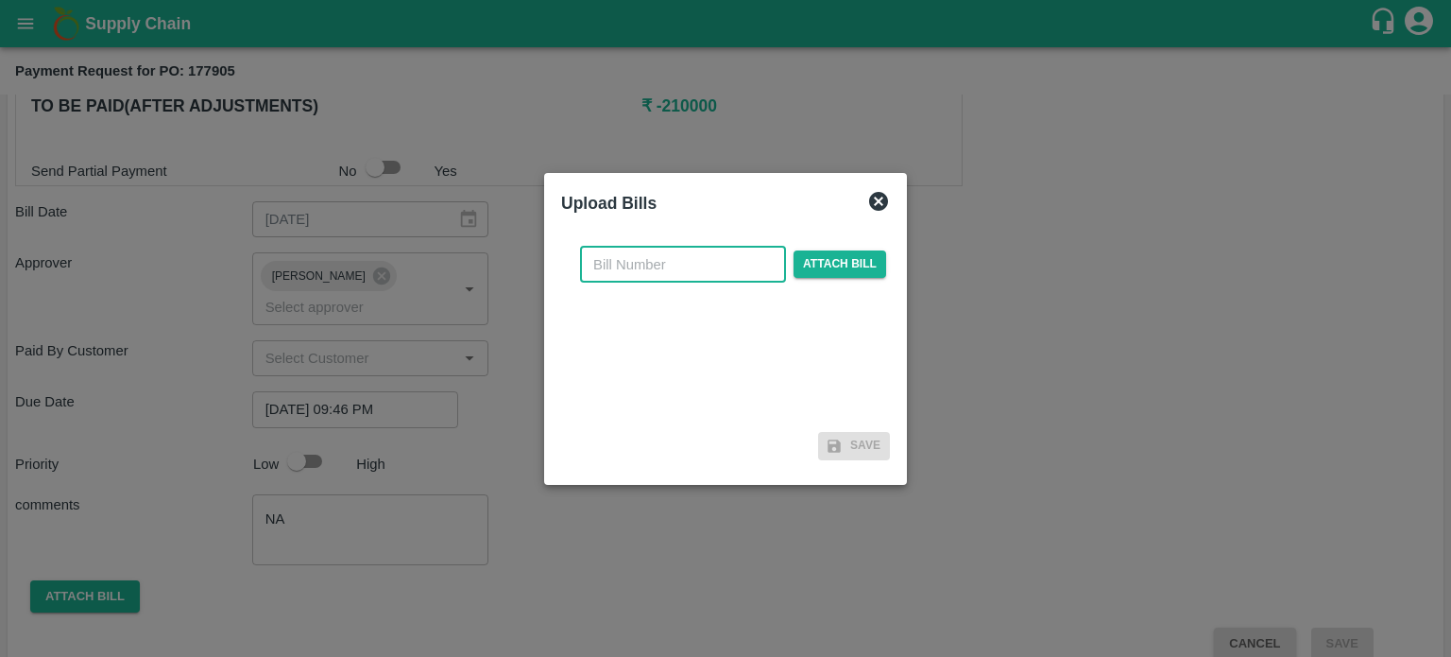
click at [697, 259] on input "text" at bounding box center [683, 265] width 206 height 36
type input "177905"
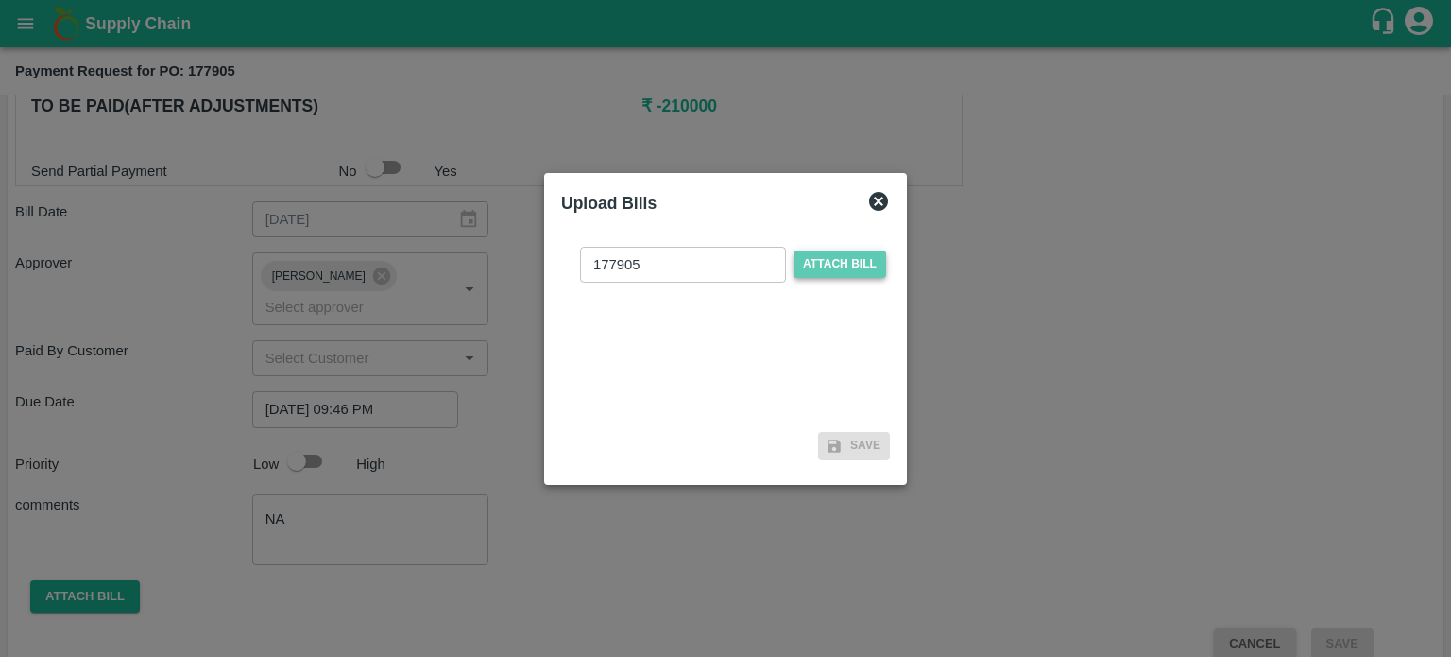
click at [836, 256] on span "Attach bill" at bounding box center [840, 263] width 93 height 27
click at [0, 0] on input "Attach bill" at bounding box center [0, 0] width 0 height 0
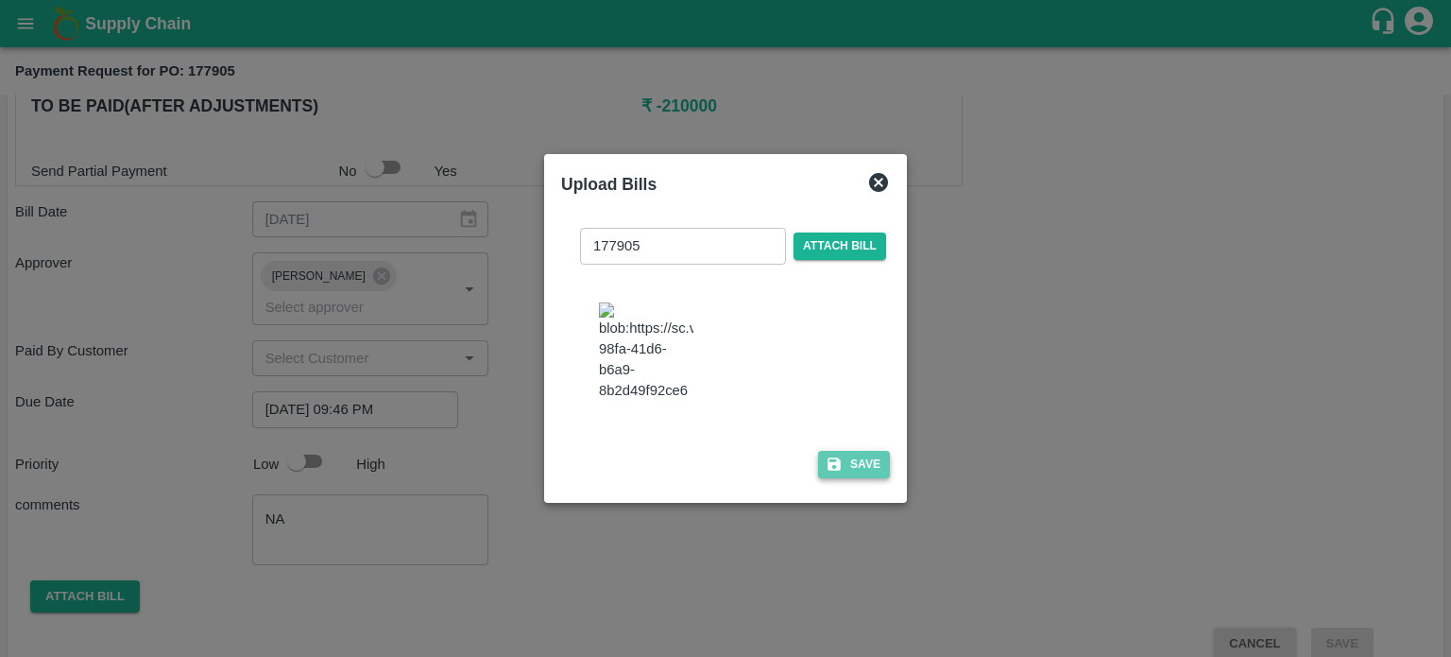
click at [847, 478] on button "Save" at bounding box center [854, 464] width 72 height 27
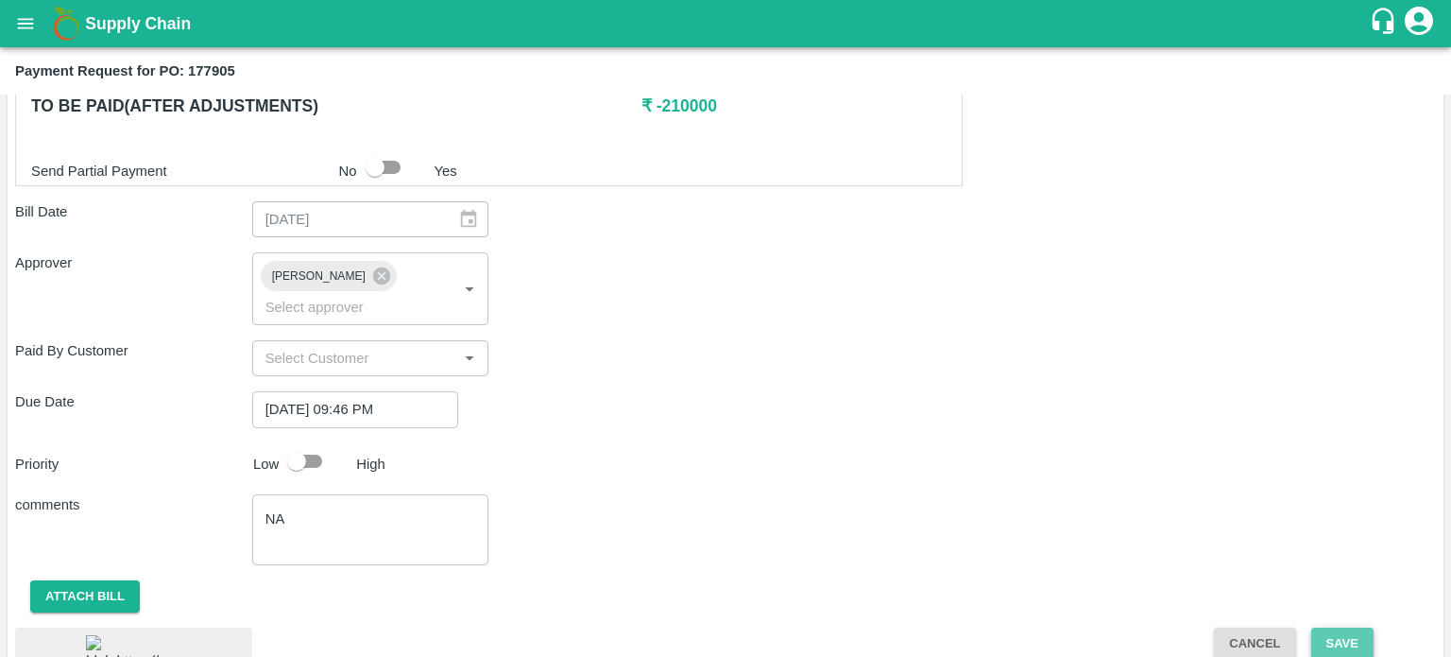
click at [1346, 627] on button "Save" at bounding box center [1343, 643] width 62 height 33
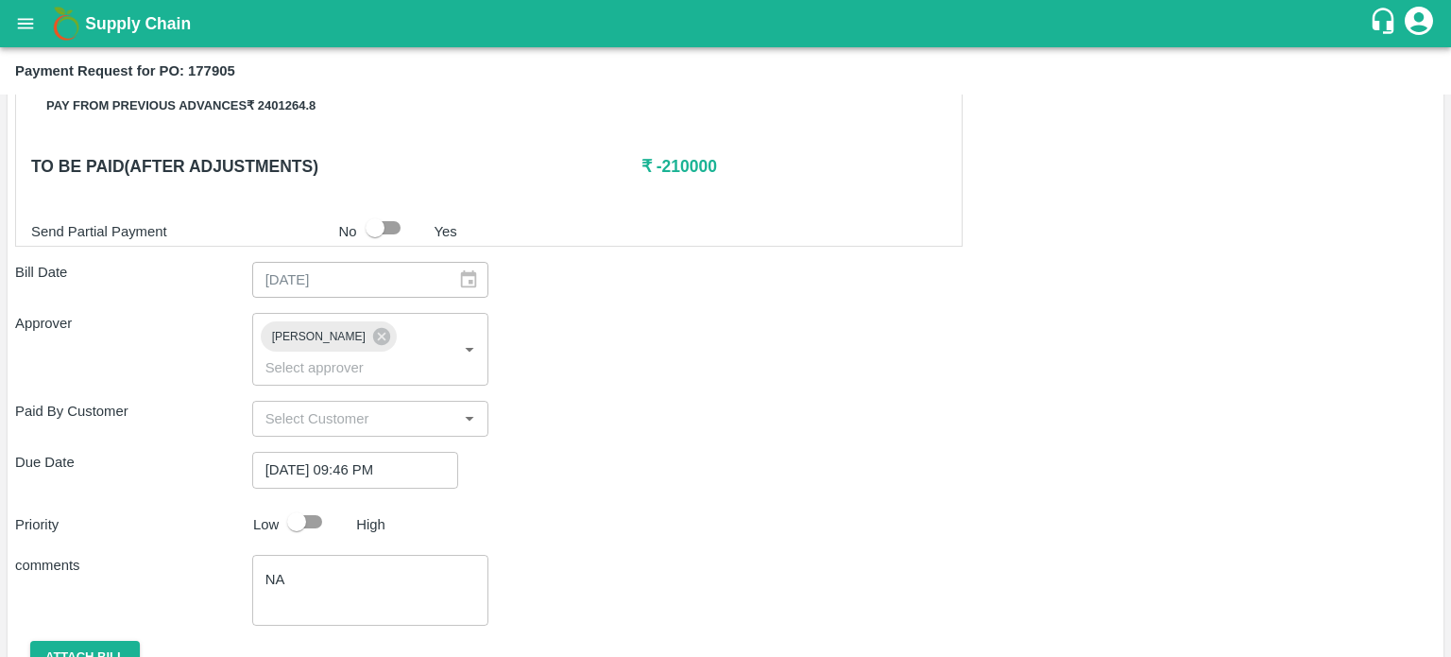
scroll to position [666, 0]
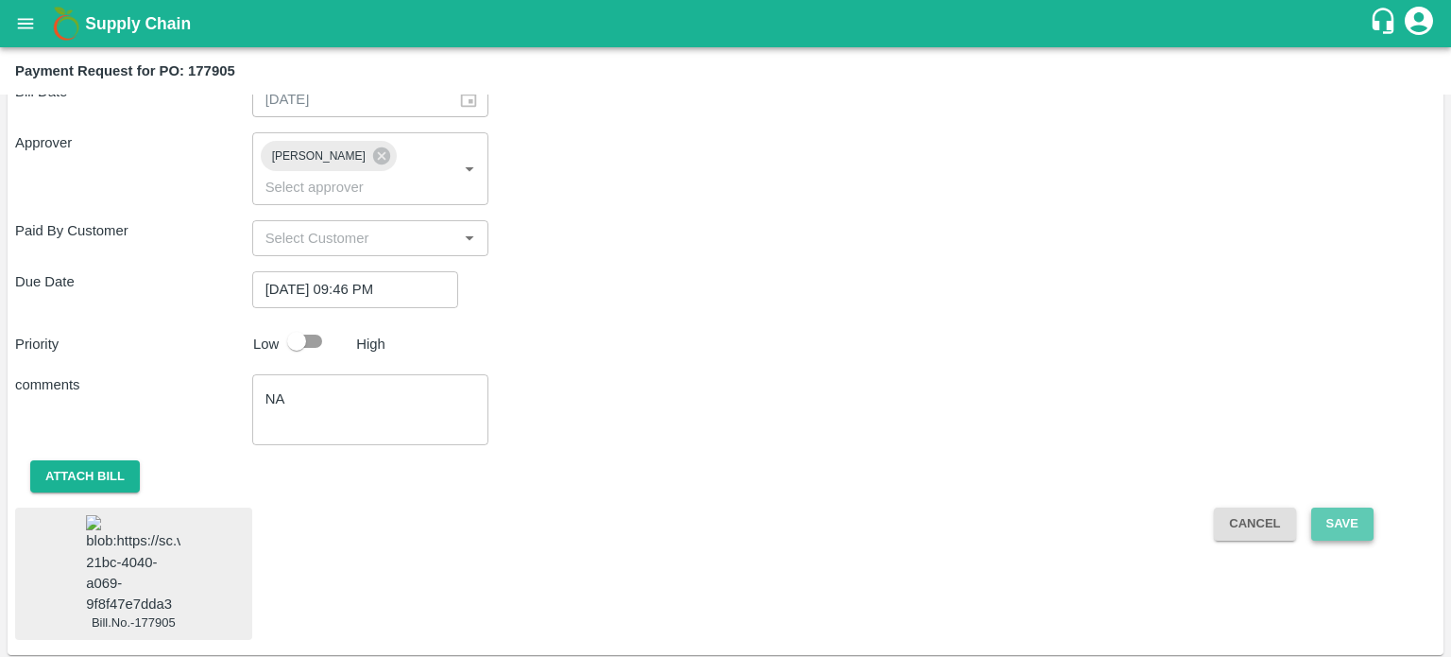
click at [1334, 507] on button "Save" at bounding box center [1343, 523] width 62 height 33
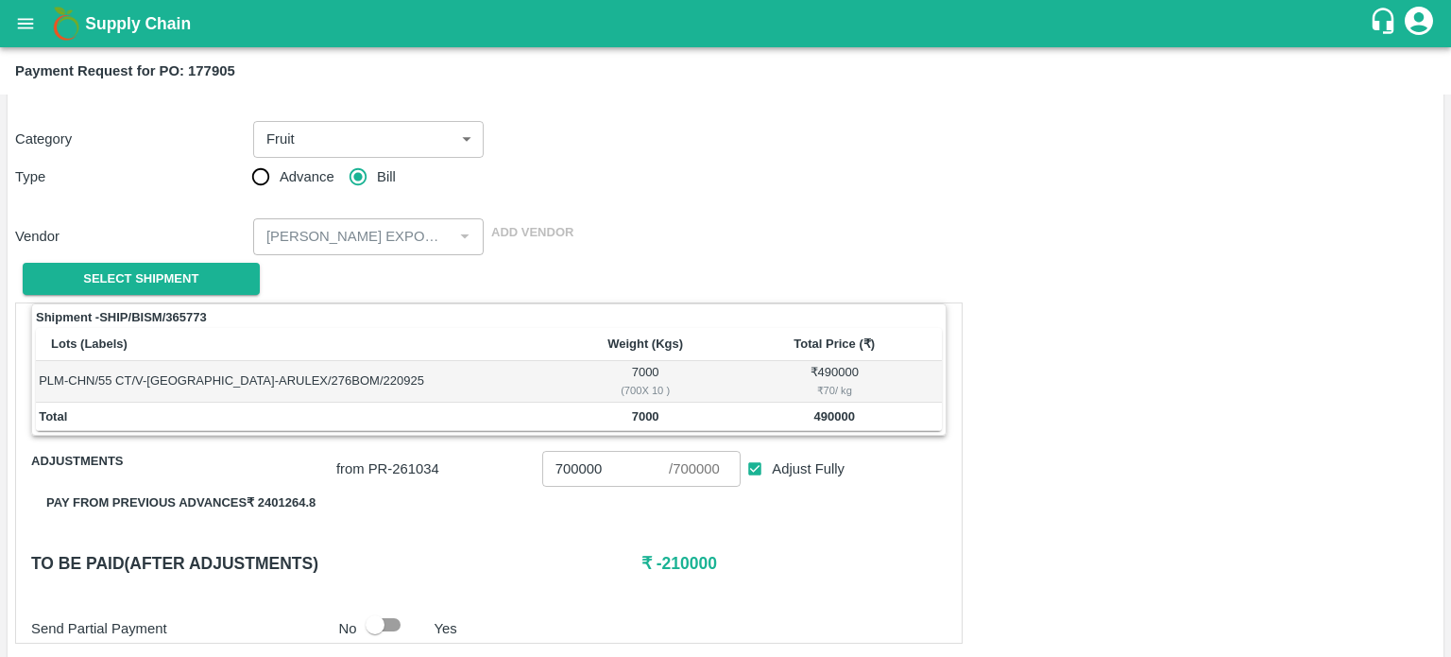
scroll to position [91, 0]
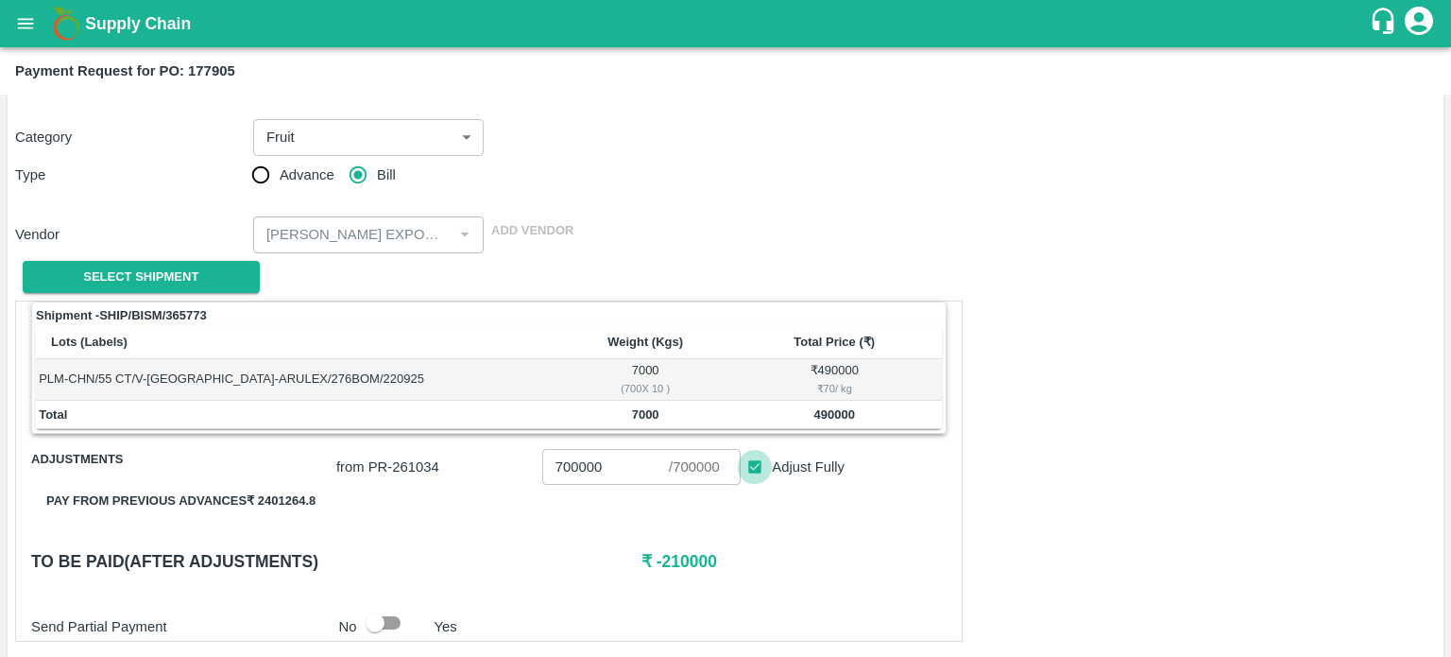
click at [755, 469] on input "Adjust Fully" at bounding box center [755, 467] width 35 height 35
checkbox input "false"
type input "0"
click at [755, 469] on input "Adjust Fully" at bounding box center [755, 467] width 35 height 35
checkbox input "true"
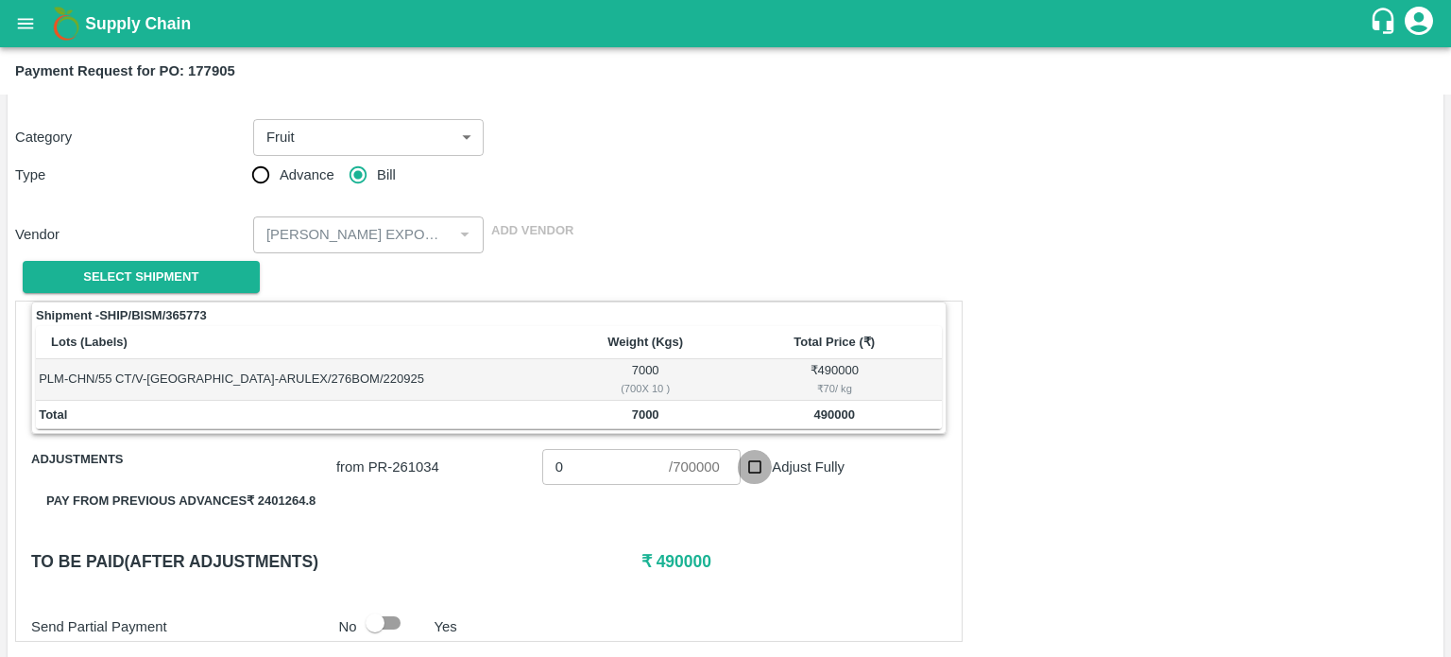
type input "700000"
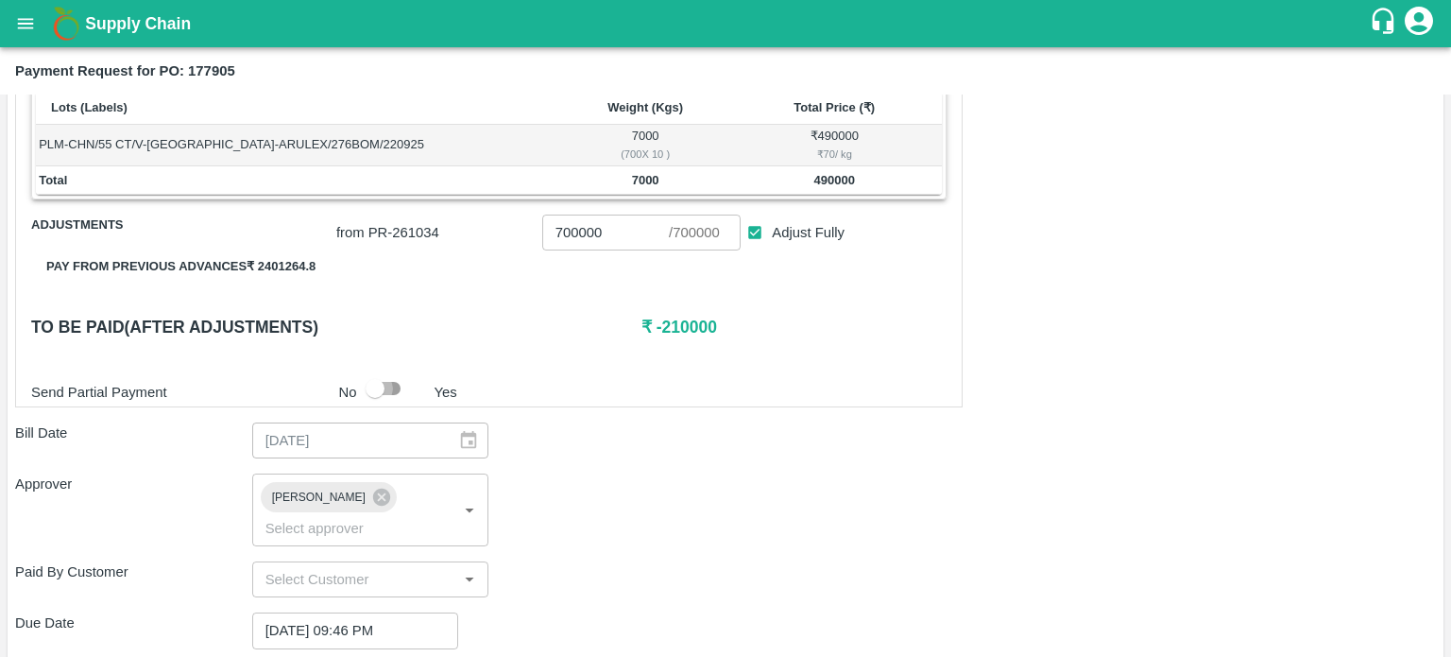
click at [408, 395] on input "checkbox" at bounding box center [375, 388] width 108 height 36
checkbox input "true"
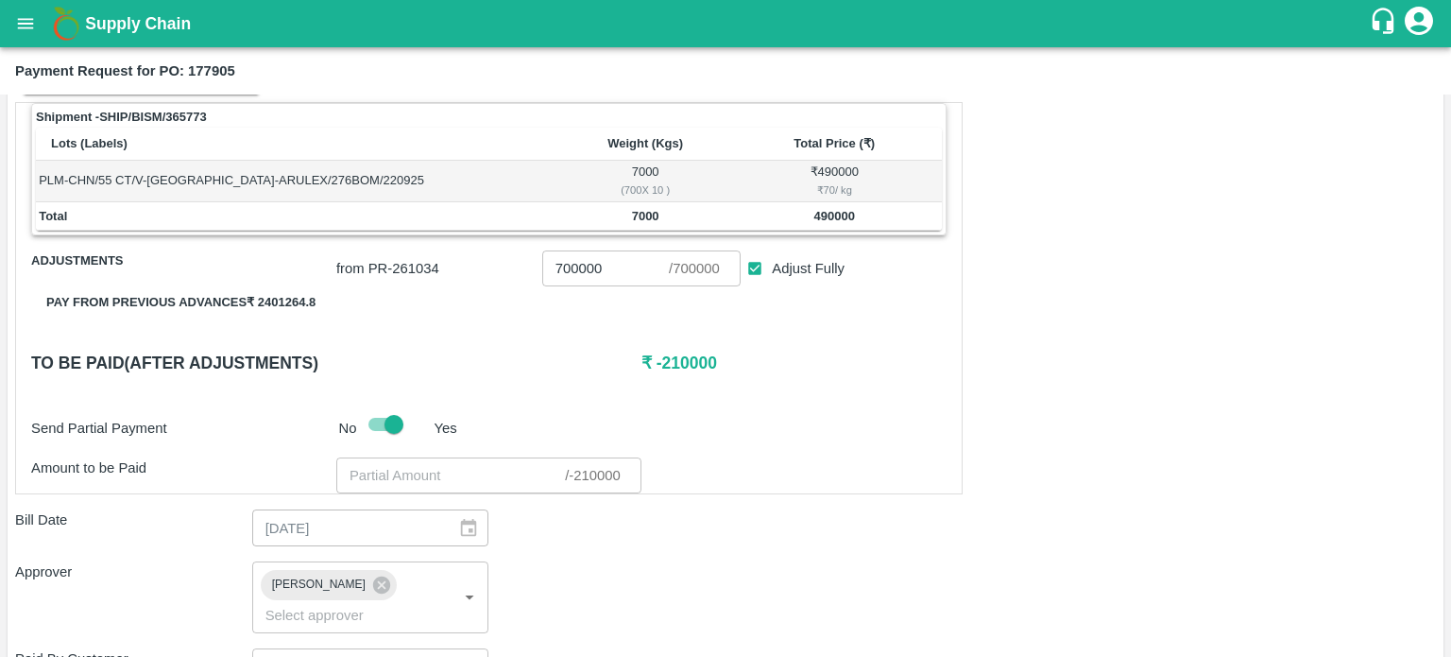
scroll to position [297, 0]
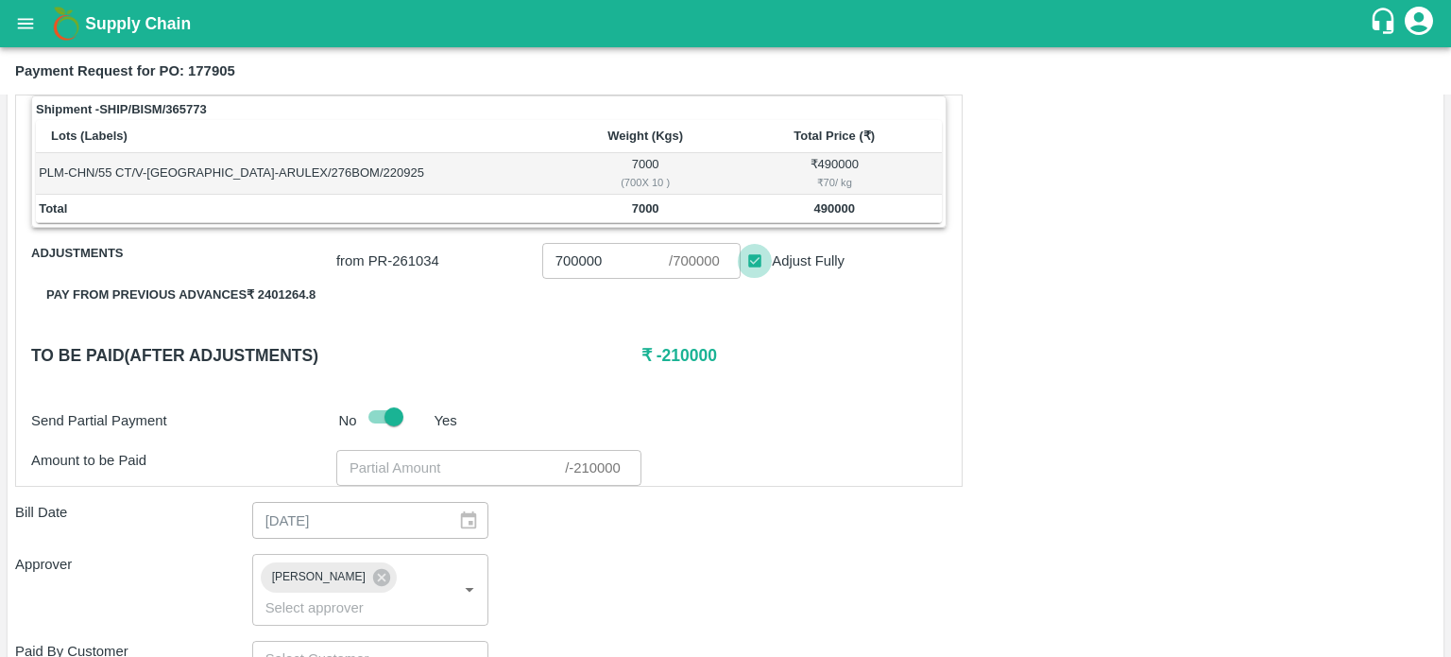
click at [759, 256] on input "Adjust Fully" at bounding box center [755, 261] width 35 height 35
checkbox input "false"
type input "0"
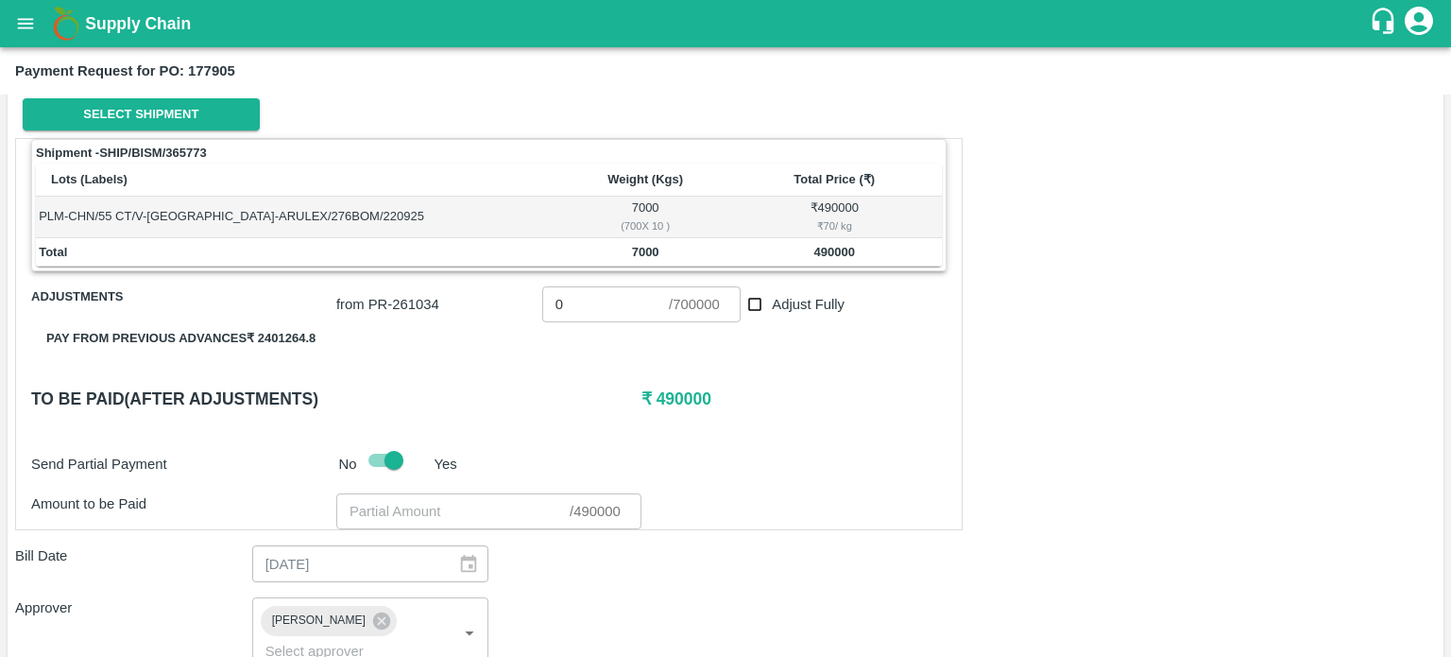
scroll to position [253, 0]
click at [587, 307] on input "0" at bounding box center [605, 304] width 127 height 36
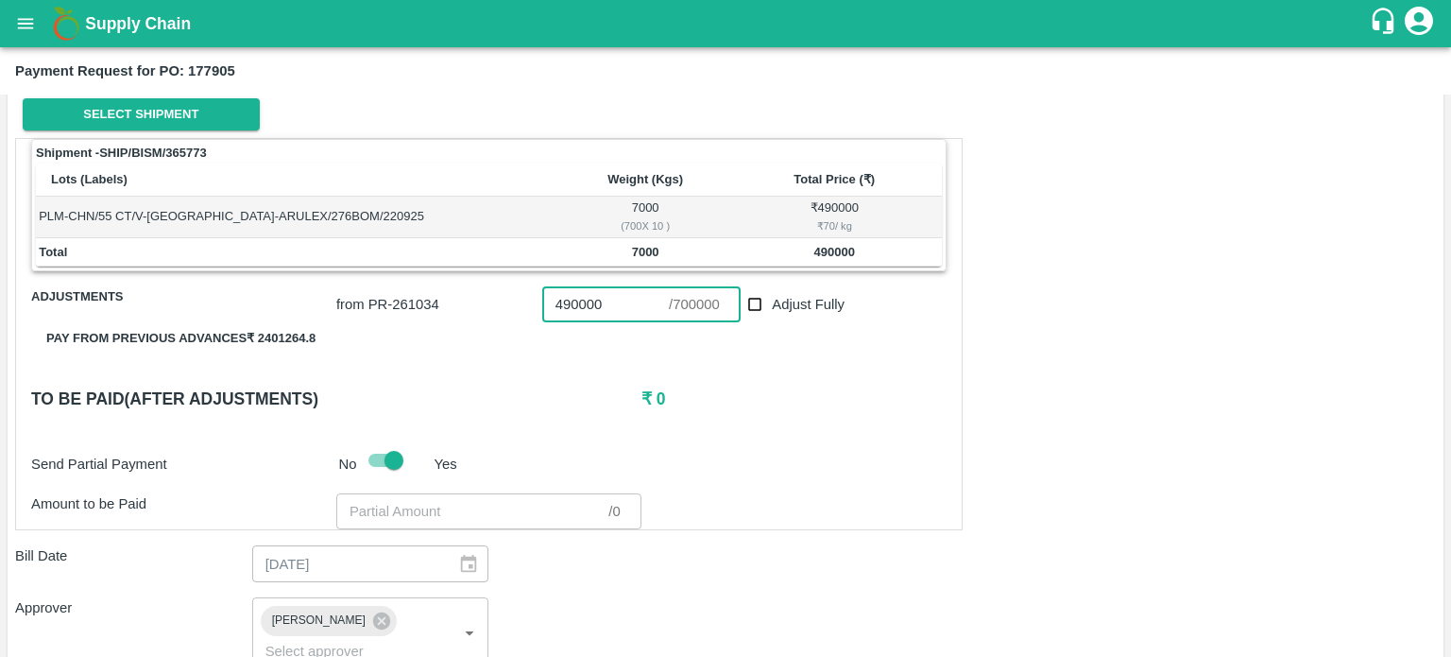
type input "490000"
click at [742, 396] on h6 "₹ 0" at bounding box center [794, 399] width 305 height 26
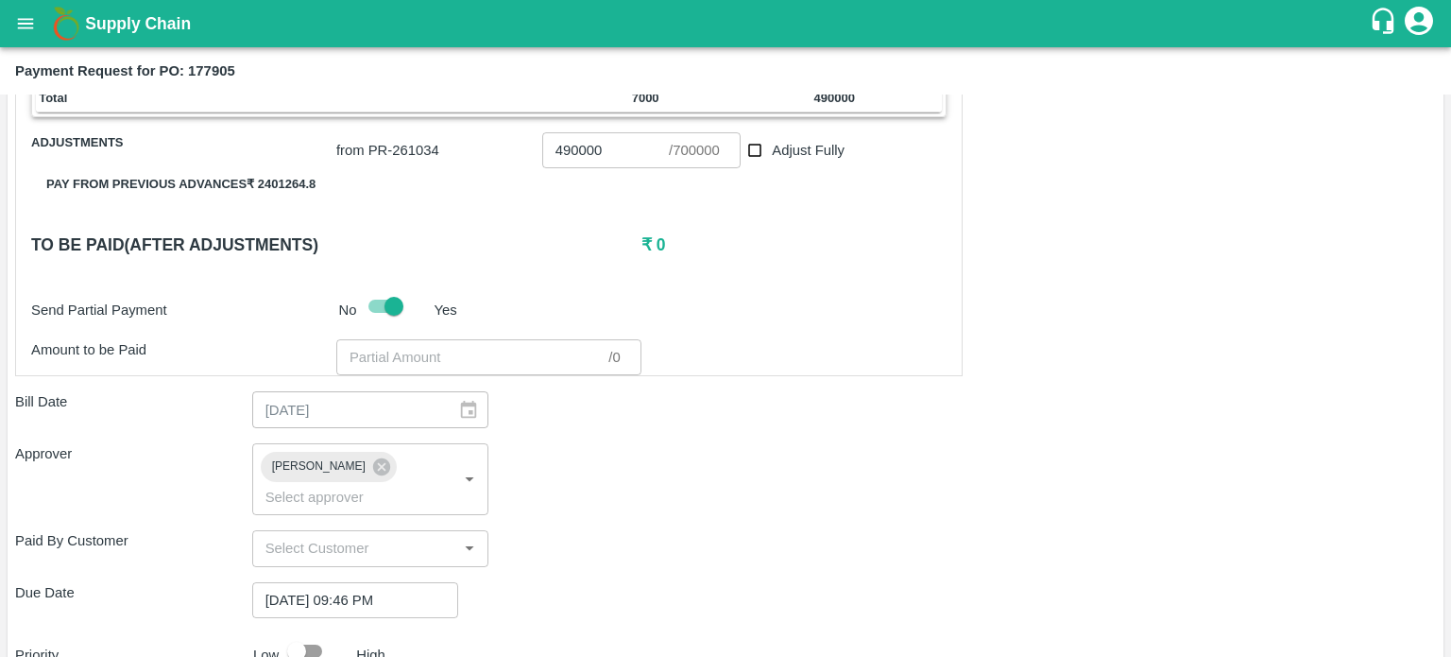
scroll to position [718, 0]
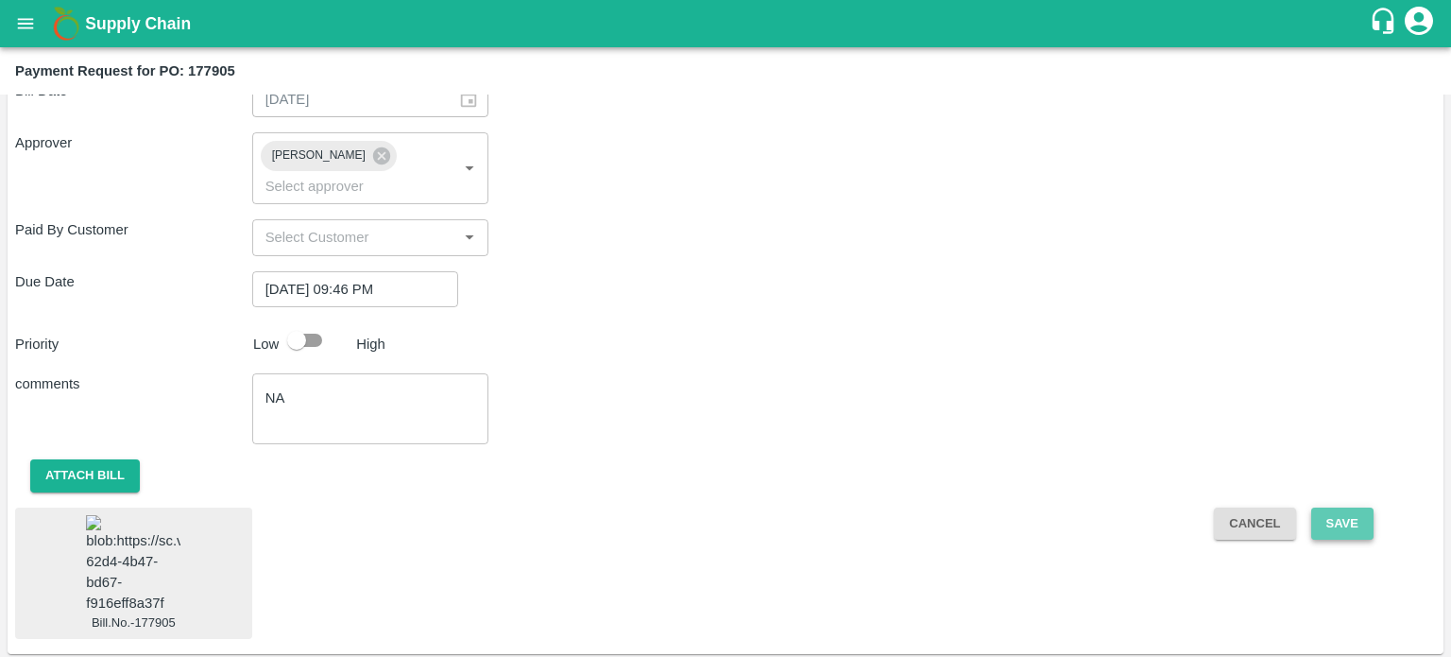
click at [1329, 507] on button "Save" at bounding box center [1343, 523] width 62 height 33
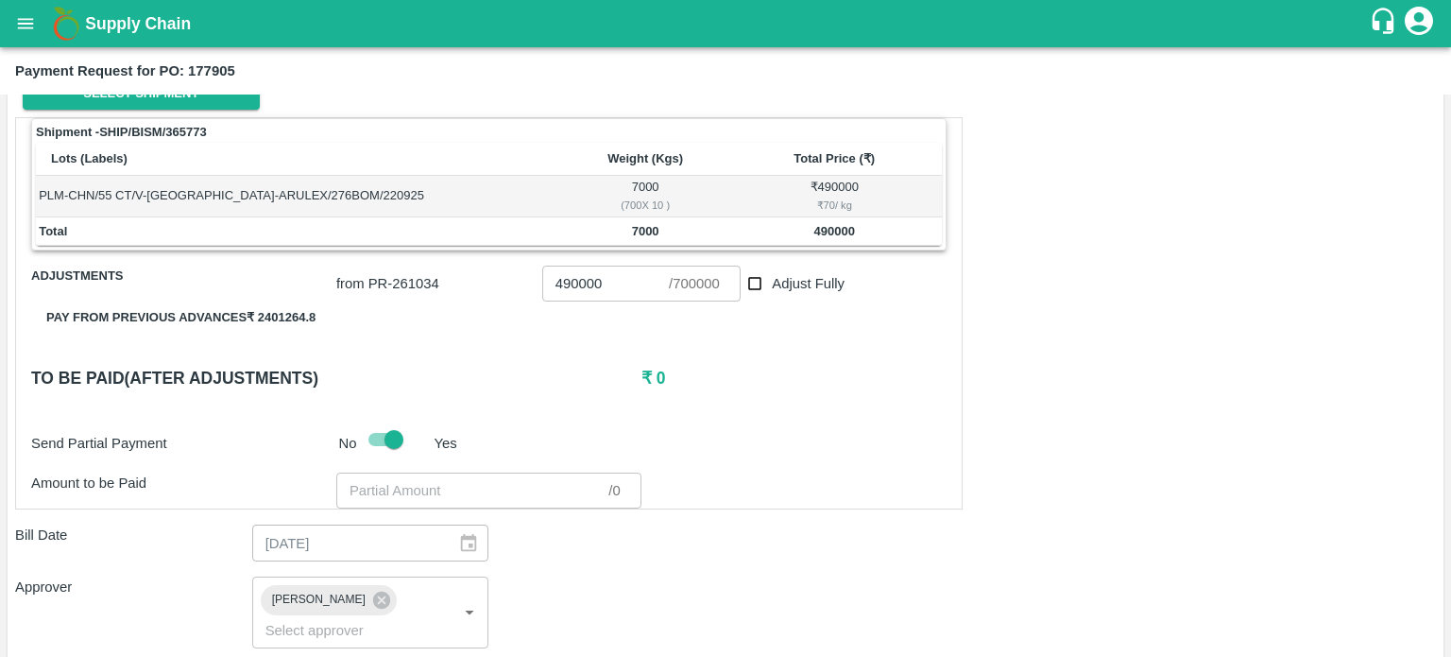
scroll to position [267, 0]
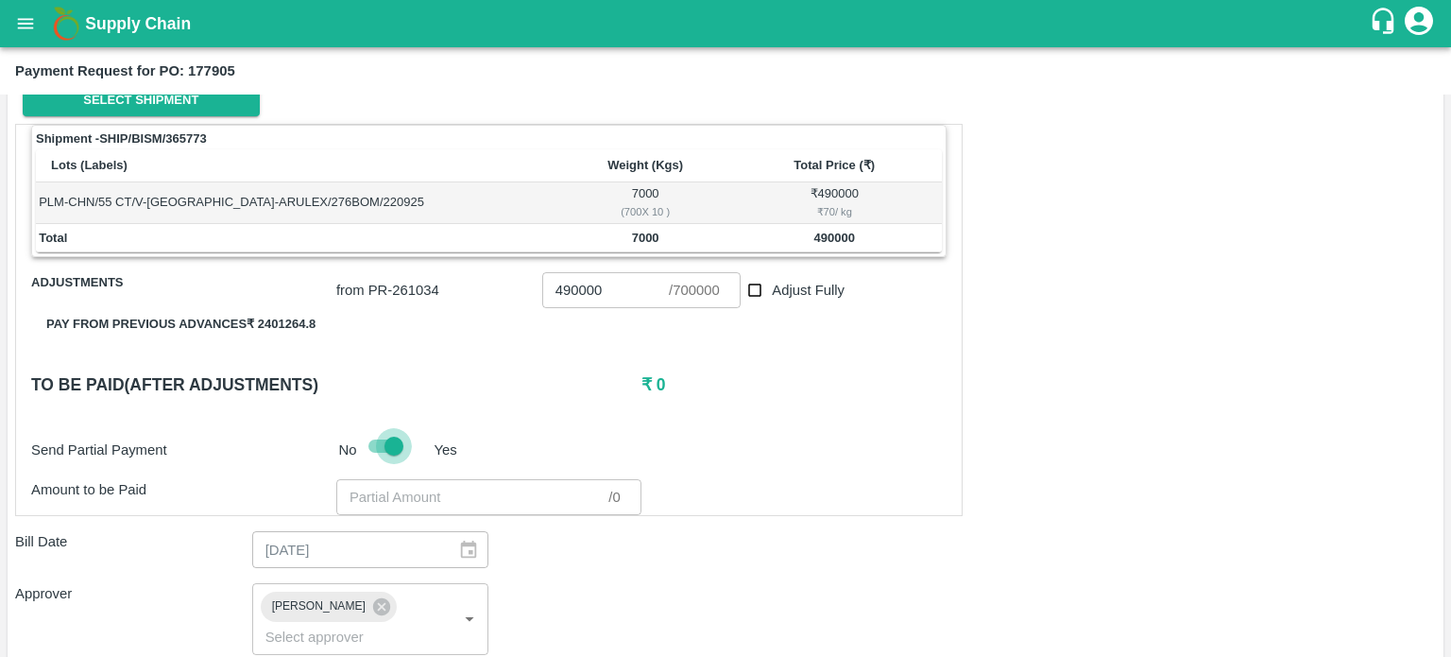
click at [393, 437] on input "checkbox" at bounding box center [394, 446] width 108 height 36
checkbox input "false"
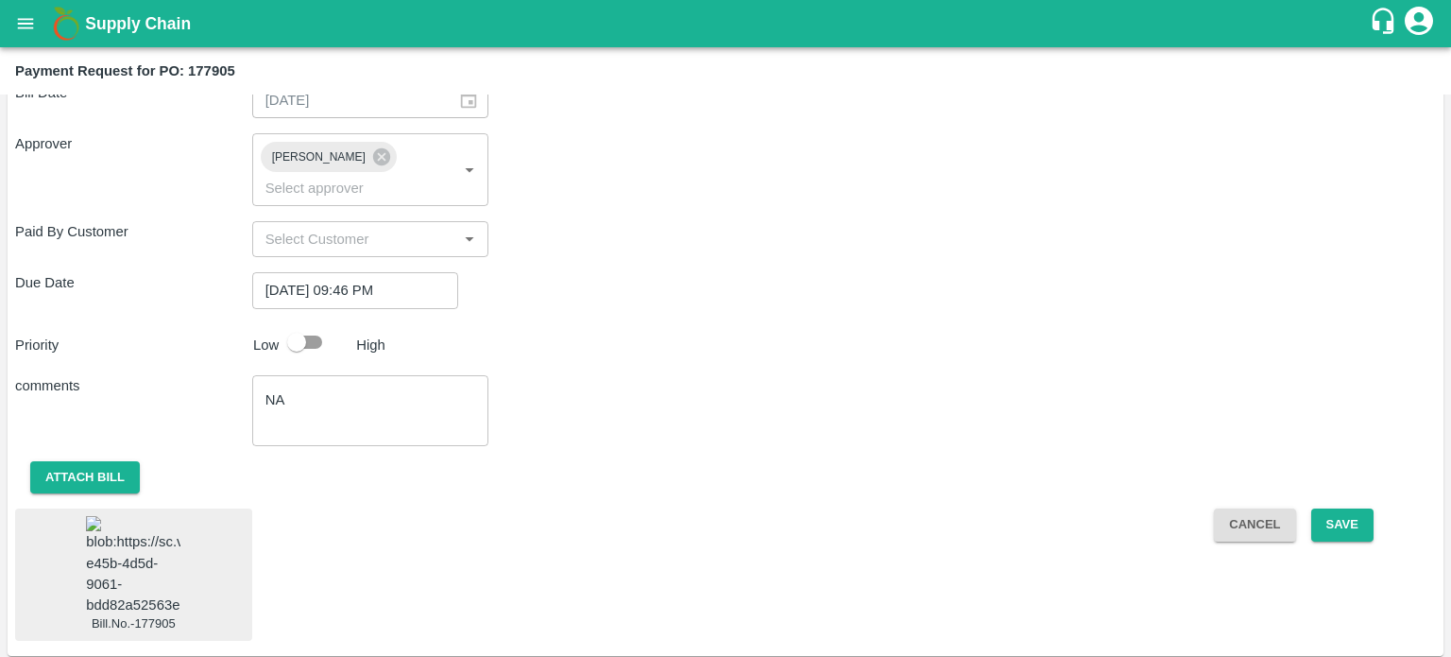
scroll to position [666, 0]
click at [1334, 507] on button "Save" at bounding box center [1343, 523] width 62 height 33
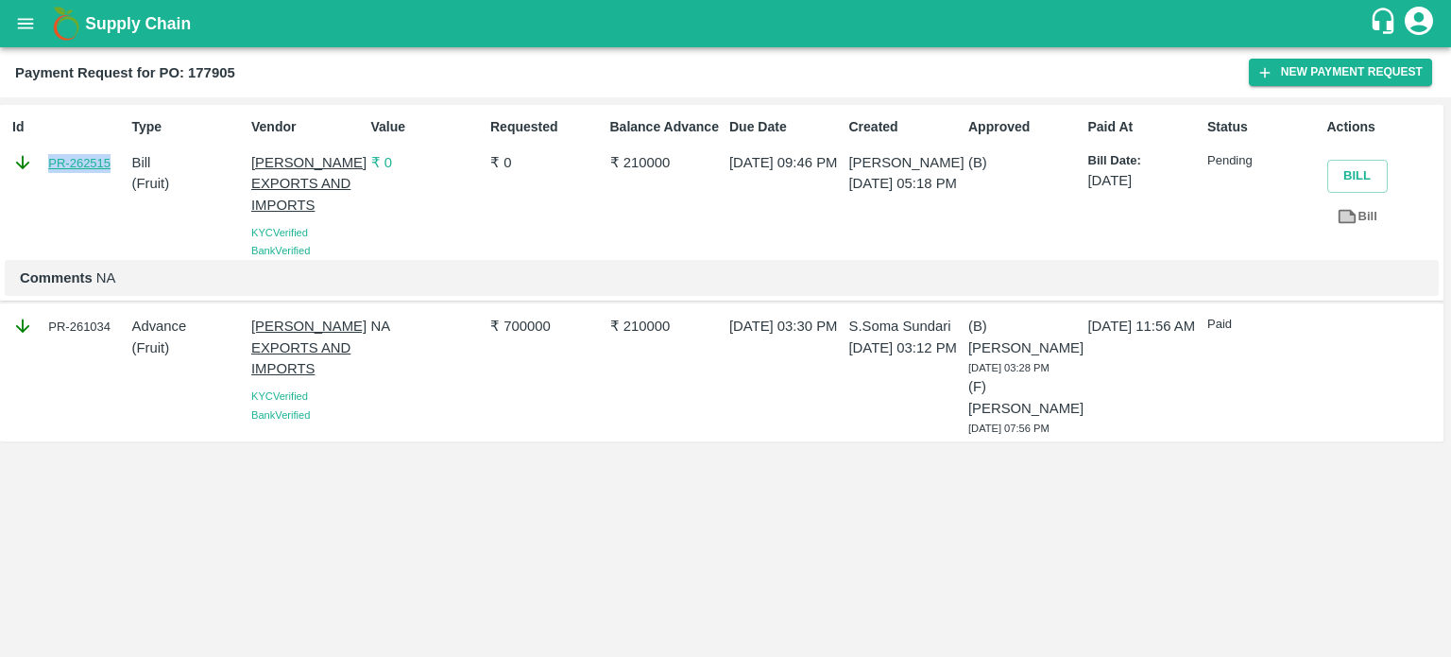
drag, startPoint x: 114, startPoint y: 160, endPoint x: 49, endPoint y: 165, distance: 65.4
click at [49, 165] on div "PR-262515" at bounding box center [68, 162] width 112 height 21
copy link "PR-262515"
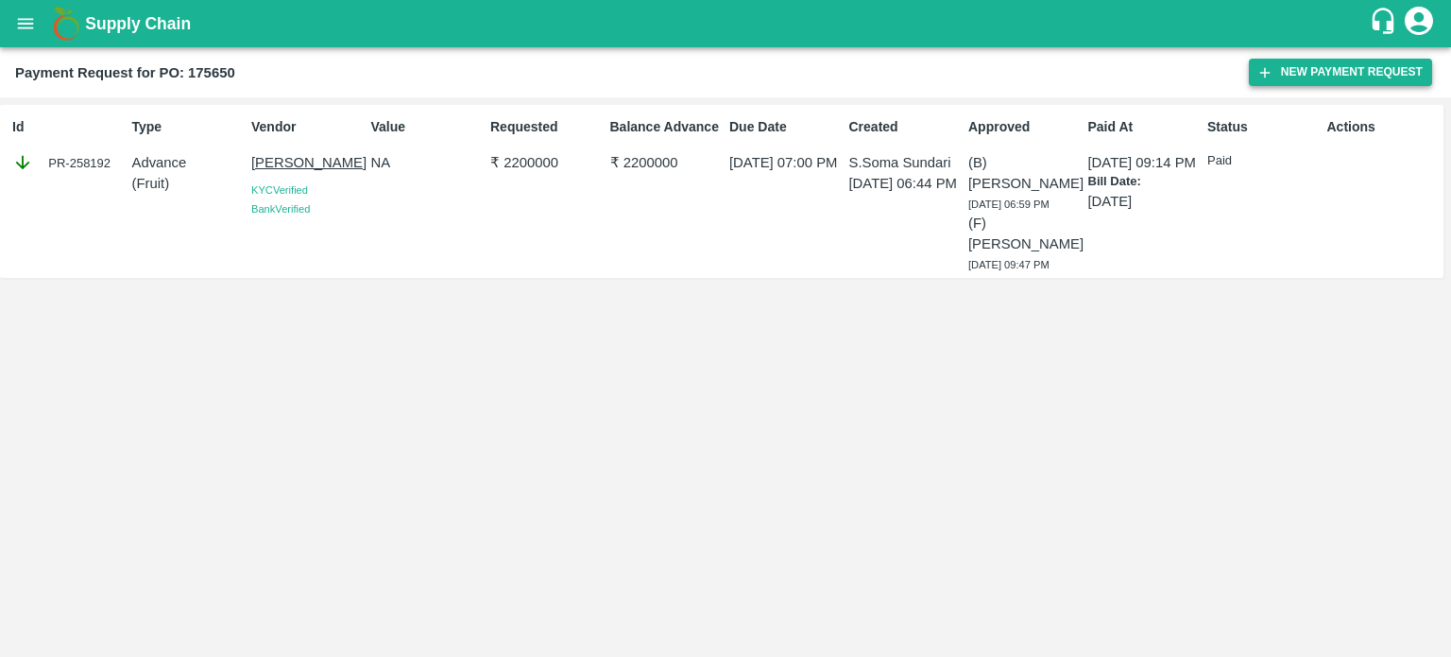
click at [1314, 67] on button "New Payment Request" at bounding box center [1340, 72] width 183 height 27
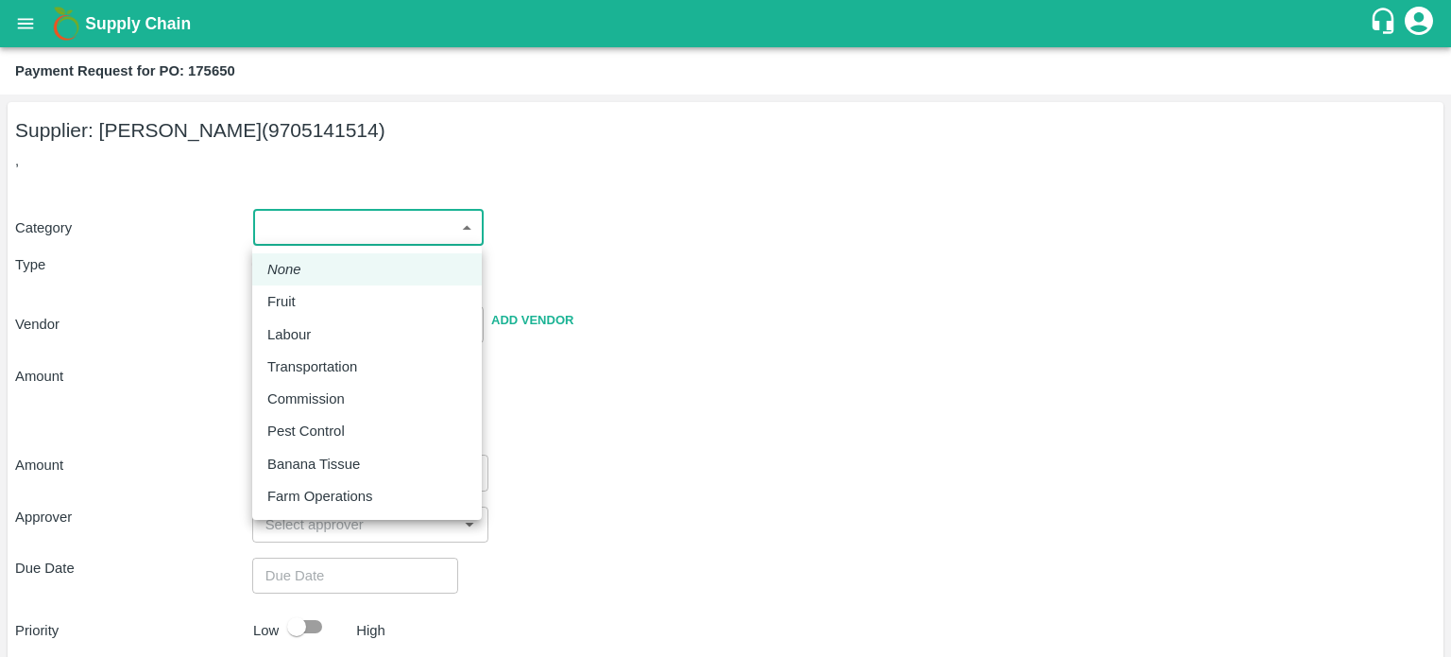
click at [310, 226] on body "Supply Chain Payment Request for PO: 175650 Supplier: [PERSON_NAME] (9705141514…" at bounding box center [725, 328] width 1451 height 657
click at [322, 306] on div "Fruit" at bounding box center [366, 301] width 199 height 21
type input "1"
type input "[PERSON_NAME] - 9705141514(Supplier)"
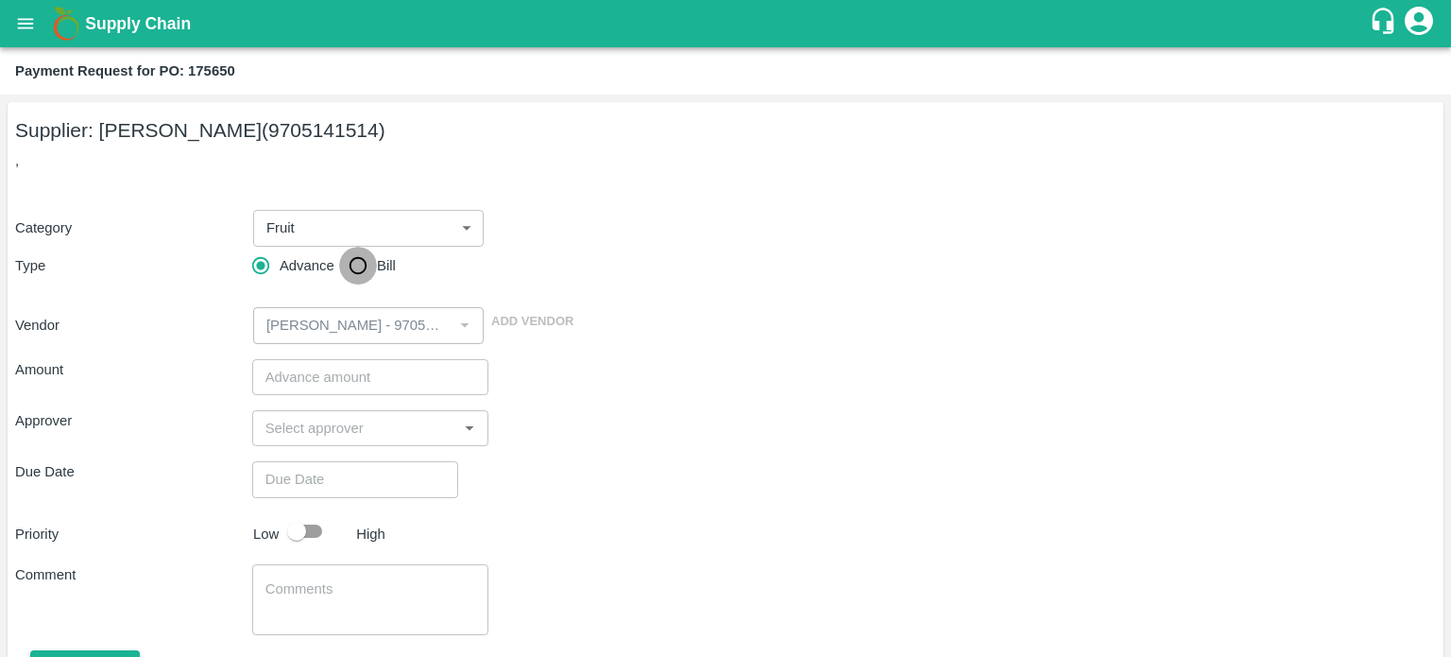
click at [364, 264] on input "Bill" at bounding box center [358, 266] width 38 height 38
radio input "true"
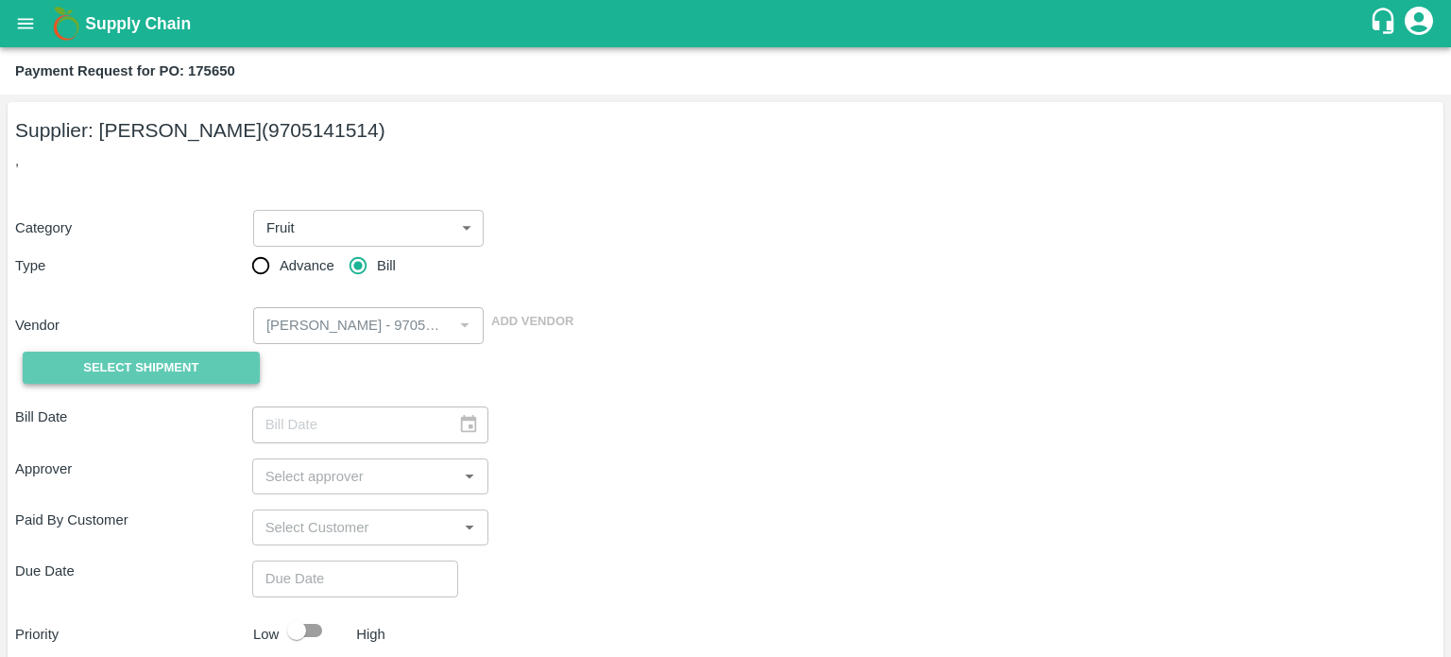
click at [208, 365] on button "Select Shipment" at bounding box center [141, 368] width 237 height 33
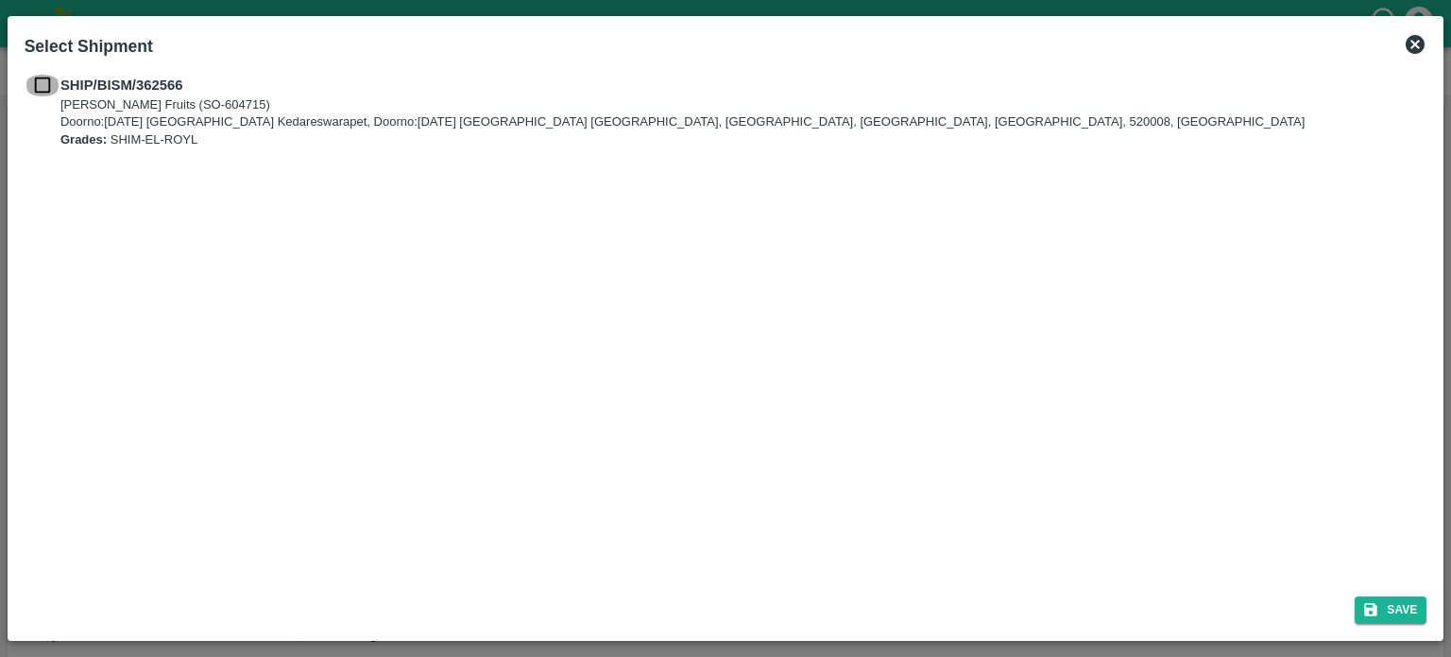
click at [37, 85] on input "checkbox" at bounding box center [43, 85] width 36 height 21
checkbox input "true"
click at [1374, 621] on button "Save" at bounding box center [1391, 609] width 72 height 27
type input "[DATE]"
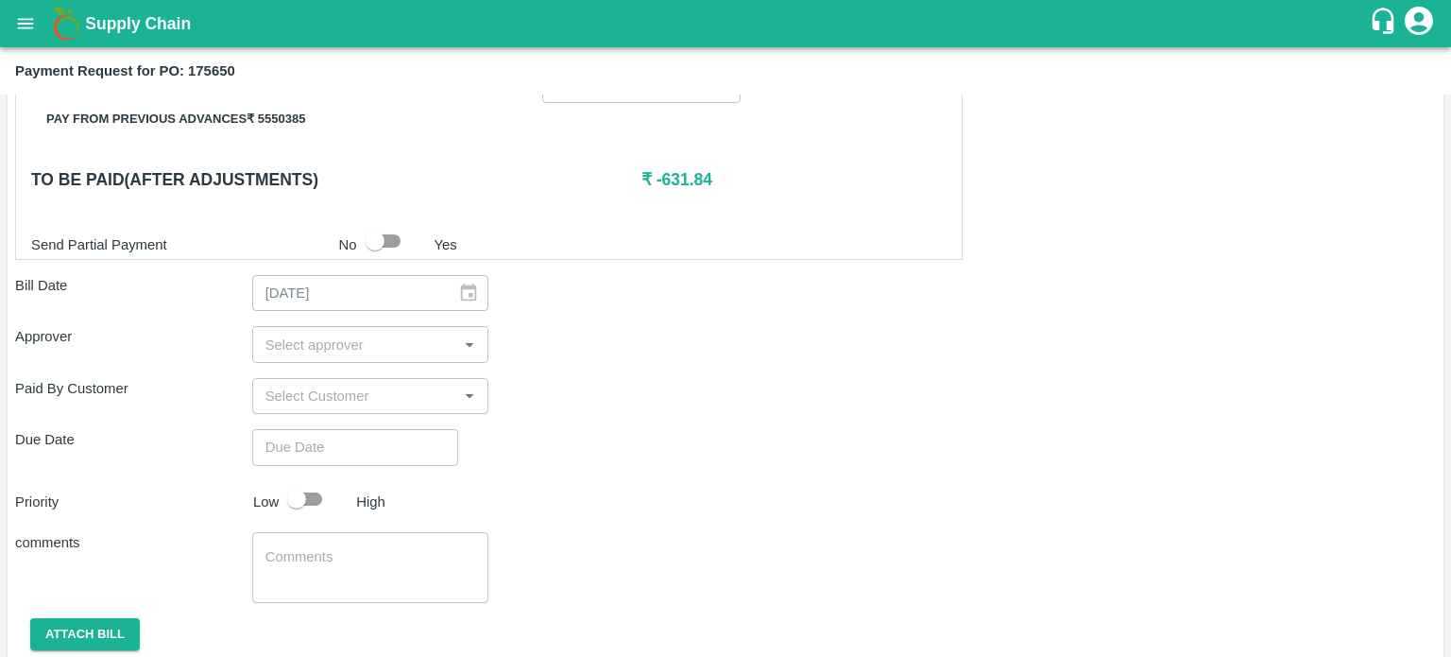
scroll to position [479, 0]
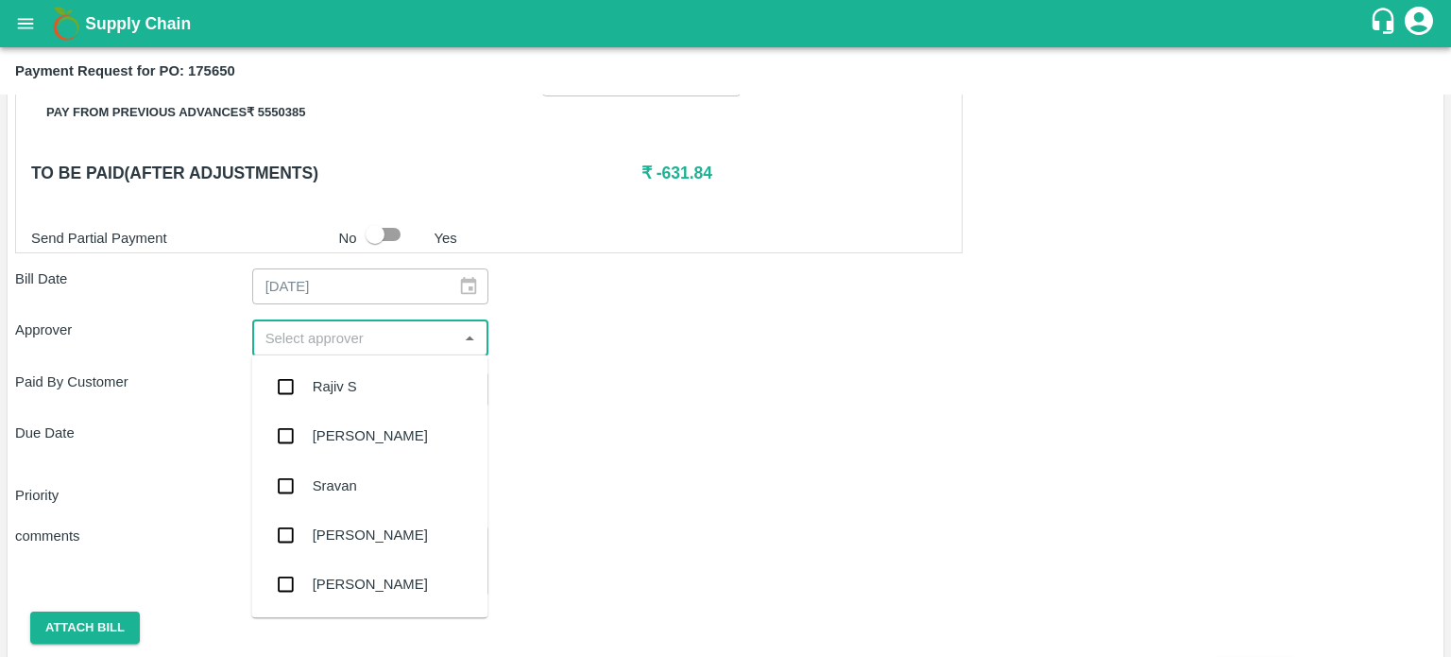
click at [368, 347] on input "input" at bounding box center [355, 337] width 195 height 25
type input "prav"
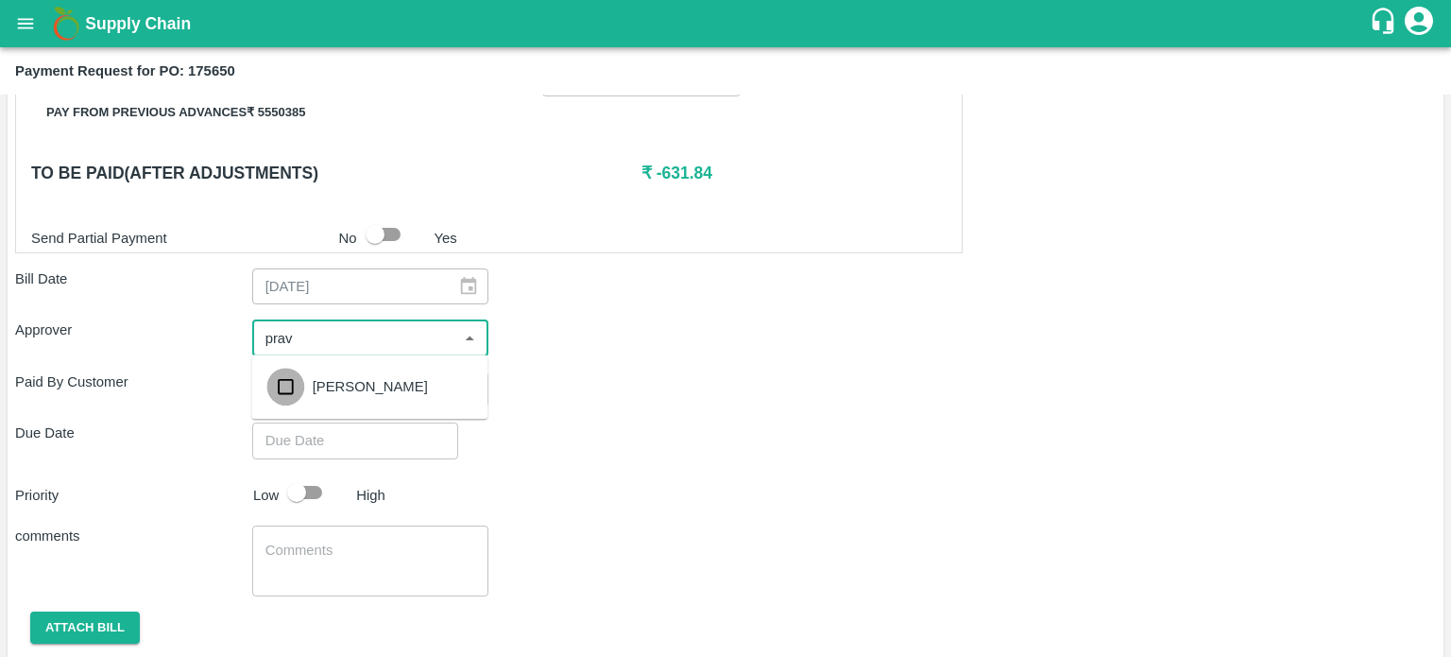
click at [293, 385] on input "checkbox" at bounding box center [285, 387] width 38 height 38
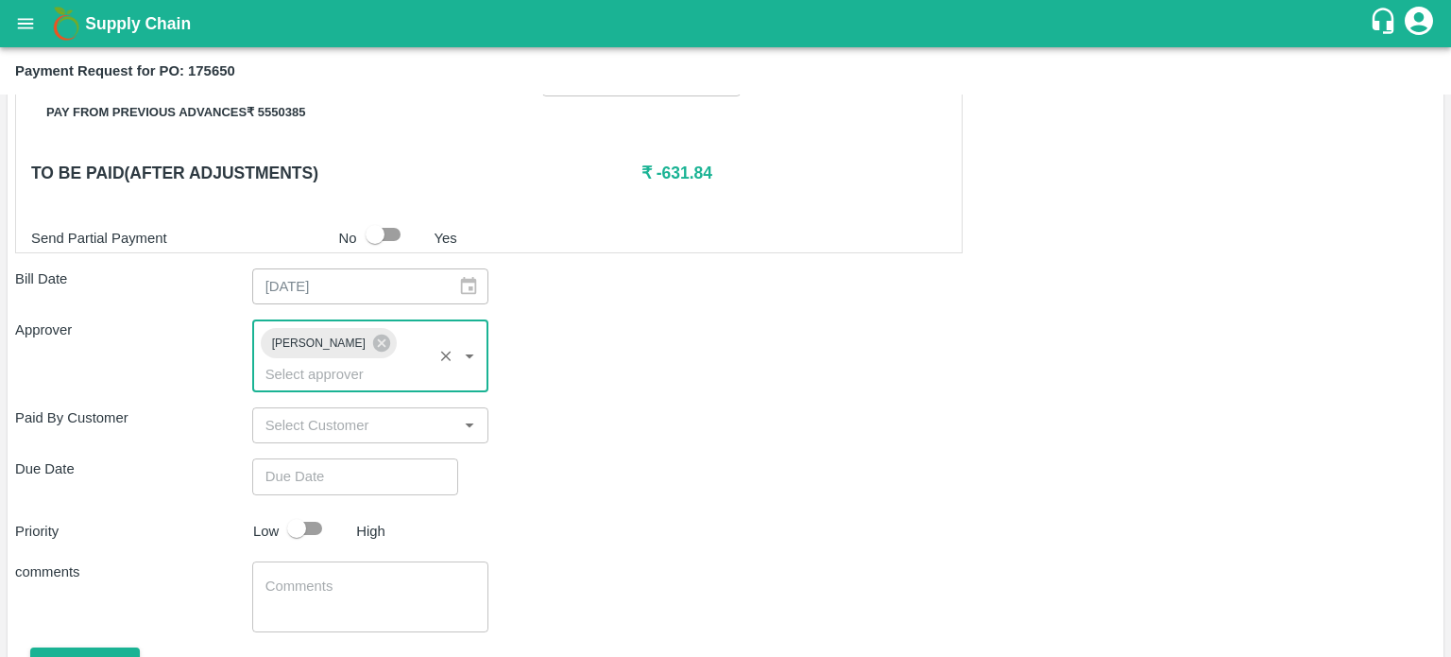
type input "DD/MM/YYYY hh:mm aa"
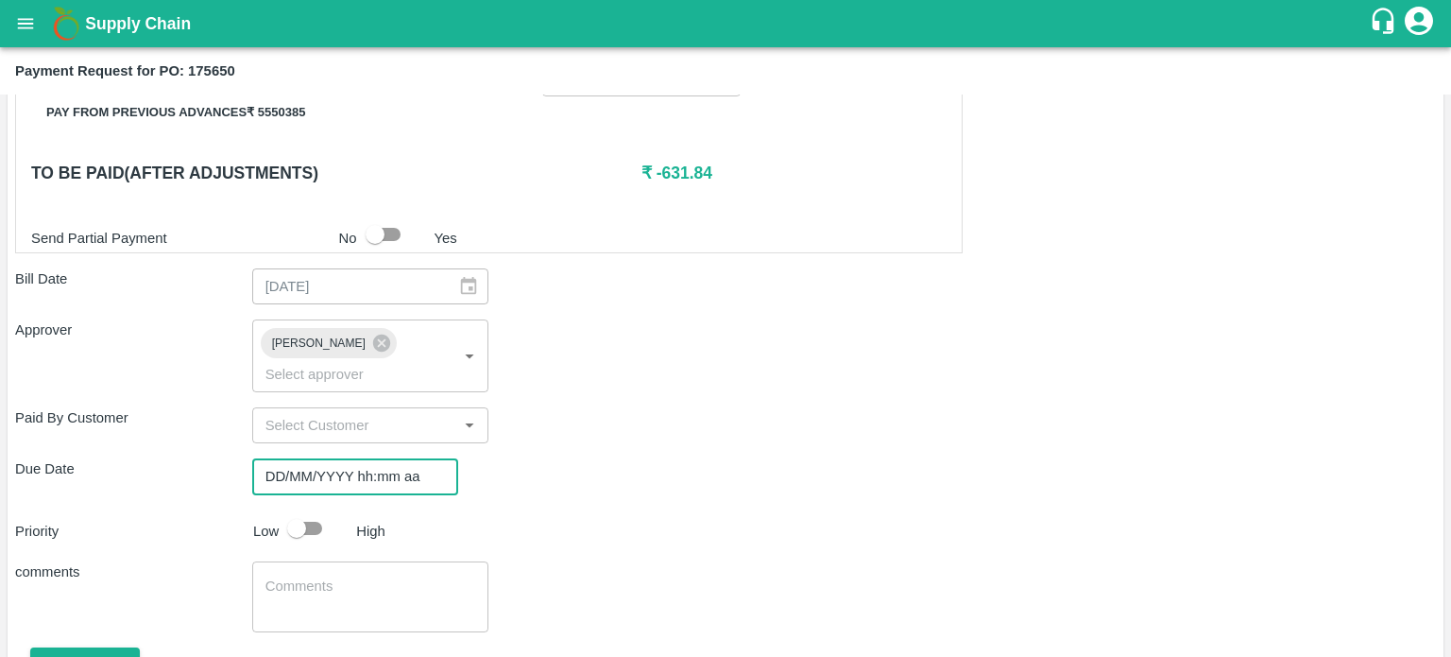
click at [350, 458] on input "DD/MM/YYYY hh:mm aa" at bounding box center [348, 476] width 193 height 36
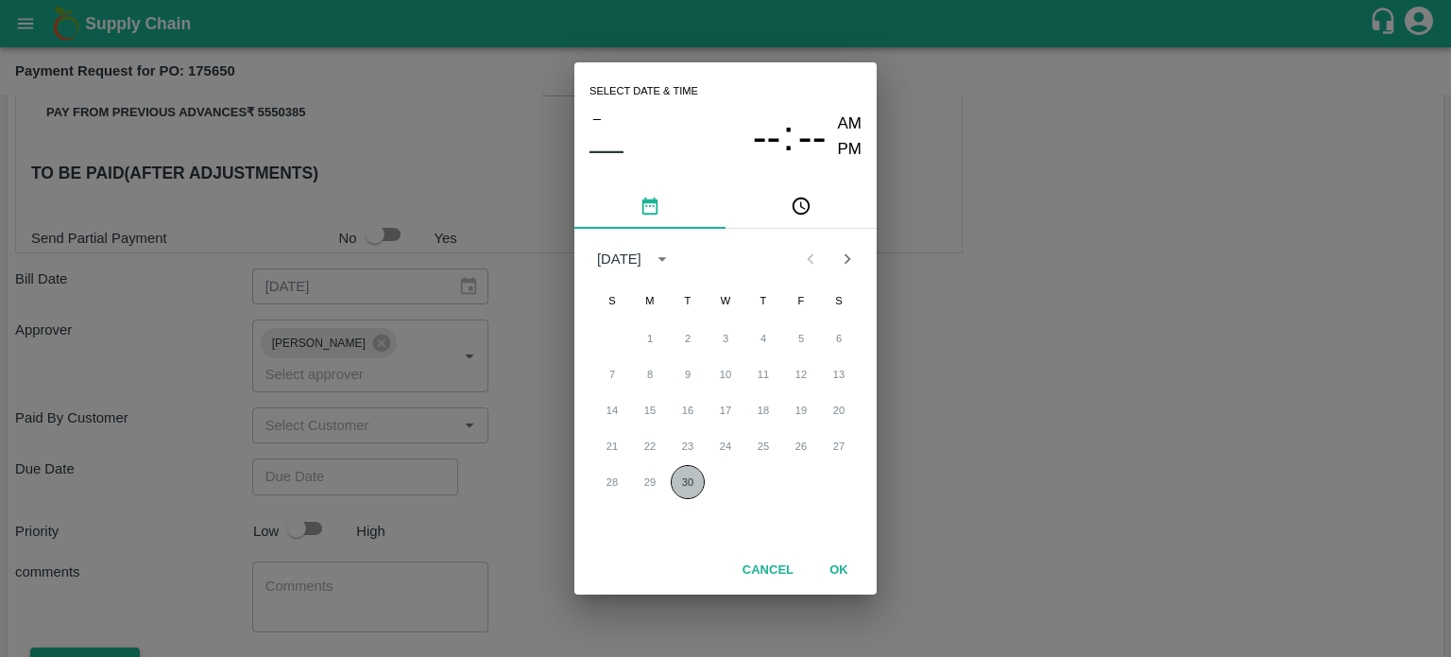
click at [680, 479] on button "30" at bounding box center [688, 482] width 34 height 34
type input "[DATE] 12:00 AM"
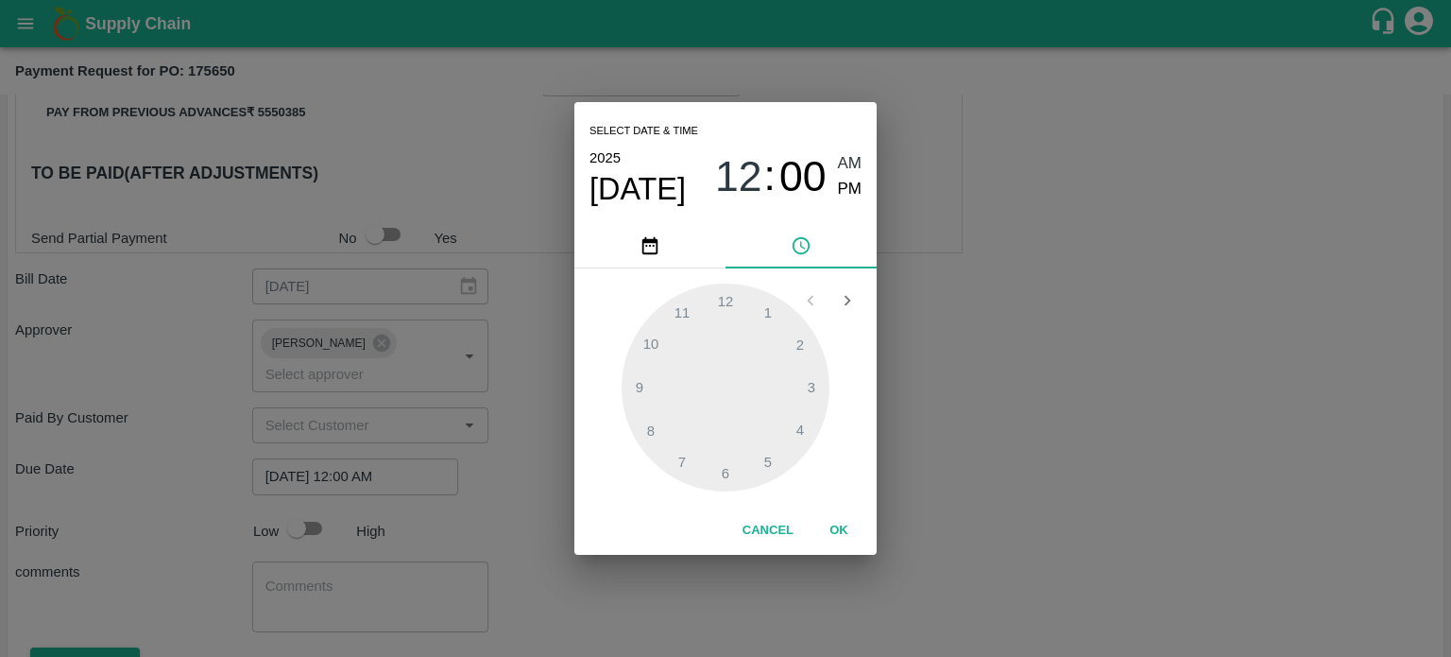
click at [646, 339] on div at bounding box center [726, 387] width 208 height 208
click at [768, 309] on div at bounding box center [726, 387] width 208 height 208
click at [813, 392] on div at bounding box center [726, 387] width 208 height 208
click at [833, 532] on button "OK" at bounding box center [839, 530] width 60 height 33
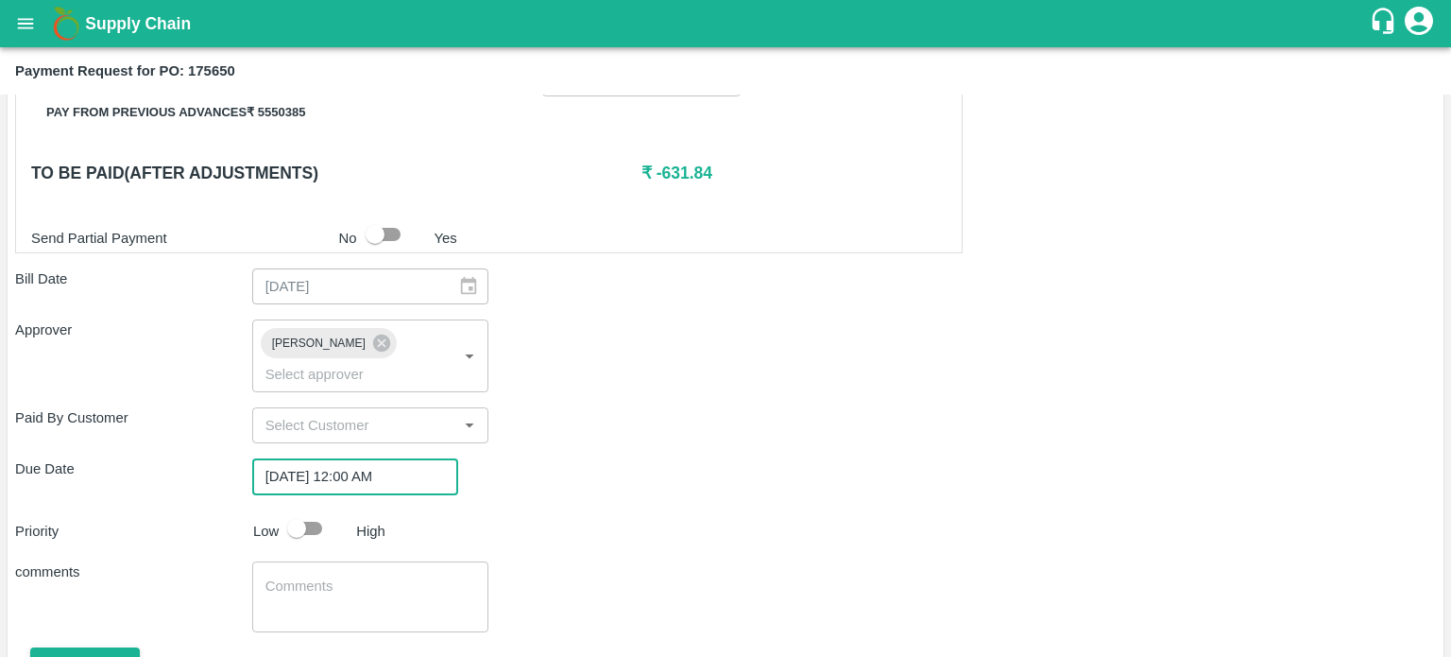
click at [363, 458] on input "[DATE] 12:00 AM" at bounding box center [348, 476] width 193 height 36
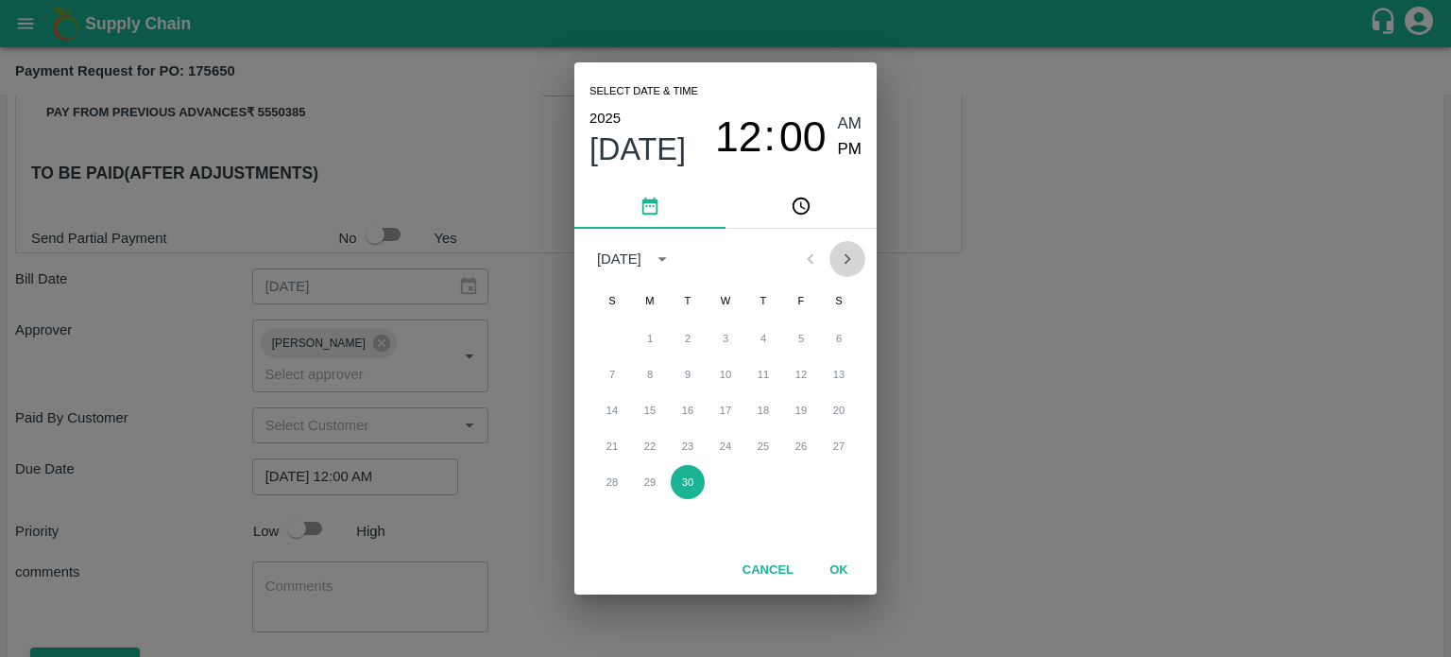
click at [847, 262] on icon "Next month" at bounding box center [848, 258] width 7 height 10
click at [809, 258] on icon "Previous month" at bounding box center [811, 258] width 7 height 10
click at [801, 211] on icon "pick time" at bounding box center [801, 206] width 21 height 21
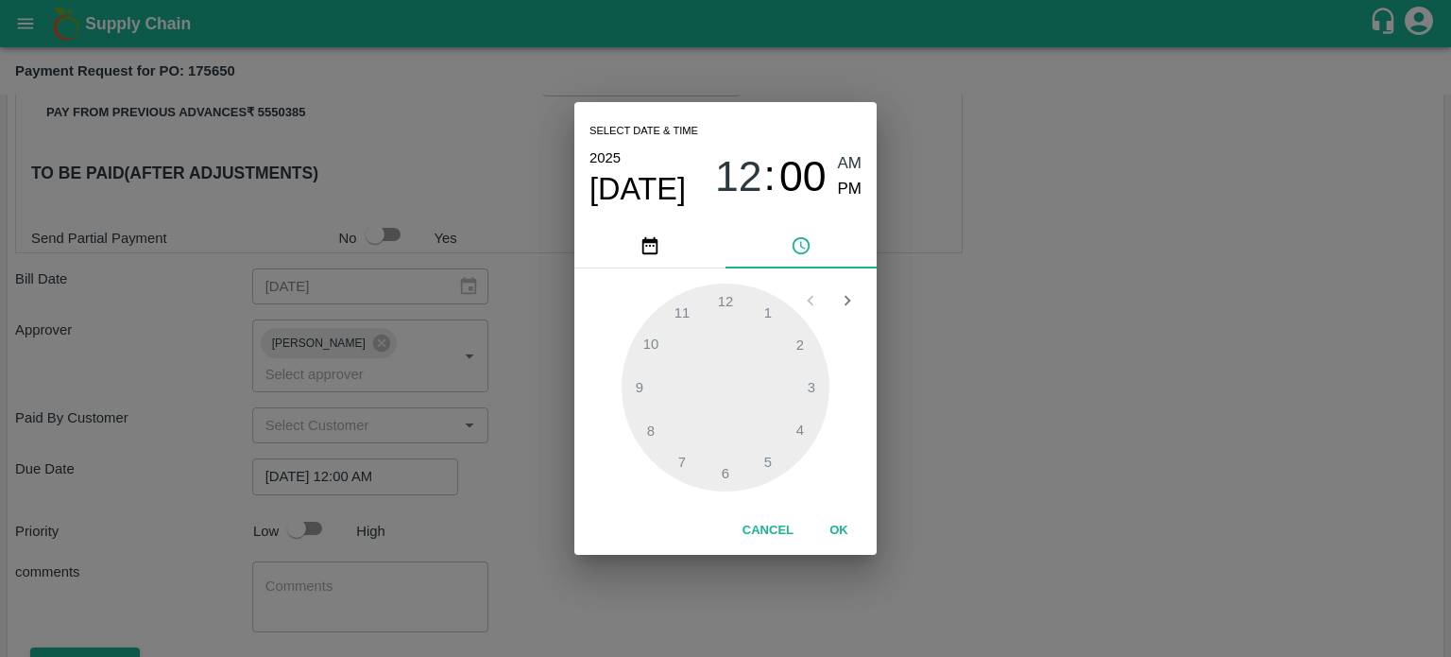
click at [635, 379] on div at bounding box center [726, 387] width 208 height 208
click at [659, 352] on div at bounding box center [726, 387] width 208 height 208
click at [723, 358] on div at bounding box center [726, 387] width 208 height 208
click at [756, 180] on span "12" at bounding box center [738, 176] width 47 height 49
click at [721, 361] on div at bounding box center [726, 387] width 208 height 208
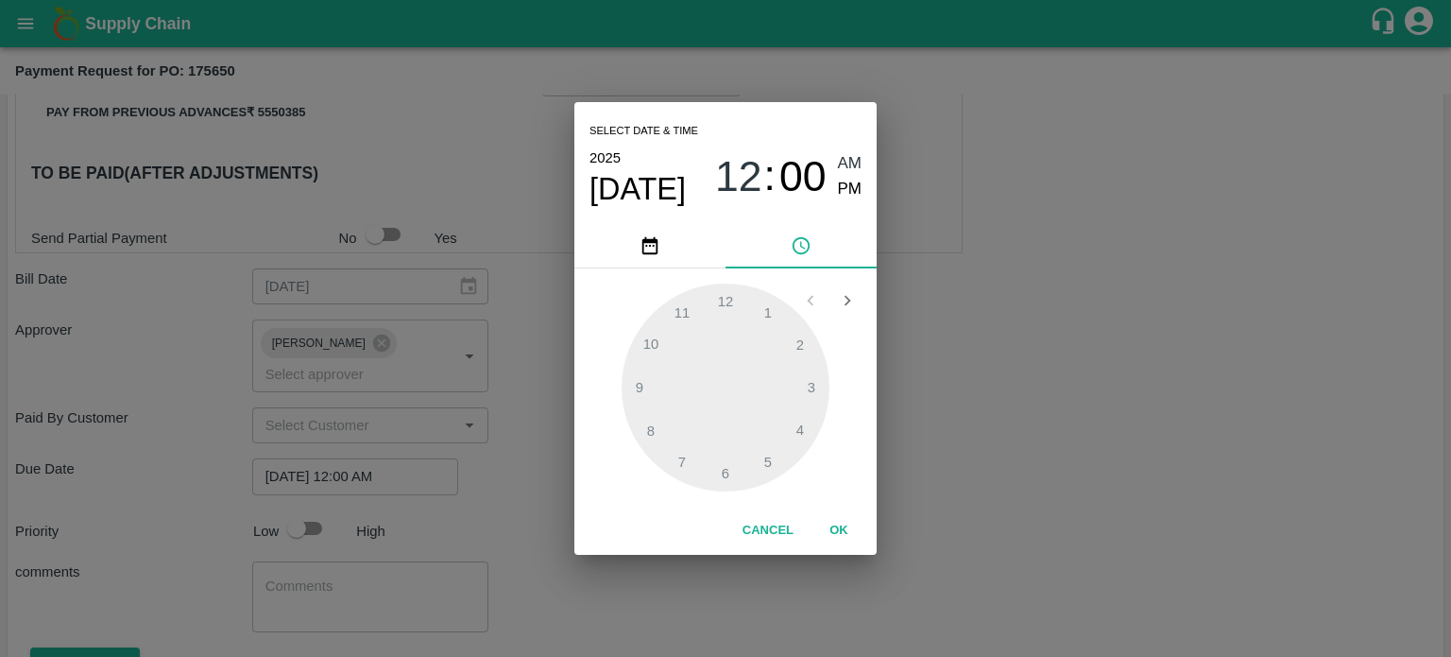
click at [692, 347] on div at bounding box center [726, 387] width 208 height 208
click at [698, 307] on div at bounding box center [726, 387] width 208 height 208
click at [739, 309] on div at bounding box center [726, 387] width 208 height 208
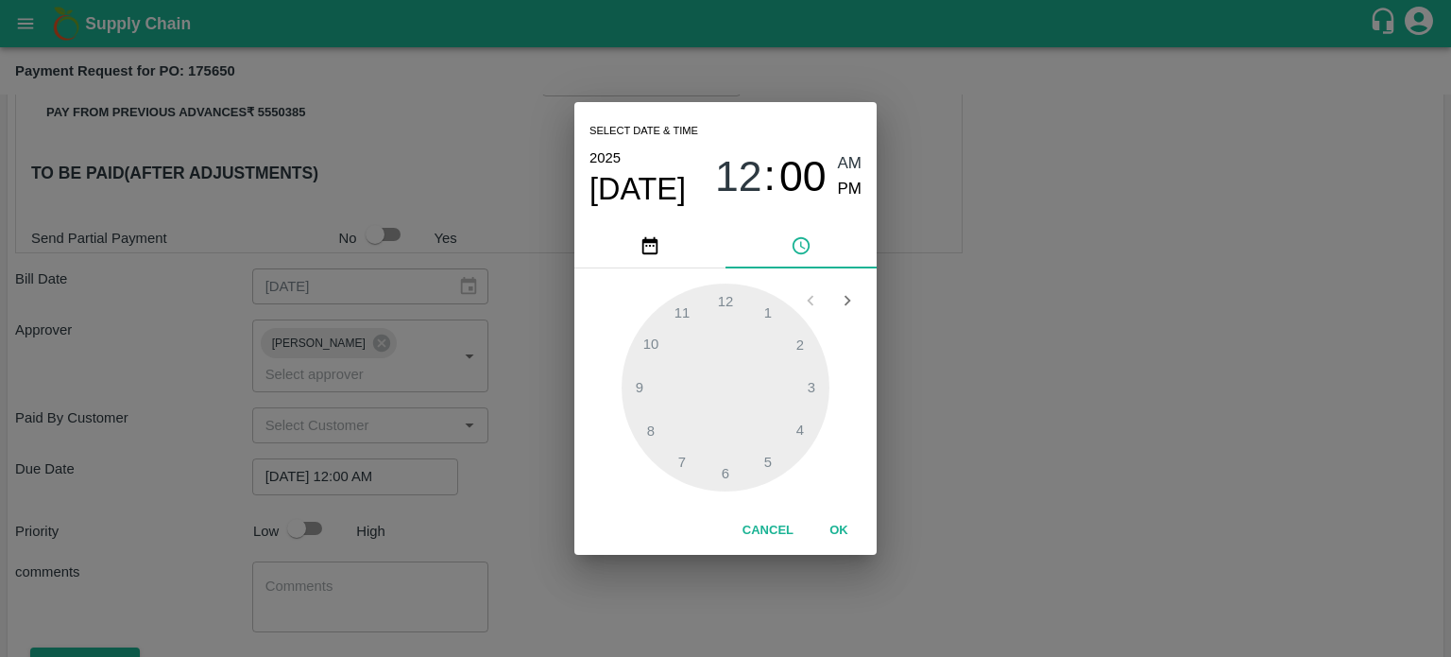
click at [813, 388] on div at bounding box center [726, 387] width 208 height 208
click at [834, 535] on button "OK" at bounding box center [839, 530] width 60 height 33
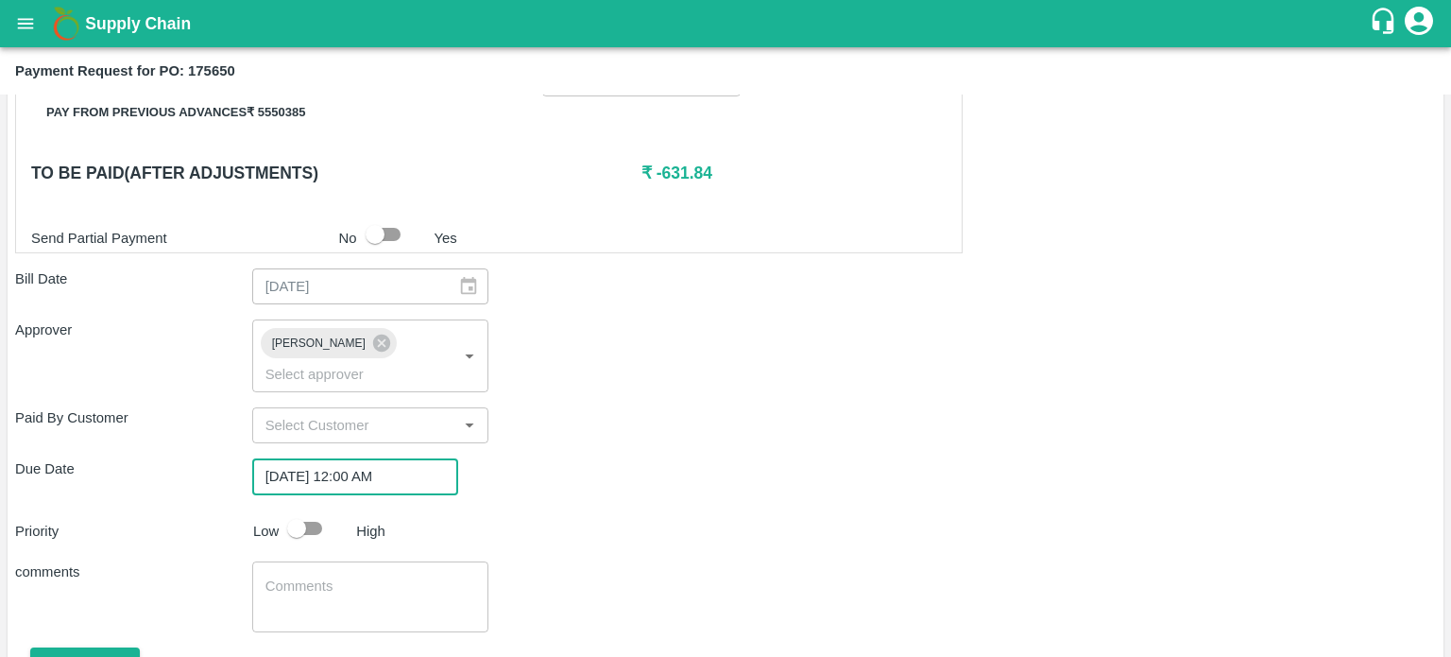
click at [404, 458] on input "[DATE] 12:00 AM" at bounding box center [348, 476] width 193 height 36
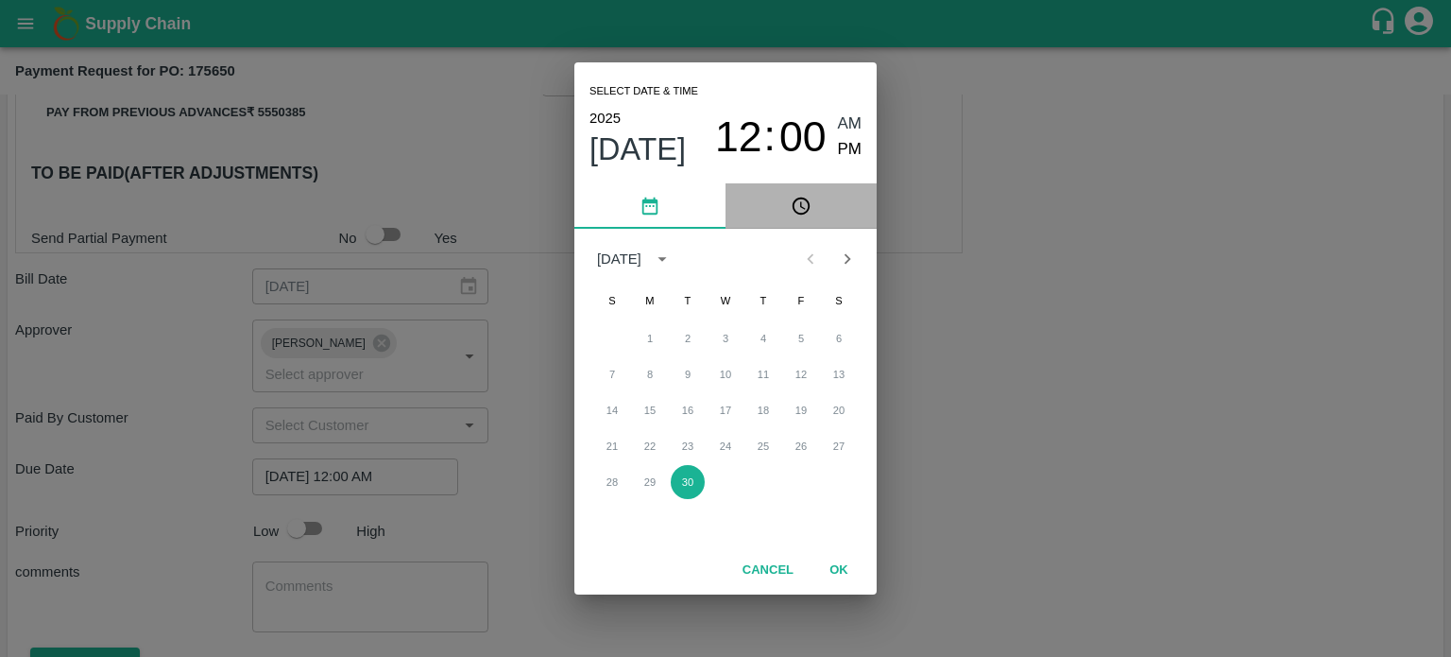
click at [800, 203] on icon "pick time" at bounding box center [803, 205] width 6 height 8
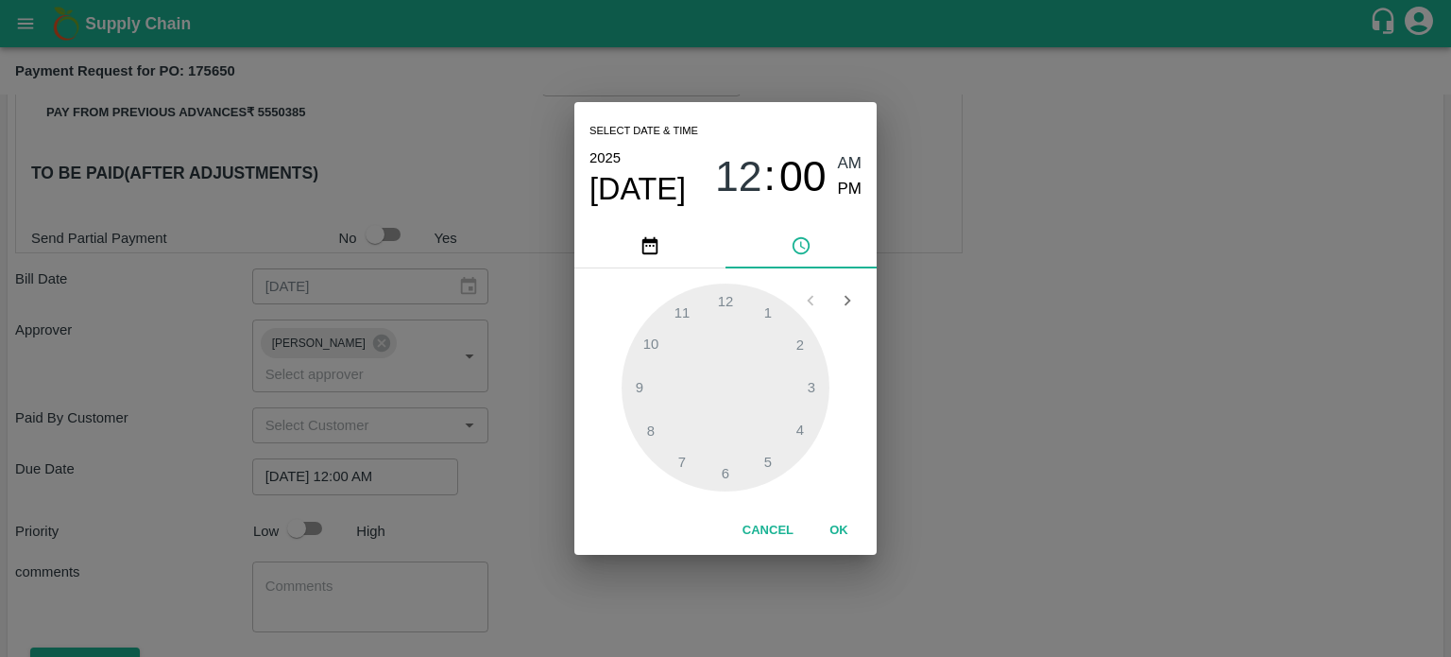
click at [656, 349] on div at bounding box center [726, 387] width 208 height 208
click at [677, 320] on div at bounding box center [726, 387] width 208 height 208
click at [728, 472] on div at bounding box center [726, 387] width 208 height 208
click at [832, 530] on button "OK" at bounding box center [839, 530] width 60 height 33
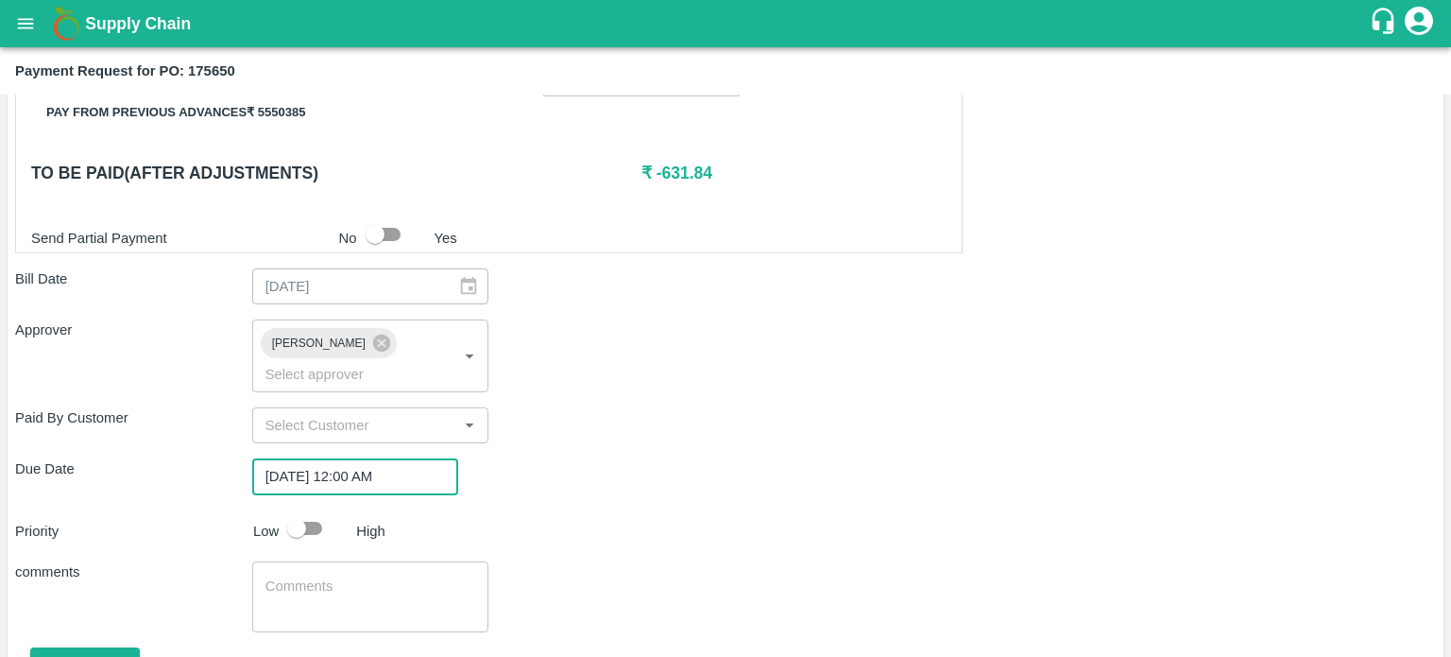
click at [380, 458] on input "[DATE] 12:00 AM" at bounding box center [348, 476] width 193 height 36
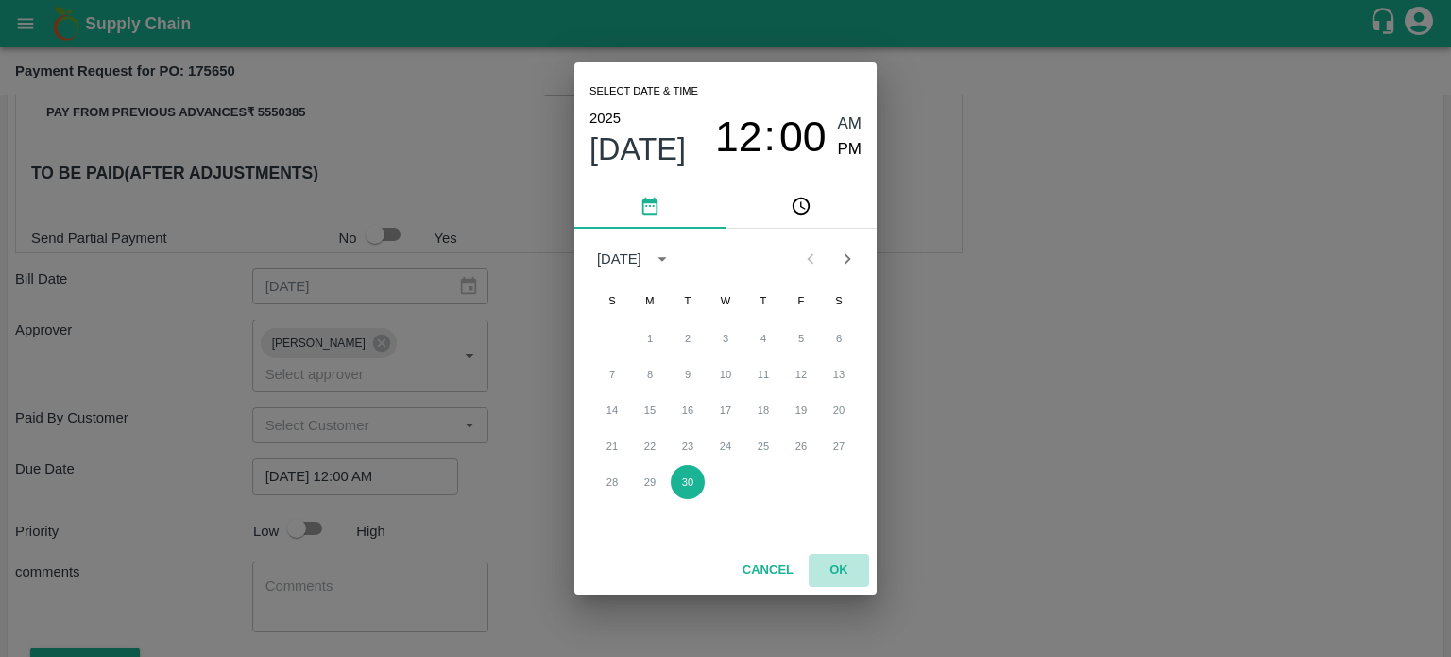
click at [836, 568] on button "OK" at bounding box center [839, 570] width 60 height 33
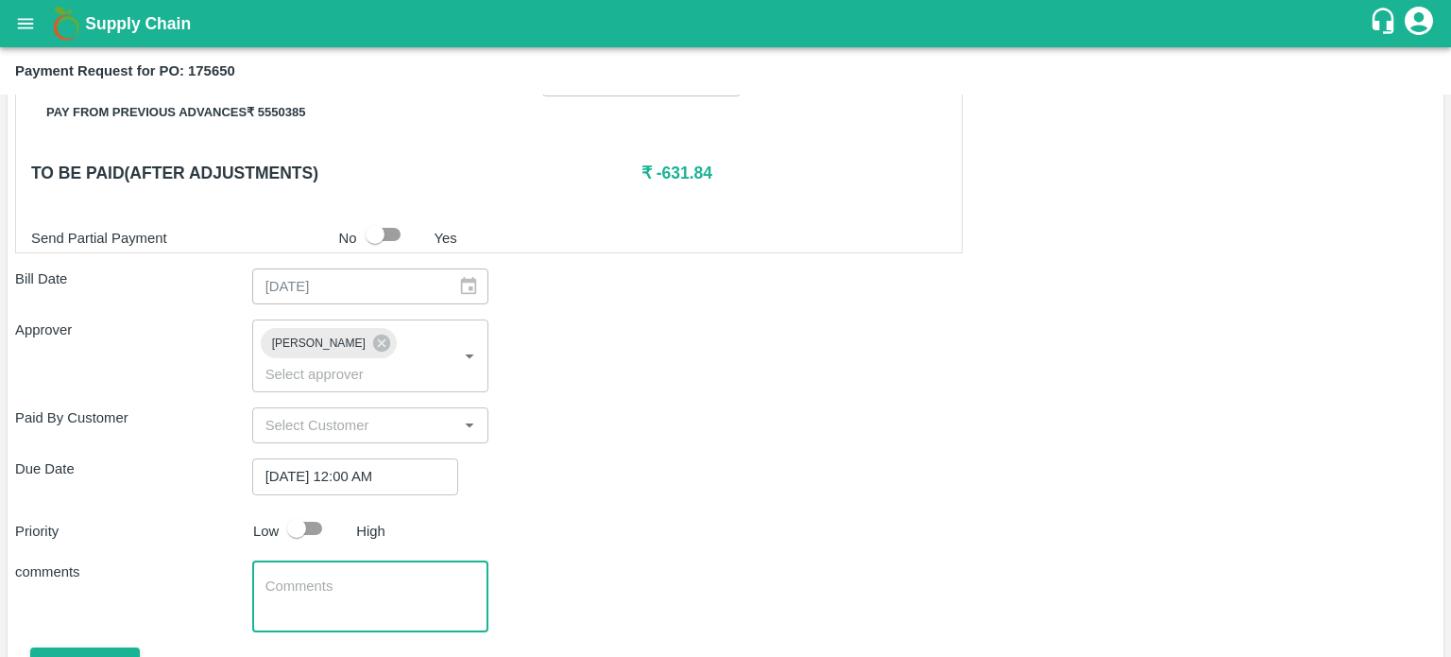
click at [314, 576] on textarea at bounding box center [371, 596] width 211 height 40
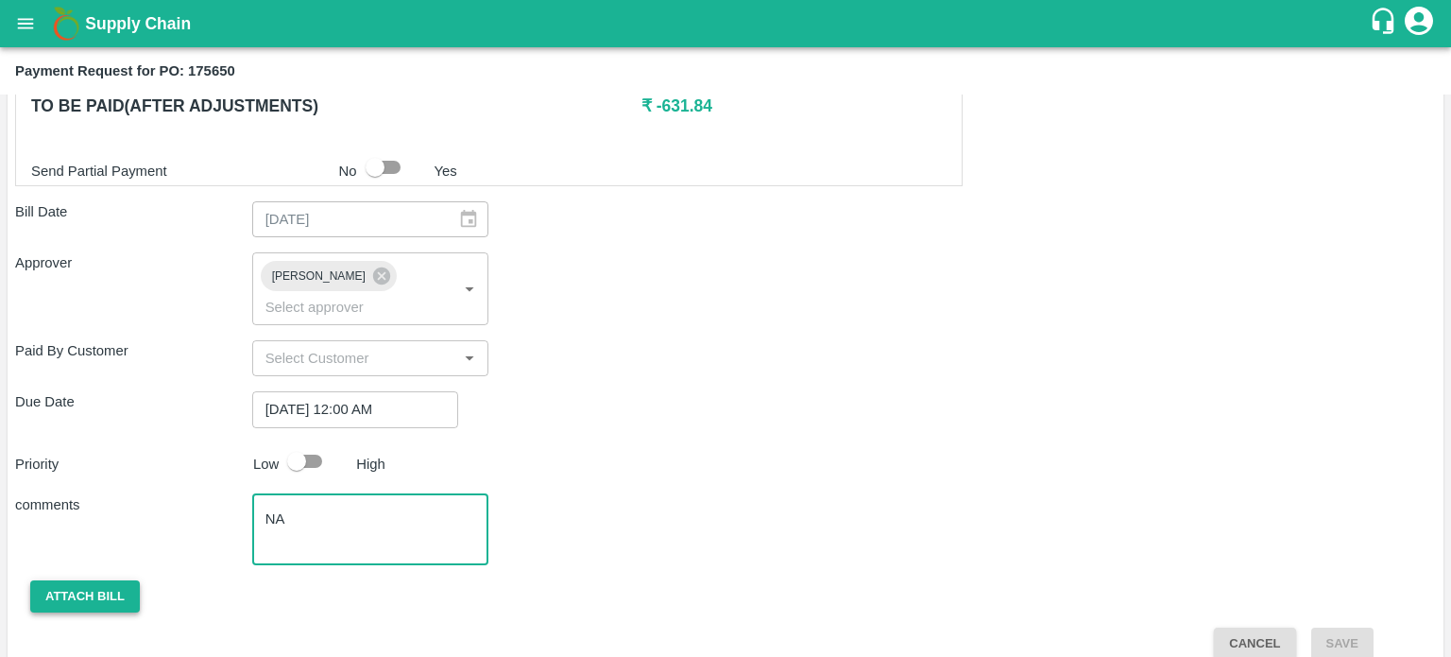
type textarea "NA"
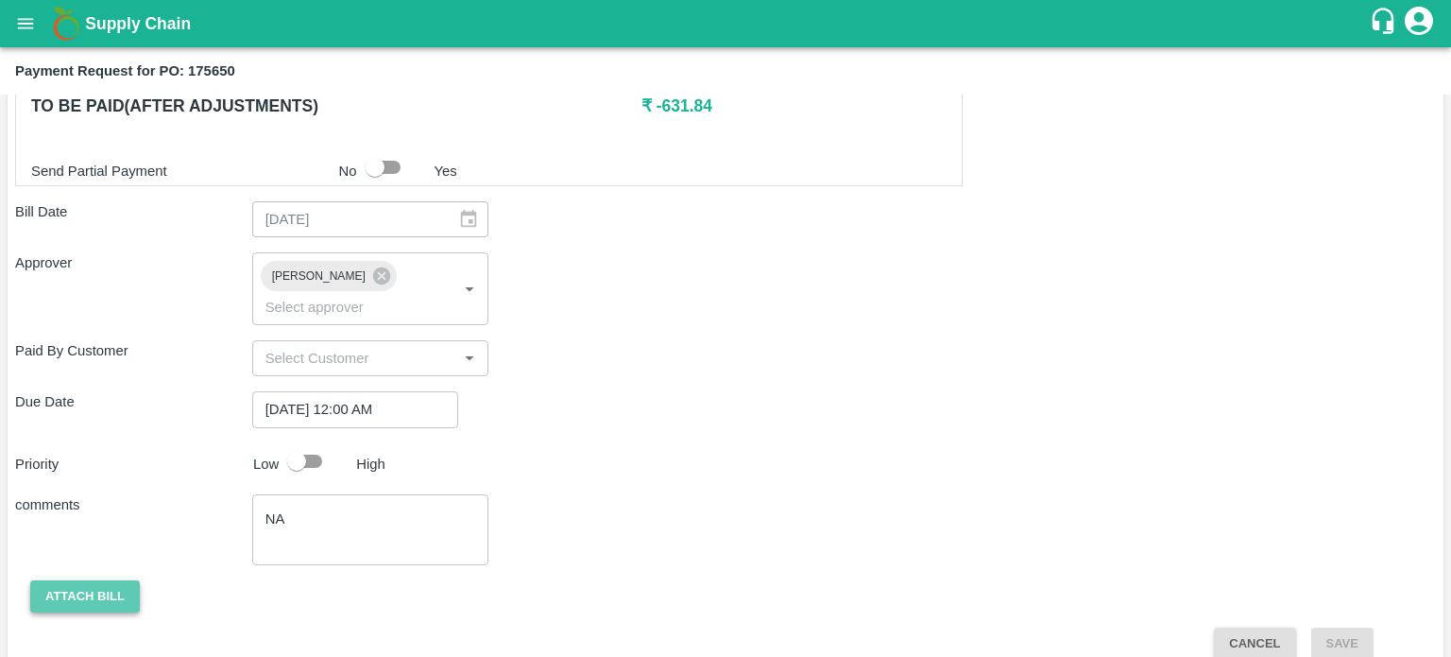
click at [56, 580] on button "Attach bill" at bounding box center [85, 596] width 110 height 33
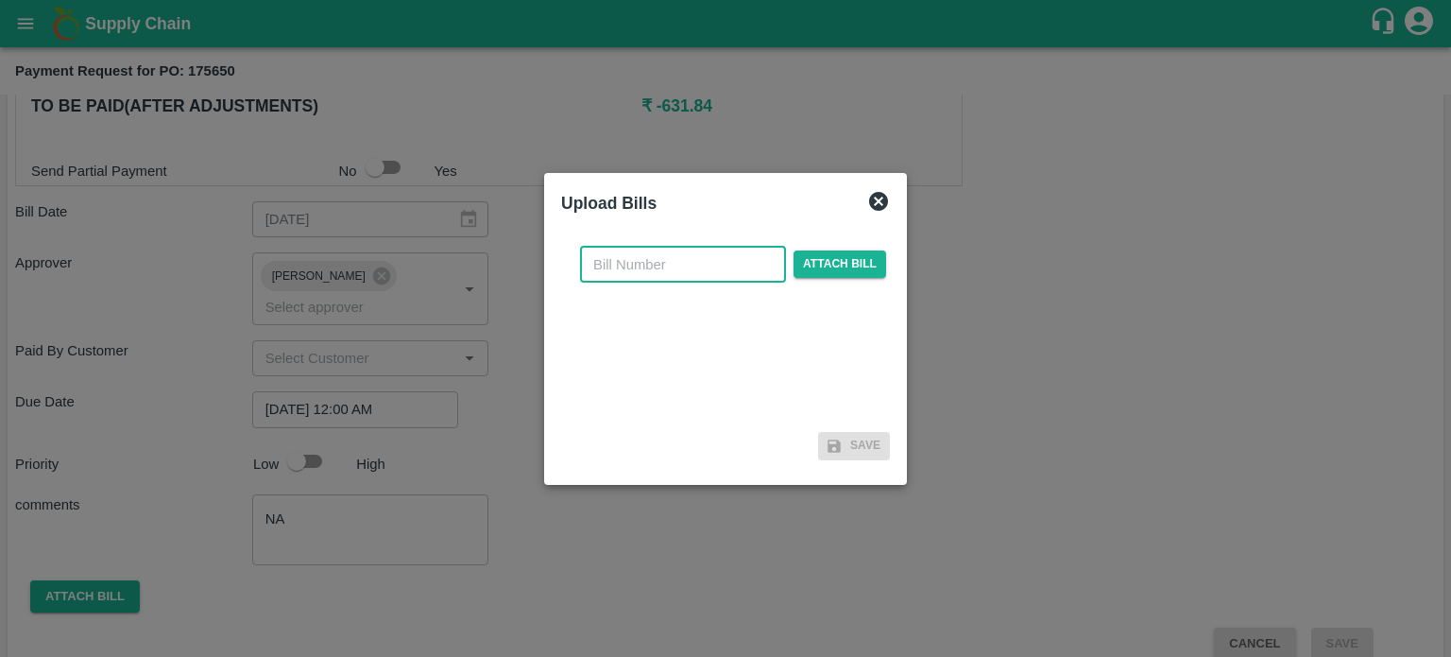
click at [654, 260] on input "text" at bounding box center [683, 265] width 206 height 36
type input "175650"
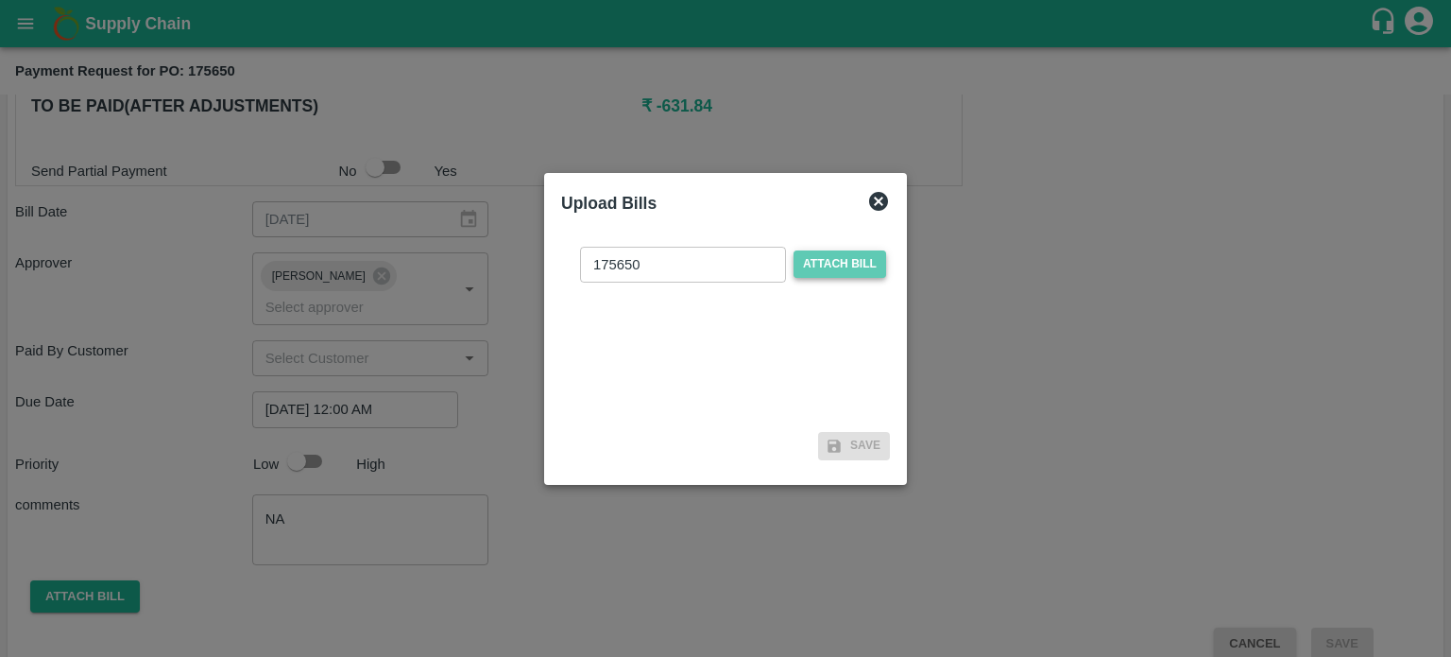
click at [839, 260] on span "Attach bill" at bounding box center [840, 263] width 93 height 27
click at [0, 0] on input "Attach bill" at bounding box center [0, 0] width 0 height 0
click at [843, 260] on span "Attach bill" at bounding box center [840, 263] width 93 height 27
click at [0, 0] on input "Attach bill" at bounding box center [0, 0] width 0 height 0
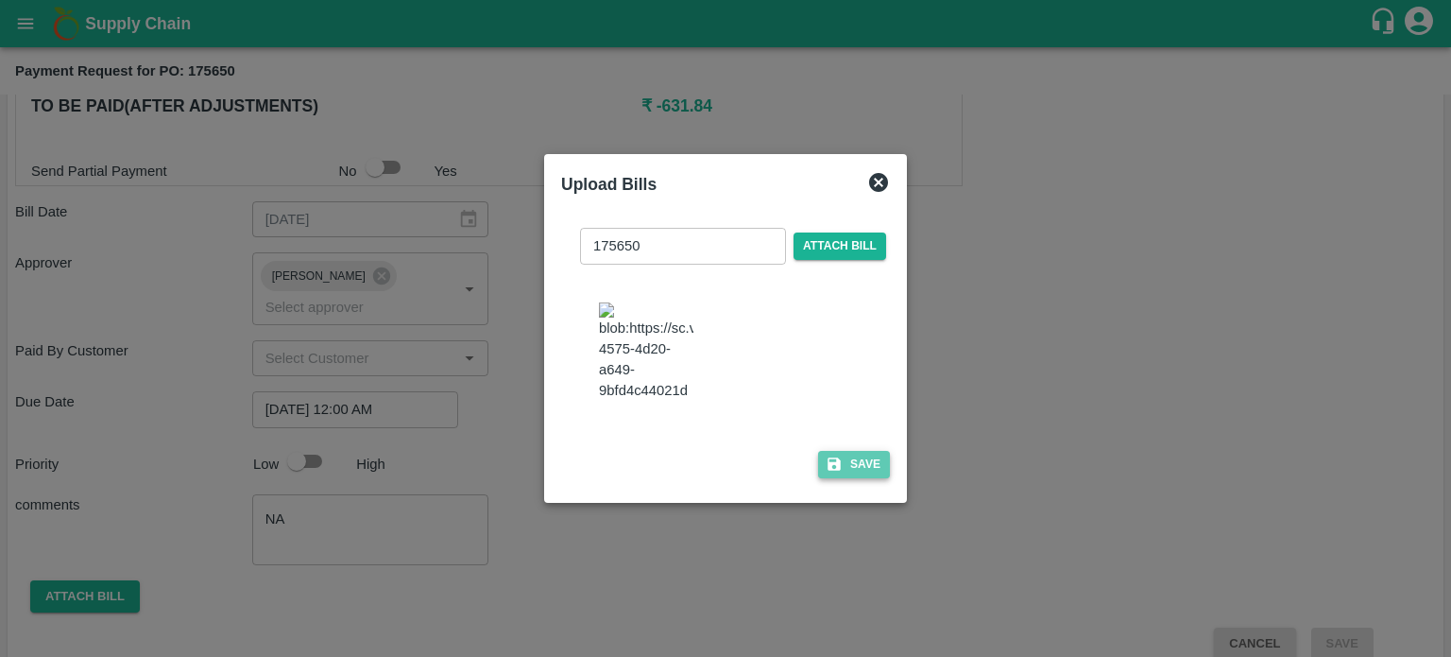
click at [856, 472] on button "Save" at bounding box center [854, 464] width 72 height 27
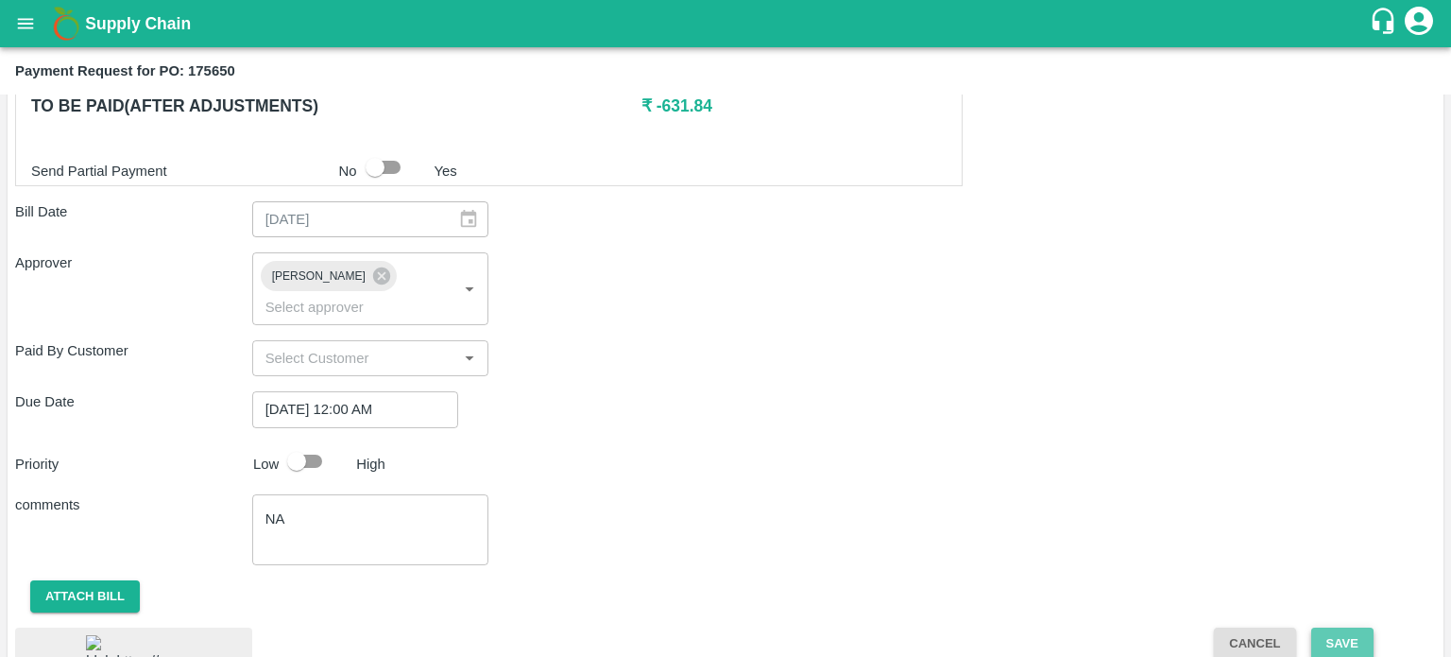
click at [1332, 627] on button "Save" at bounding box center [1343, 643] width 62 height 33
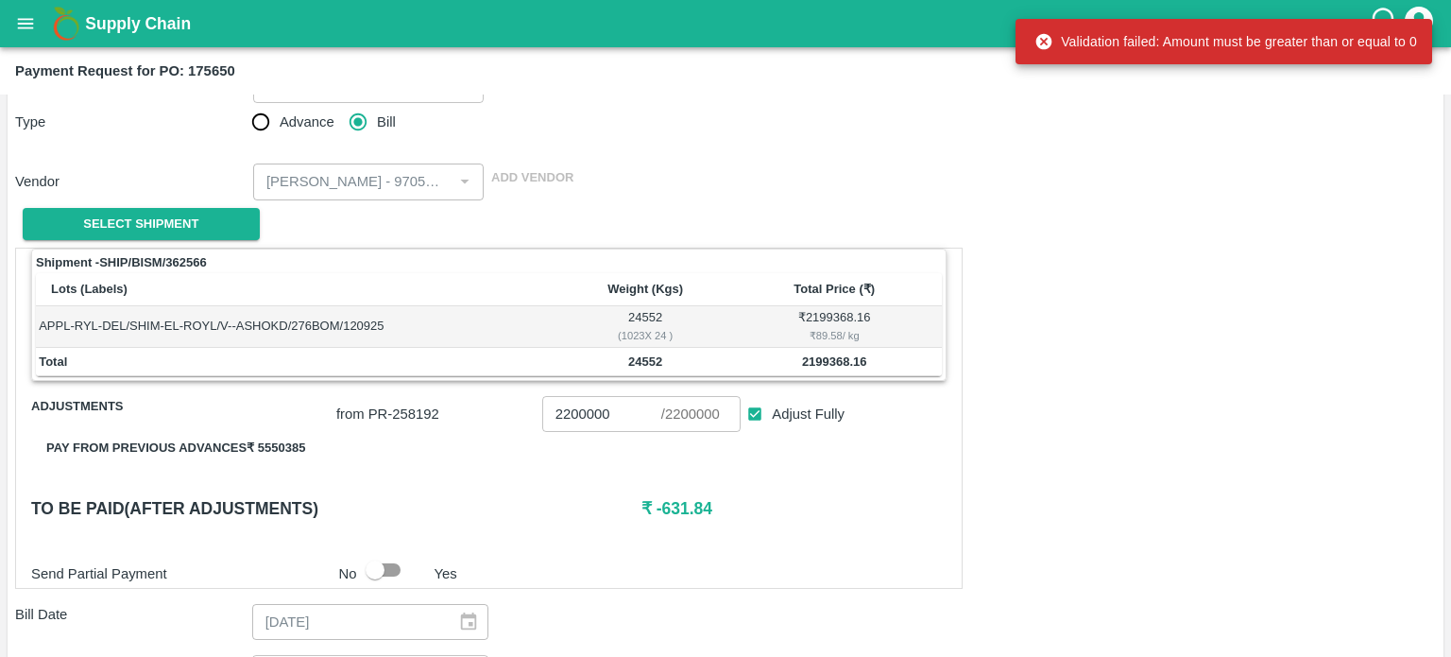
scroll to position [149, 0]
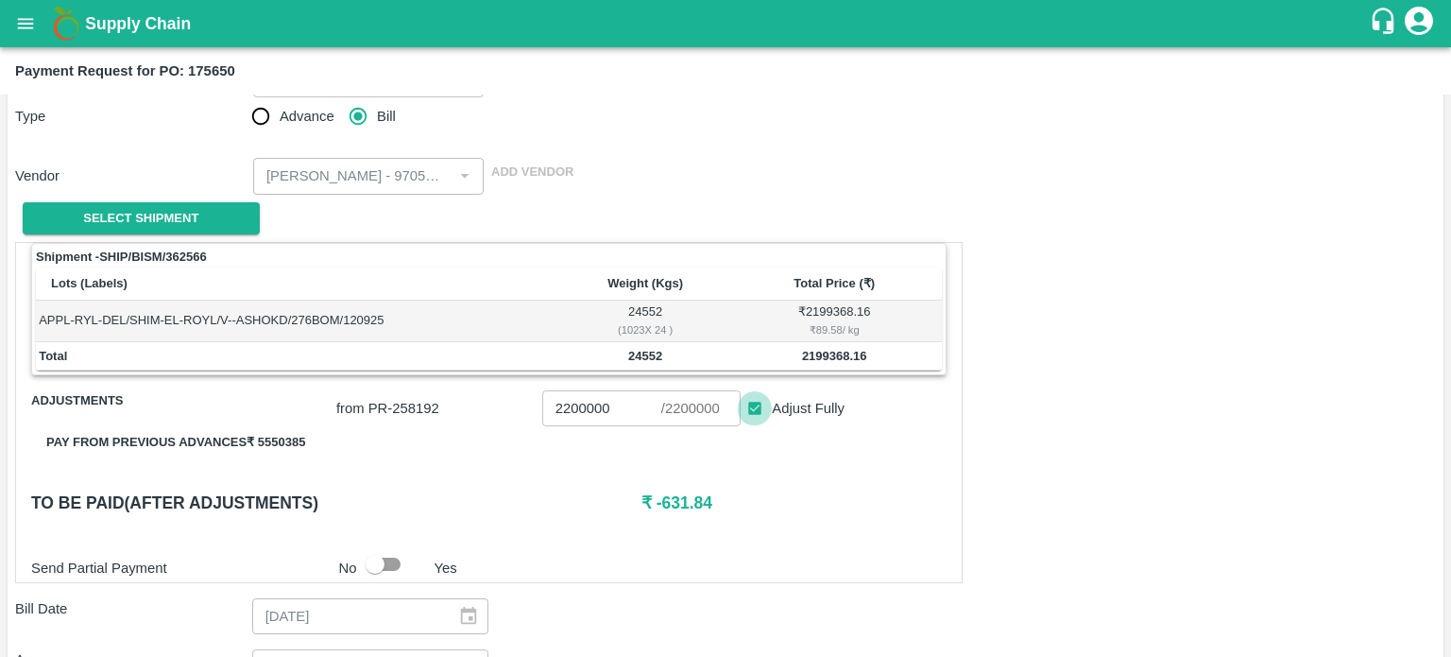
click at [749, 415] on input "Adjust Fully" at bounding box center [755, 408] width 35 height 35
checkbox input "false"
click at [601, 407] on input "0" at bounding box center [601, 408] width 119 height 36
type input "0"
drag, startPoint x: 654, startPoint y: 505, endPoint x: 748, endPoint y: 498, distance: 94.7
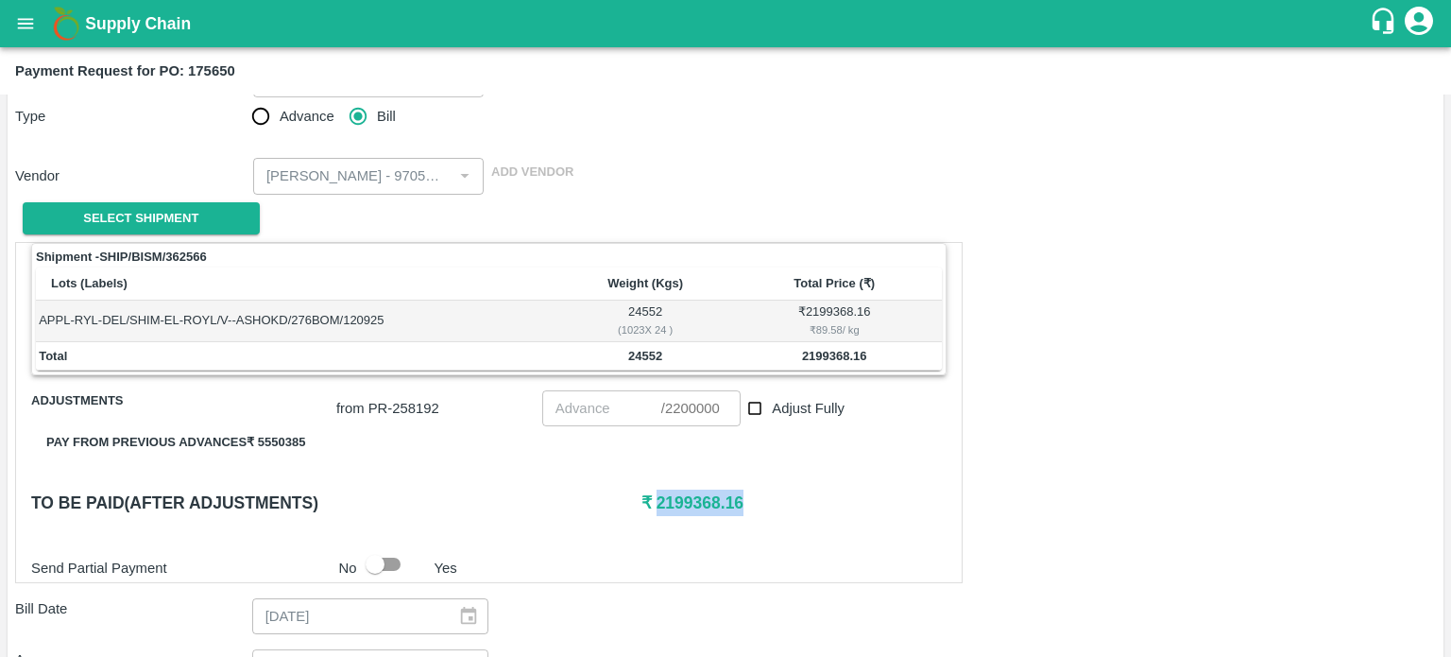
click at [748, 498] on h6 "₹ 2199368.16" at bounding box center [794, 502] width 305 height 26
copy h6 "2199368.16"
click at [575, 403] on input "number" at bounding box center [601, 408] width 119 height 36
paste input "2199368.16"
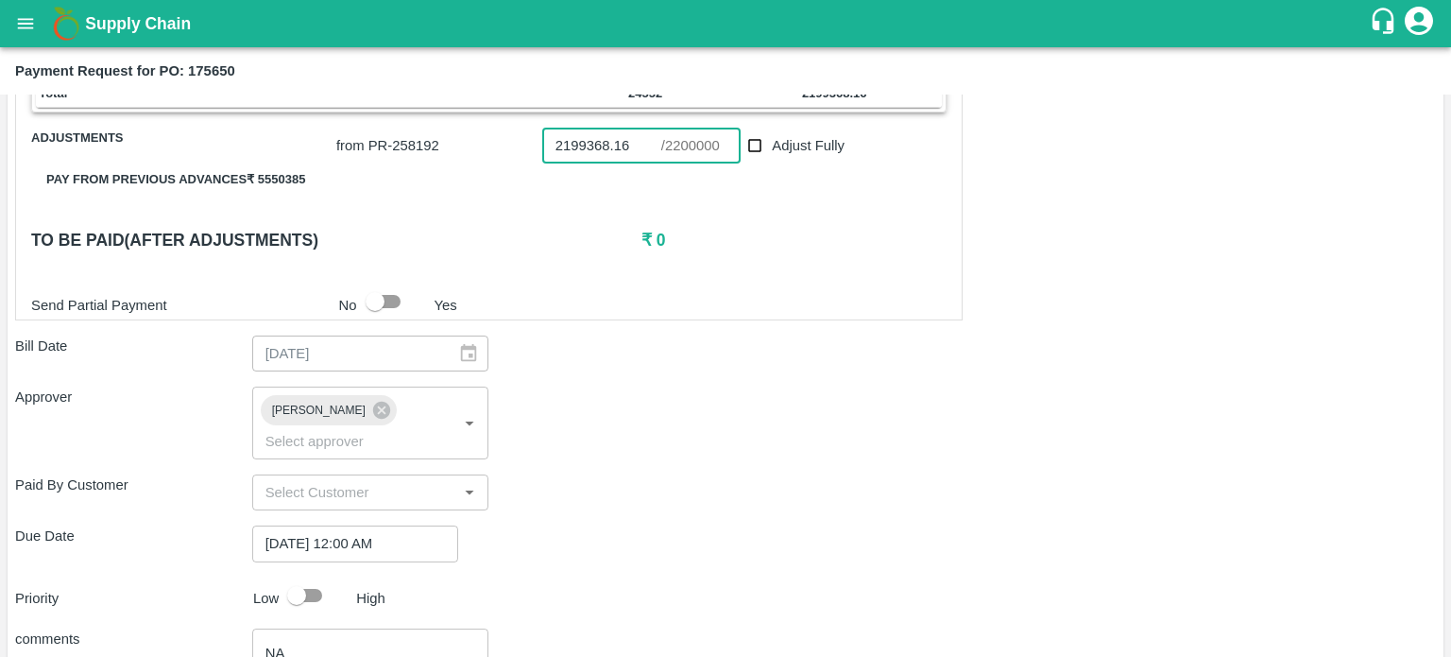
scroll to position [661, 0]
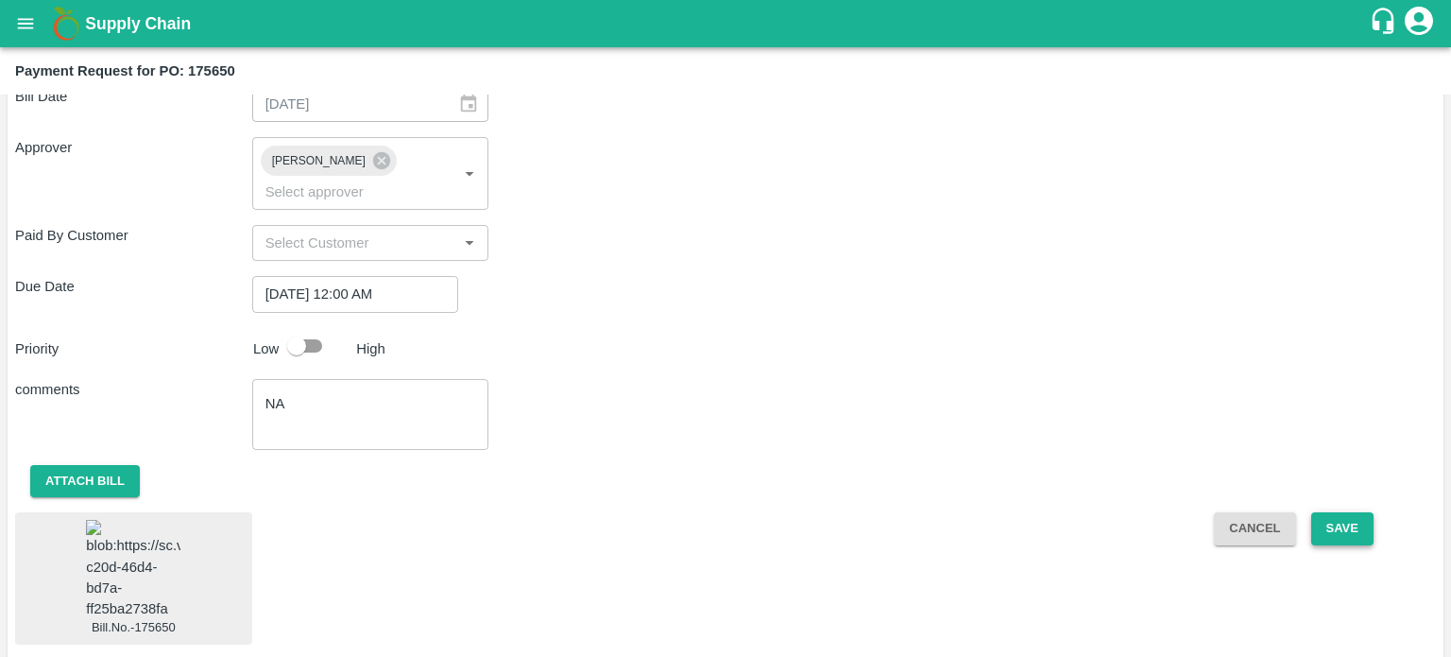
type input "2199368.16"
click at [1312, 512] on button "Save" at bounding box center [1343, 528] width 62 height 33
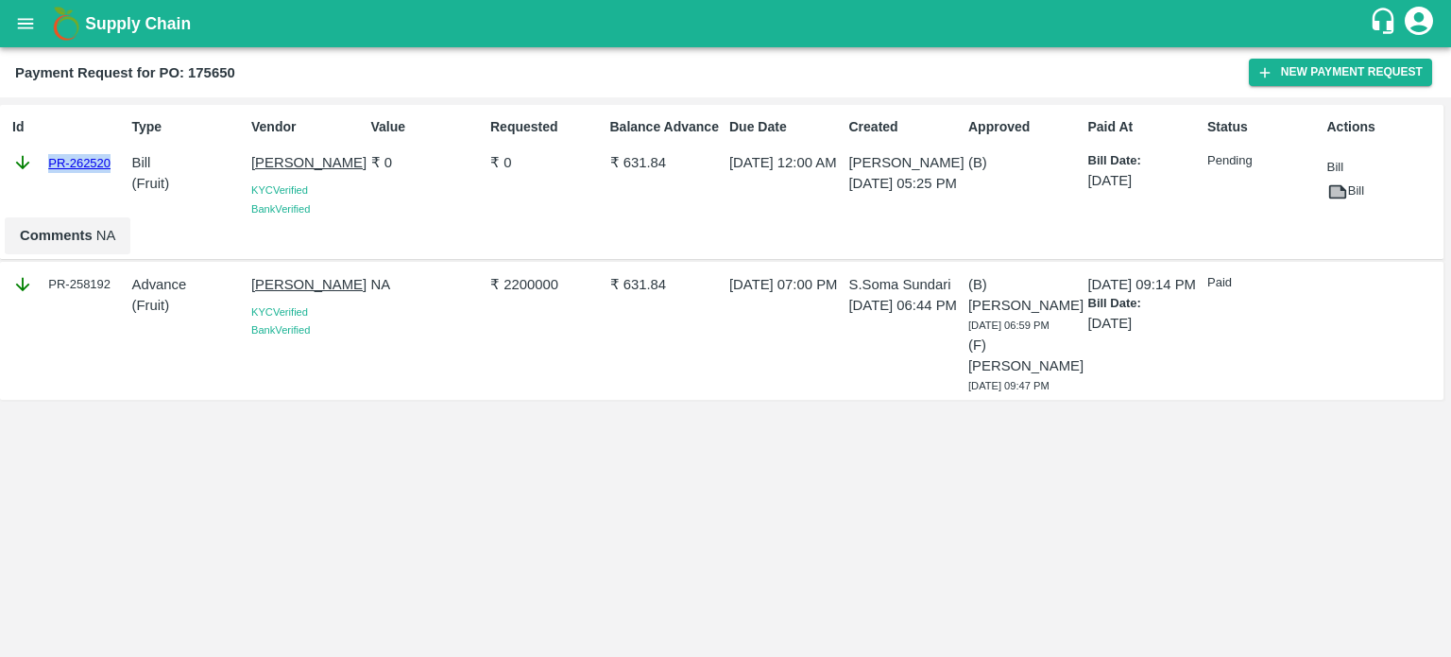
drag, startPoint x: 113, startPoint y: 163, endPoint x: 41, endPoint y: 172, distance: 73.3
click at [41, 172] on div "PR-262520" at bounding box center [68, 162] width 112 height 21
copy link "PR-262520"
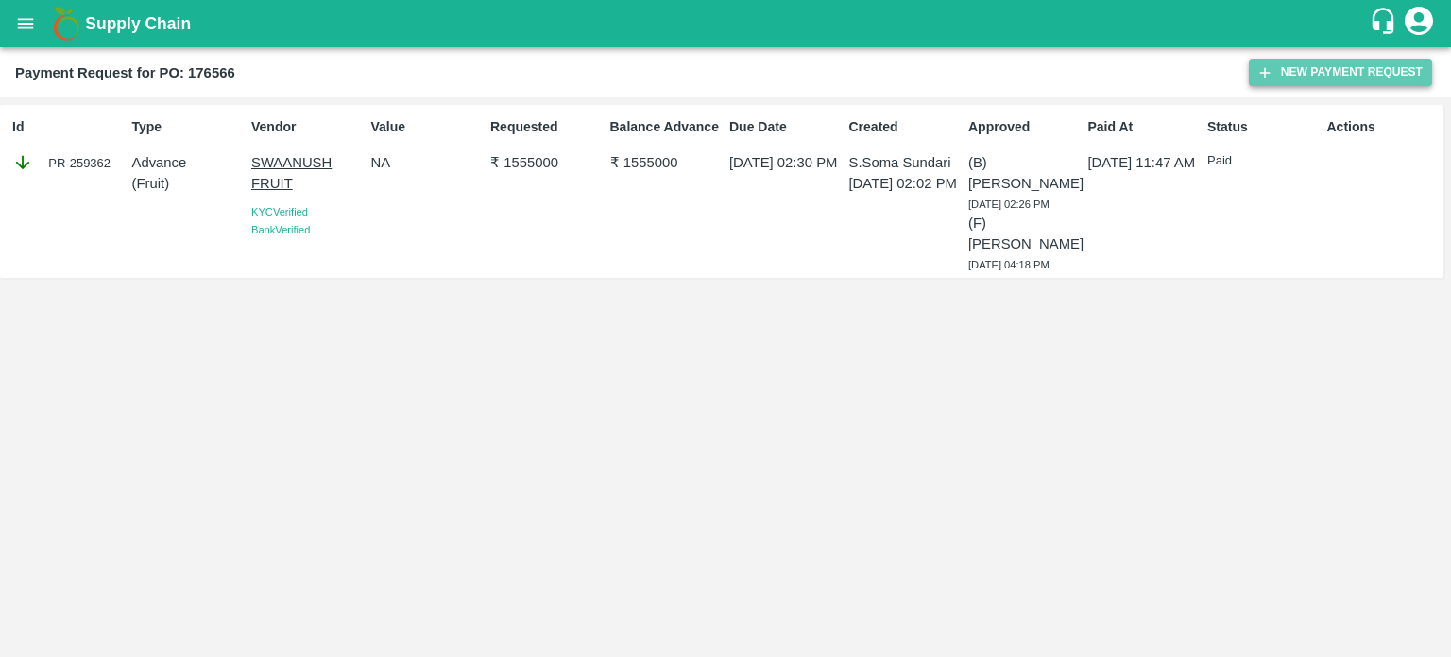
click at [1343, 71] on button "New Payment Request" at bounding box center [1340, 72] width 183 height 27
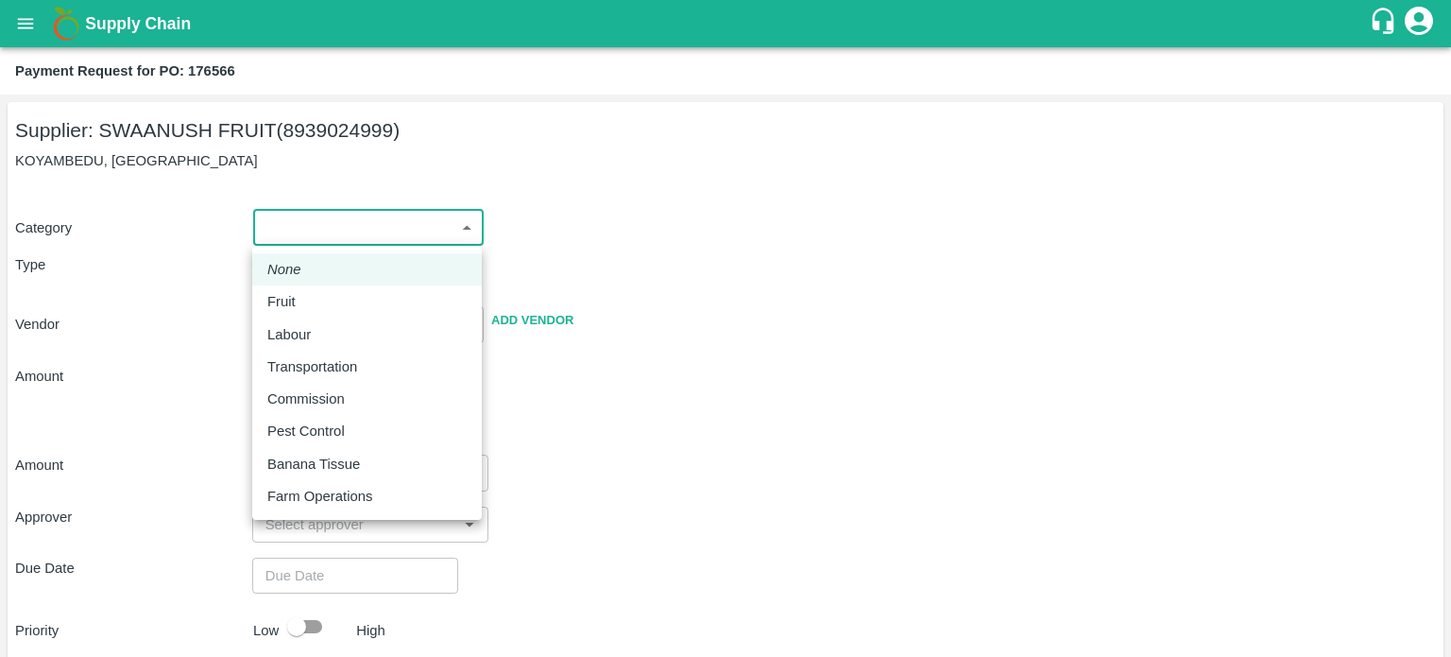
click at [360, 229] on body "Supply Chain Payment Request for PO: 176566 Supplier: SWAANUSH FRUIT (893902499…" at bounding box center [725, 328] width 1451 height 657
click at [303, 308] on div "Fruit" at bounding box center [286, 301] width 38 height 21
type input "1"
type input "SWAANUSH FRUIT - 8939024999(Supplier)"
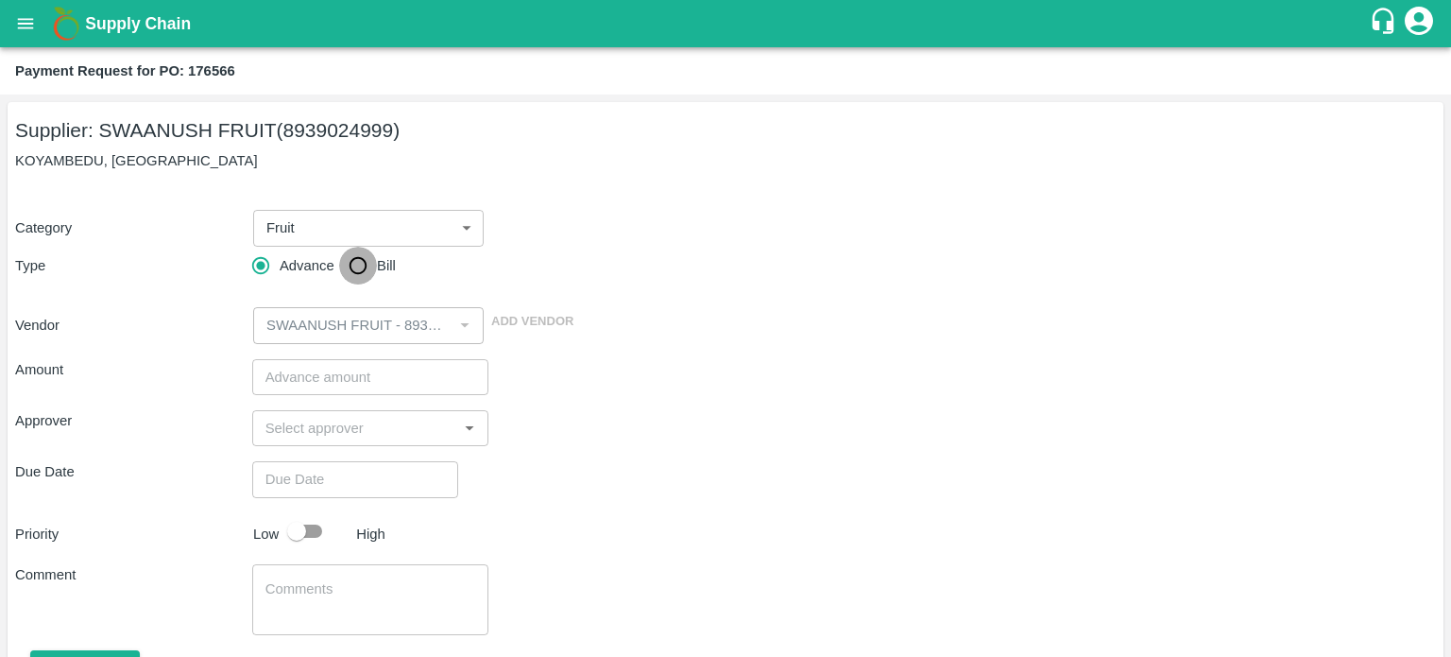
click at [360, 263] on input "Bill" at bounding box center [358, 266] width 38 height 38
radio input "true"
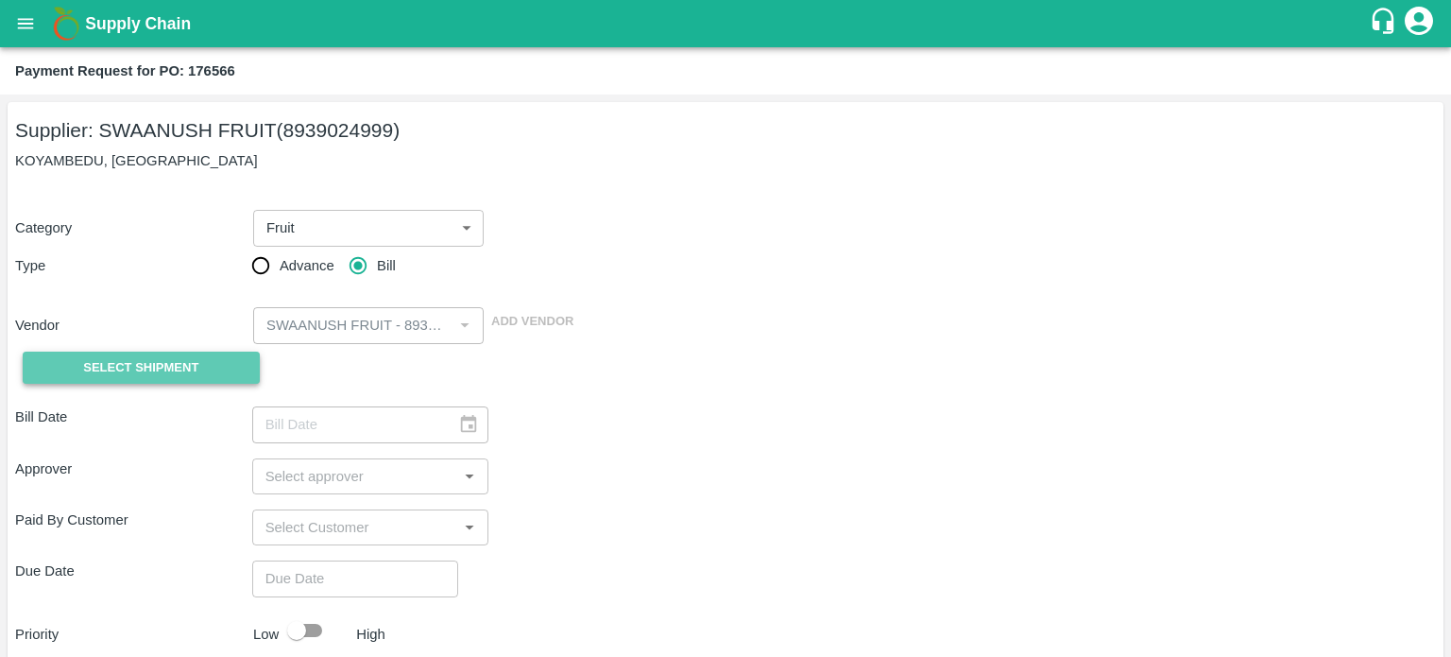
click at [175, 366] on span "Select Shipment" at bounding box center [140, 368] width 115 height 22
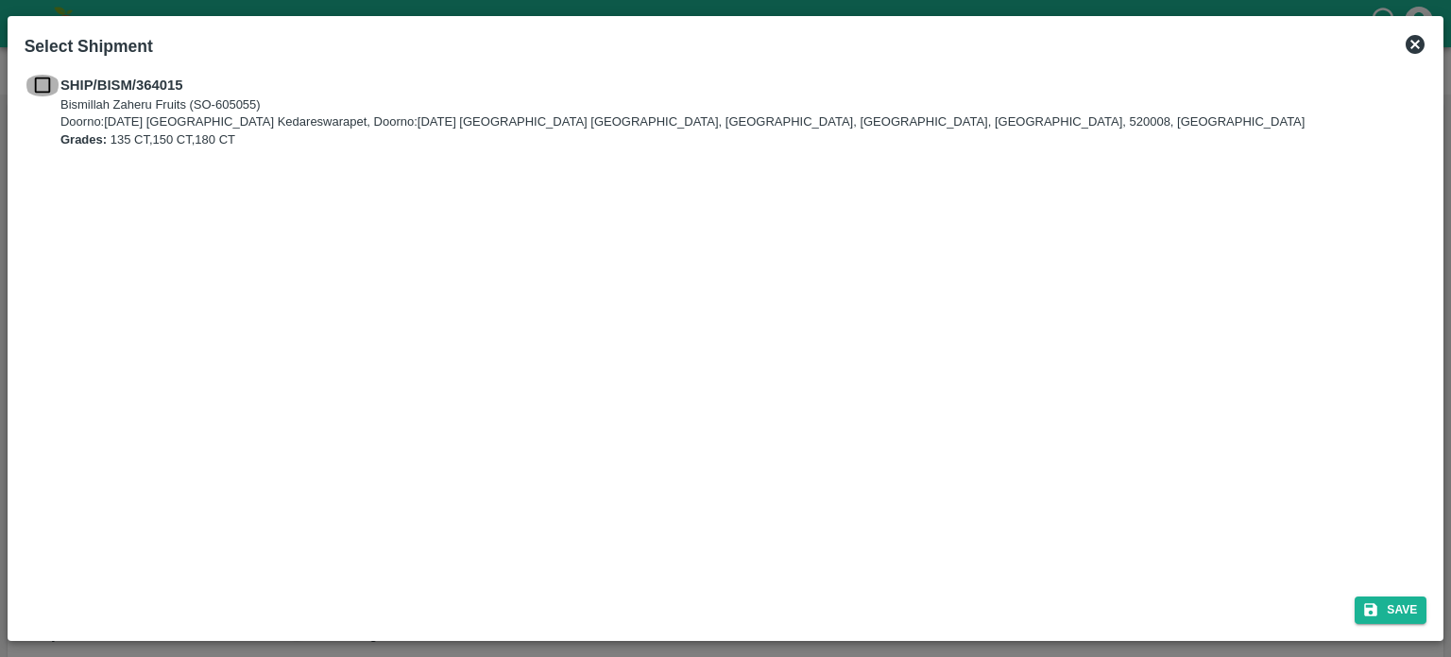
click at [42, 84] on input "checkbox" at bounding box center [43, 85] width 36 height 21
checkbox input "true"
click at [1380, 620] on button "Save" at bounding box center [1391, 609] width 72 height 27
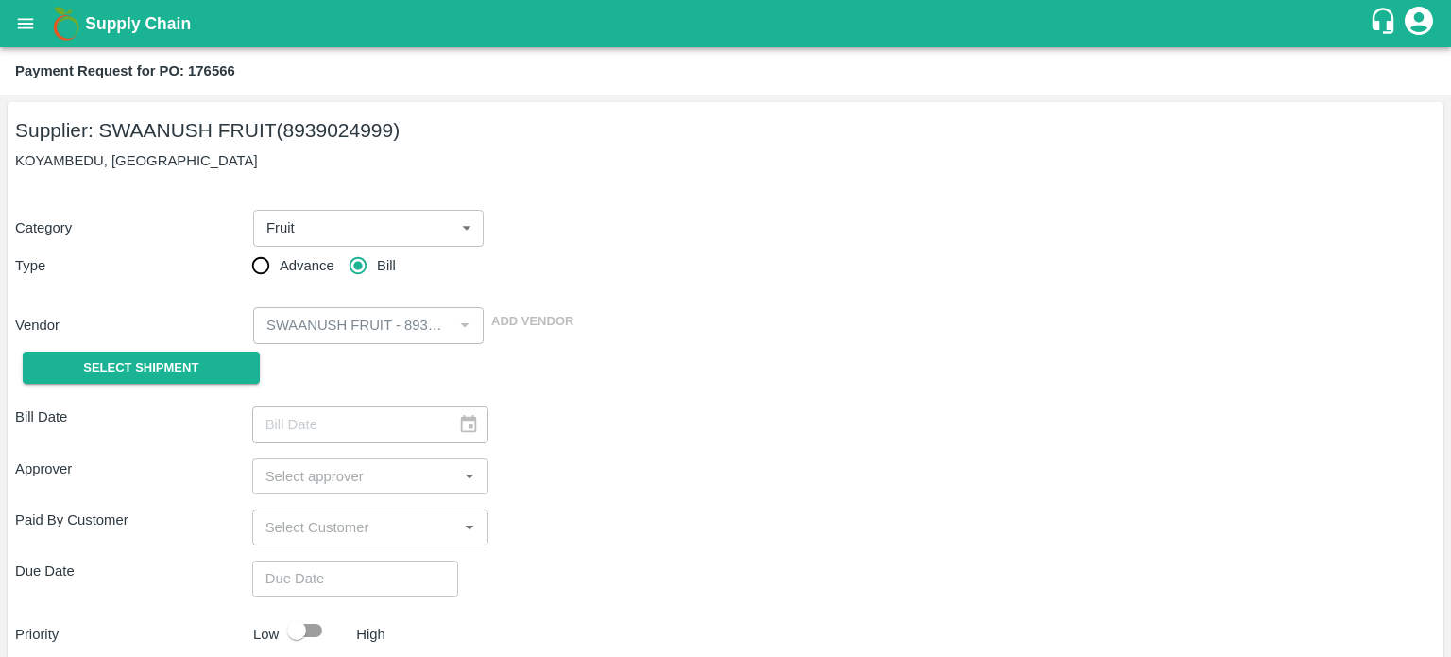
type input "16/09/2025"
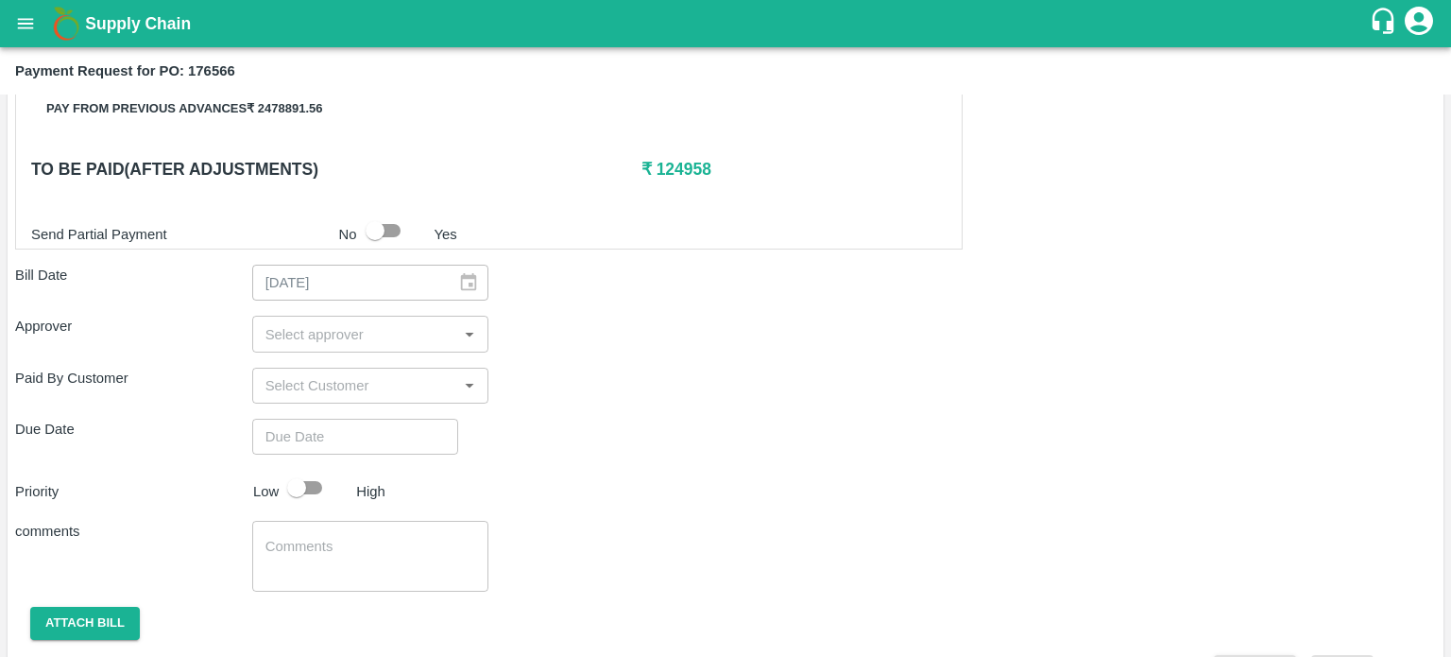
scroll to position [619, 0]
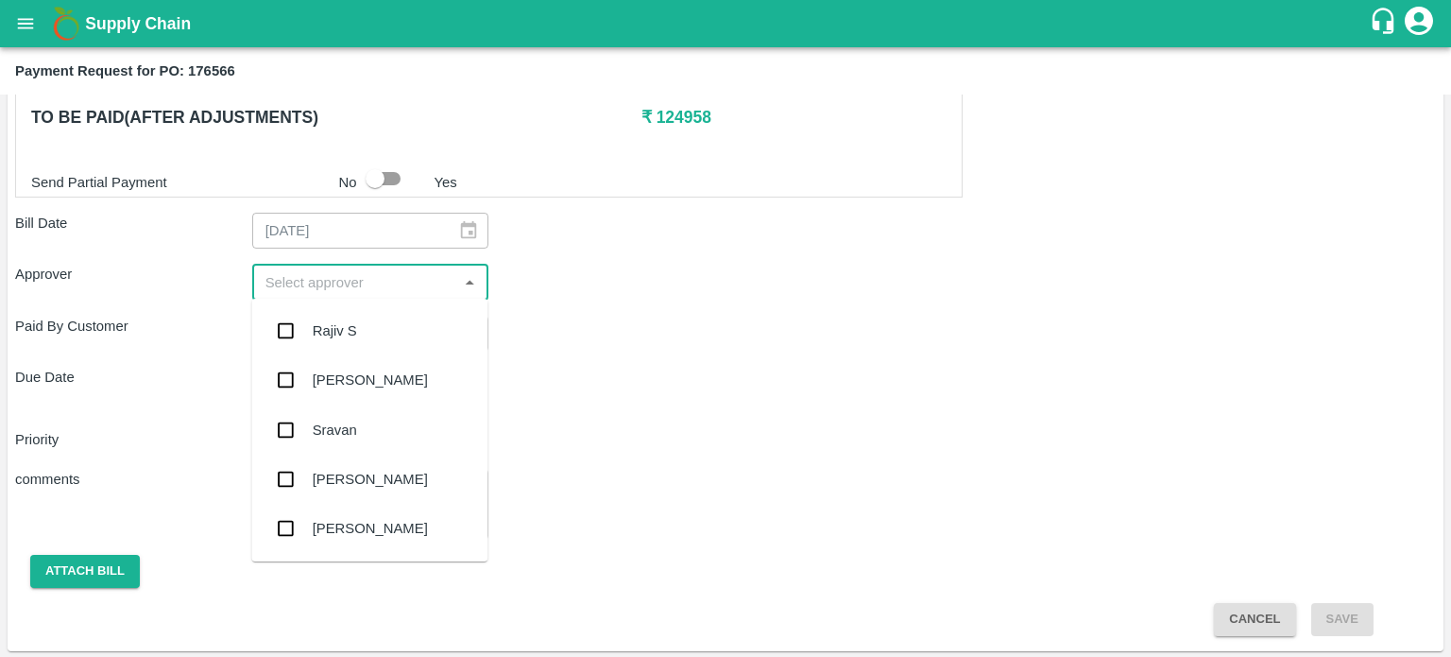
click at [374, 274] on input "input" at bounding box center [355, 281] width 195 height 25
type input "pra"
click at [286, 475] on input "checkbox" at bounding box center [285, 479] width 38 height 38
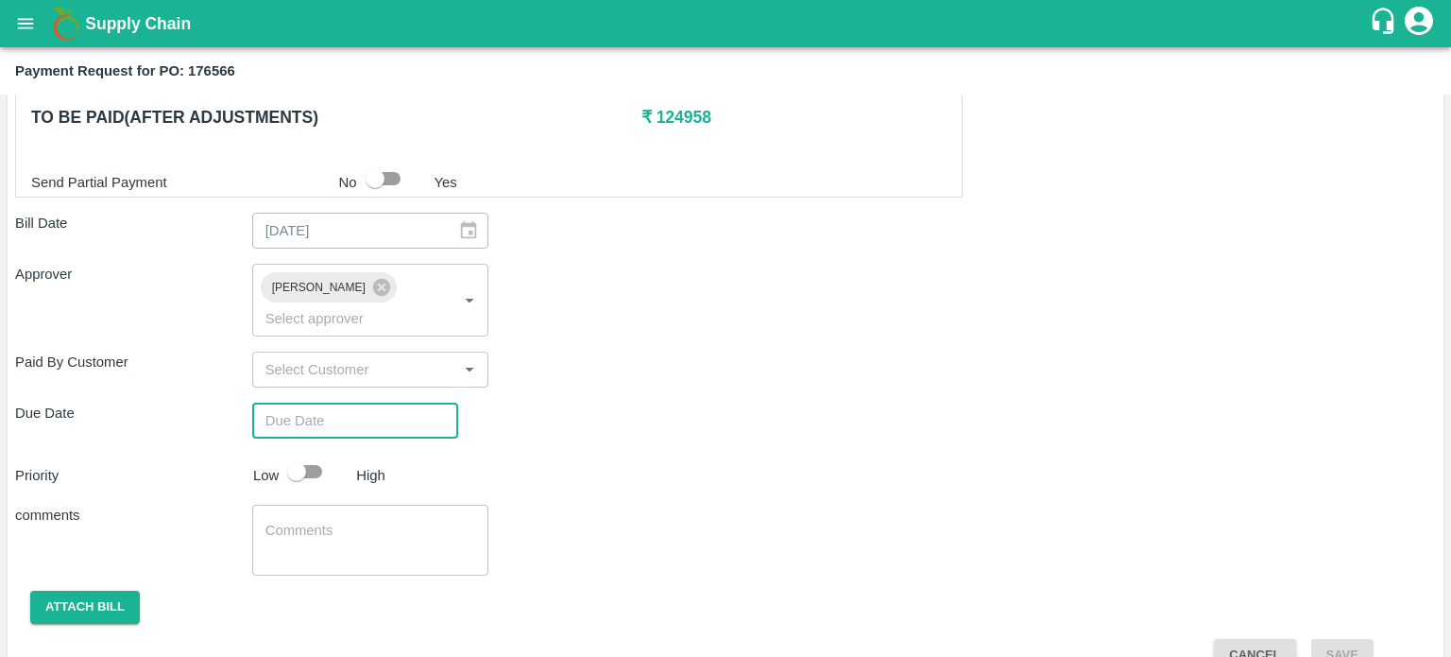
type input "DD/MM/YYYY hh:mm aa"
click at [306, 403] on input "DD/MM/YYYY hh:mm aa" at bounding box center [348, 421] width 193 height 36
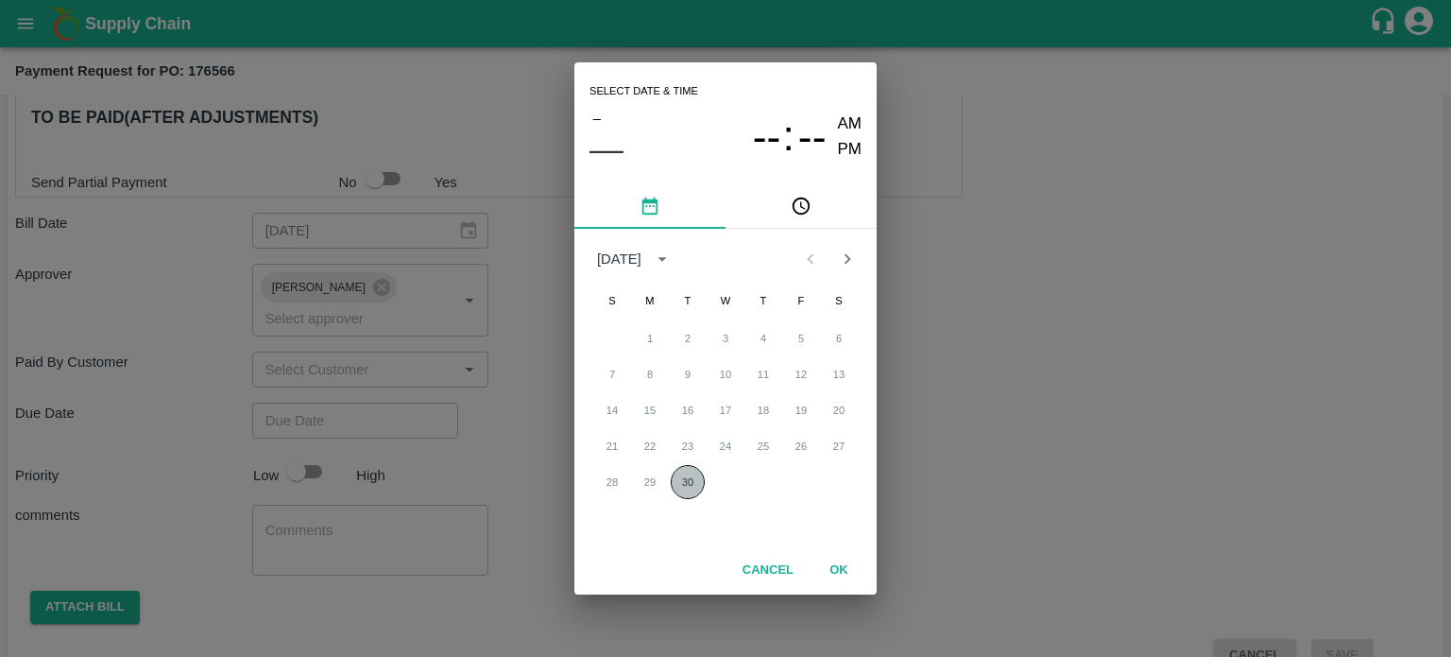
click at [683, 488] on button "30" at bounding box center [688, 482] width 34 height 34
type input "[DATE] 12:00 AM"
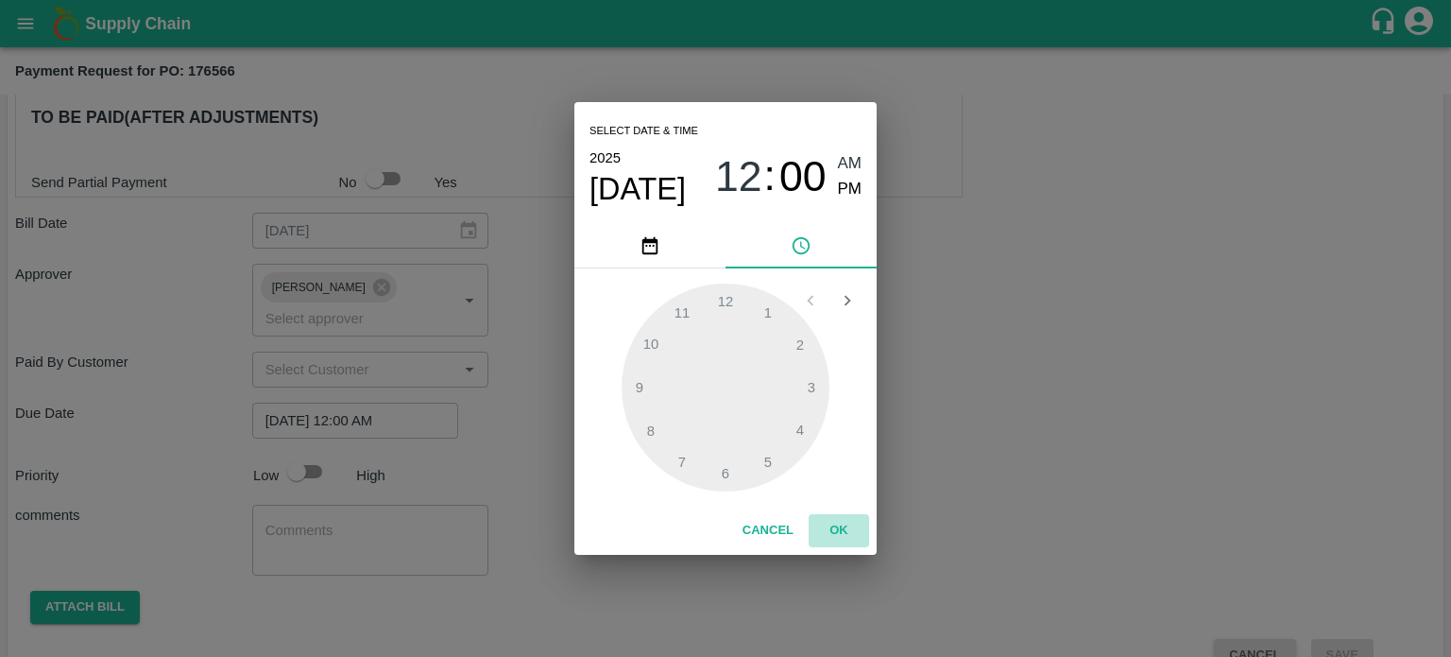
click at [830, 528] on button "OK" at bounding box center [839, 530] width 60 height 33
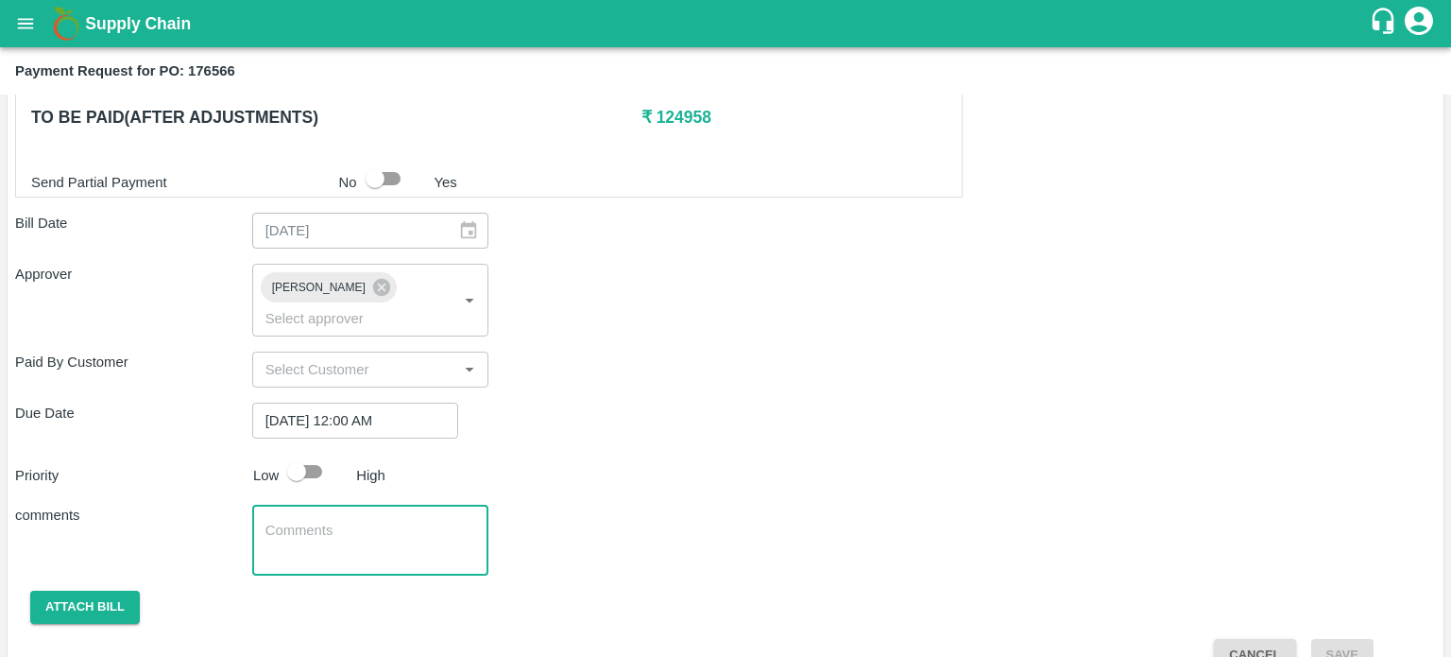
click at [297, 521] on textarea at bounding box center [371, 541] width 211 height 40
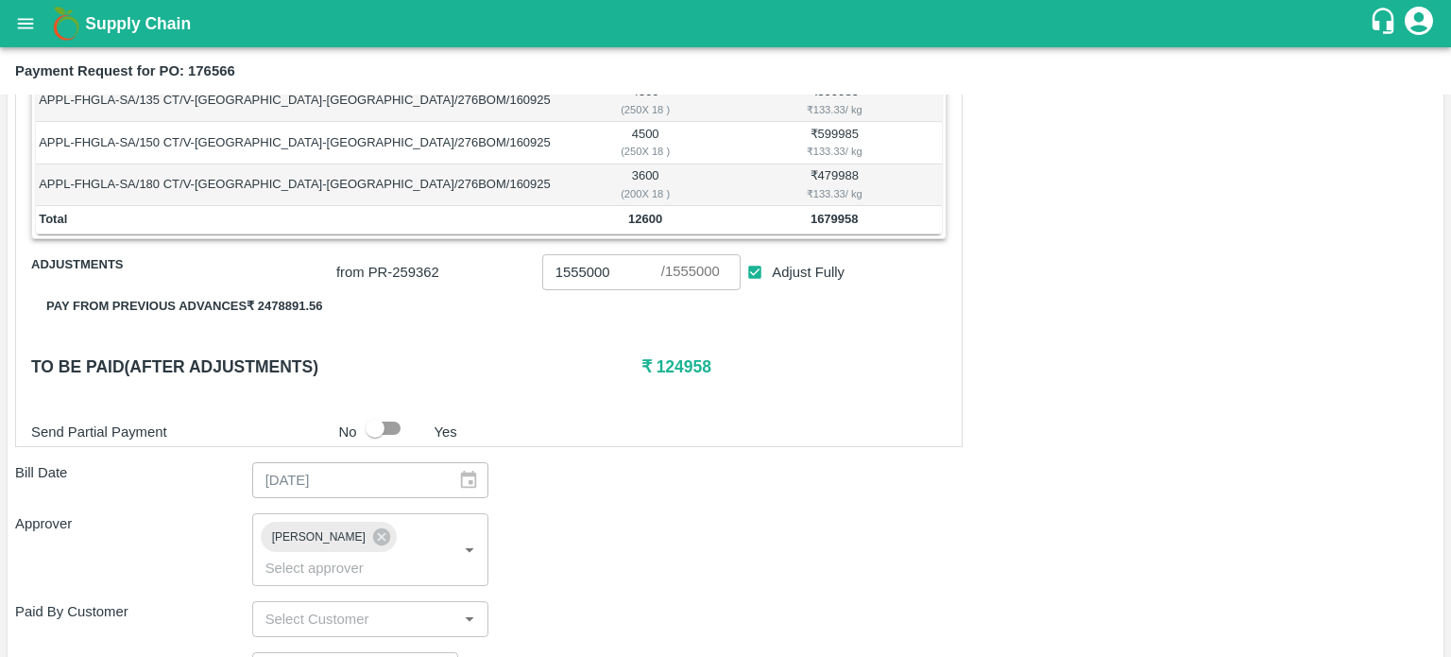
scroll to position [629, 0]
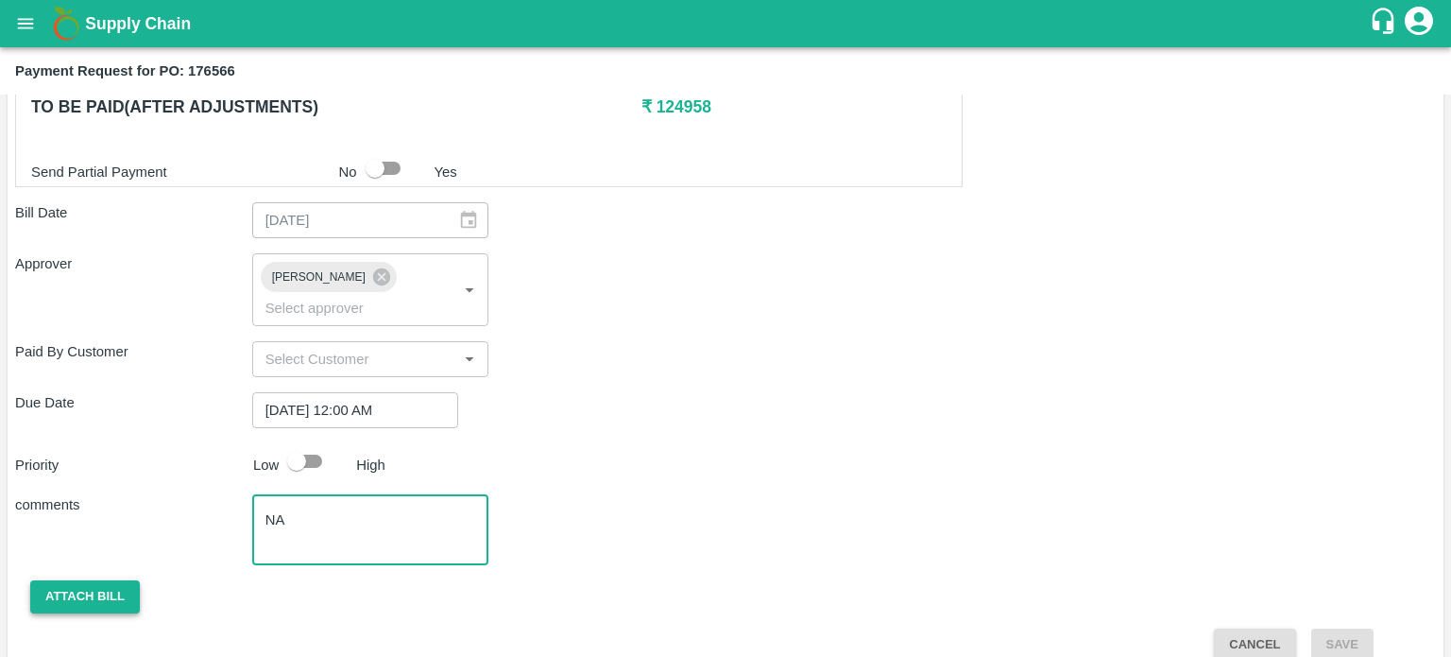
type textarea "NA"
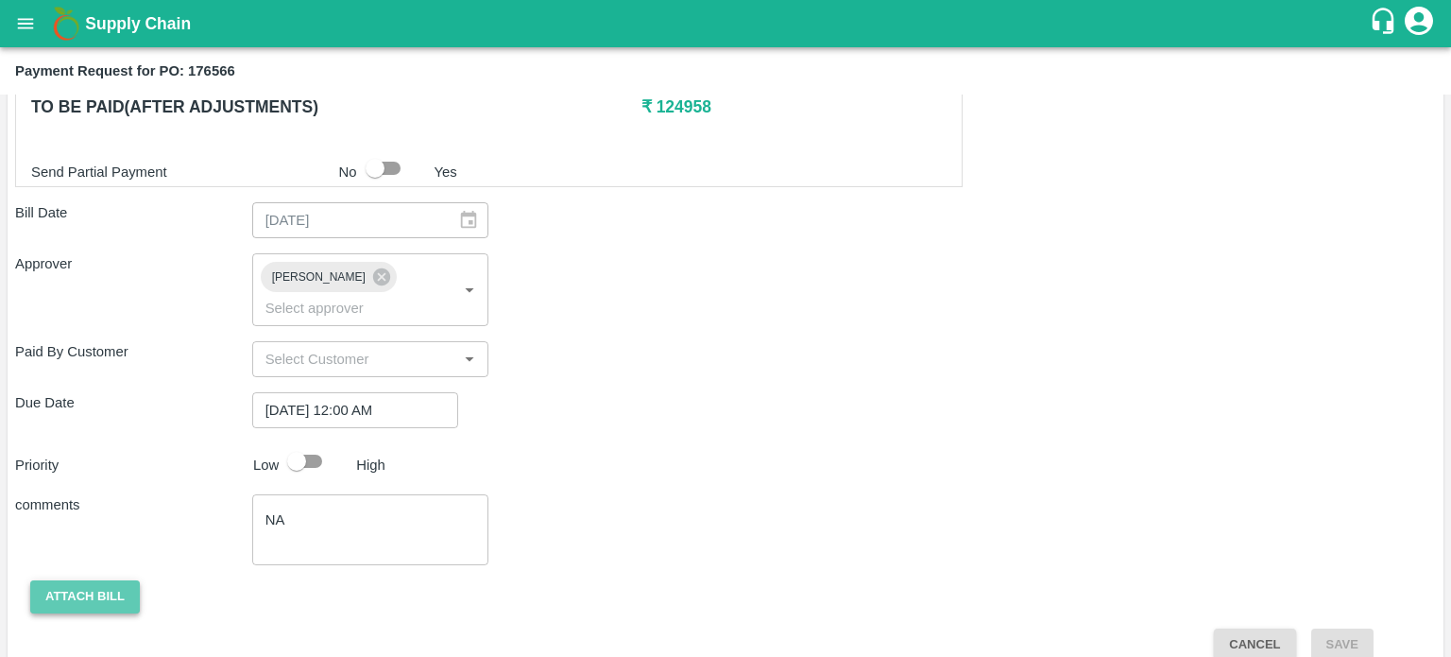
click at [49, 580] on button "Attach bill" at bounding box center [85, 596] width 110 height 33
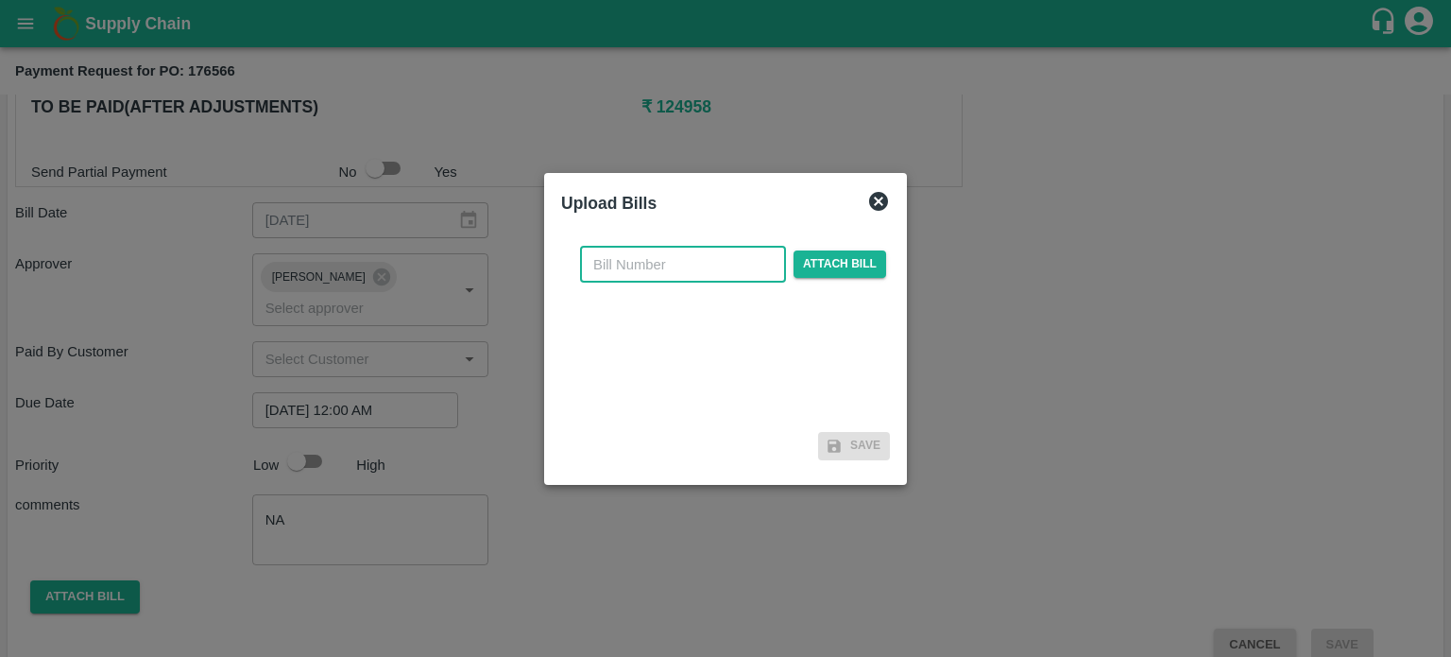
click at [634, 257] on input "text" at bounding box center [683, 265] width 206 height 36
type input "176566"
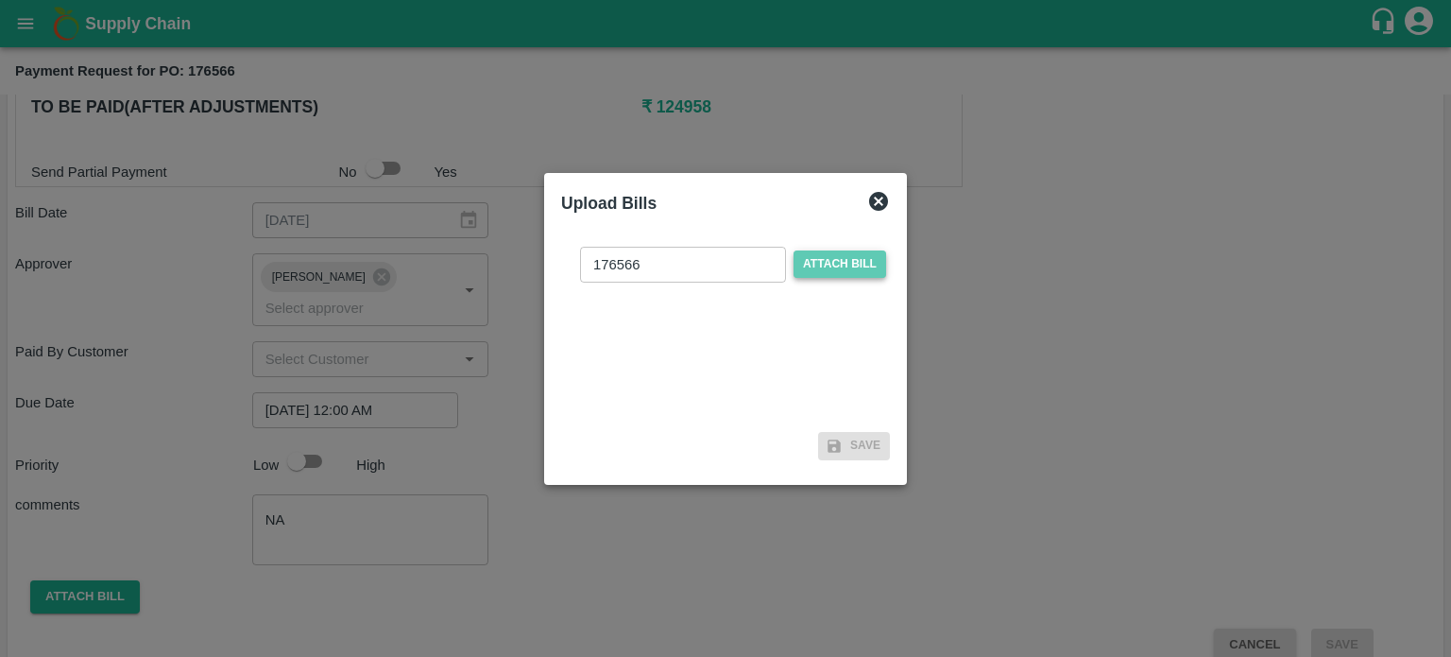
click at [843, 265] on span "Attach bill" at bounding box center [840, 263] width 93 height 27
click at [0, 0] on input "Attach bill" at bounding box center [0, 0] width 0 height 0
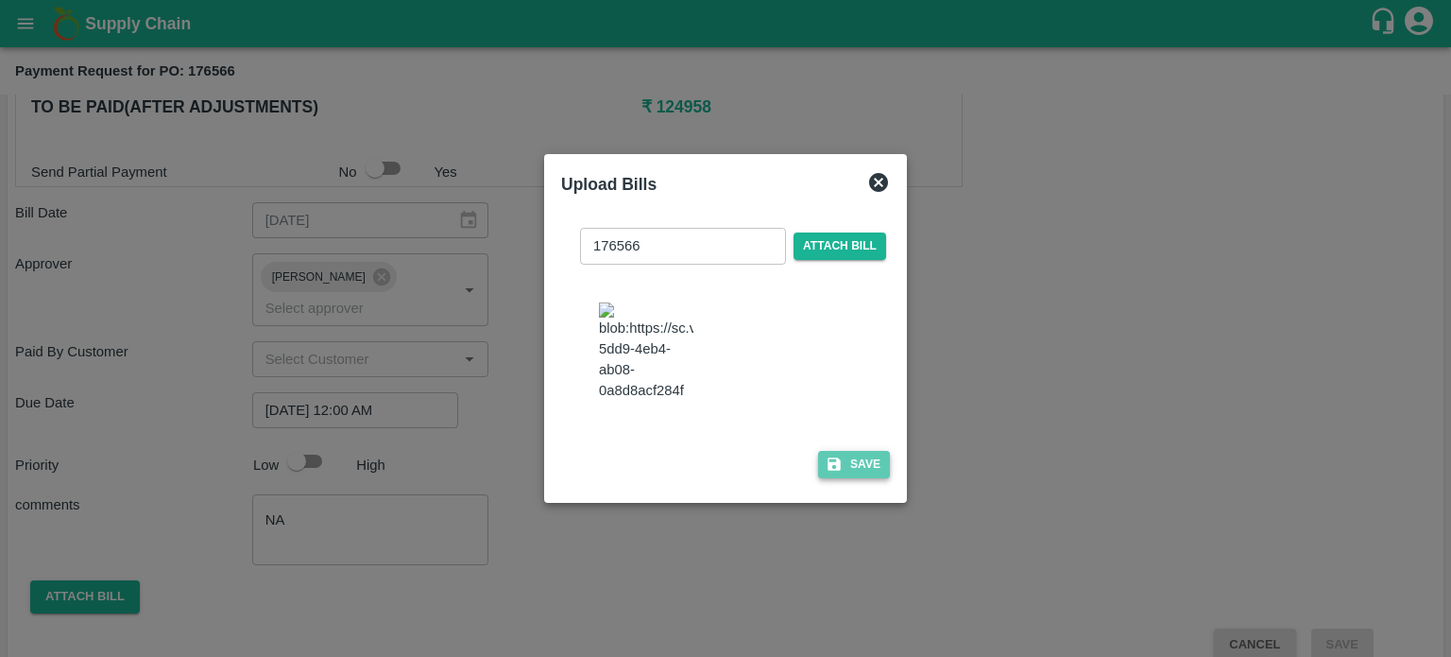
click at [839, 471] on button "Save" at bounding box center [854, 464] width 72 height 27
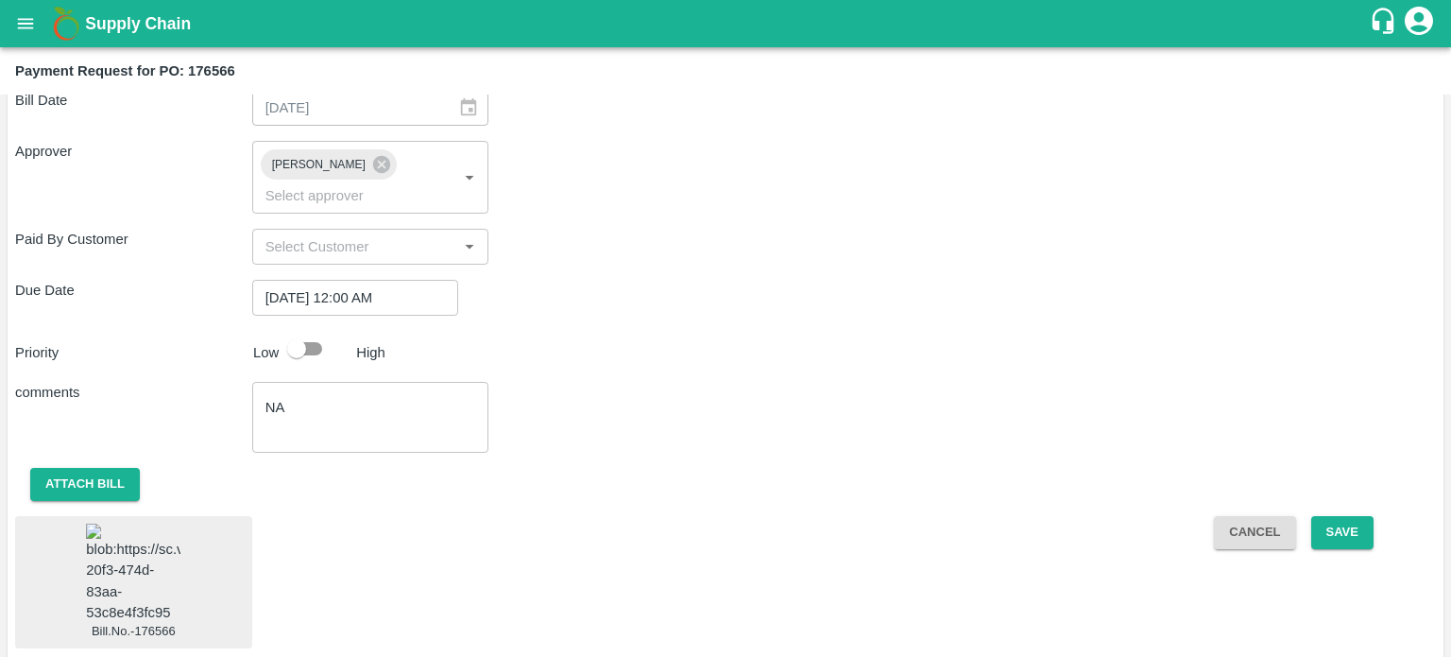
scroll to position [748, 0]
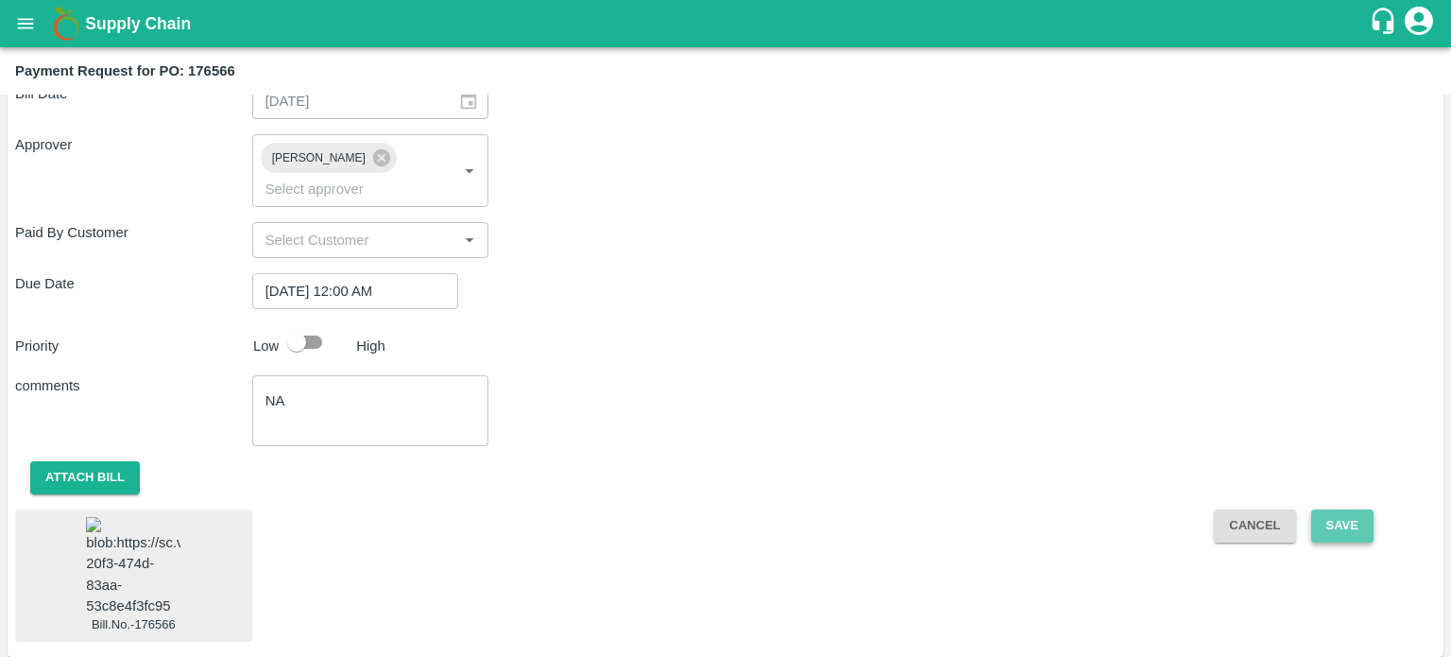
click at [1328, 509] on button "Save" at bounding box center [1343, 525] width 62 height 33
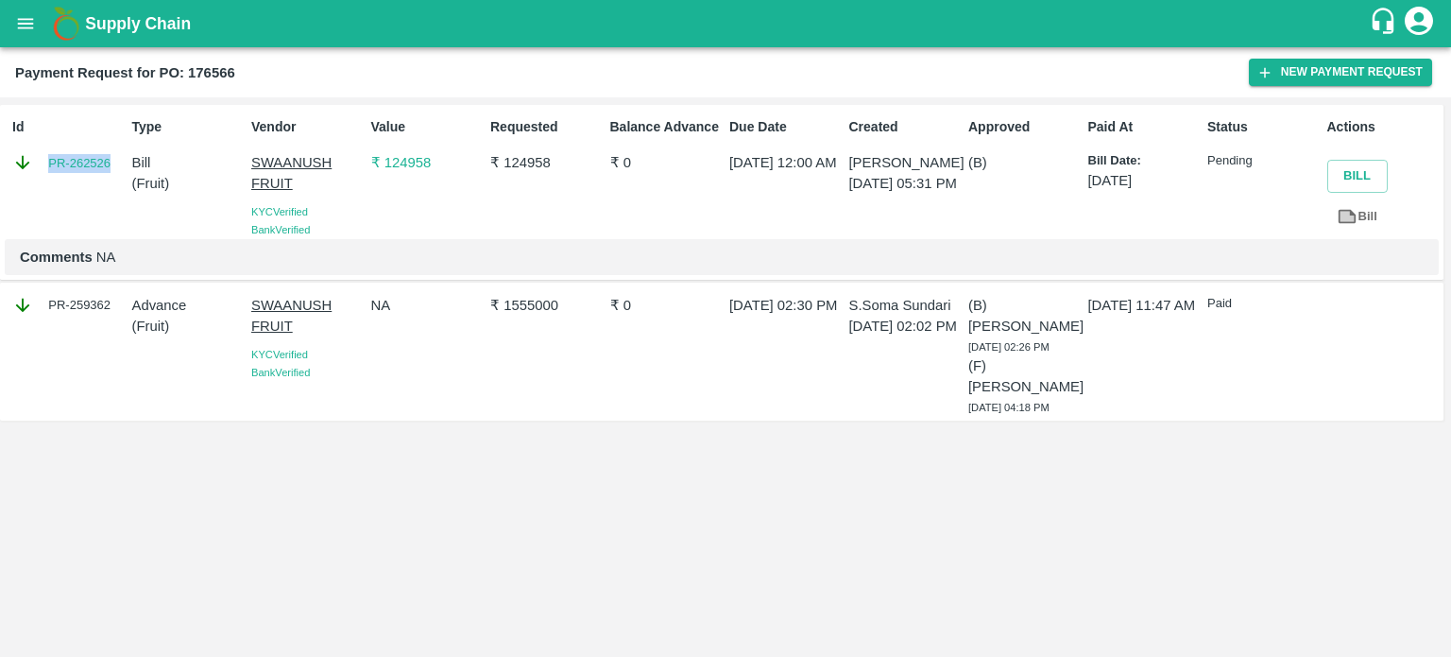
drag, startPoint x: 113, startPoint y: 158, endPoint x: 43, endPoint y: 165, distance: 71.3
click at [43, 165] on div "PR-262526" at bounding box center [68, 162] width 112 height 21
copy link "PR-262526"
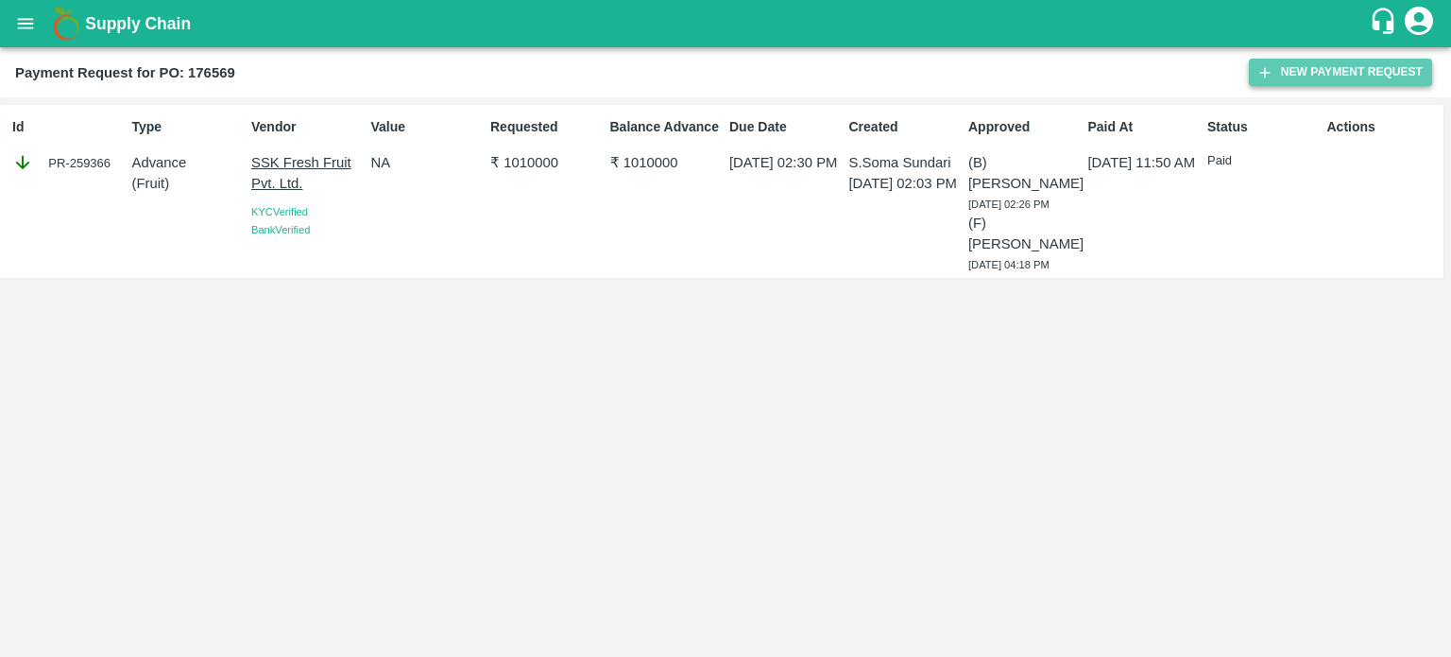
click at [1350, 74] on button "New Payment Request" at bounding box center [1340, 72] width 183 height 27
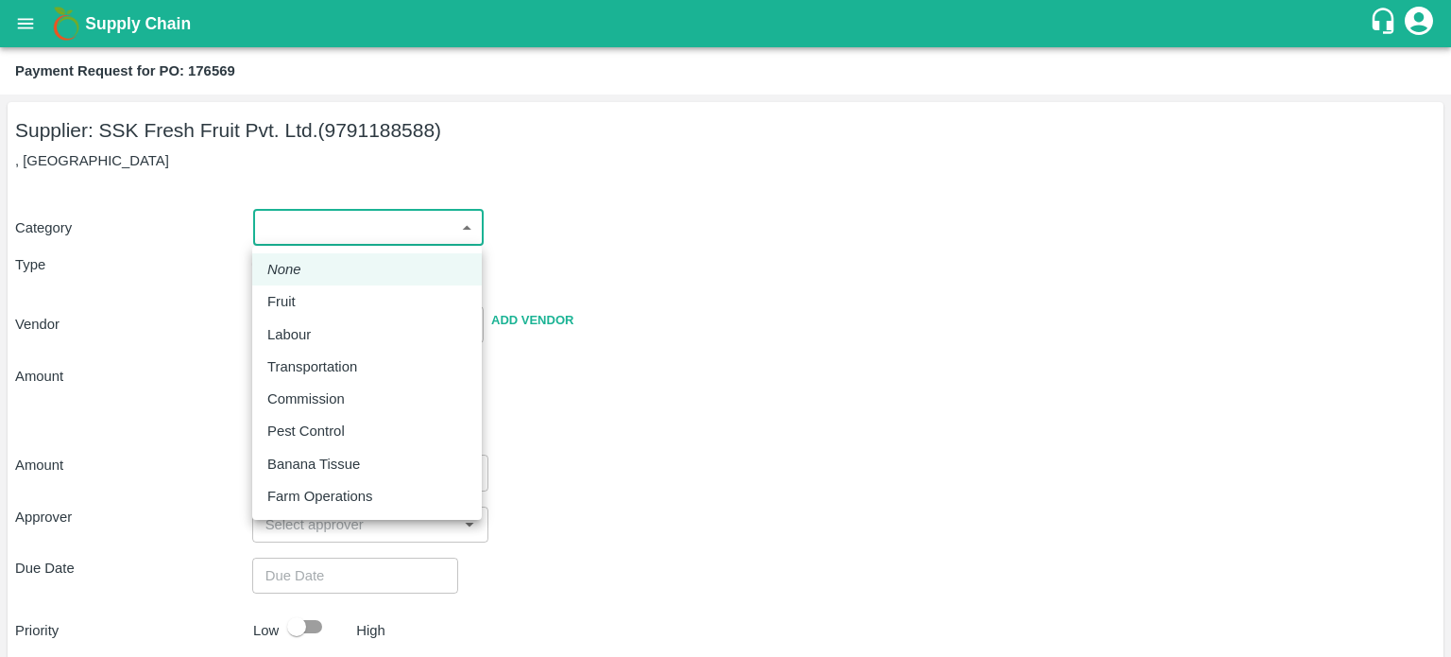
click at [348, 222] on body "Supply Chain Payment Request for PO: 176569 Supplier: SSK Fresh Fruit Pvt. Ltd.…" at bounding box center [725, 328] width 1451 height 657
click at [314, 309] on div "Fruit" at bounding box center [366, 301] width 199 height 21
type input "1"
type input "SSK Fresh Fruit Pvt. Ltd. - 9791188588(Supplier)"
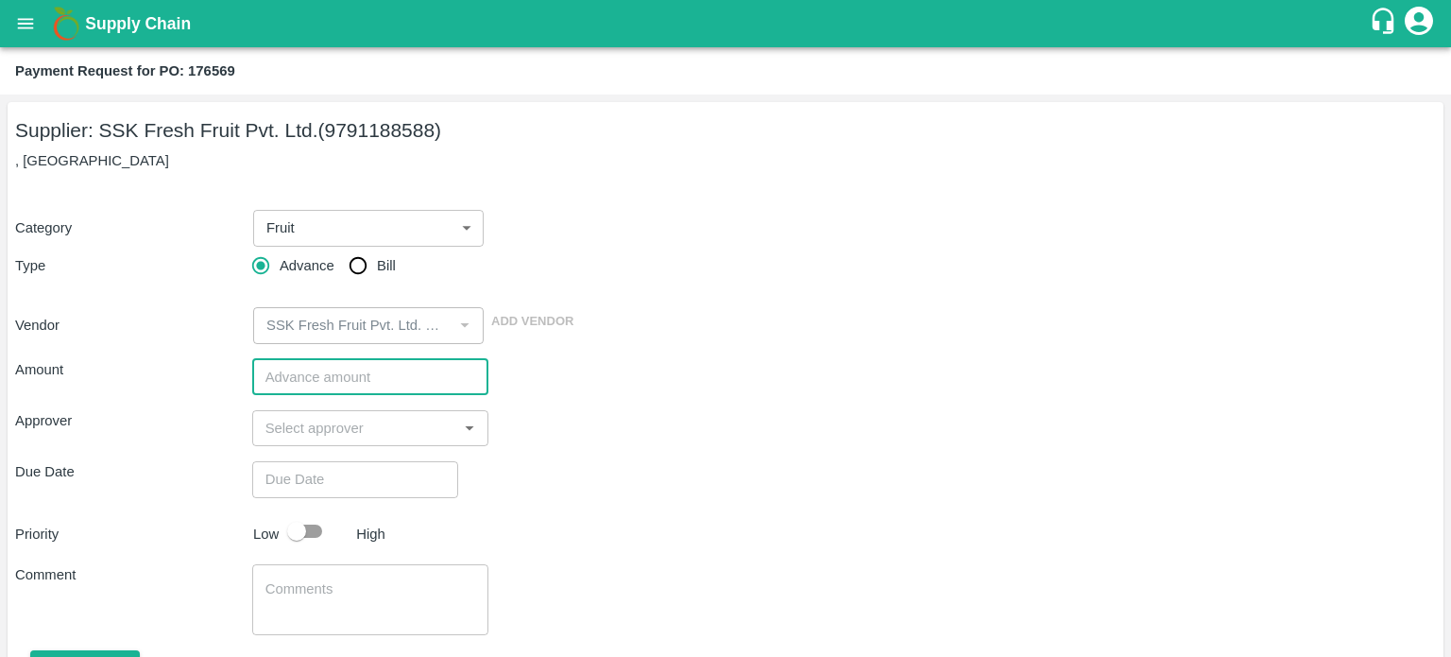
click at [372, 386] on input "number" at bounding box center [370, 377] width 237 height 36
click at [364, 267] on input "Bill" at bounding box center [358, 266] width 38 height 38
radio input "true"
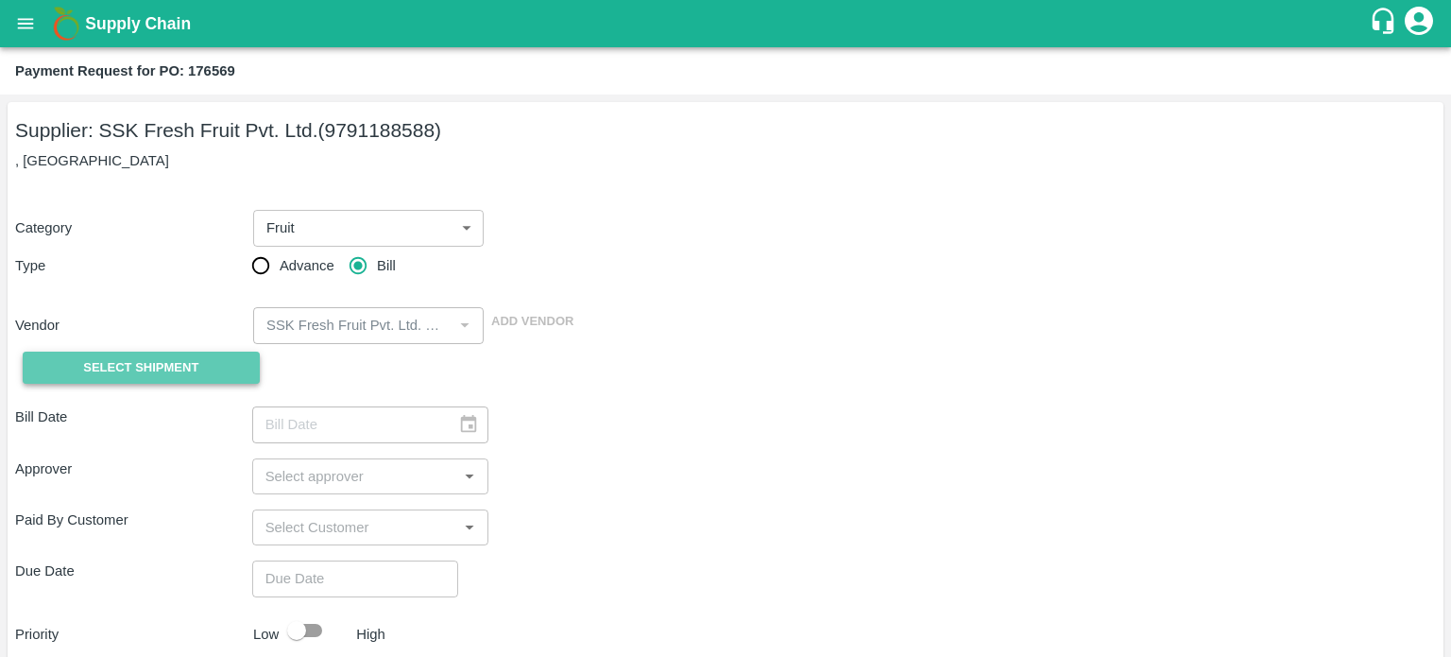
click at [188, 368] on span "Select Shipment" at bounding box center [140, 368] width 115 height 22
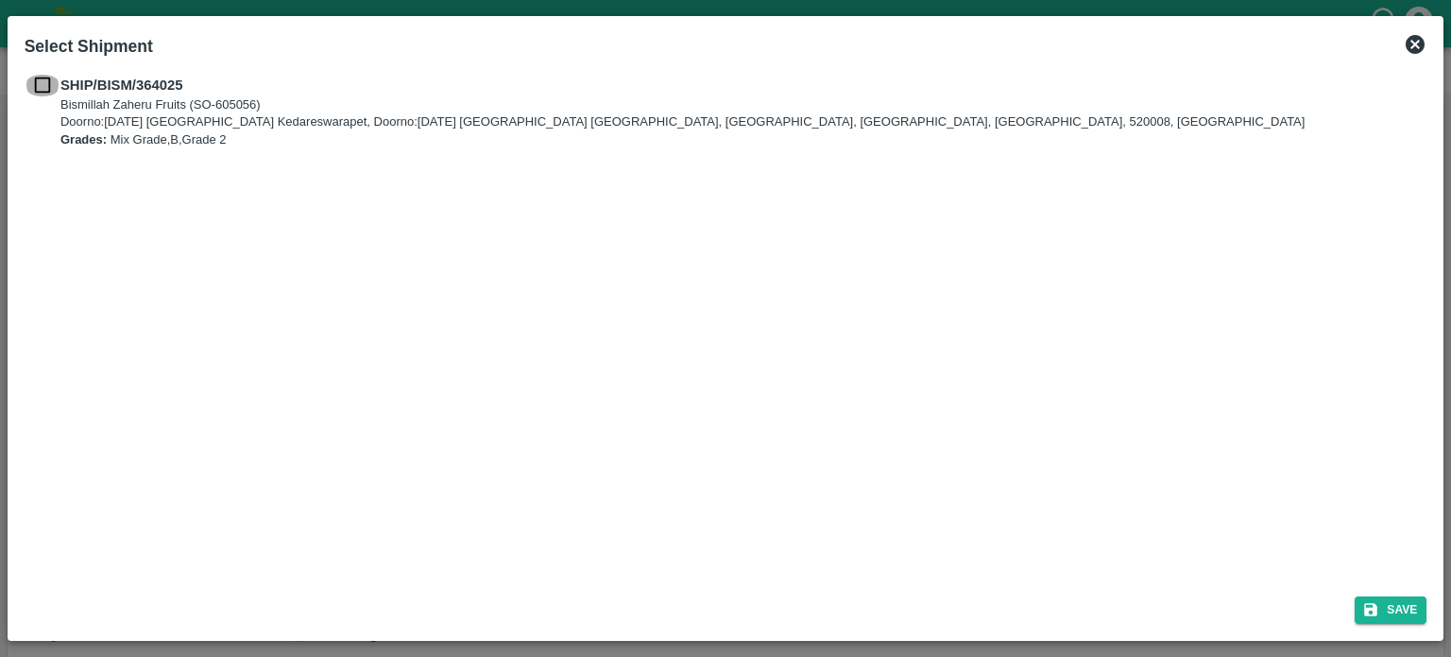
click at [39, 85] on input "checkbox" at bounding box center [43, 85] width 36 height 21
checkbox input "true"
click at [1380, 606] on button "Save" at bounding box center [1391, 609] width 72 height 27
type input "[DATE]"
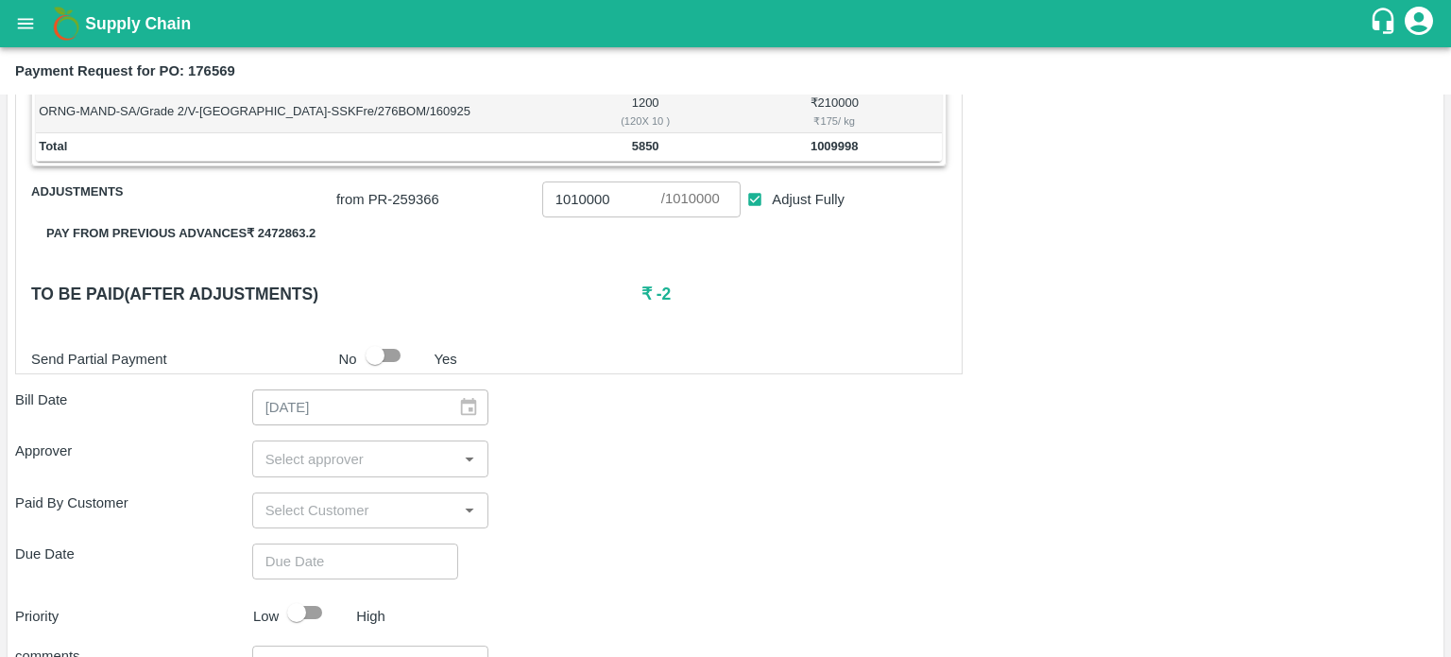
scroll to position [445, 0]
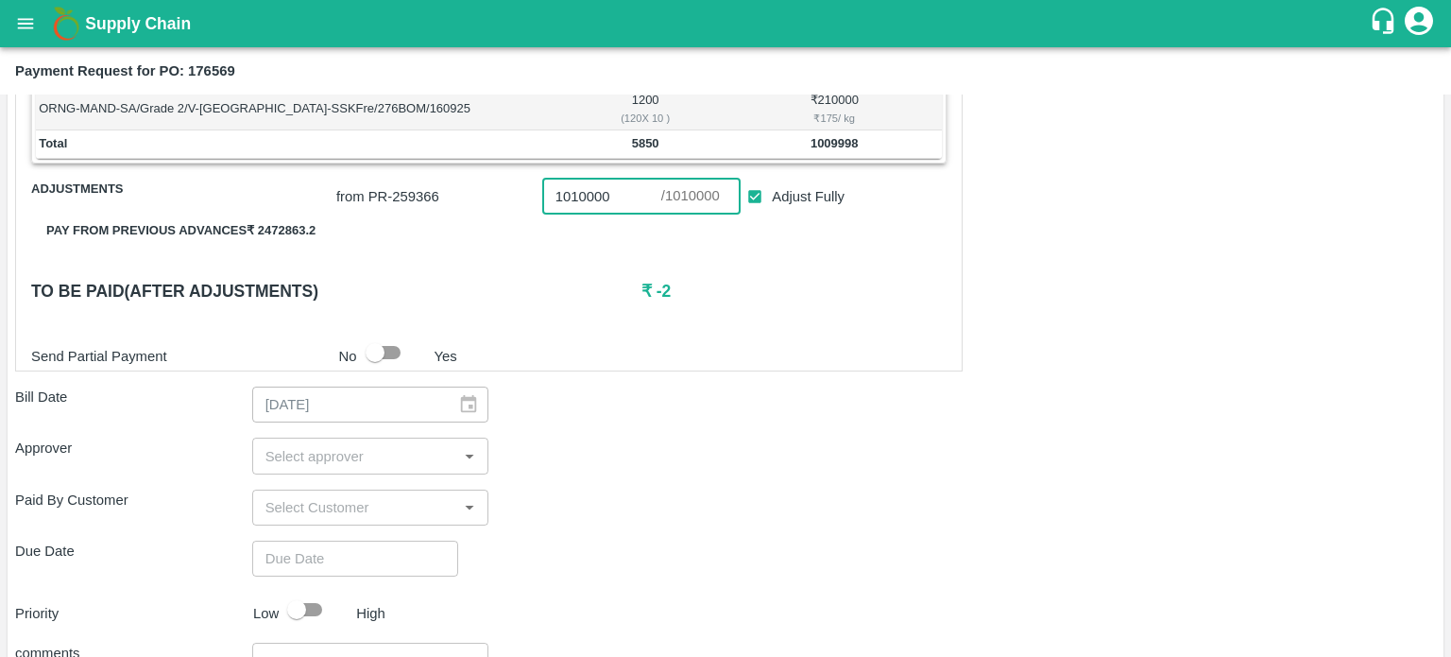
click at [611, 196] on input "1010000" at bounding box center [601, 197] width 119 height 36
click at [753, 196] on input "Adjust Fully" at bounding box center [755, 197] width 35 height 35
checkbox input "false"
type input "0"
drag, startPoint x: 654, startPoint y: 288, endPoint x: 747, endPoint y: 288, distance: 93.5
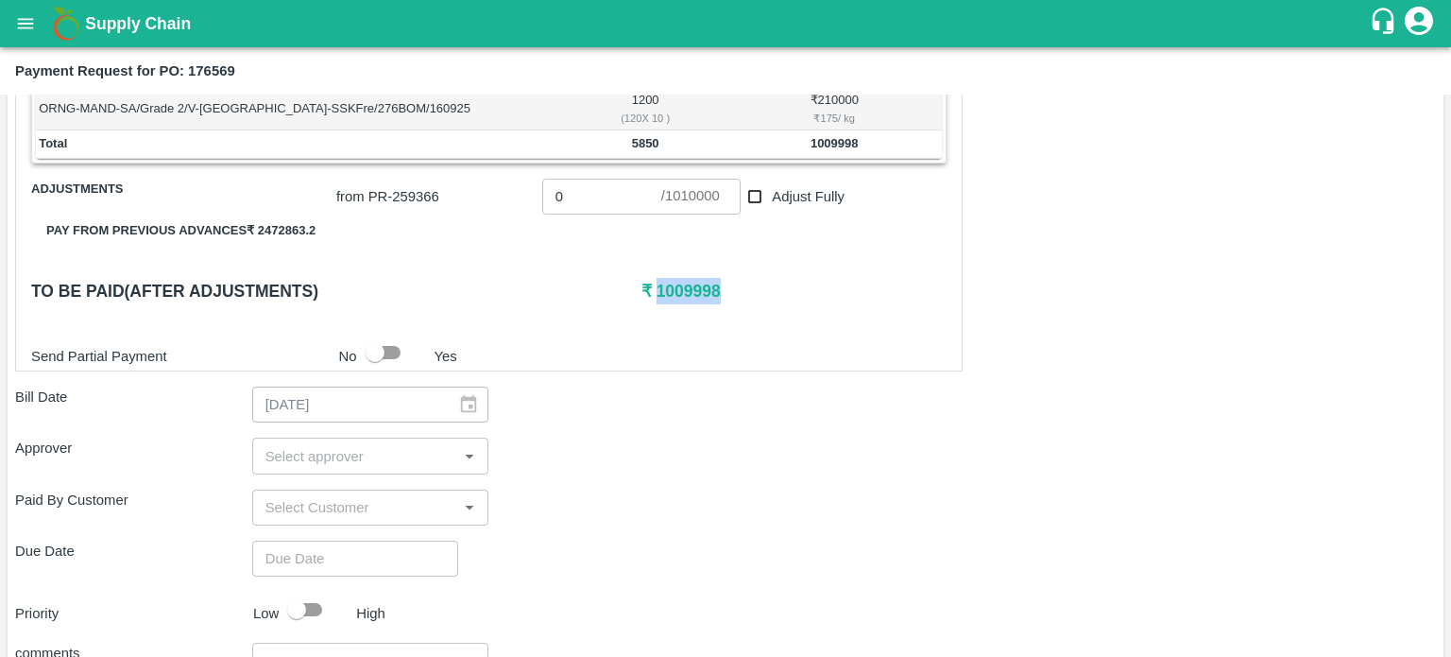
click at [747, 288] on h6 "₹ 1009998" at bounding box center [794, 291] width 305 height 26
copy h6 "1009998"
click at [583, 196] on input "0" at bounding box center [601, 197] width 119 height 36
paste input "1009998"
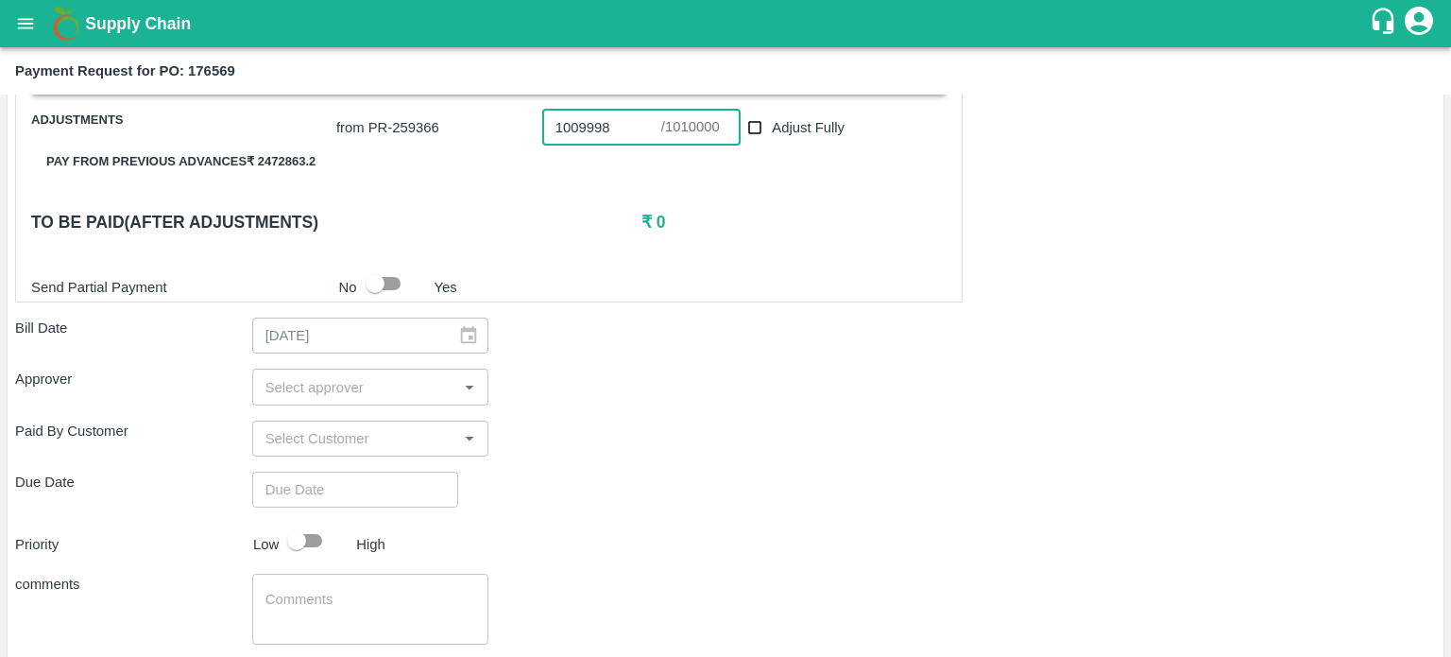
scroll to position [518, 0]
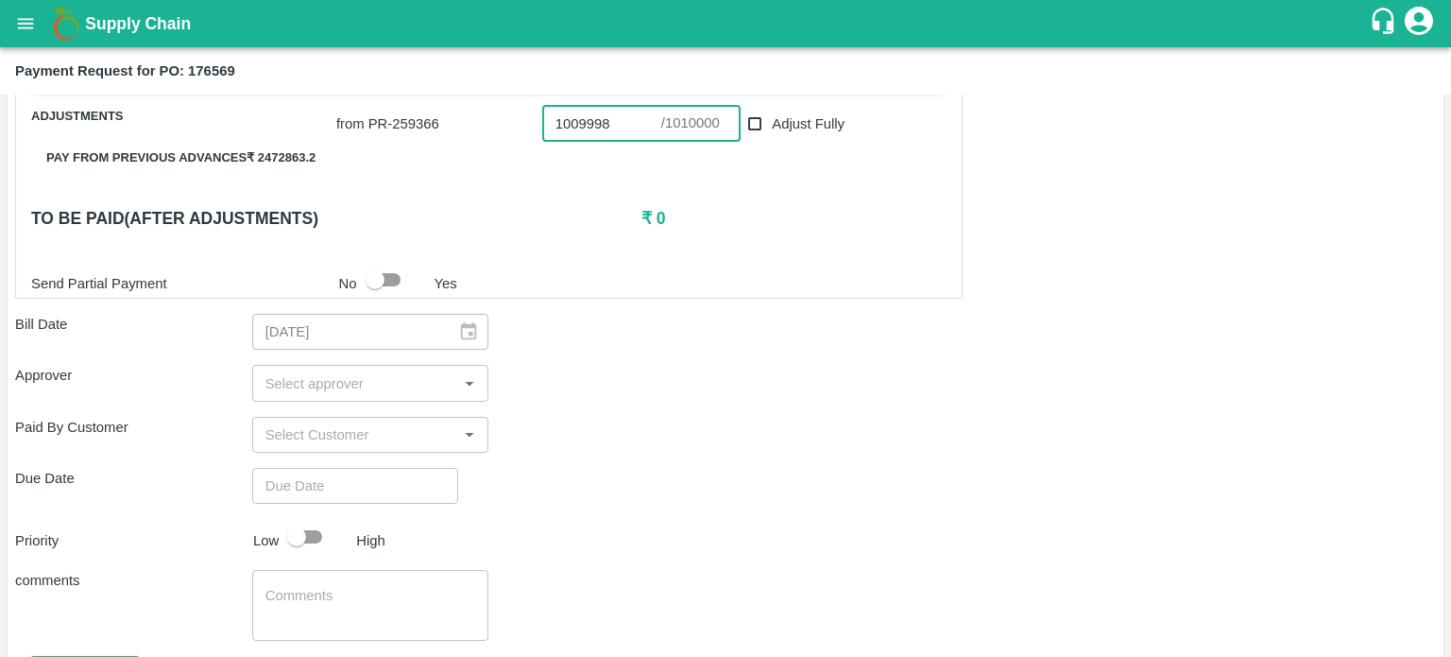
type input "1009998"
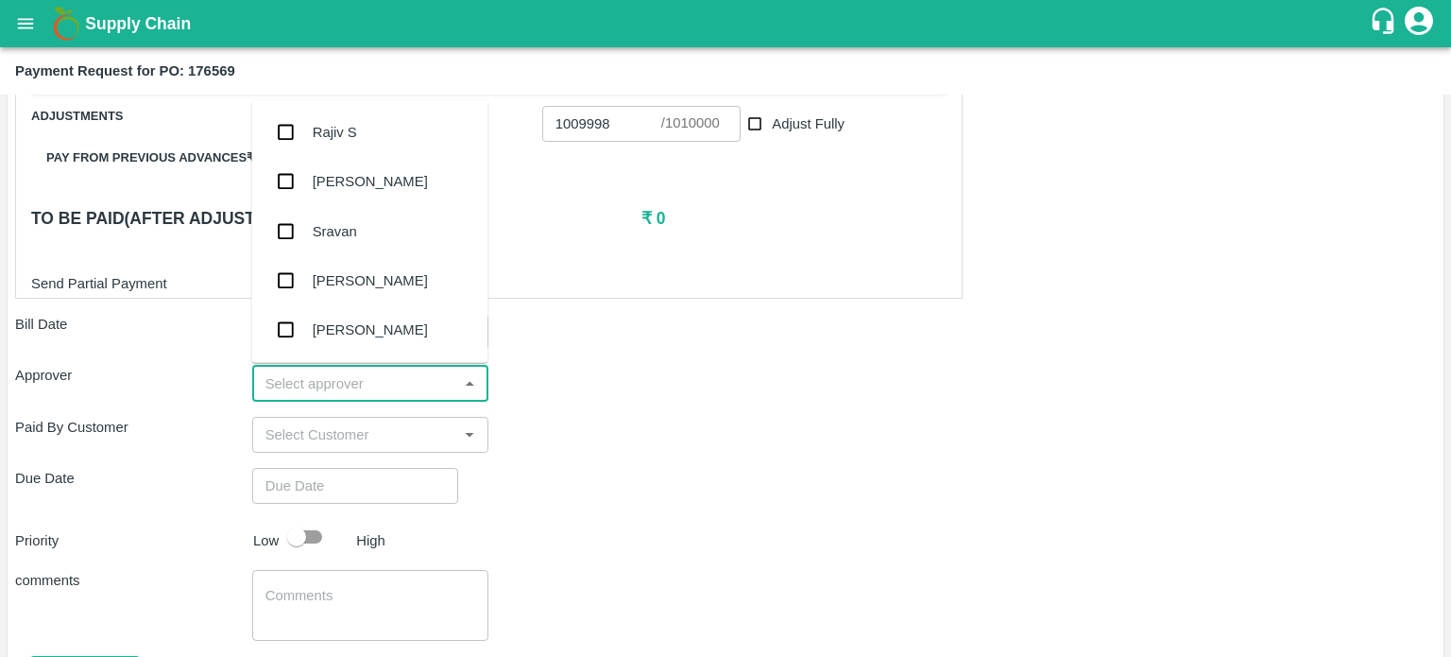
click at [428, 378] on input "input" at bounding box center [355, 382] width 195 height 25
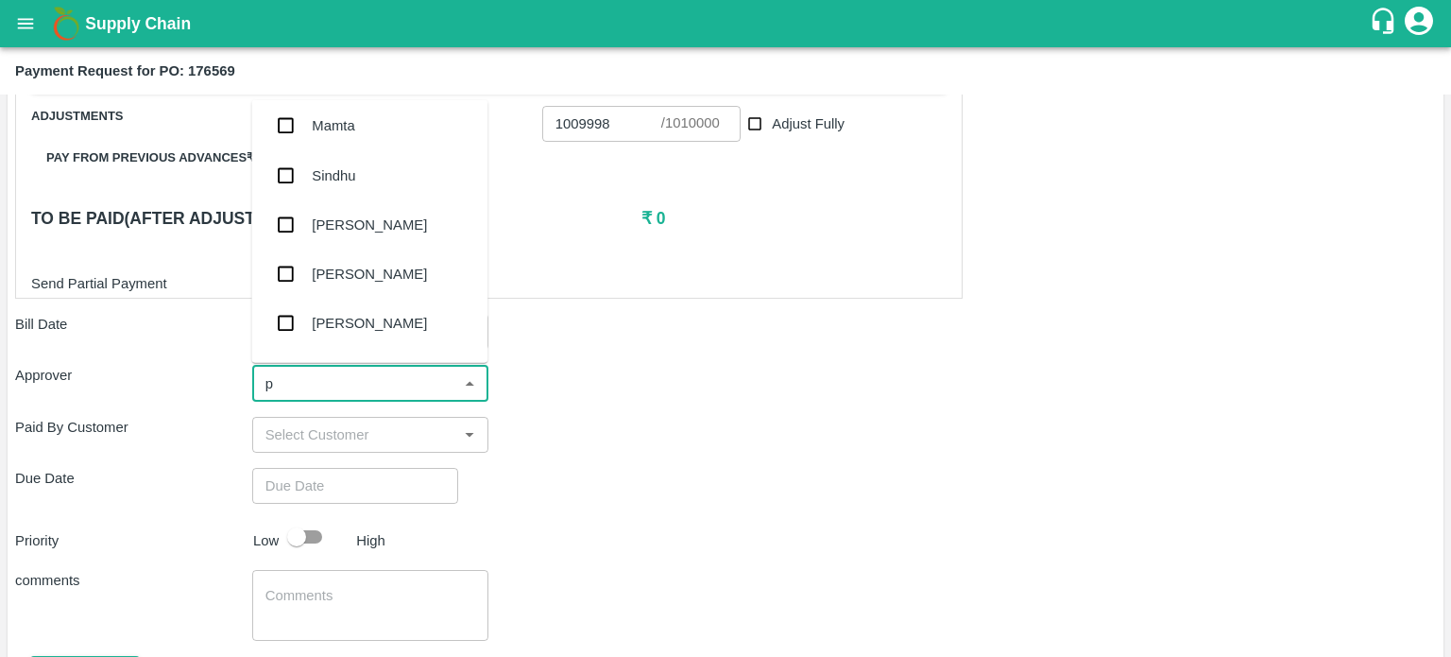
scroll to position [0, 0]
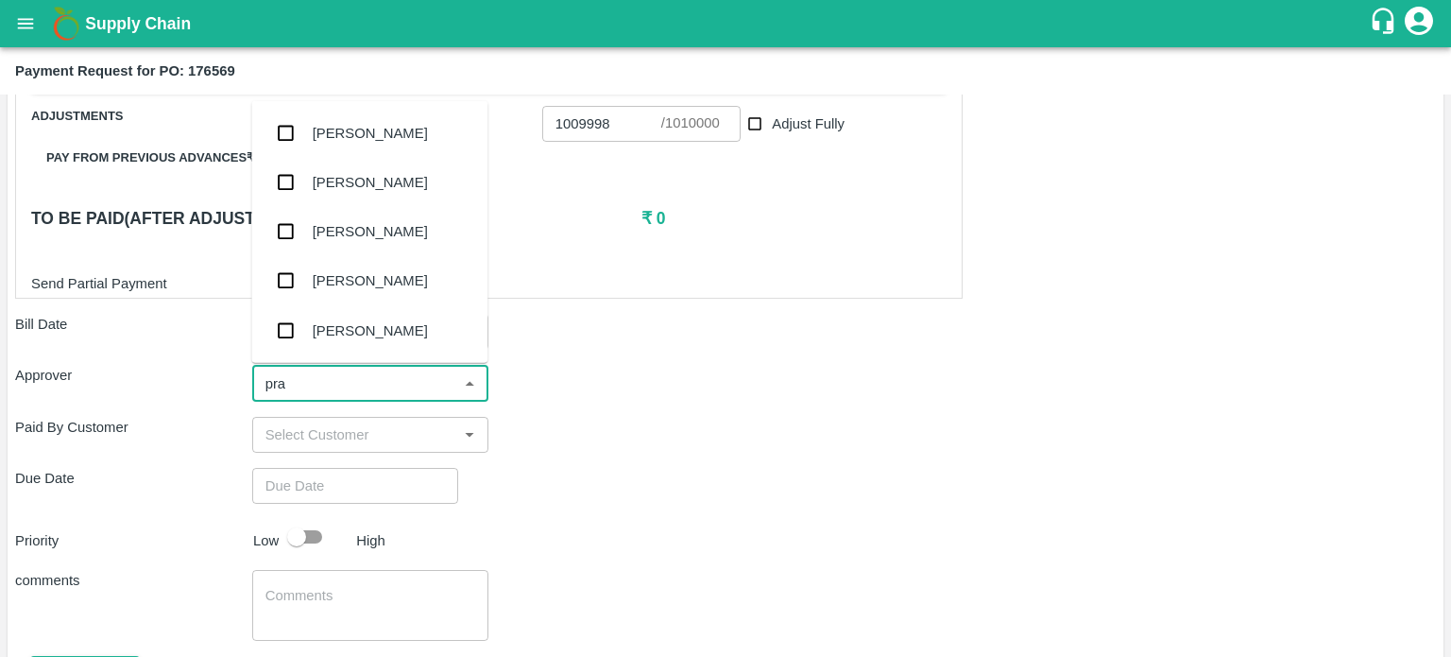
type input "prav"
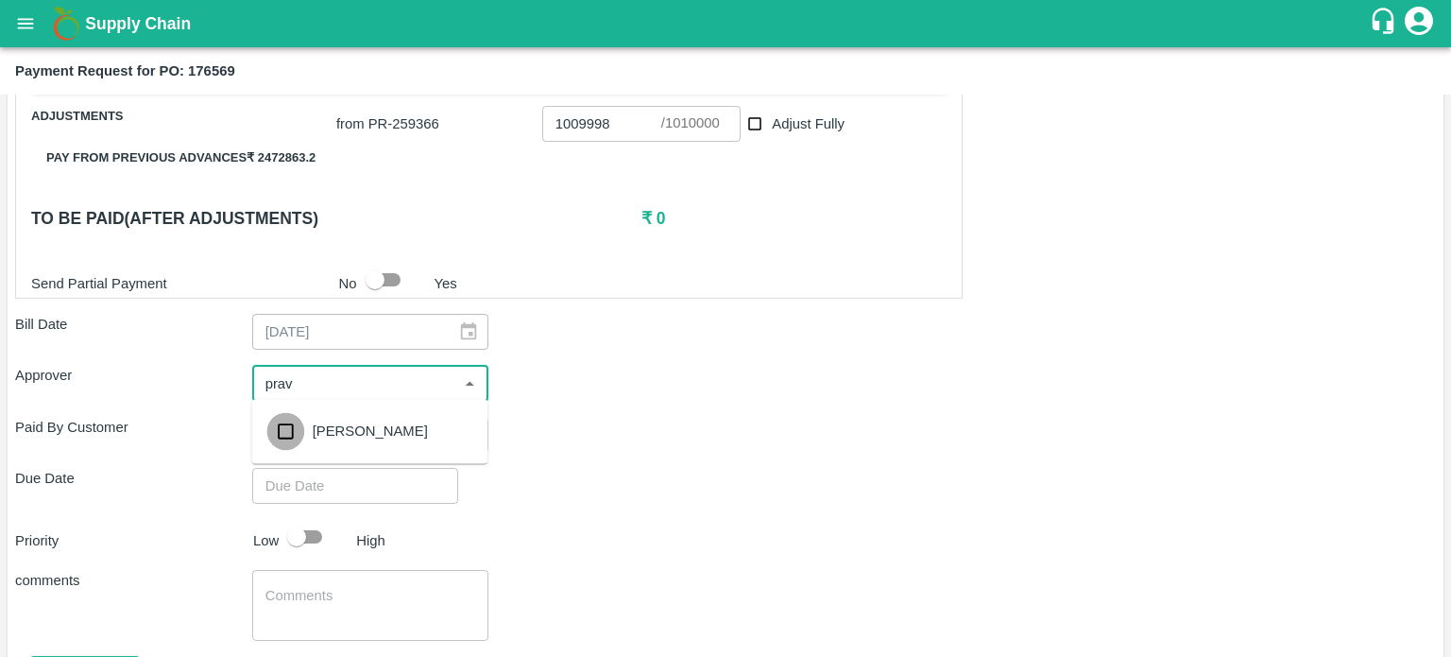
click at [283, 427] on input "checkbox" at bounding box center [285, 431] width 38 height 38
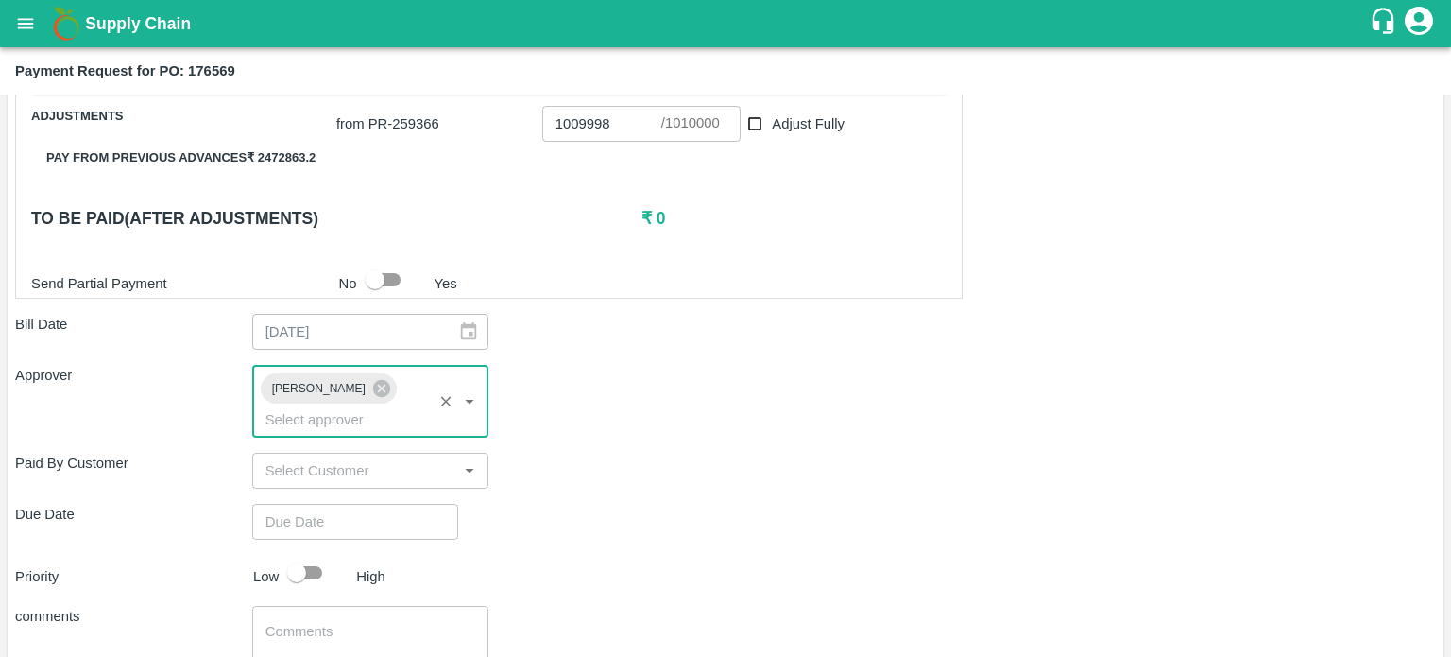
type input "DD/MM/YYYY hh:mm aa"
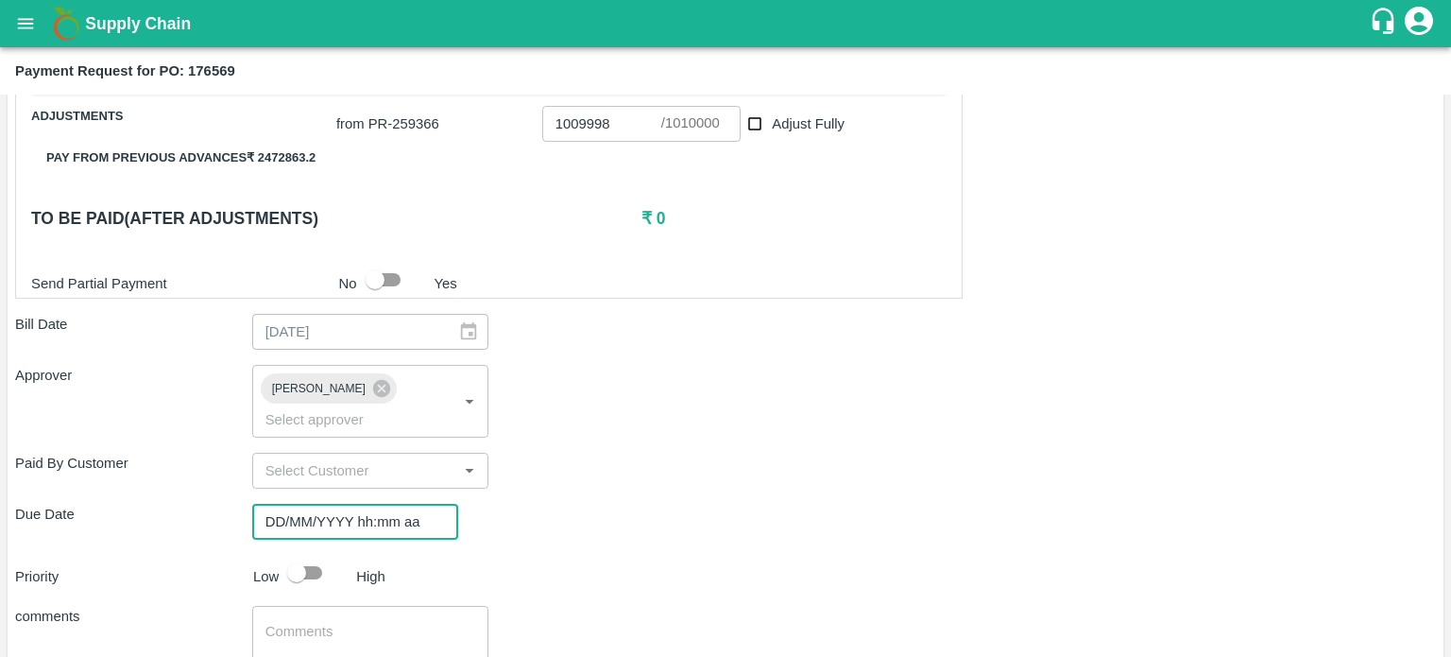
click at [349, 504] on input "DD/MM/YYYY hh:mm aa" at bounding box center [348, 522] width 193 height 36
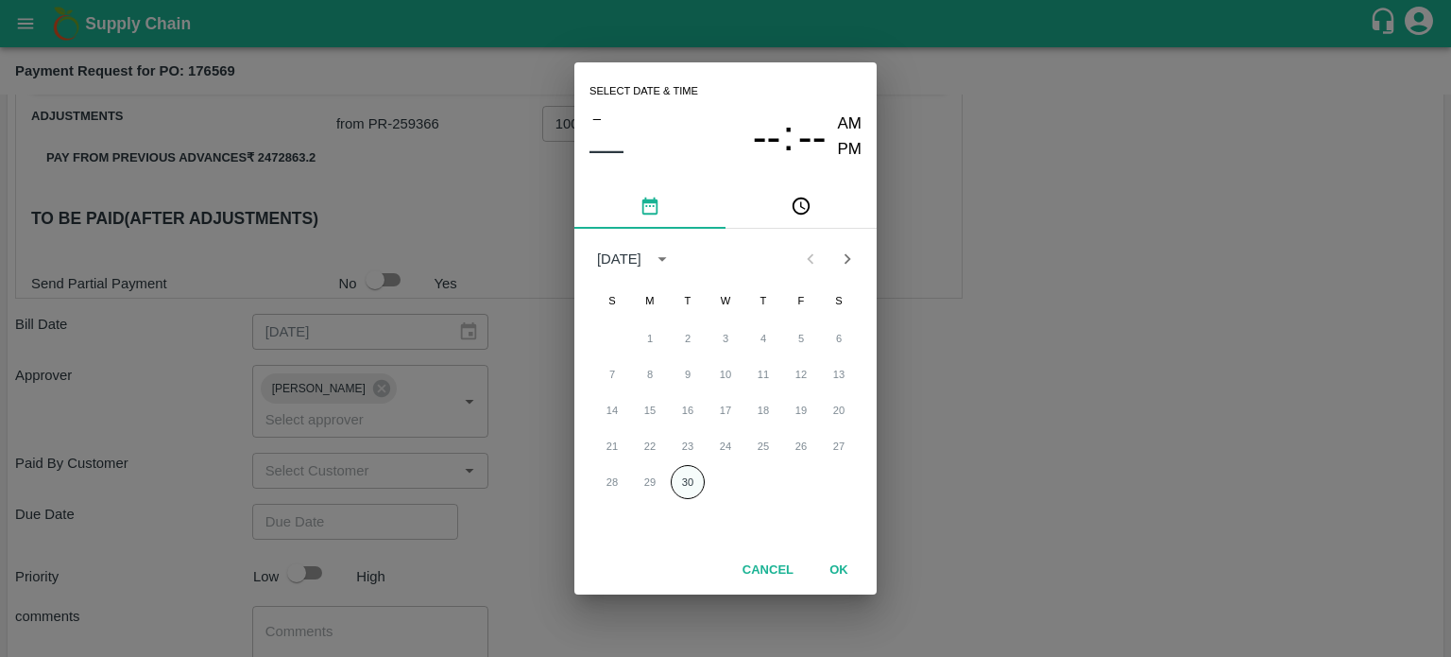
click at [680, 493] on button "30" at bounding box center [688, 482] width 34 height 34
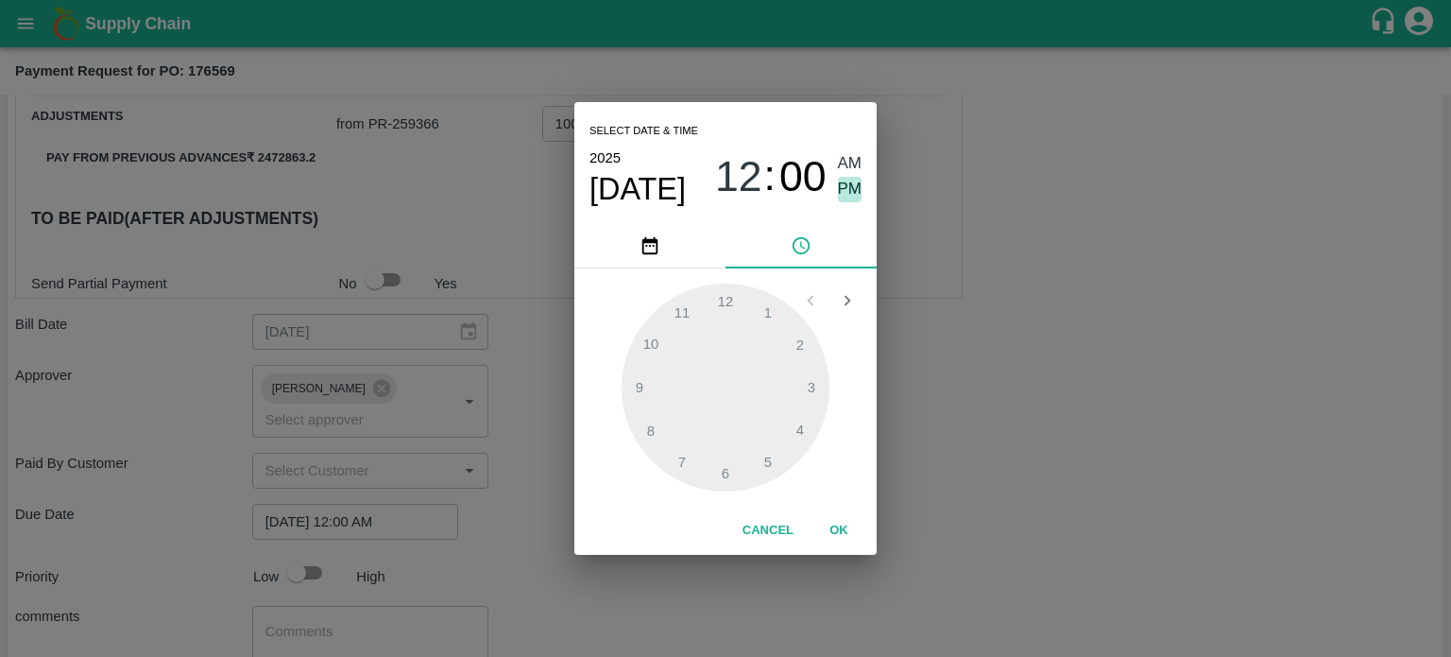
click at [847, 184] on span "PM" at bounding box center [850, 190] width 25 height 26
click at [650, 340] on div at bounding box center [726, 387] width 208 height 208
type input "30/09/2025 10:00 PM"
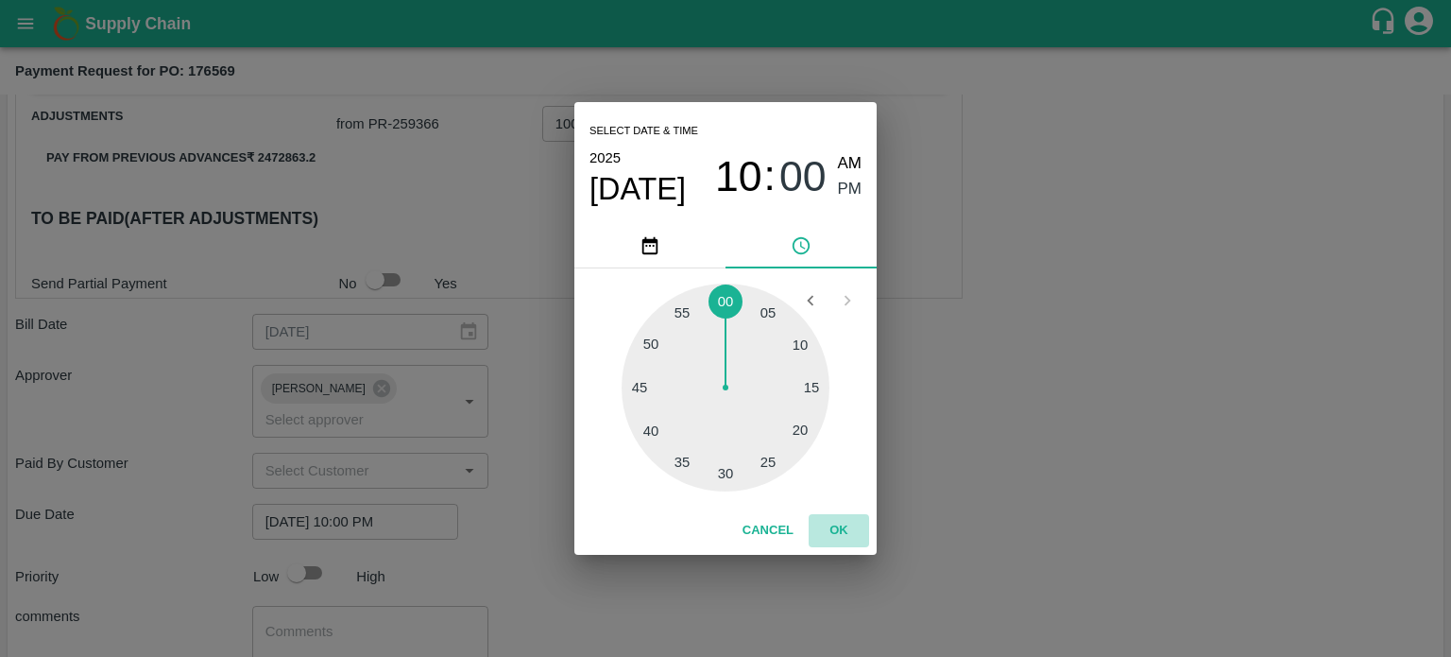
click at [839, 528] on button "OK" at bounding box center [839, 530] width 60 height 33
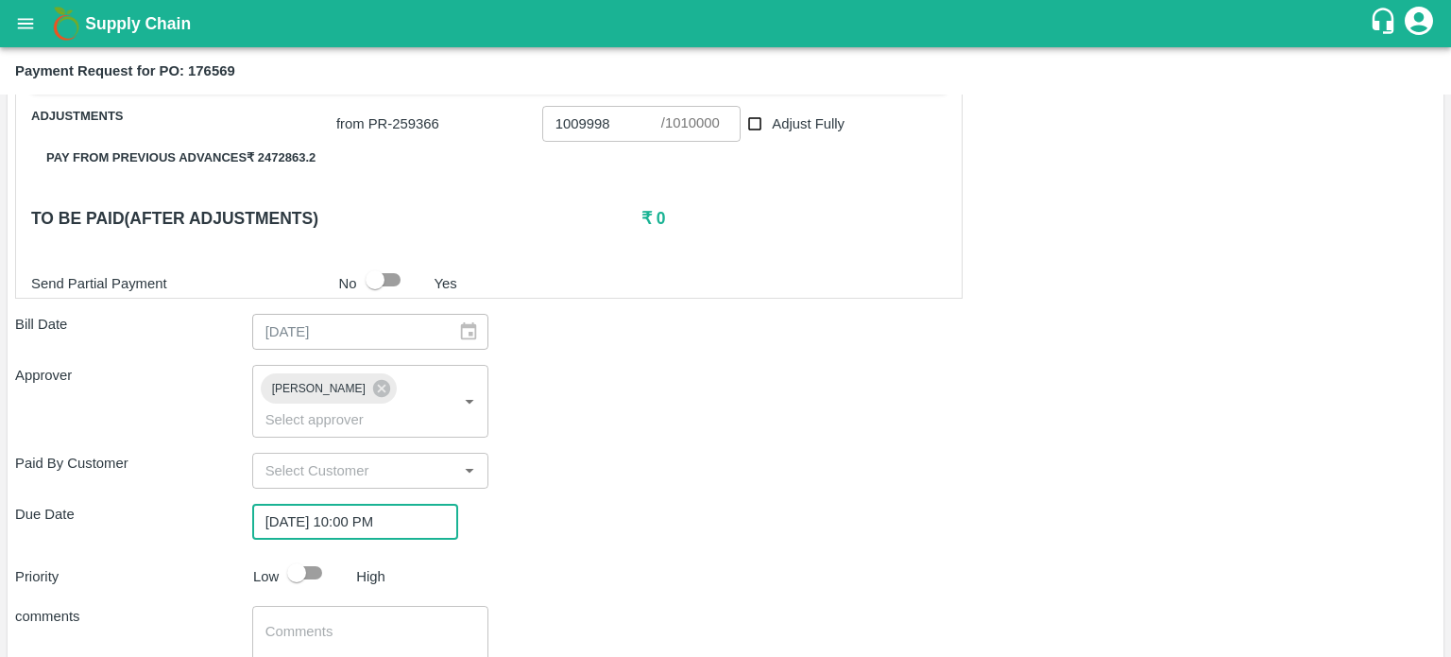
scroll to position [629, 0]
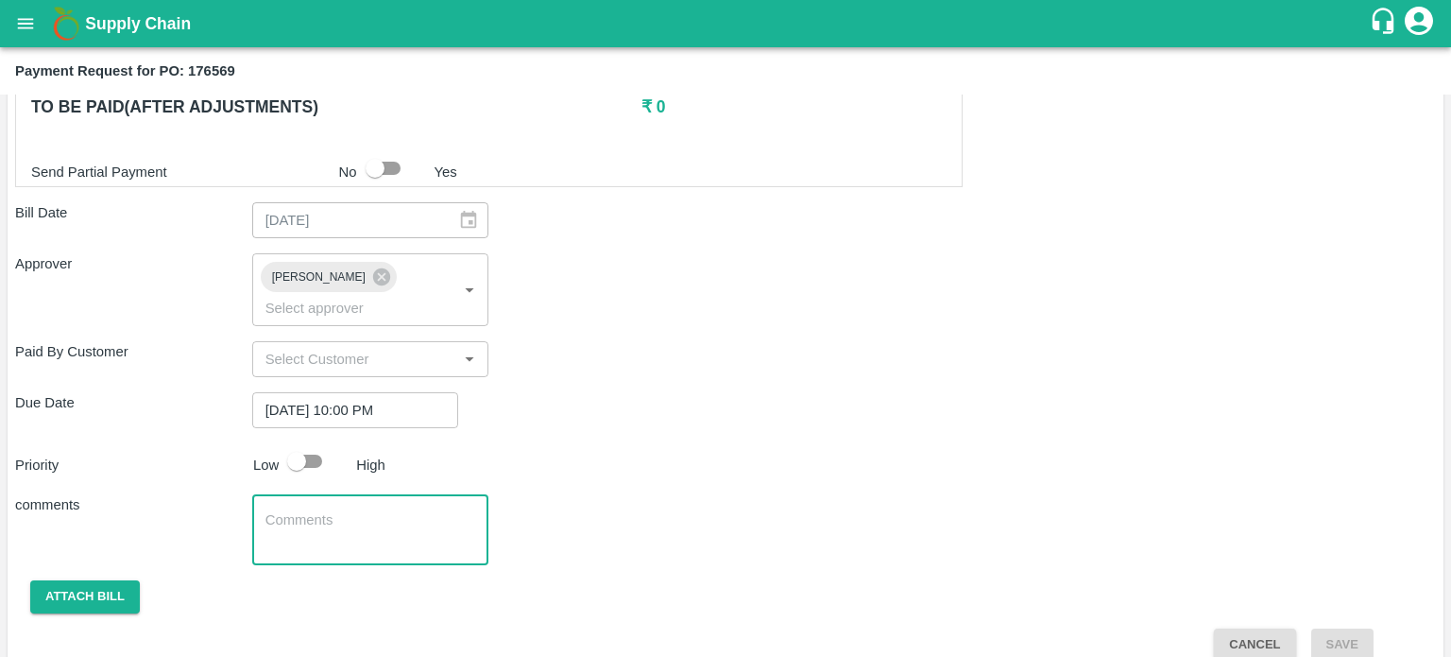
click at [307, 510] on textarea at bounding box center [371, 530] width 211 height 40
type textarea "NA"
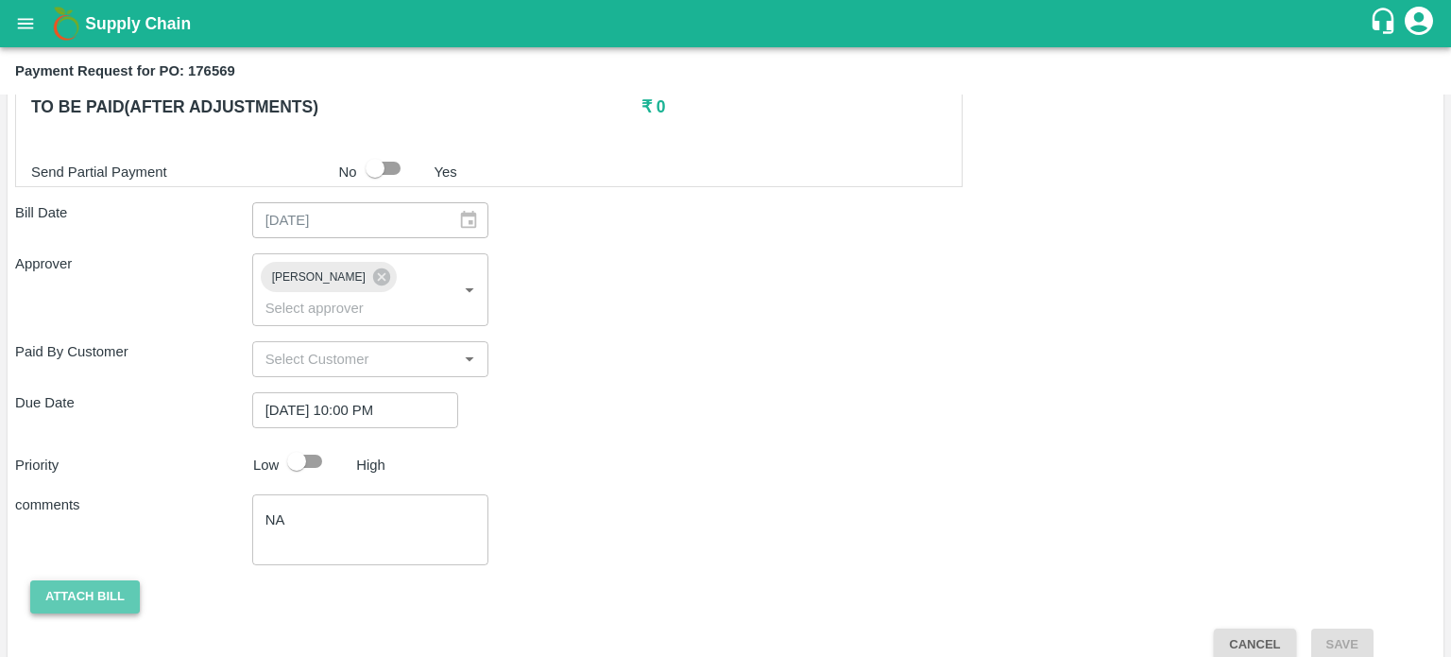
click at [112, 580] on button "Attach bill" at bounding box center [85, 596] width 110 height 33
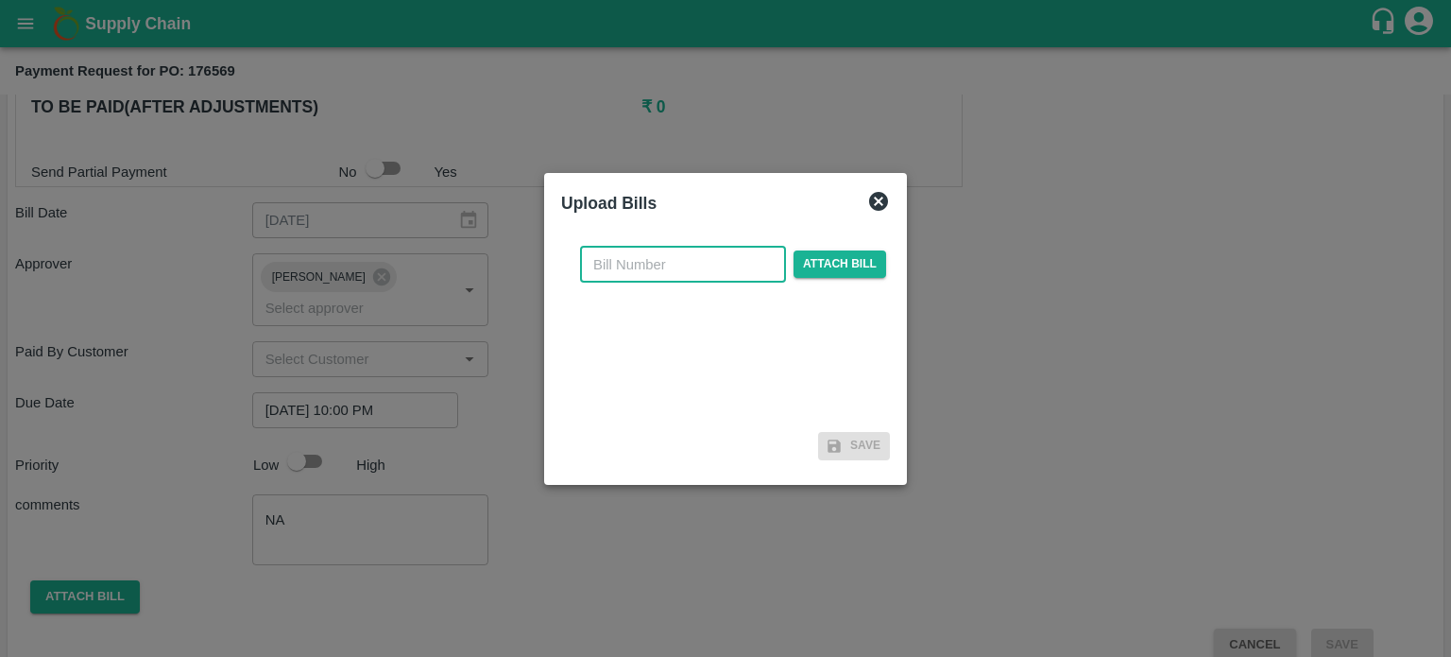
click at [695, 264] on input "text" at bounding box center [683, 265] width 206 height 36
type input "176569"
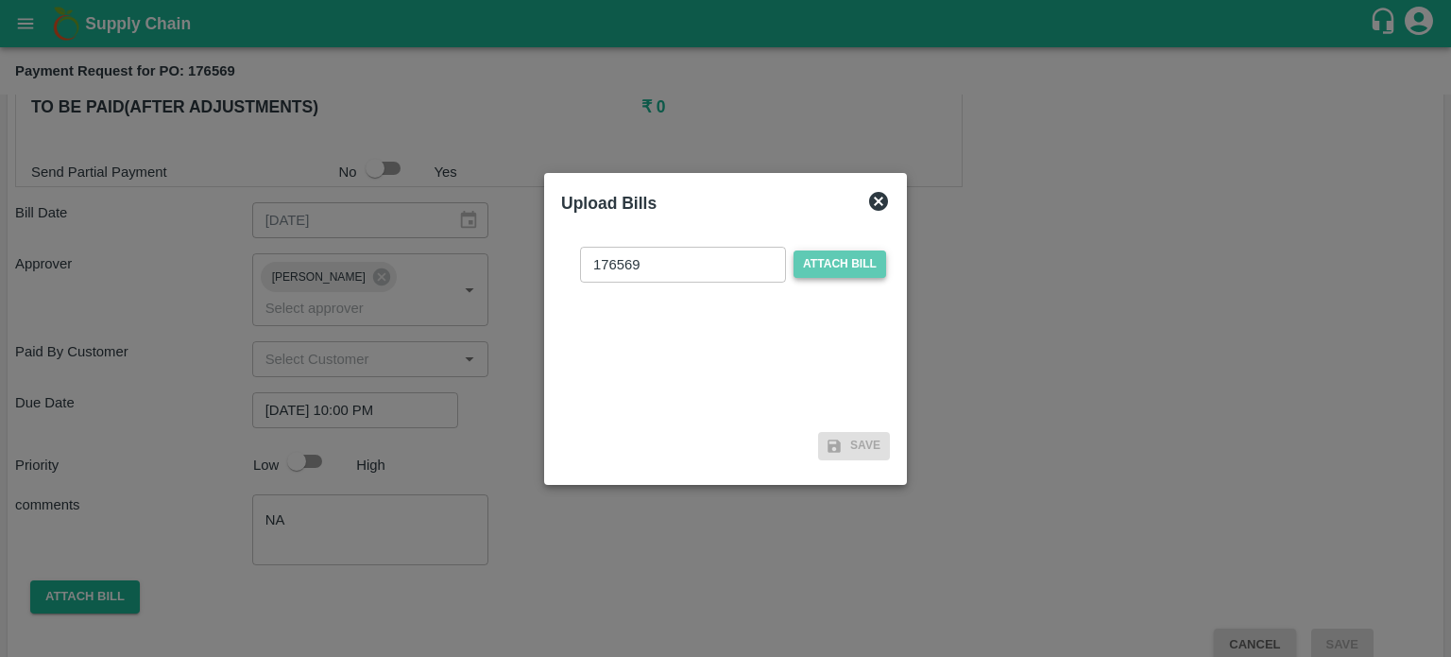
click at [856, 261] on span "Attach bill" at bounding box center [840, 263] width 93 height 27
click at [0, 0] on input "Attach bill" at bounding box center [0, 0] width 0 height 0
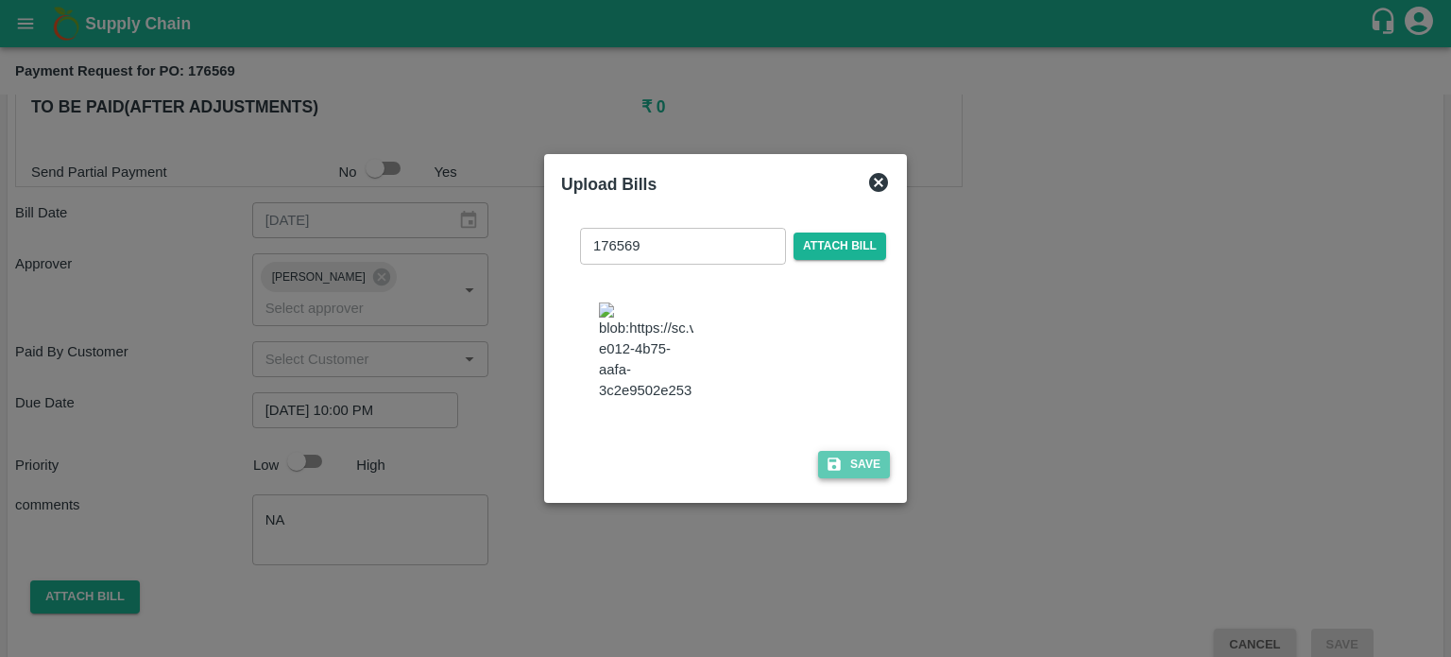
click at [848, 472] on button "Save" at bounding box center [854, 464] width 72 height 27
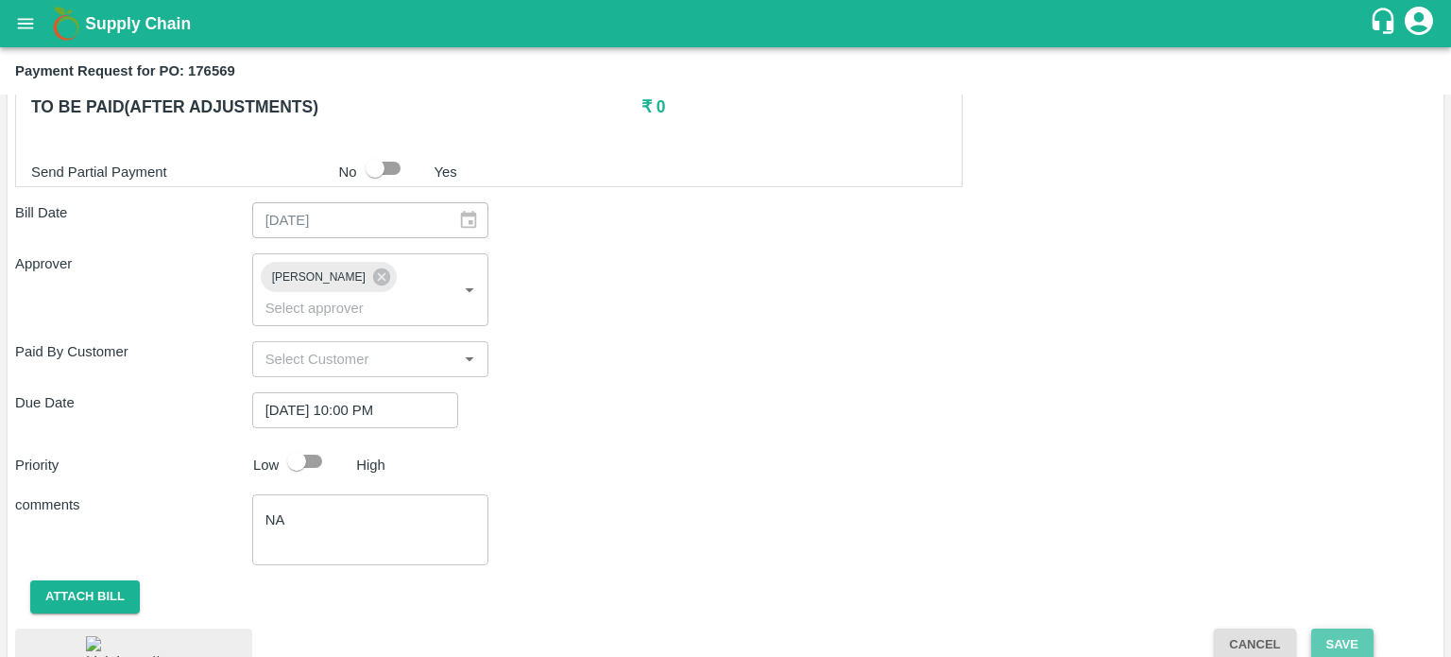
click at [1344, 628] on button "Save" at bounding box center [1343, 644] width 62 height 33
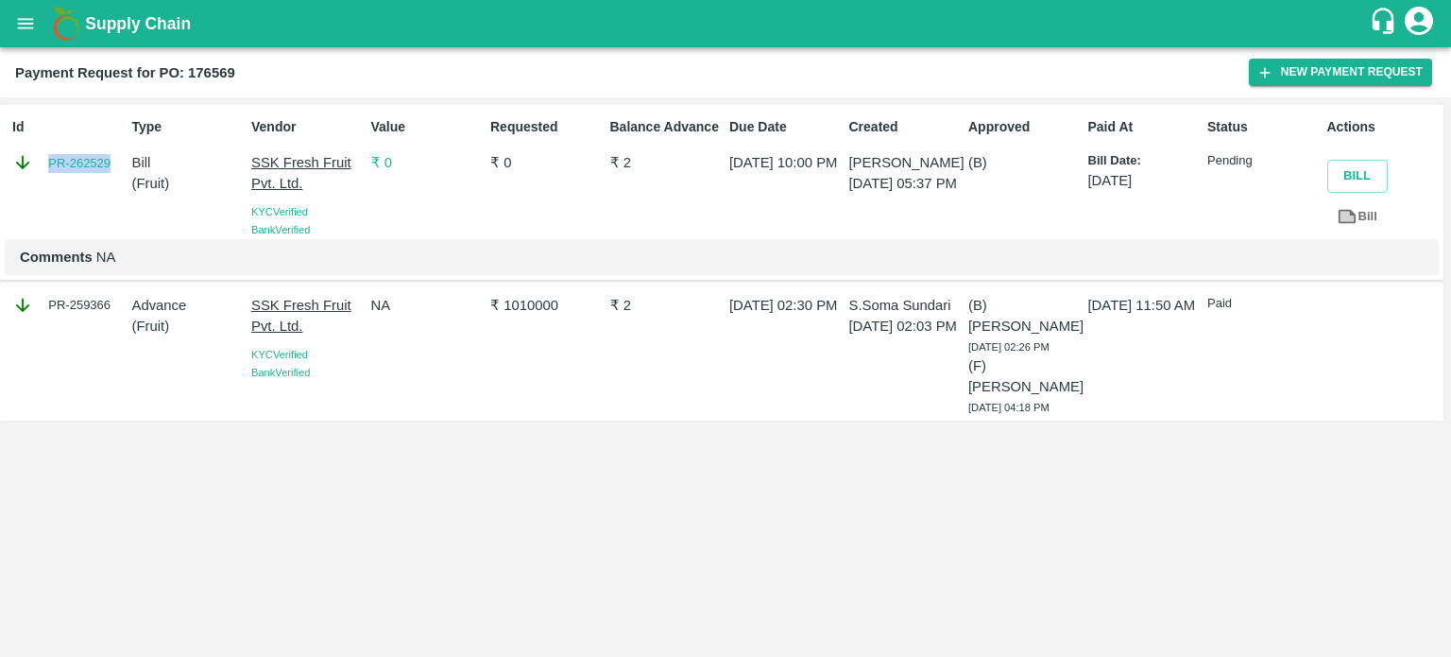
drag, startPoint x: 114, startPoint y: 163, endPoint x: 43, endPoint y: 171, distance: 71.4
click at [43, 171] on div "PR-262529" at bounding box center [68, 162] width 112 height 21
copy link "PR-262529"
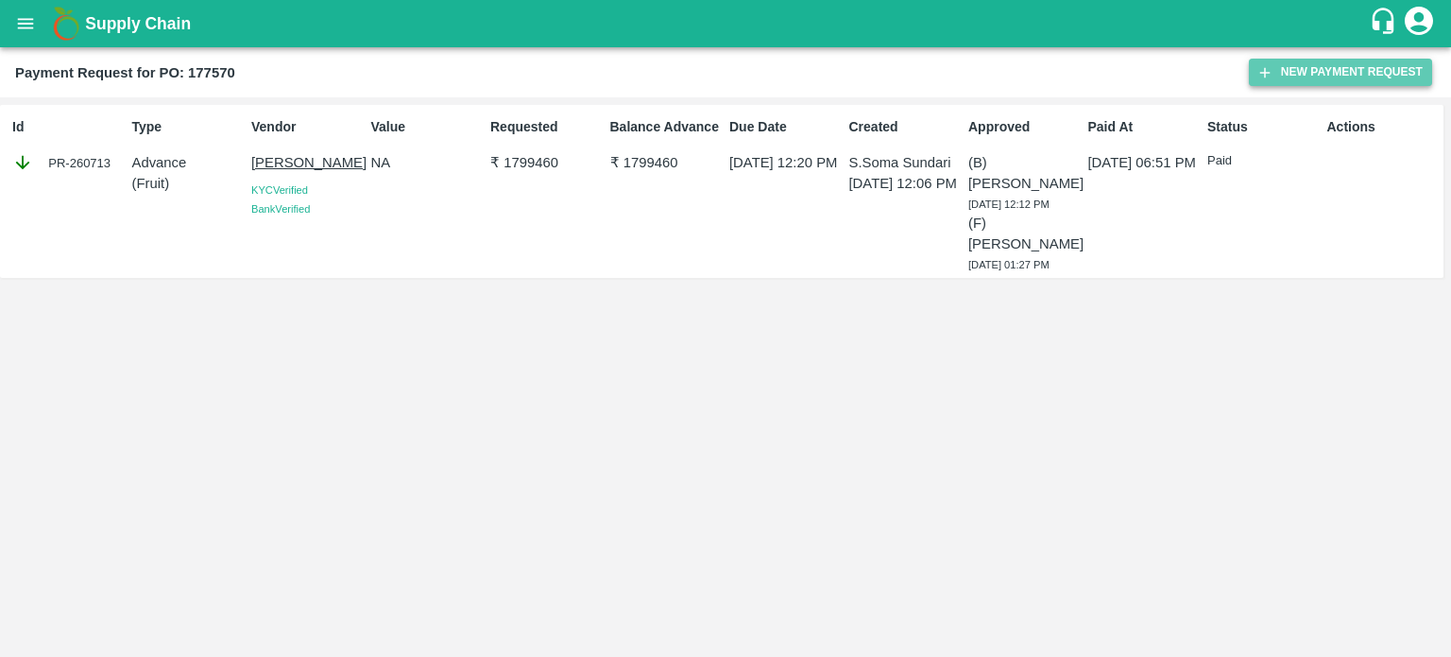
click at [1320, 77] on button "New Payment Request" at bounding box center [1340, 72] width 183 height 27
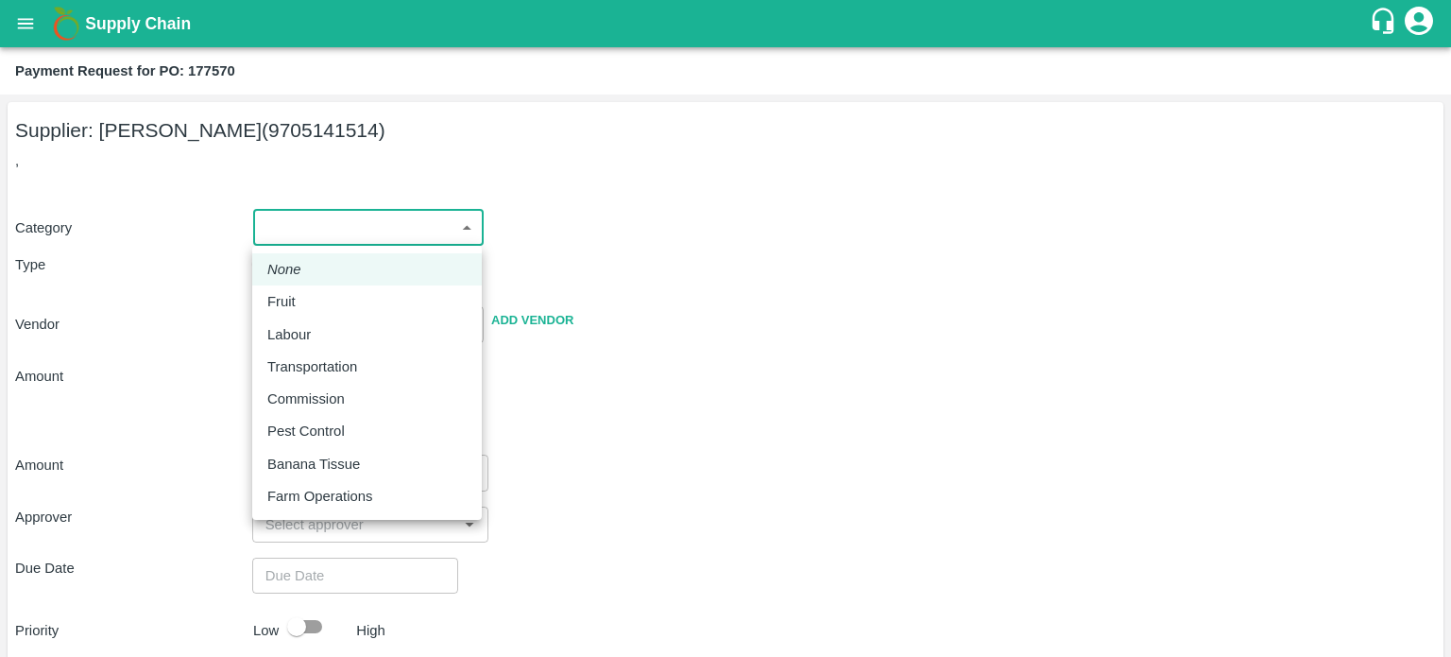
click at [317, 231] on body "Supply Chain Payment Request for PO: 177570 Supplier: [PERSON_NAME] (9705141514…" at bounding box center [725, 328] width 1451 height 657
click at [353, 305] on div "Fruit" at bounding box center [366, 301] width 199 height 21
type input "1"
type input "[PERSON_NAME] - 9705141514(Supplier)"
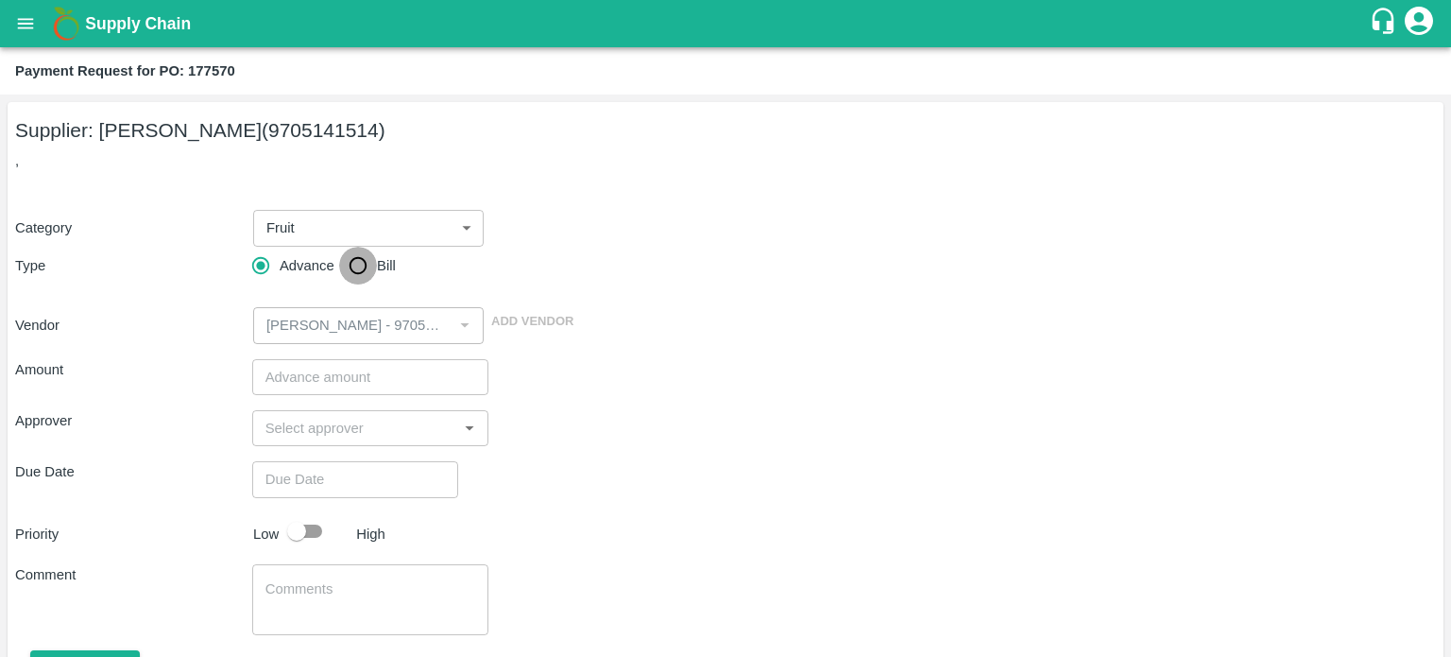
click at [362, 267] on input "Bill" at bounding box center [358, 266] width 38 height 38
radio input "true"
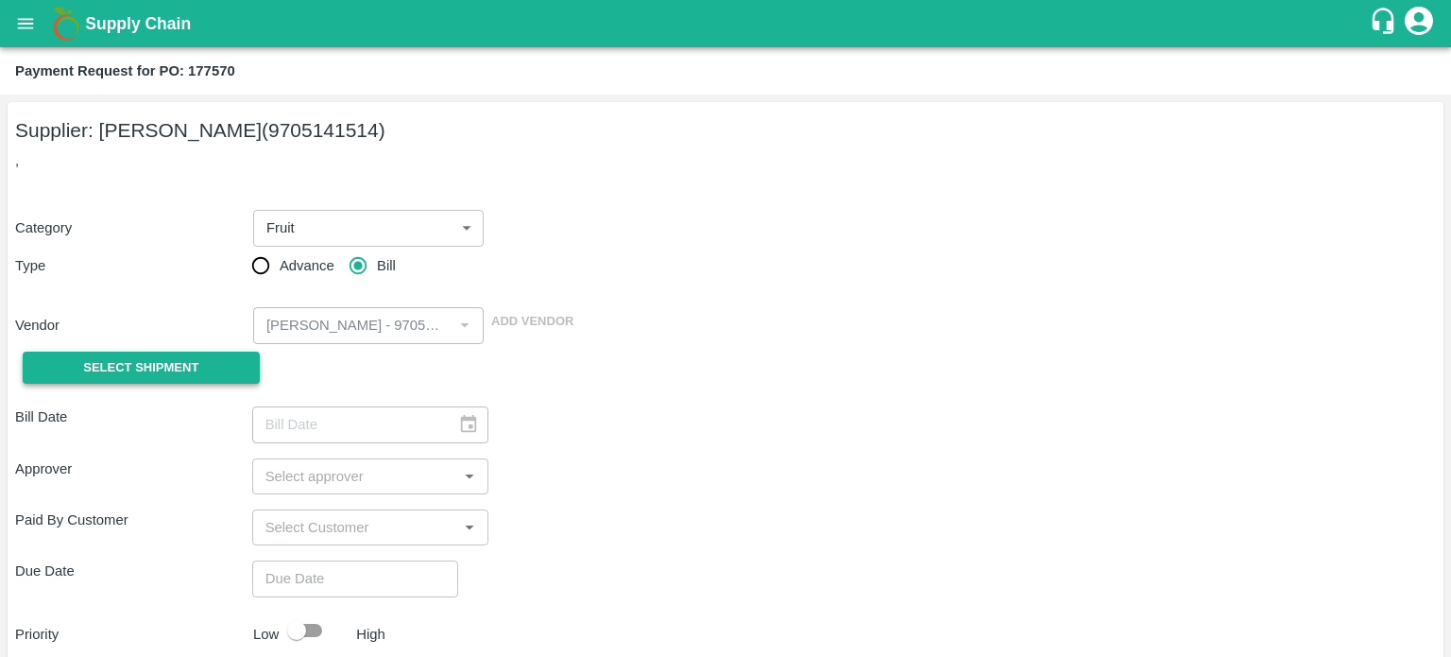
click at [212, 371] on button "Select Shipment" at bounding box center [141, 368] width 237 height 33
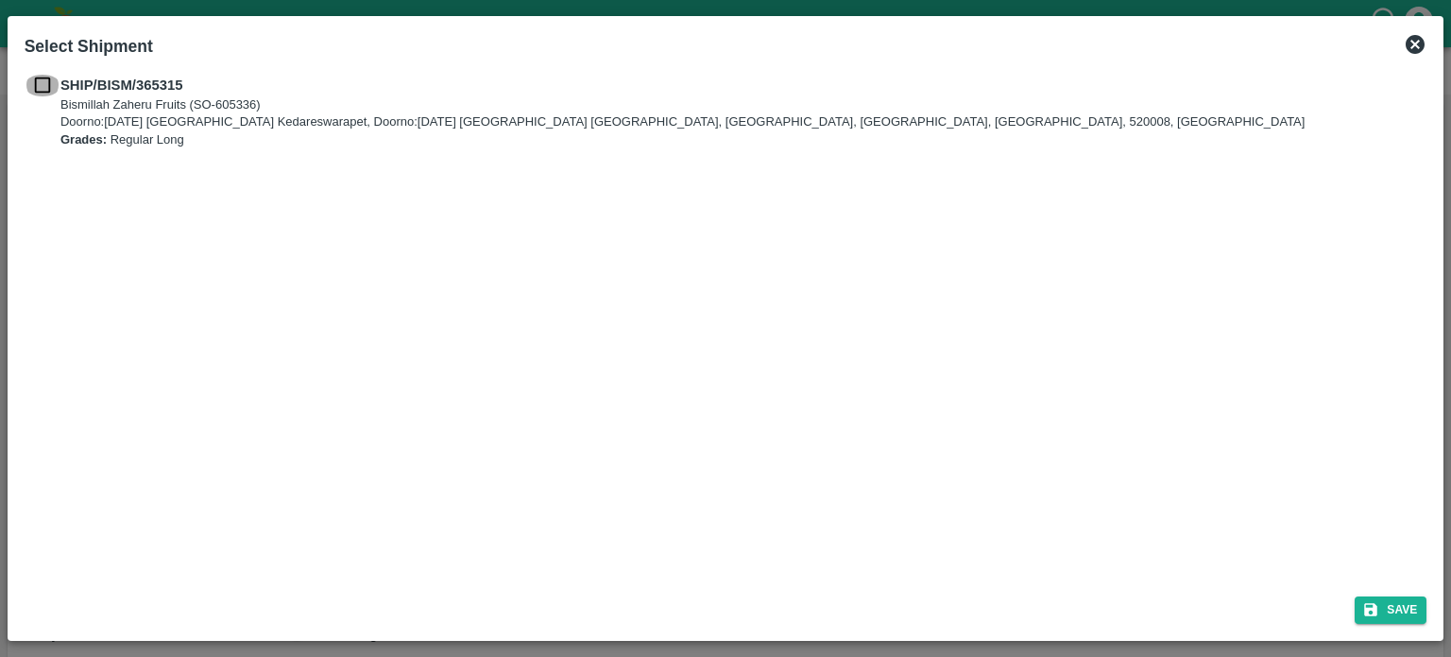
click at [39, 86] on input "checkbox" at bounding box center [43, 85] width 36 height 21
checkbox input "true"
click at [1387, 600] on button "Save" at bounding box center [1391, 609] width 72 height 27
type input "[DATE]"
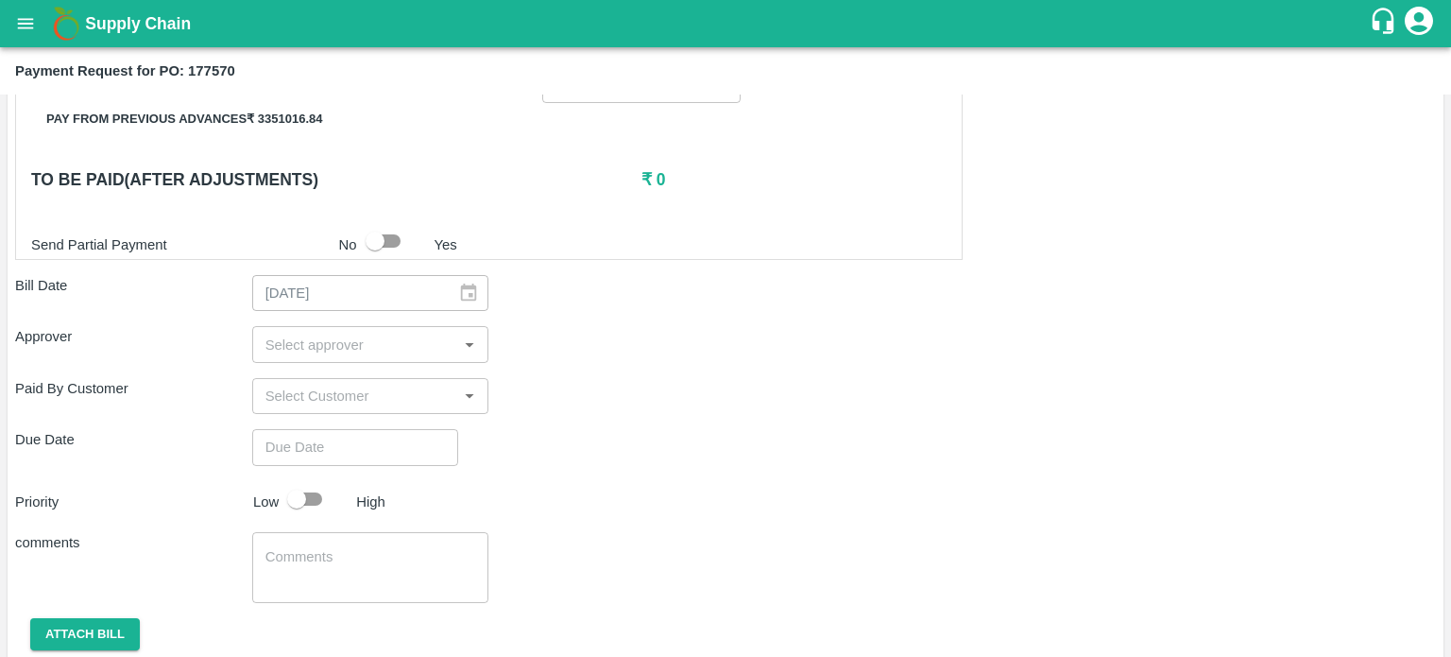
scroll to position [475, 0]
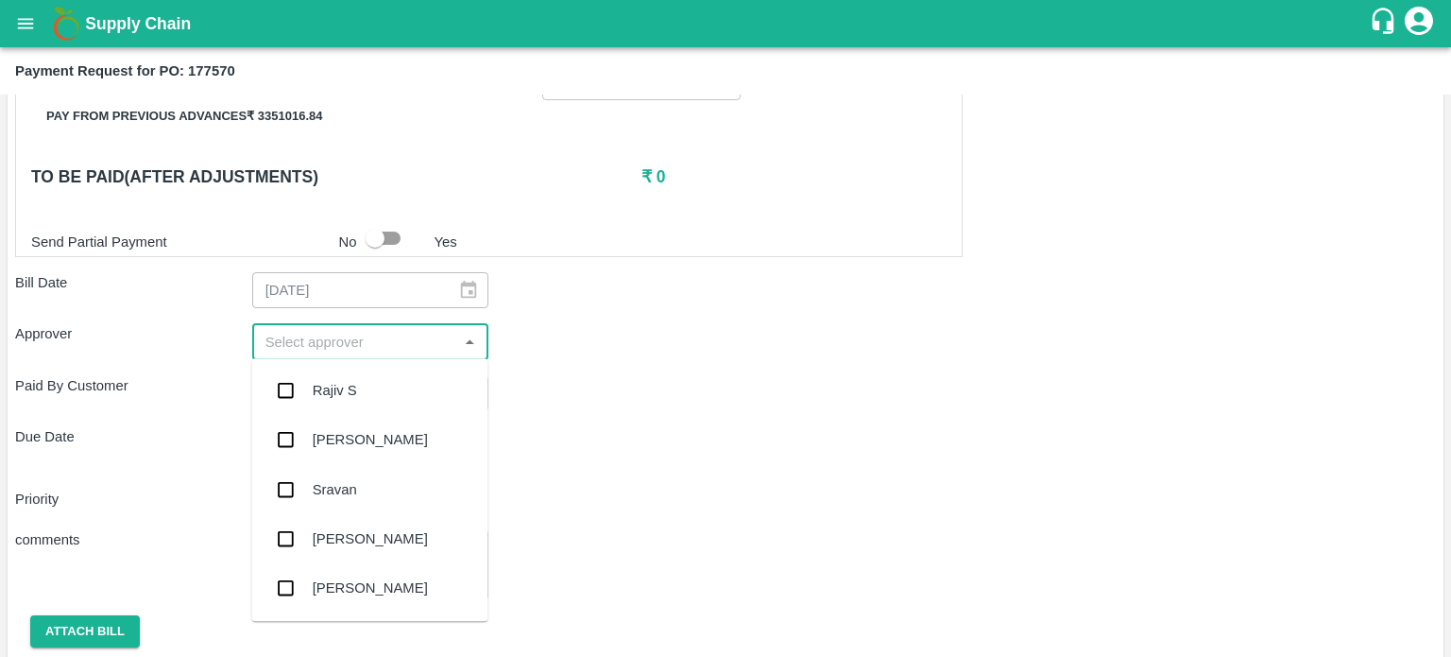
click at [407, 335] on input "input" at bounding box center [355, 341] width 195 height 25
type input "prav"
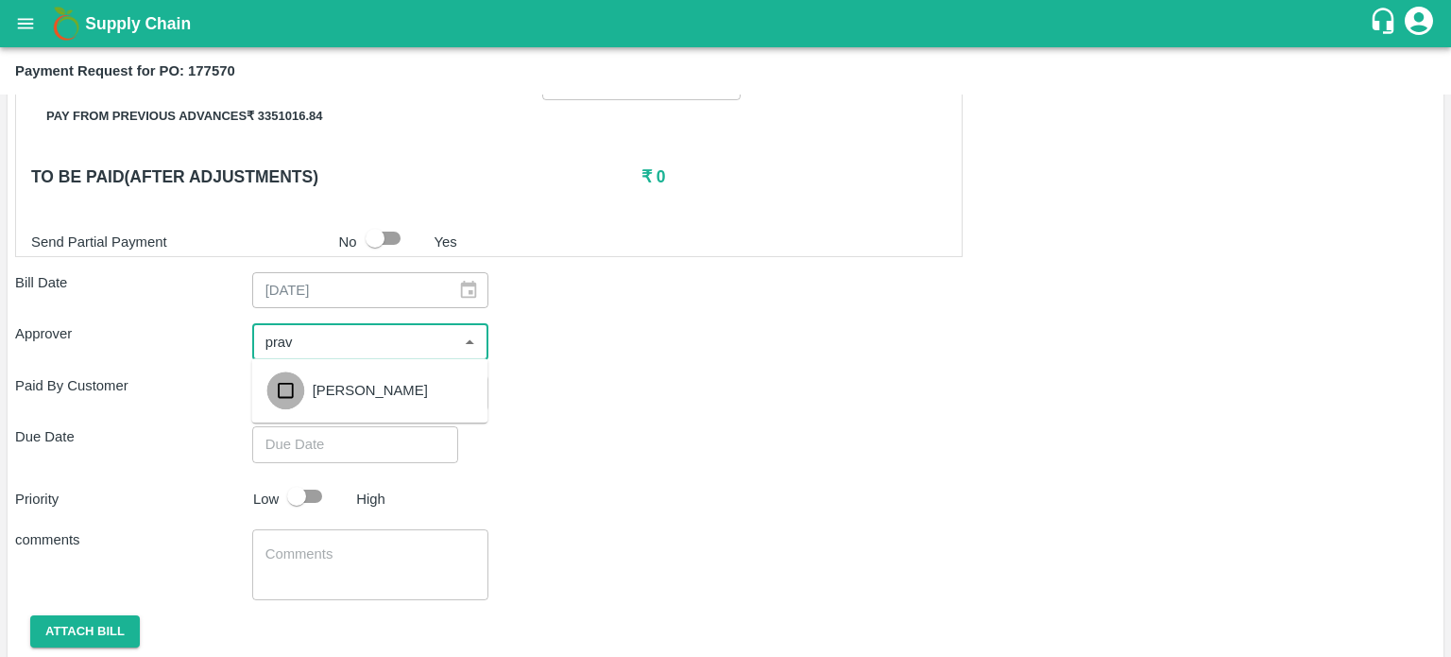
click at [286, 388] on input "checkbox" at bounding box center [285, 390] width 38 height 38
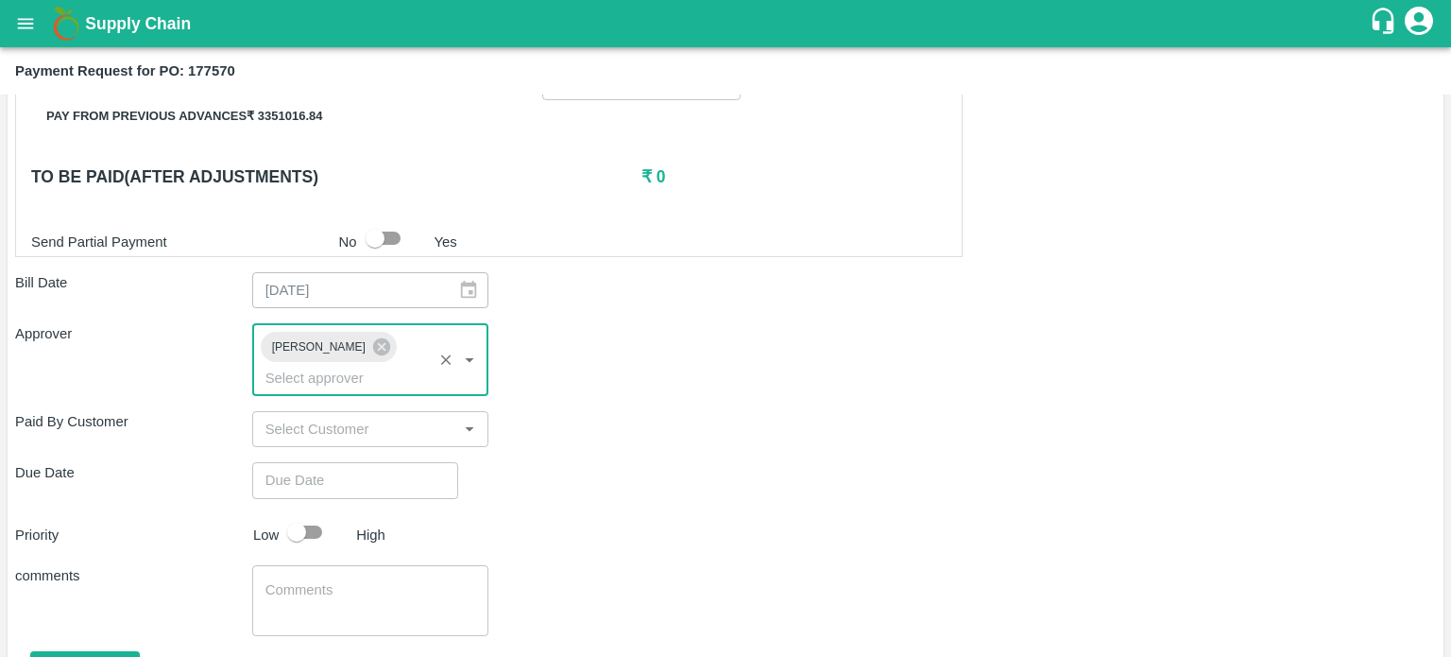
type input "DD/MM/YYYY hh:mm aa"
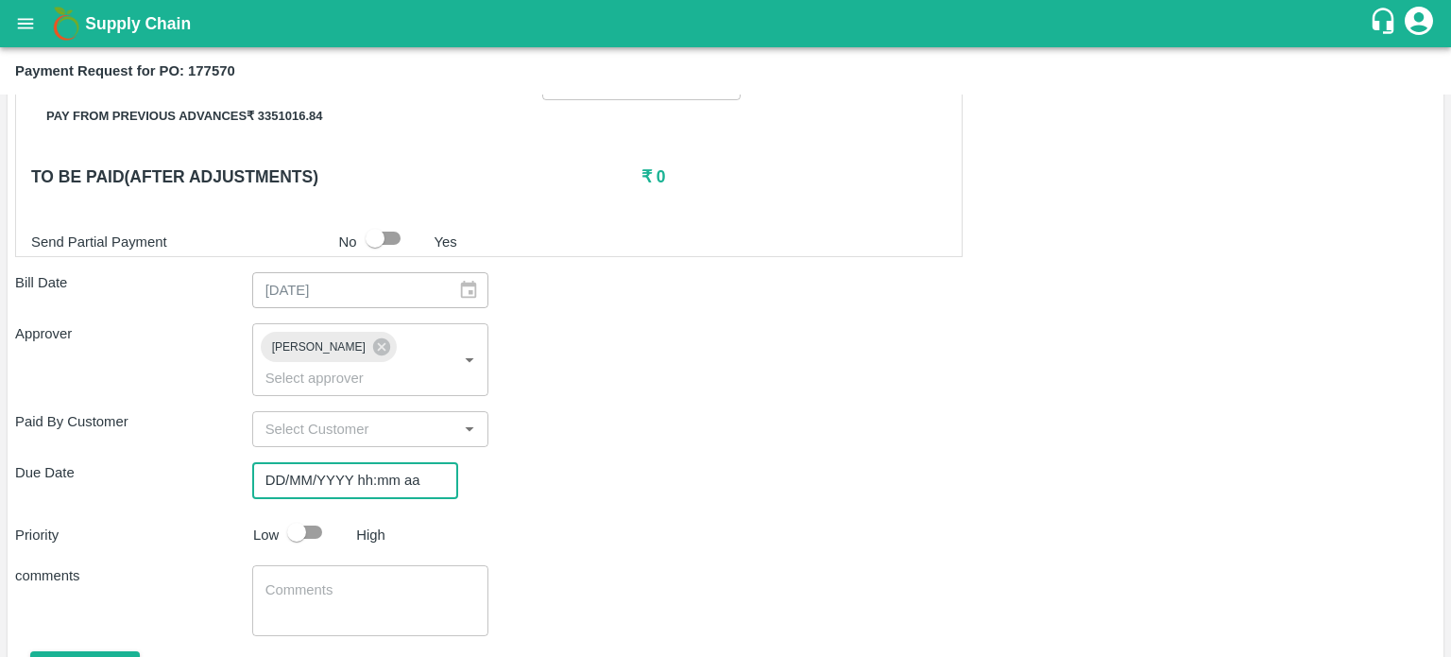
click at [302, 462] on input "DD/MM/YYYY hh:mm aa" at bounding box center [348, 480] width 193 height 36
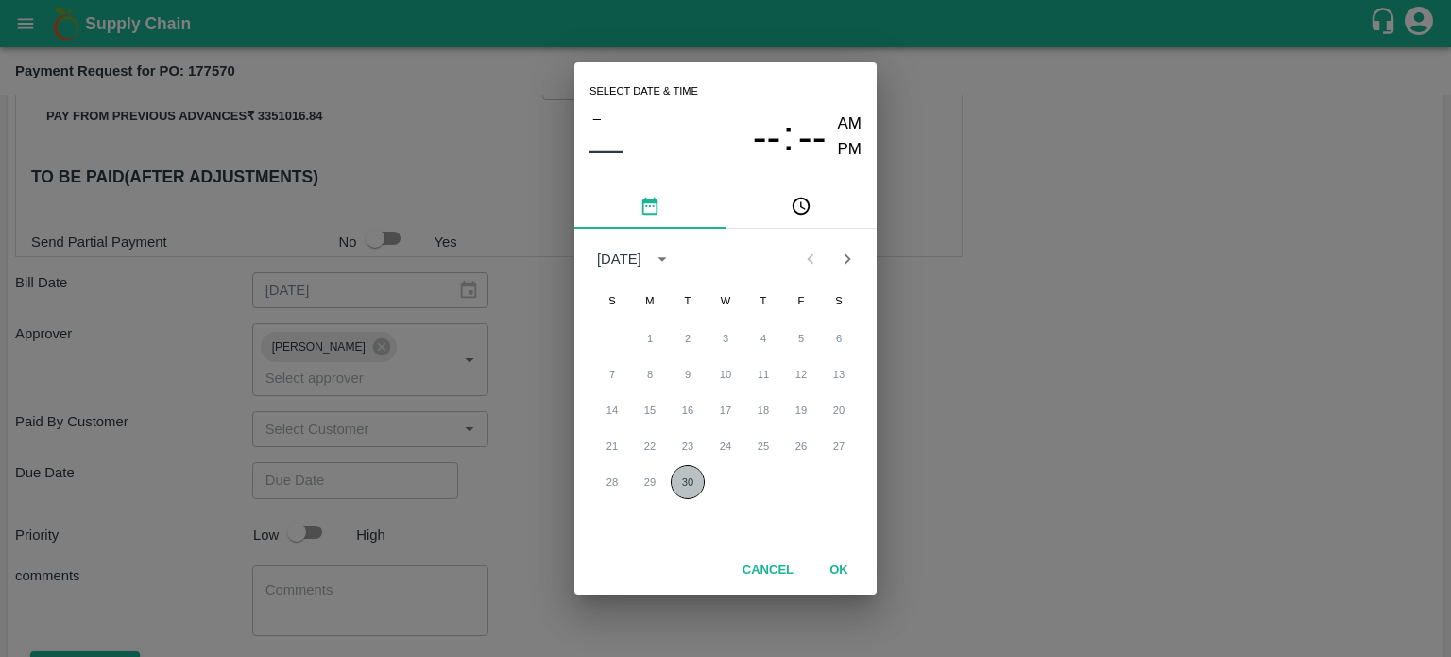
click at [680, 481] on button "30" at bounding box center [688, 482] width 34 height 34
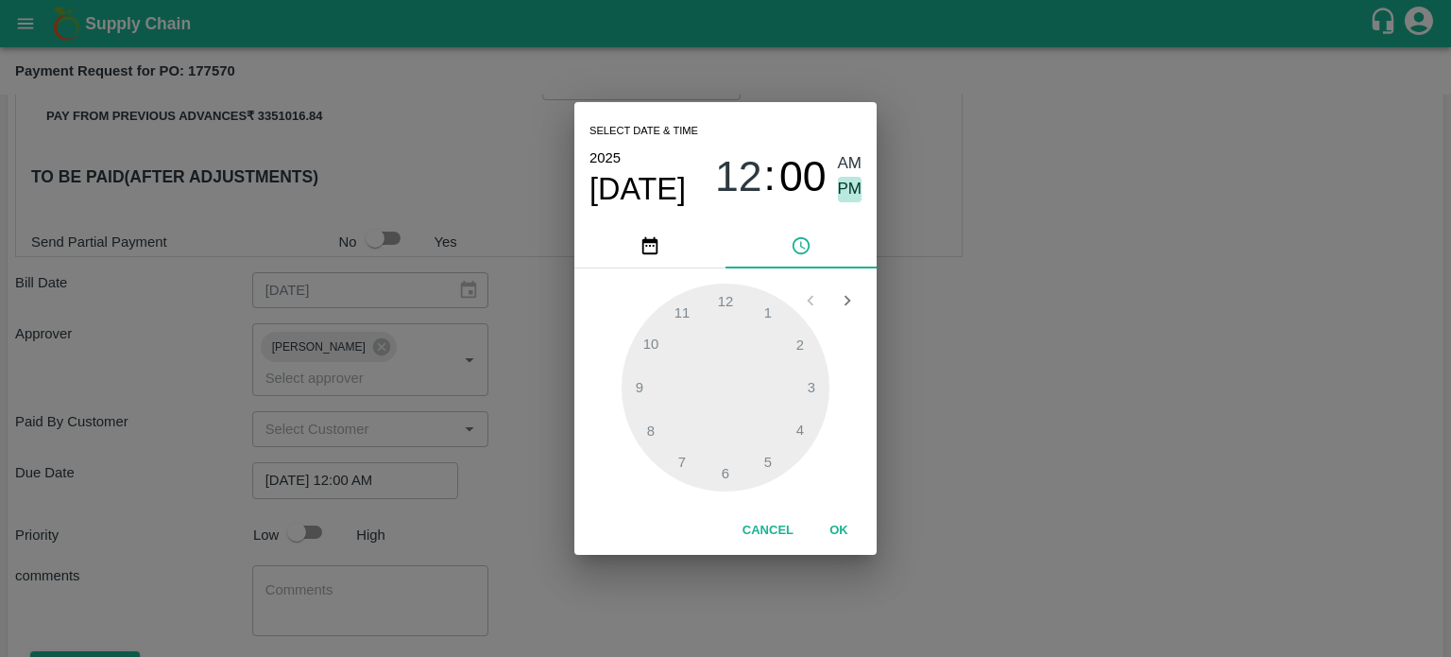
click at [850, 180] on span "PM" at bounding box center [850, 190] width 25 height 26
click at [654, 338] on div at bounding box center [726, 387] width 208 height 208
type input "[DATE] 10:00 PM"
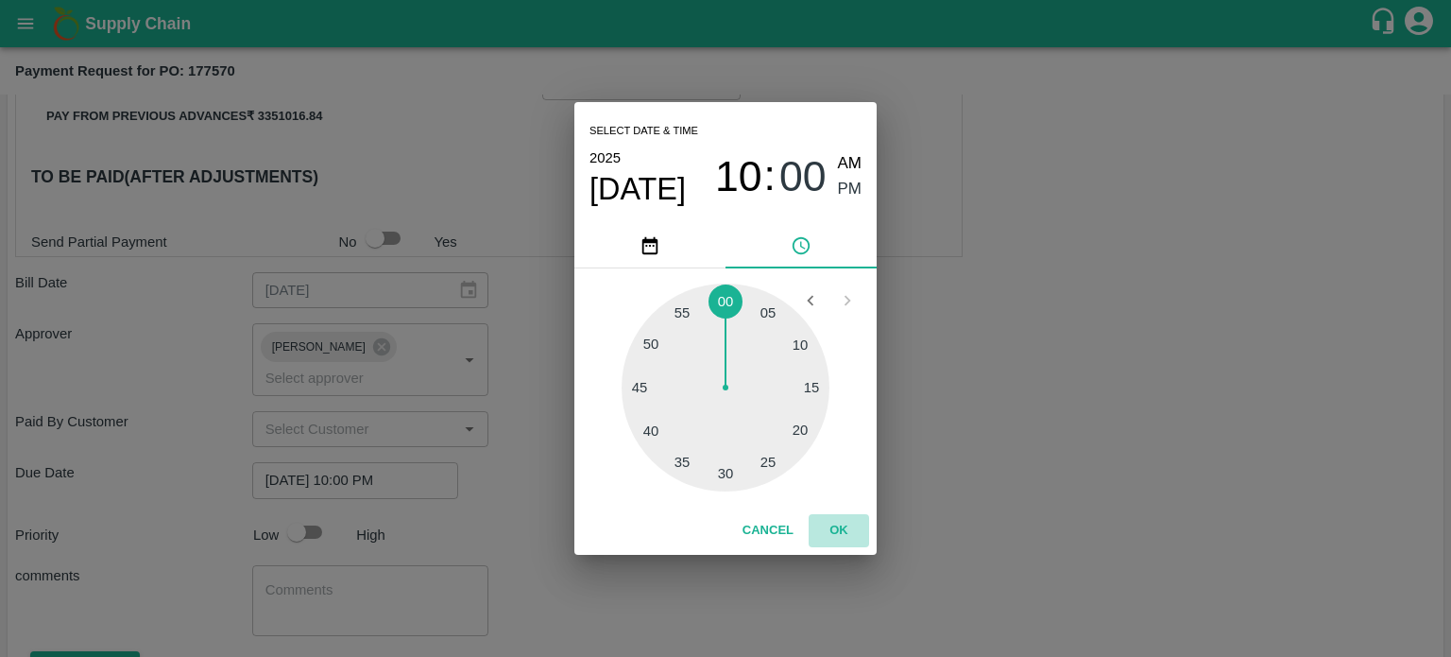
click at [850, 523] on button "OK" at bounding box center [839, 530] width 60 height 33
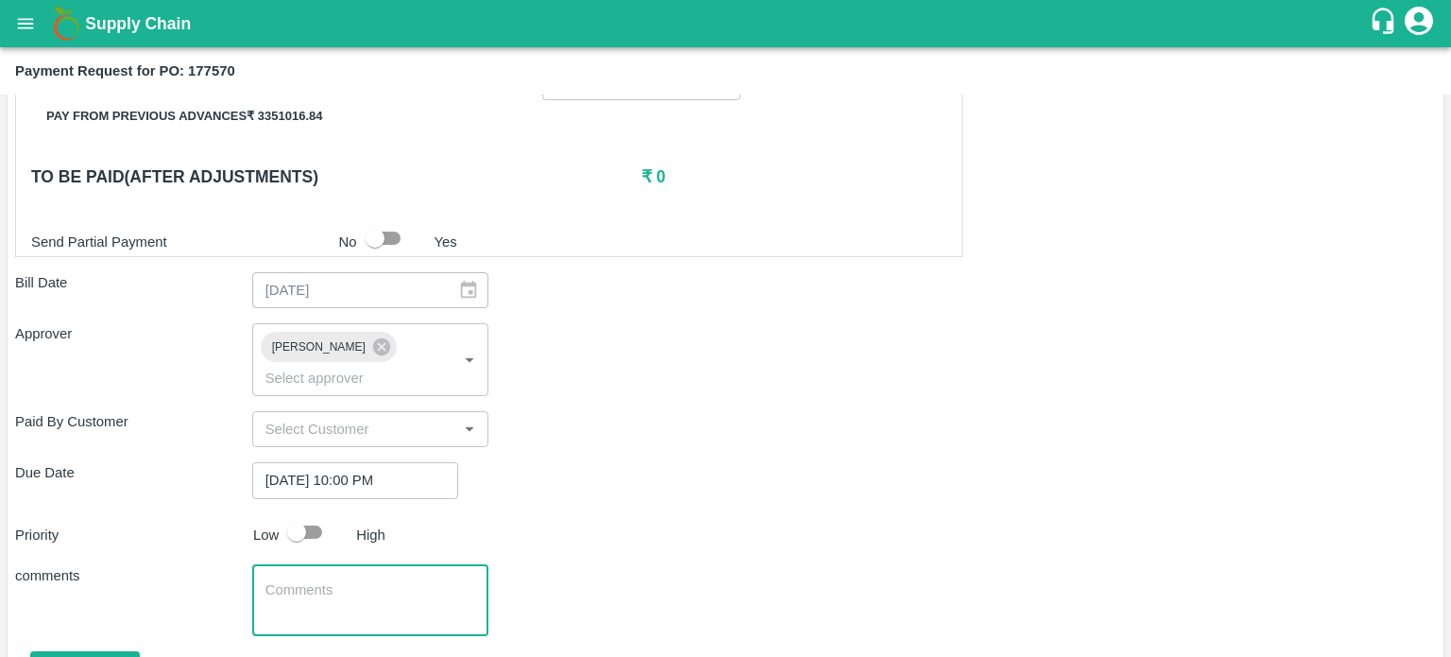
click at [332, 580] on textarea at bounding box center [371, 600] width 211 height 40
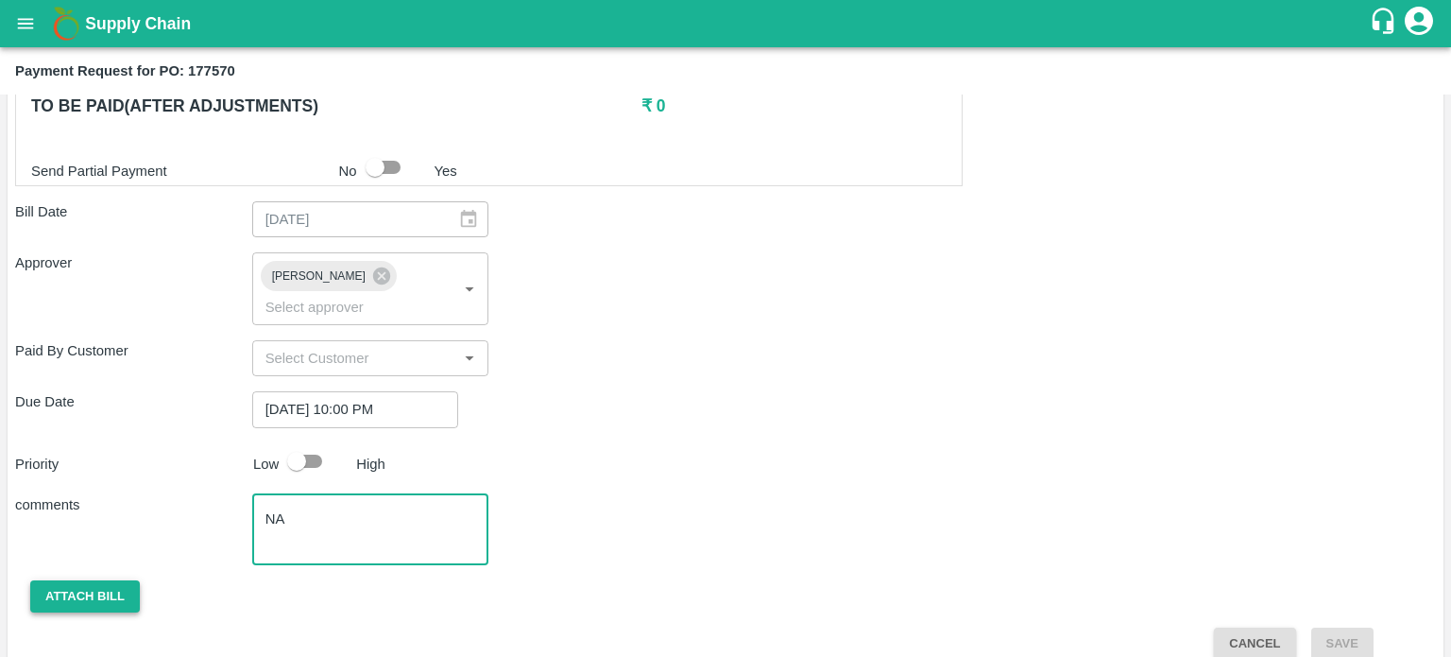
type textarea "NA"
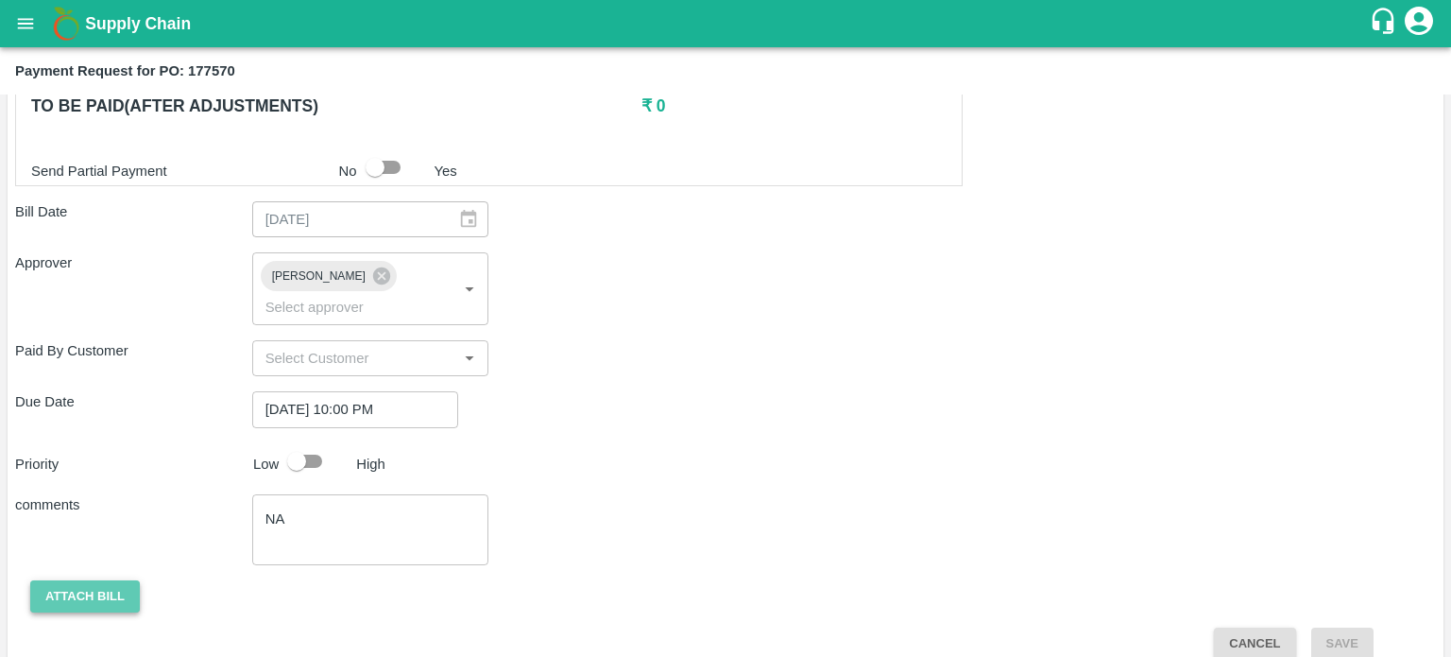
click at [103, 580] on button "Attach bill" at bounding box center [85, 596] width 110 height 33
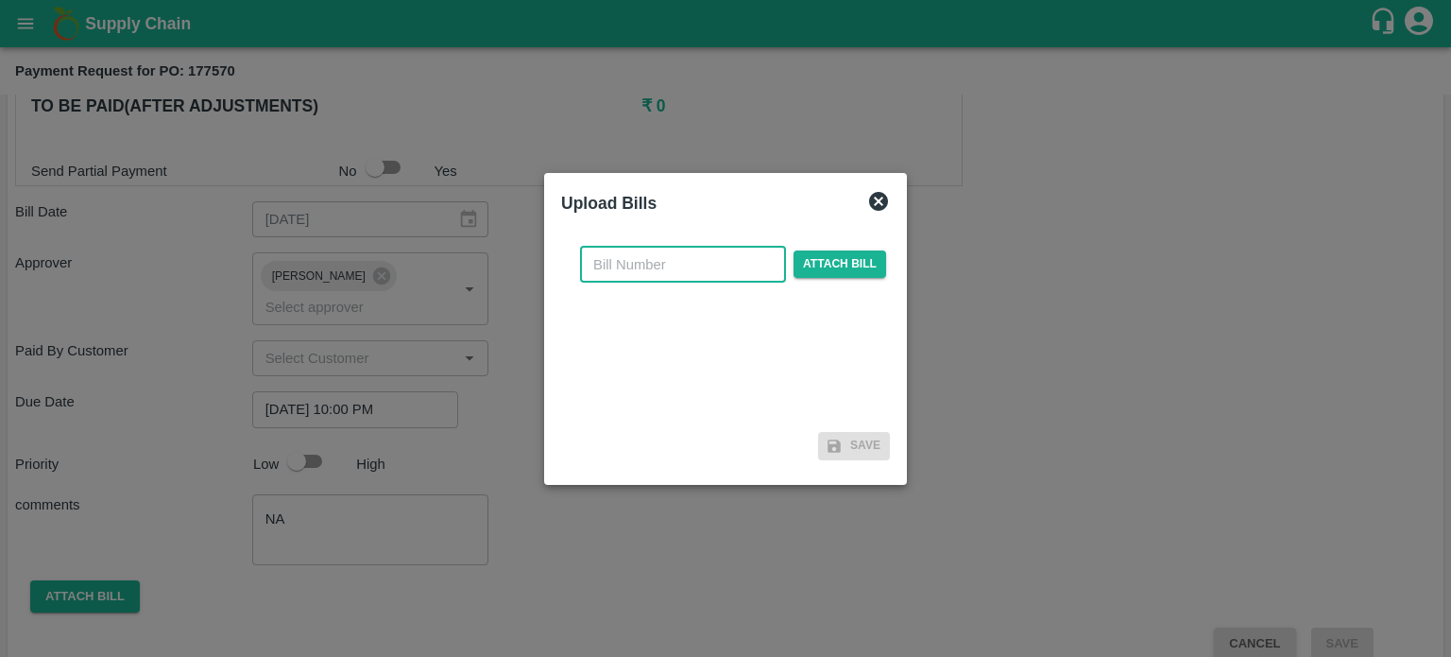
click at [711, 271] on input "text" at bounding box center [683, 265] width 206 height 36
type input "177570"
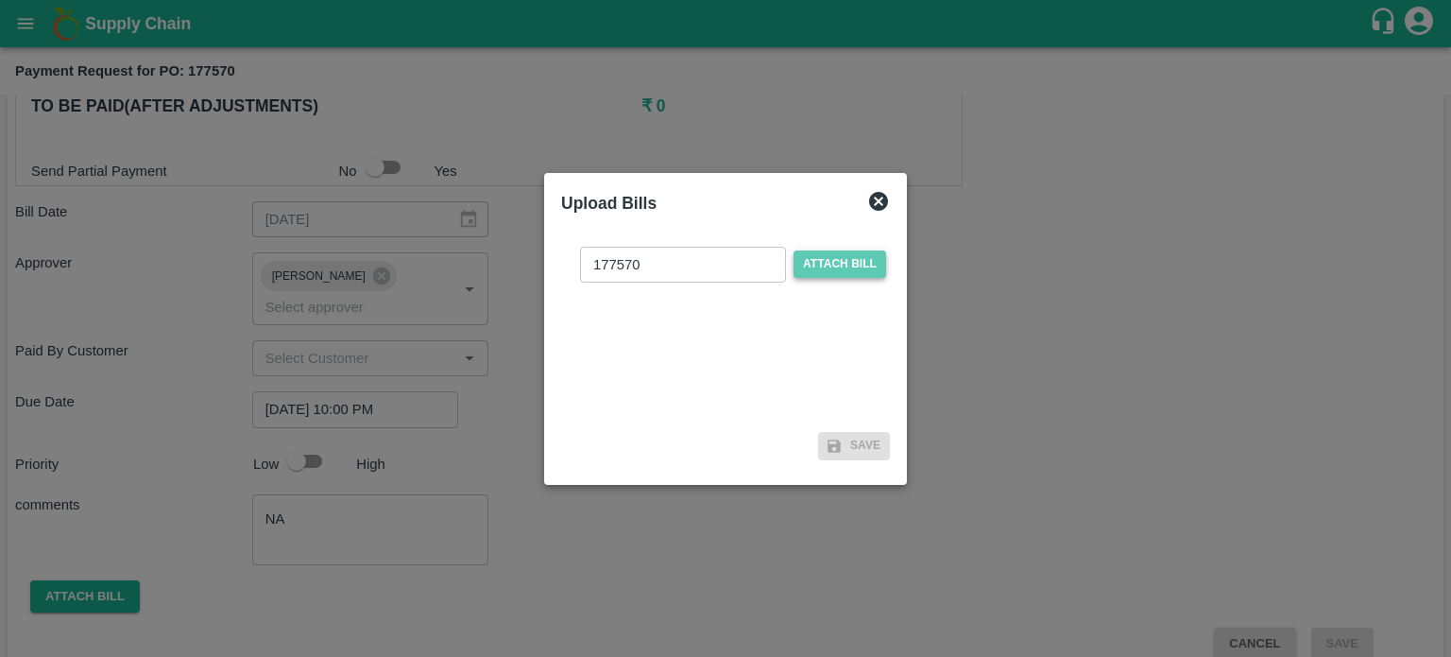
click at [832, 263] on span "Attach bill" at bounding box center [840, 263] width 93 height 27
click at [0, 0] on input "Attach bill" at bounding box center [0, 0] width 0 height 0
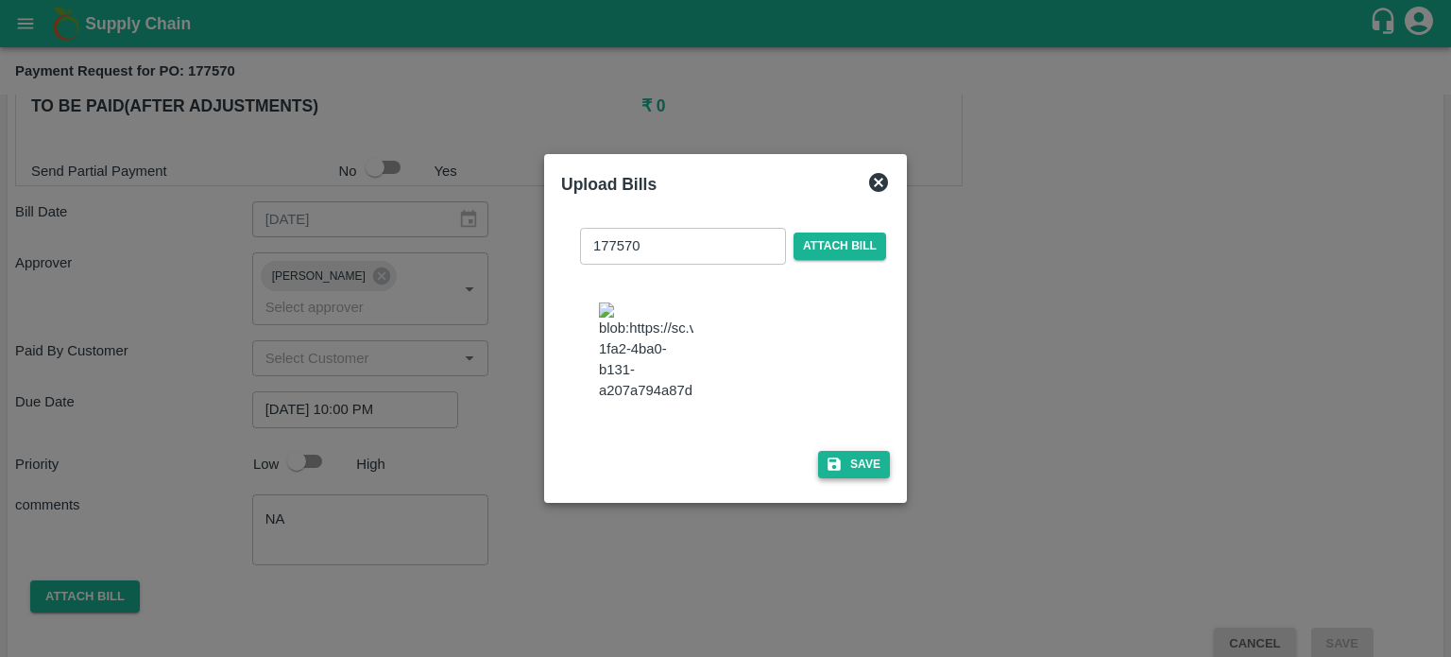
click at [851, 478] on button "Save" at bounding box center [854, 464] width 72 height 27
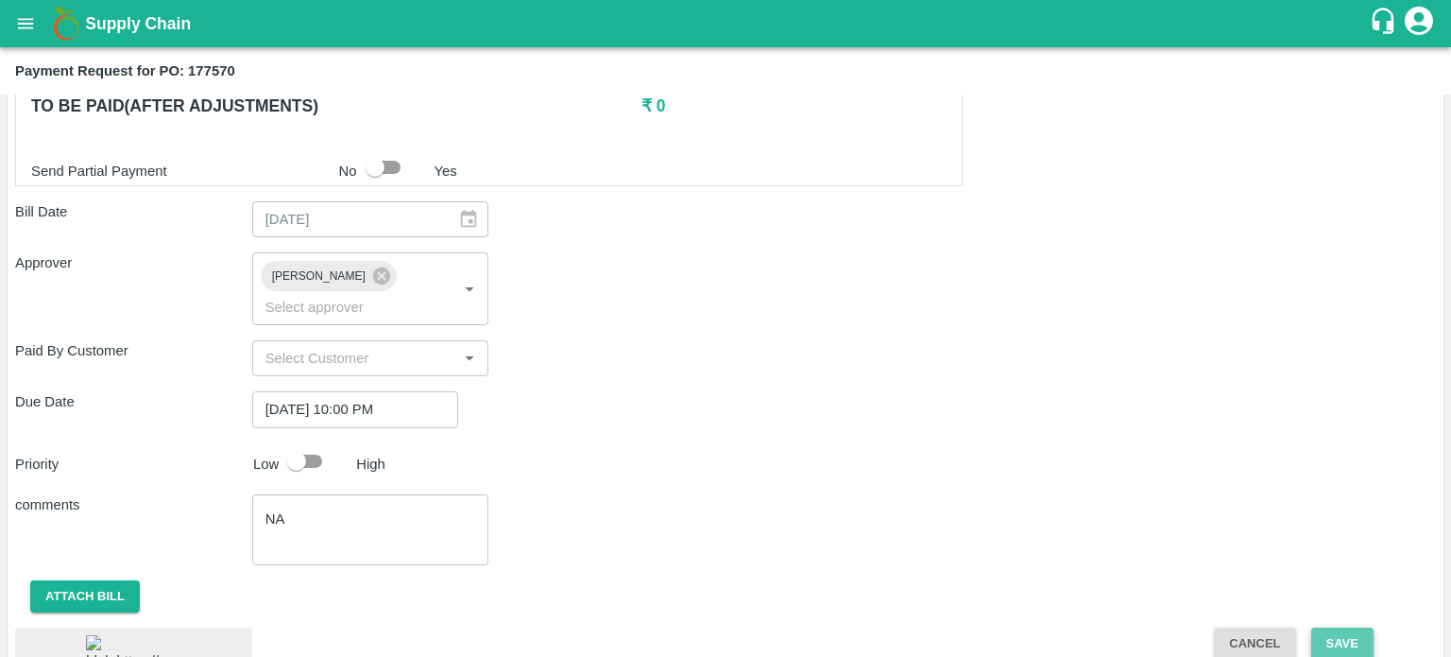
click at [1321, 627] on button "Save" at bounding box center [1343, 643] width 62 height 33
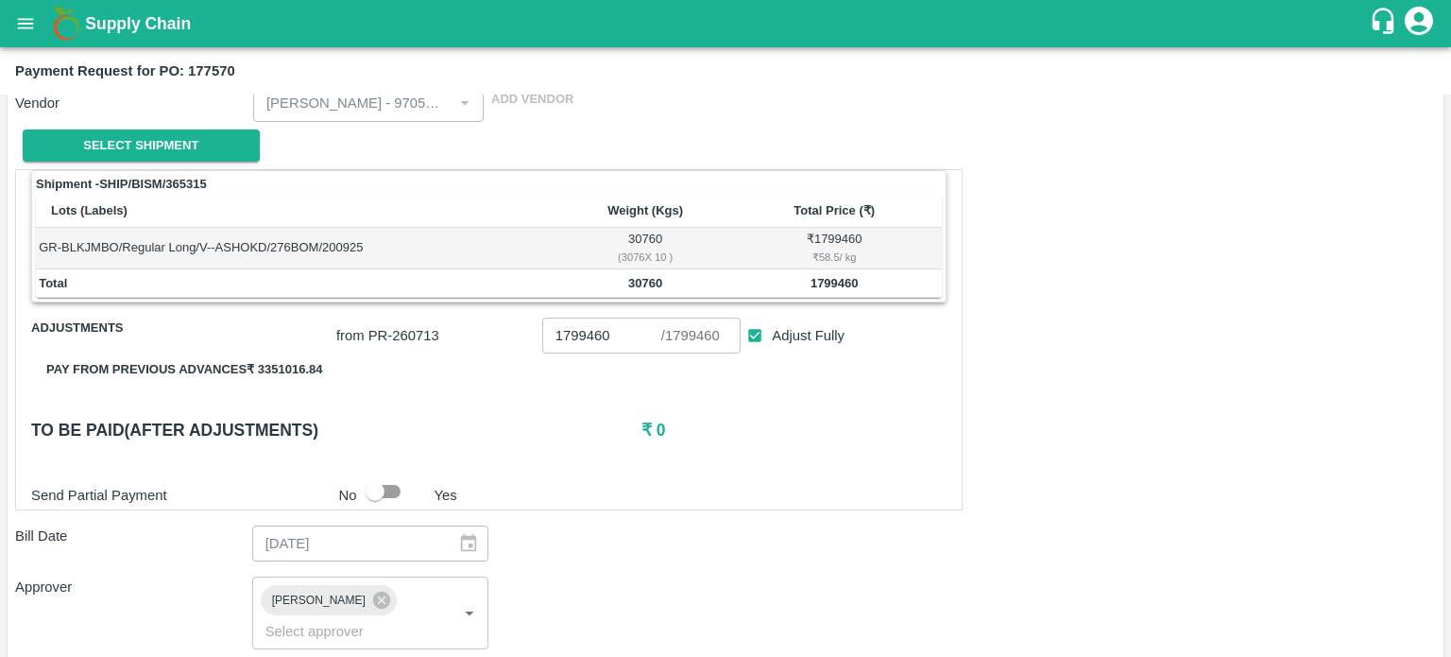
scroll to position [111, 0]
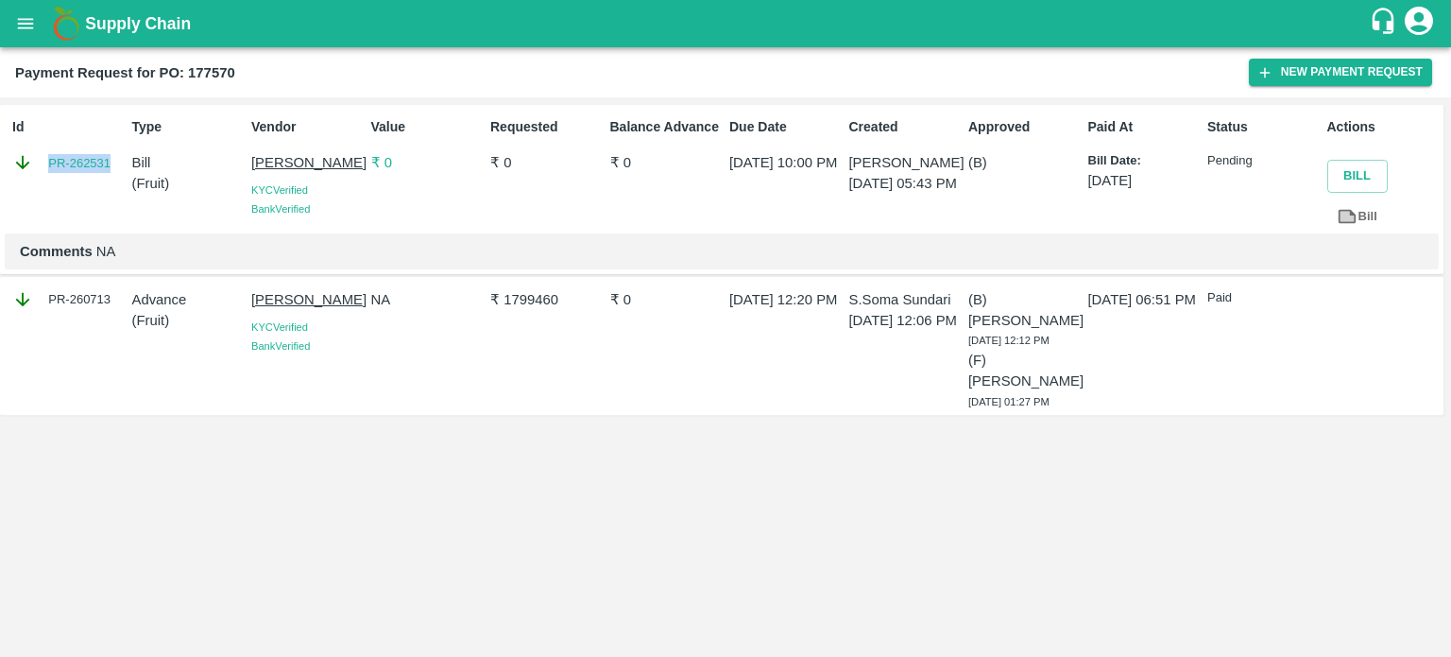
drag, startPoint x: 113, startPoint y: 158, endPoint x: 38, endPoint y: 162, distance: 75.7
click at [38, 162] on div "PR-262531" at bounding box center [68, 162] width 112 height 21
copy link "PR-262531"
